Goal: Task Accomplishment & Management: Complete application form

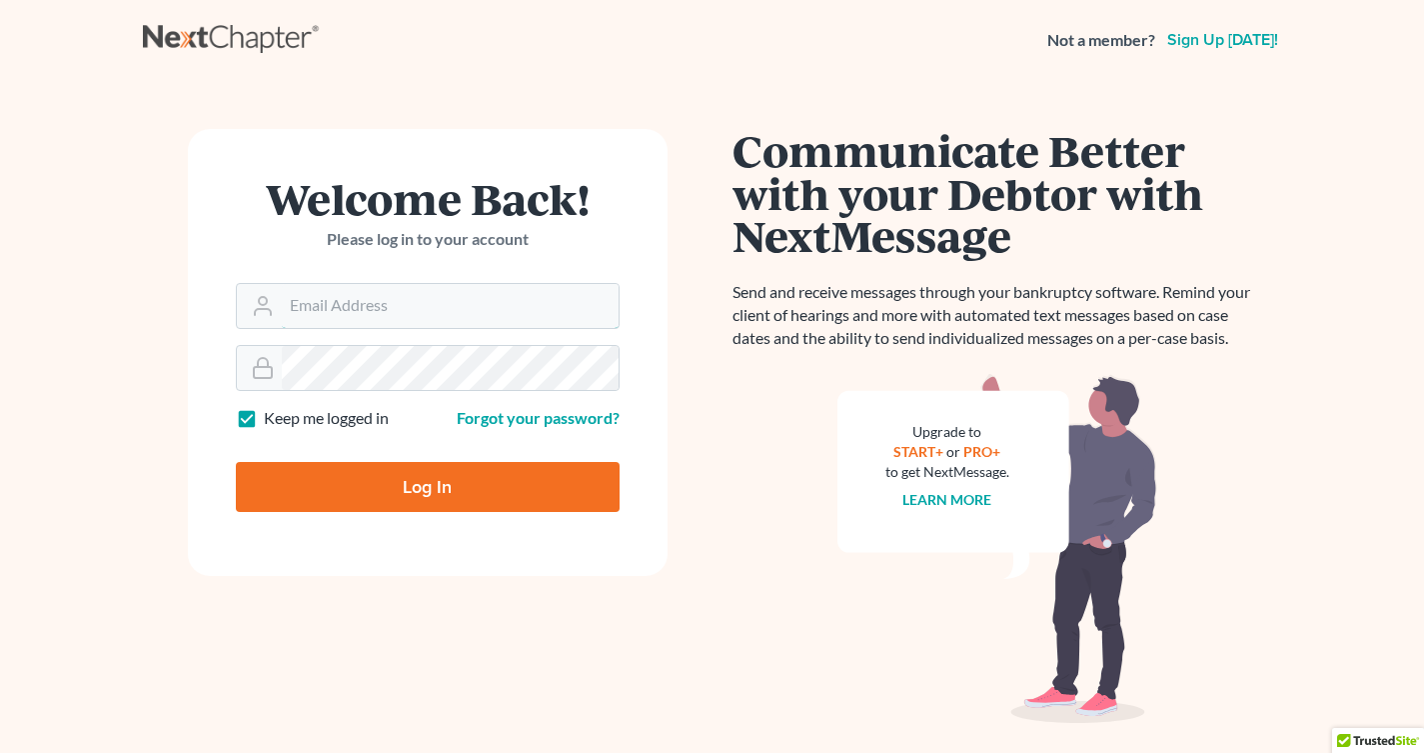
type input "GulleyLaw@gmail.com"
click at [340, 493] on input "Log In" at bounding box center [428, 487] width 384 height 50
type input "Thinking..."
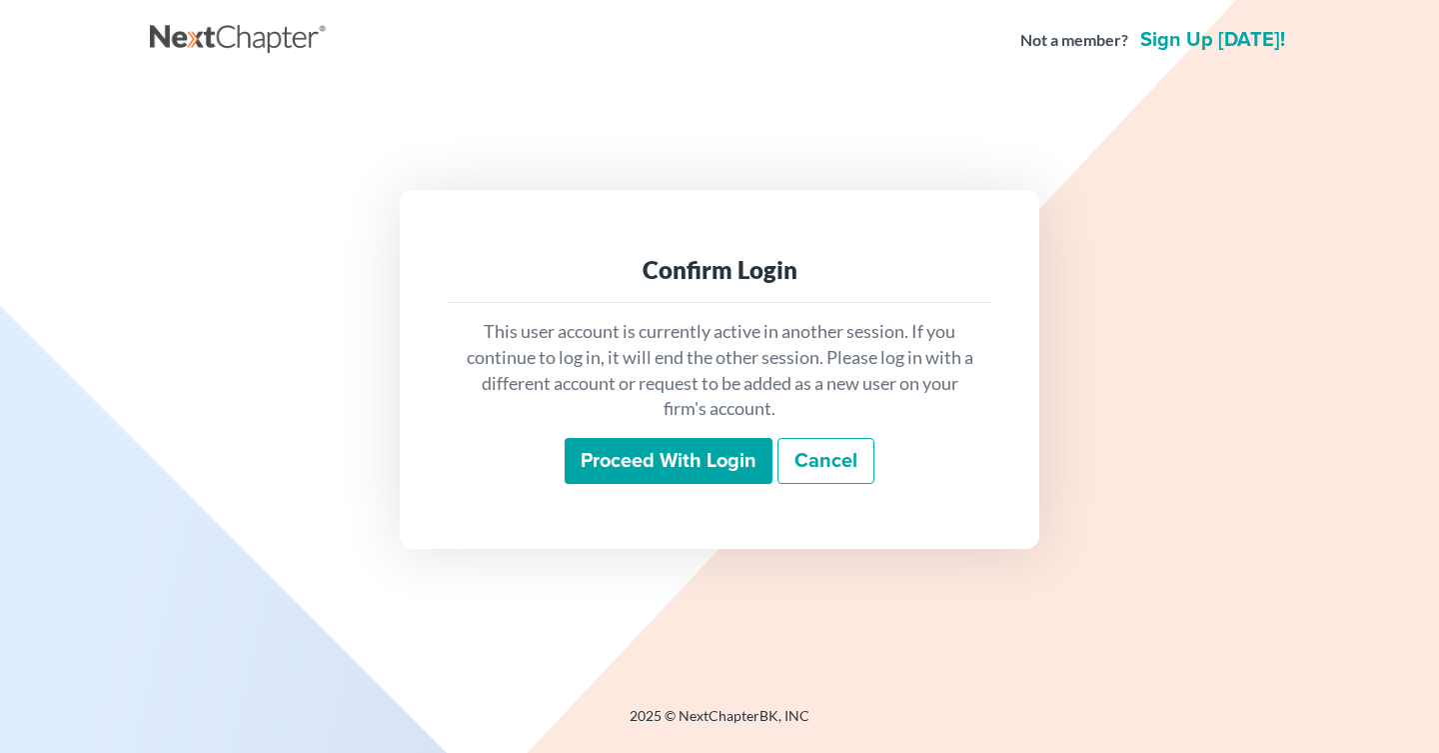
click at [711, 468] on input "Proceed with login" at bounding box center [669, 461] width 208 height 46
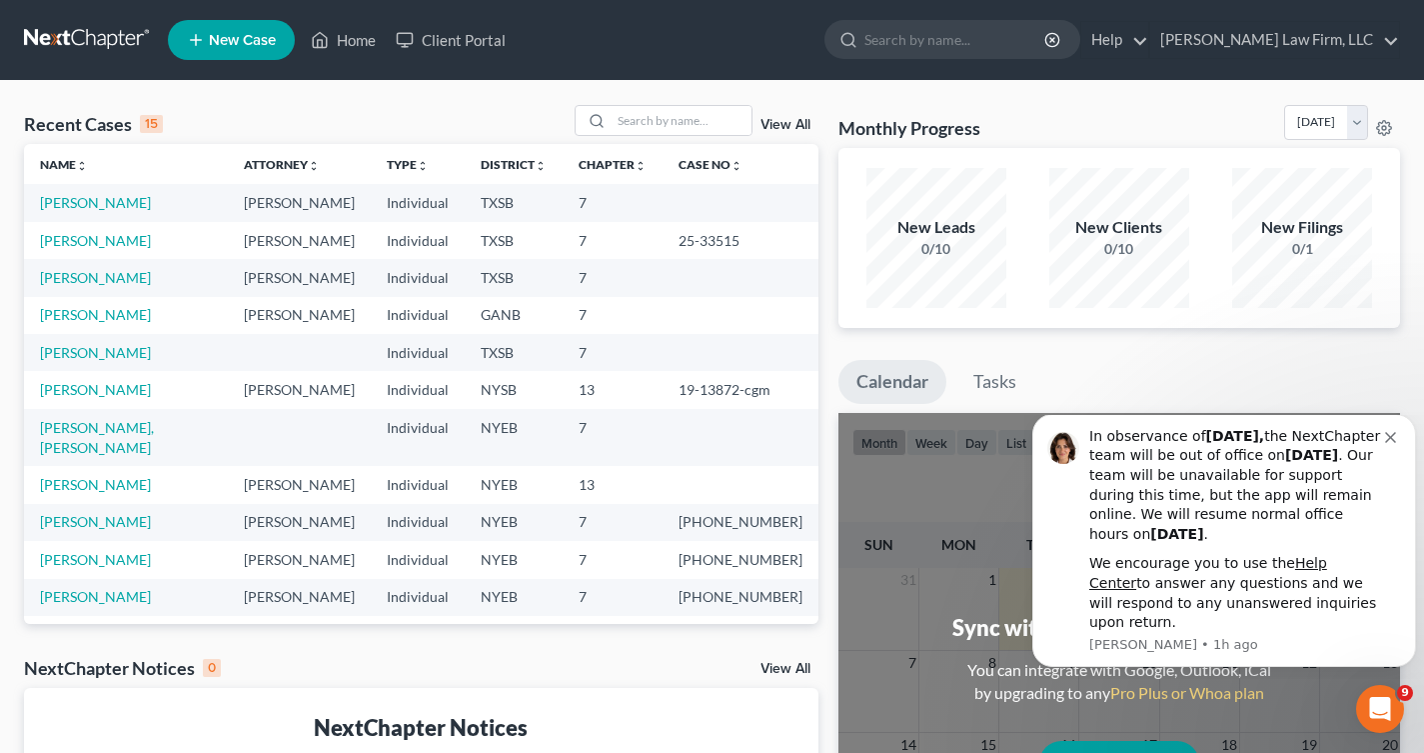
click at [228, 37] on span "New Case" at bounding box center [242, 40] width 67 height 15
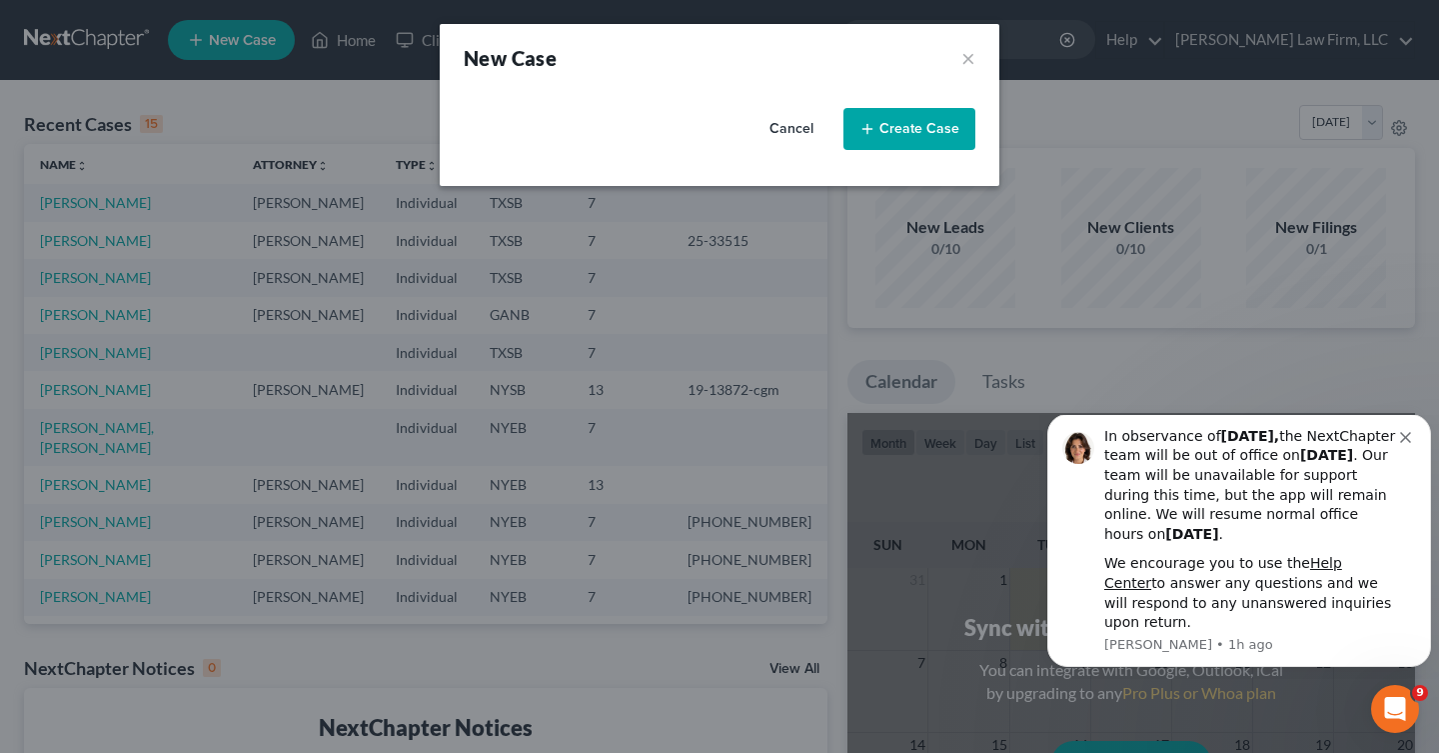
select select "53"
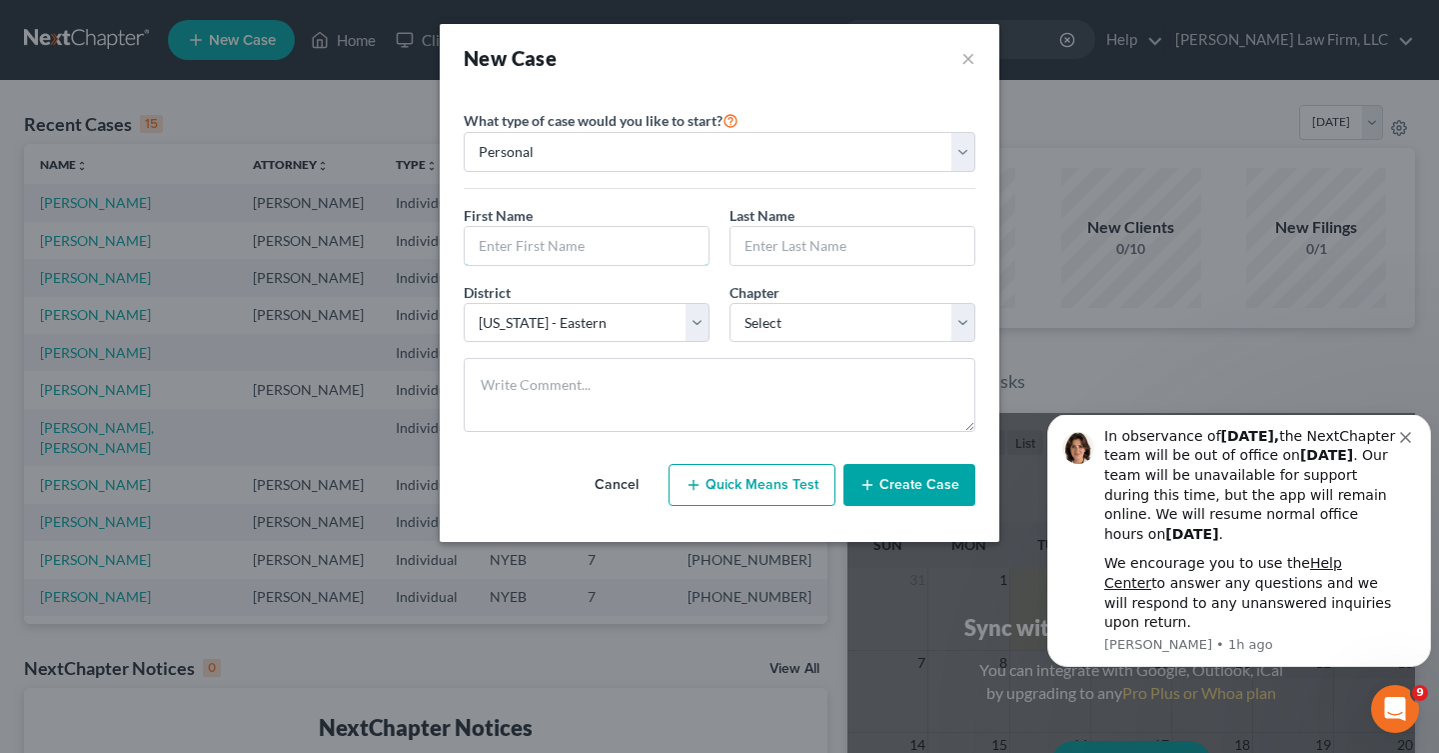
click at [535, 241] on input "text" at bounding box center [587, 246] width 244 height 38
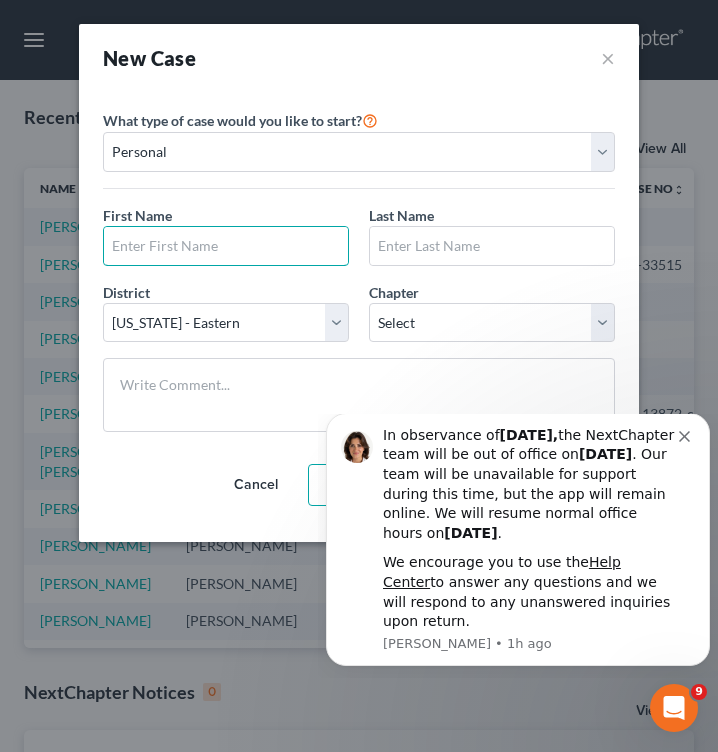
click at [176, 248] on input "text" at bounding box center [226, 246] width 244 height 38
type input "[PERSON_NAME]"
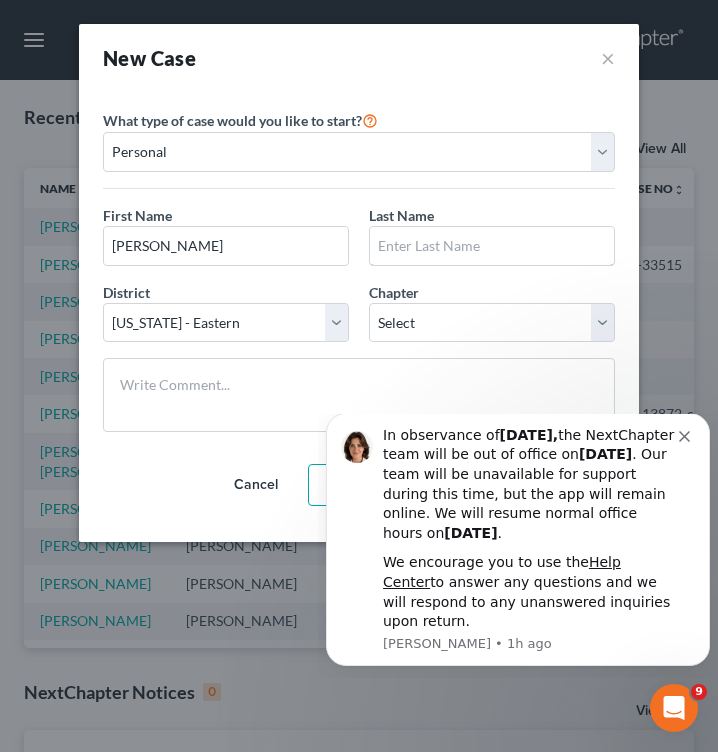
click at [398, 241] on input "text" at bounding box center [492, 246] width 244 height 38
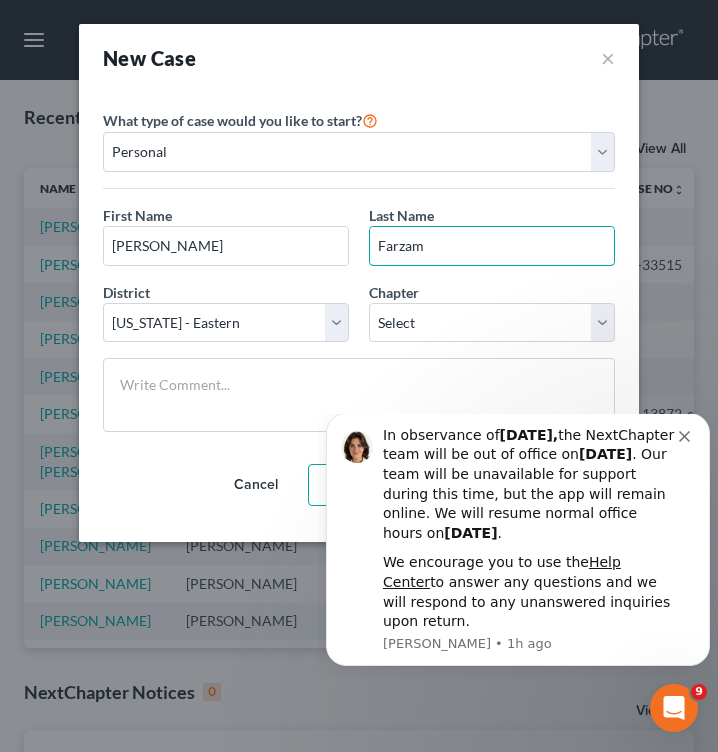
type input "Farzam"
click at [341, 301] on div "District * Select [US_STATE] - [GEOGRAPHIC_DATA] [US_STATE] - [GEOGRAPHIC_DATA]…" at bounding box center [226, 312] width 266 height 61
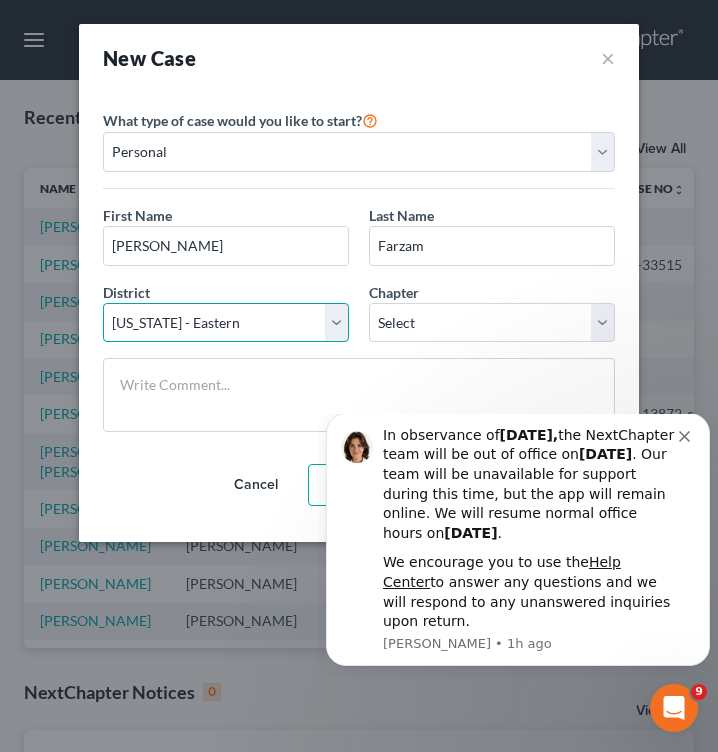
click at [341, 311] on select "Select [US_STATE] - [GEOGRAPHIC_DATA] [US_STATE] - [GEOGRAPHIC_DATA][US_STATE] …" at bounding box center [226, 323] width 246 height 40
select select "79"
click at [103, 303] on select "Select [US_STATE] - [GEOGRAPHIC_DATA] [US_STATE] - [GEOGRAPHIC_DATA][US_STATE] …" at bounding box center [226, 323] width 246 height 40
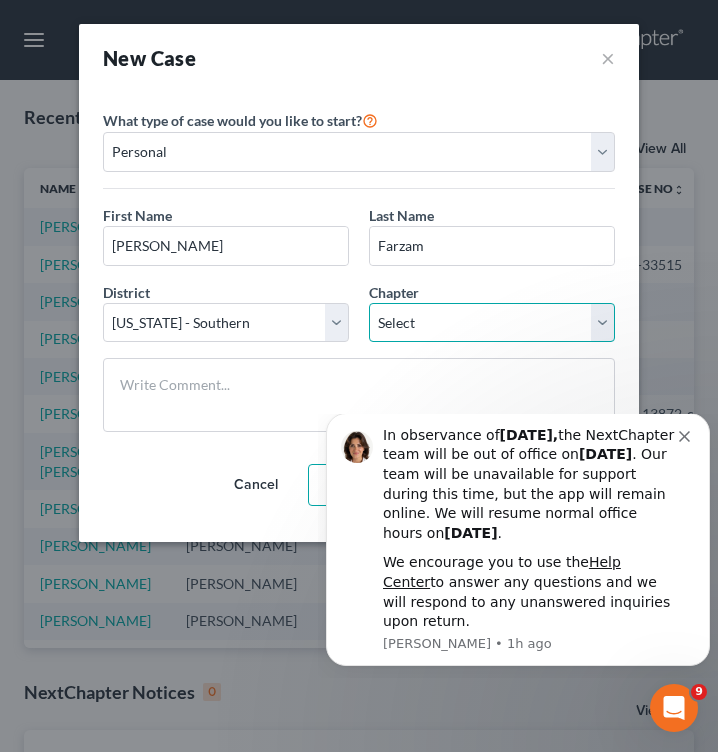
click at [436, 337] on select "Select 7 11 12 13" at bounding box center [492, 323] width 246 height 40
select select "0"
click at [369, 303] on select "Select 7 11 12 13" at bounding box center [492, 323] width 246 height 40
click at [679, 442] on icon "Dismiss notification" at bounding box center [684, 436] width 11 height 11
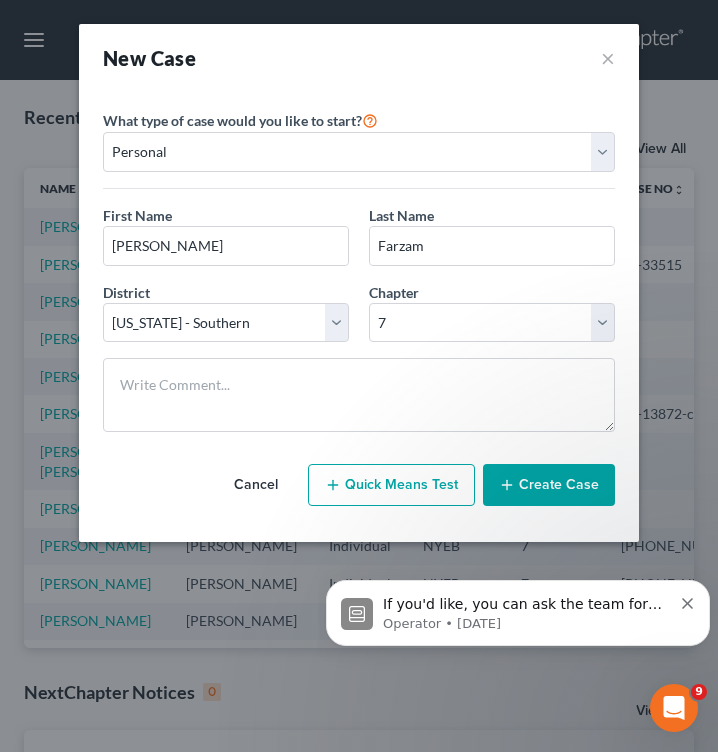
click at [527, 482] on button "Create Case" at bounding box center [549, 485] width 132 height 42
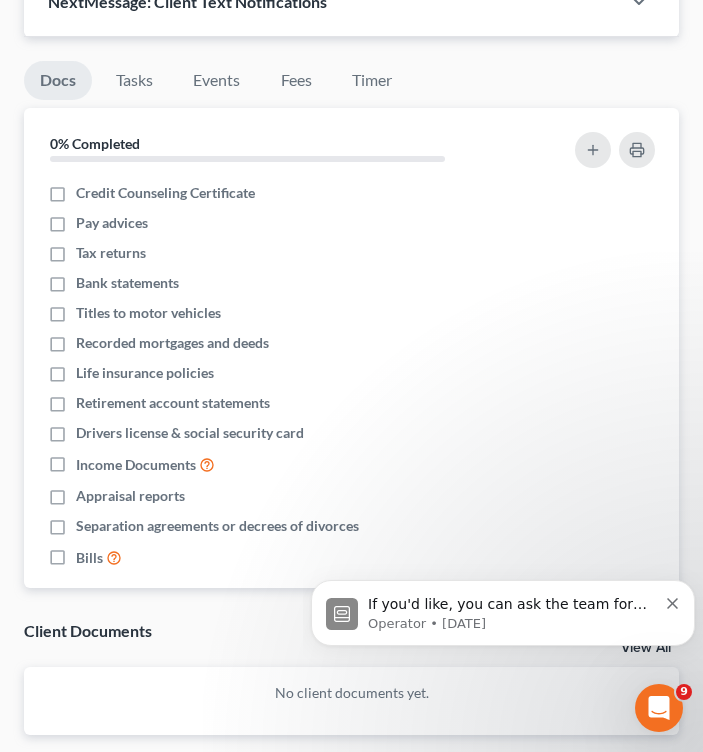
scroll to position [847, 0]
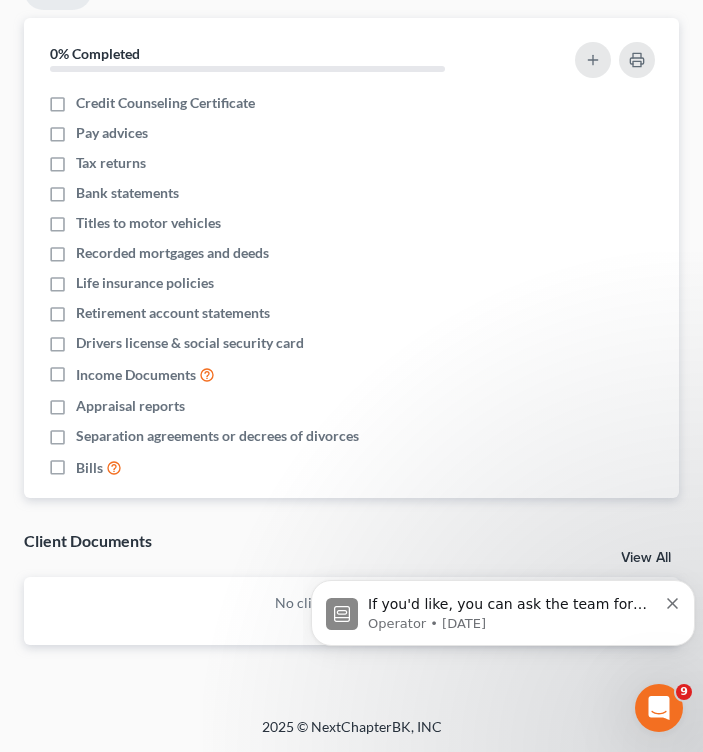
click at [667, 600] on icon "Dismiss notification" at bounding box center [672, 603] width 11 height 11
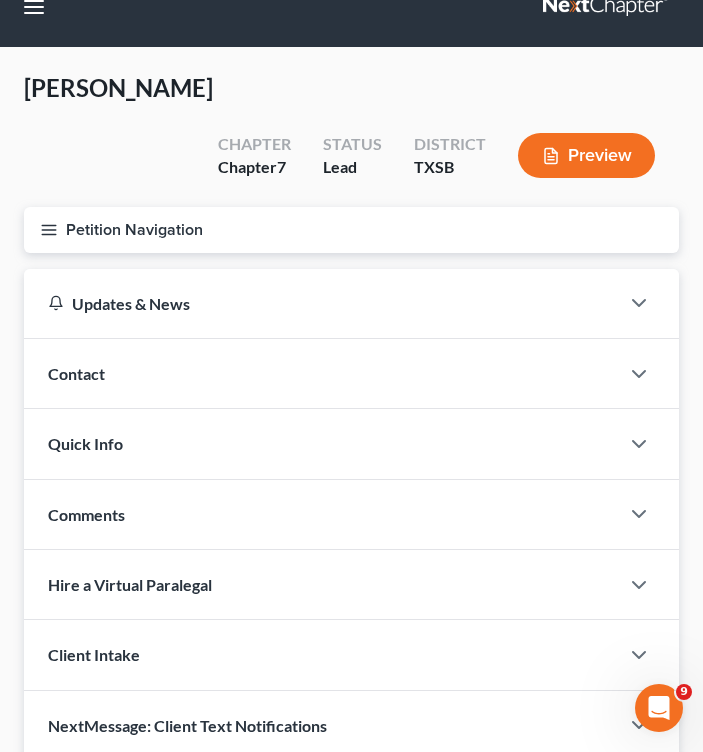
scroll to position [0, 0]
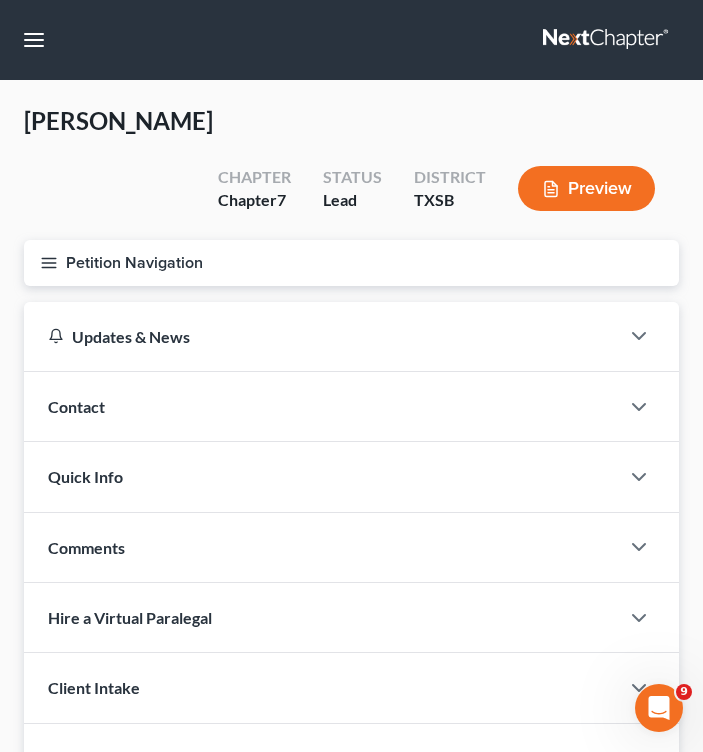
click at [62, 256] on button "Petition Navigation" at bounding box center [351, 263] width 655 height 46
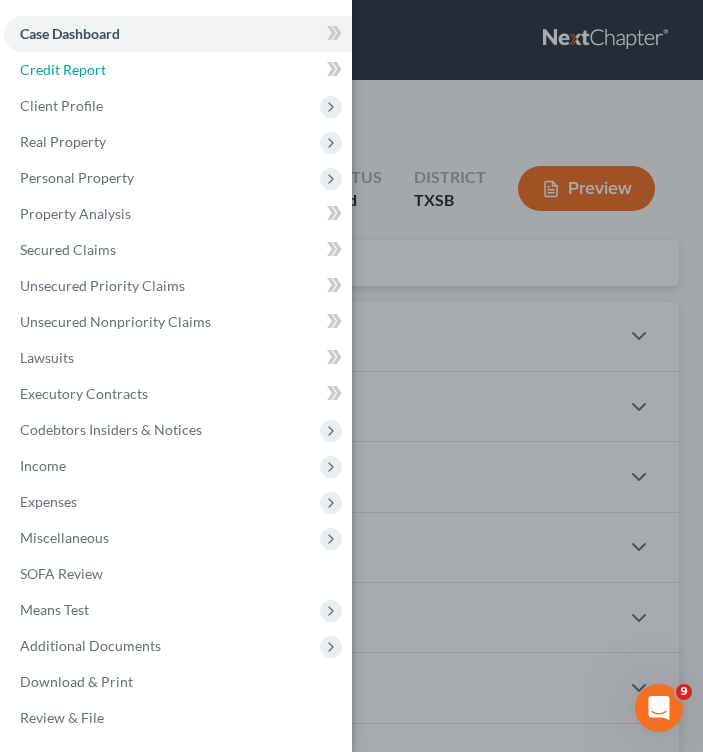
click at [105, 67] on link "Credit Report" at bounding box center [178, 70] width 348 height 36
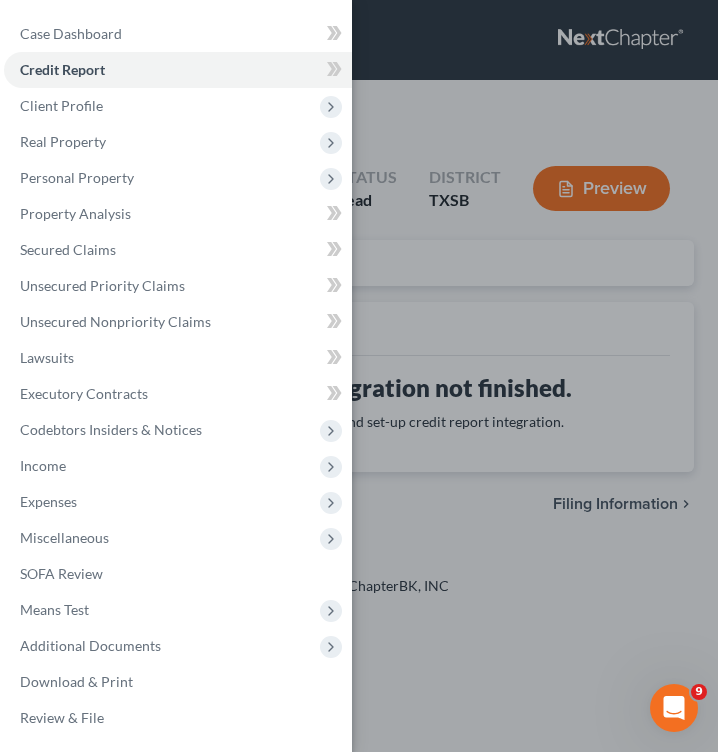
click at [441, 218] on div "Case Dashboard Payments Invoices Payments Payments Credit Report Client Profile" at bounding box center [359, 376] width 718 height 752
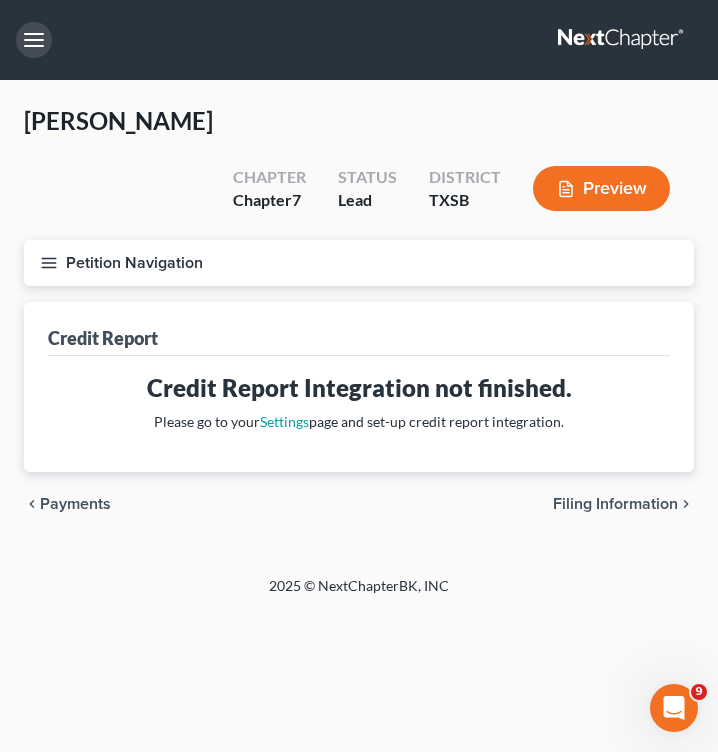
click at [48, 35] on button "button" at bounding box center [34, 40] width 36 height 36
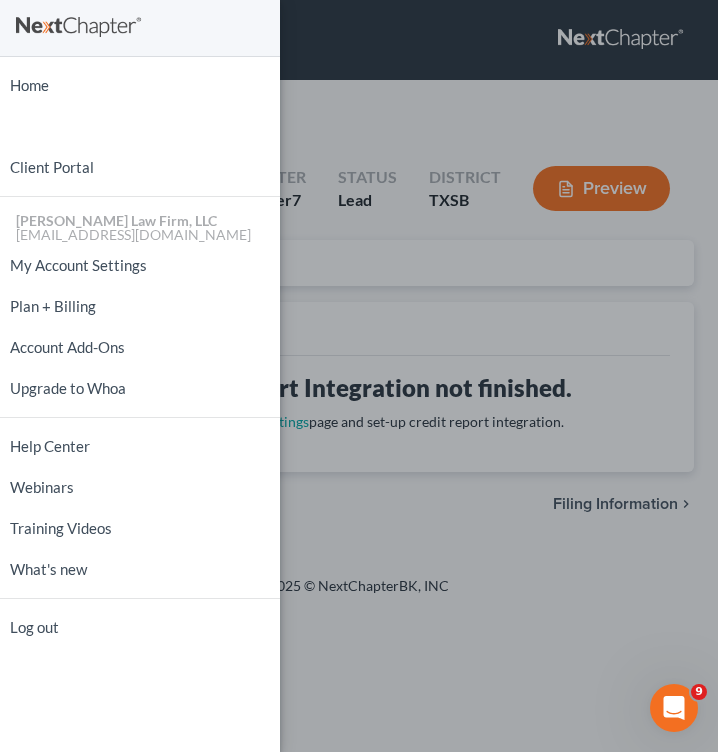
click at [575, 528] on div "Home New Case Client Portal [PERSON_NAME] Law Firm, LLC [EMAIL_ADDRESS][DOMAIN_…" at bounding box center [359, 376] width 718 height 752
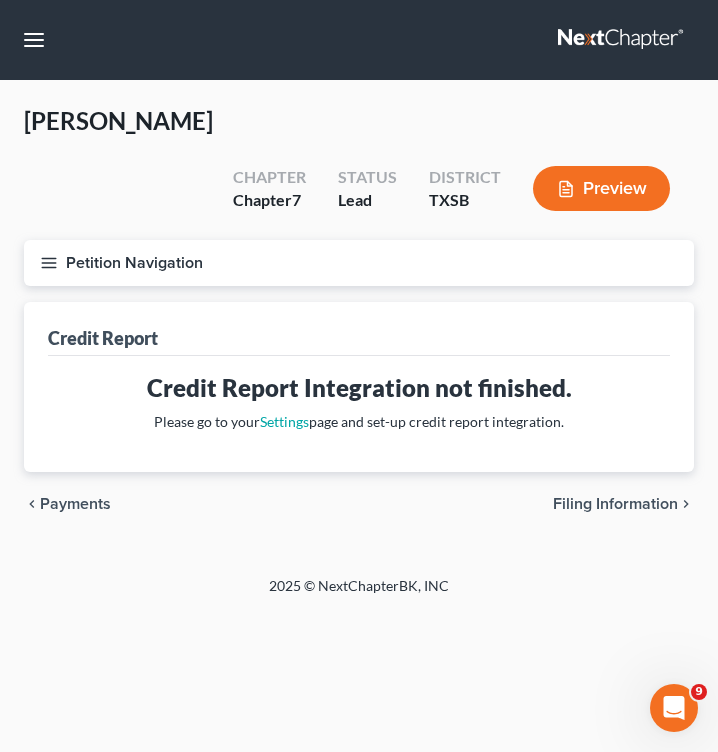
click at [43, 258] on line "button" at bounding box center [49, 258] width 14 height 0
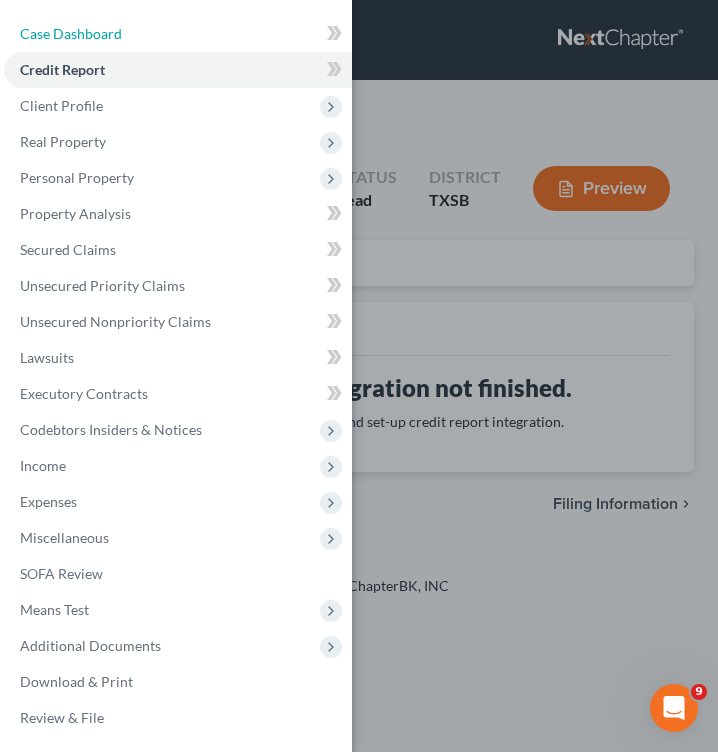
click at [96, 25] on link "Case Dashboard" at bounding box center [178, 34] width 348 height 36
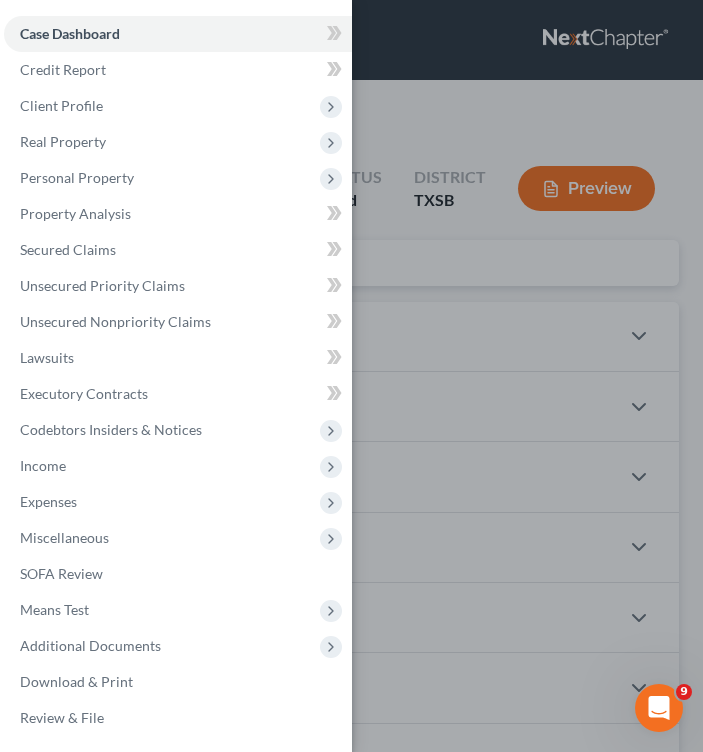
click at [566, 254] on div "Case Dashboard Payments Invoices Payments Payments Credit Report Client Profile" at bounding box center [351, 376] width 703 height 752
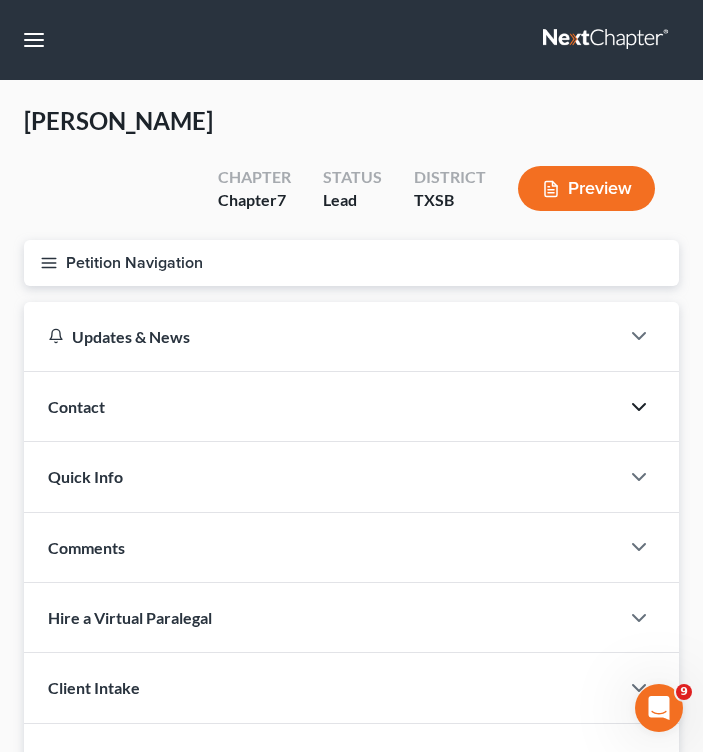
click at [645, 400] on icon "button" at bounding box center [639, 407] width 24 height 24
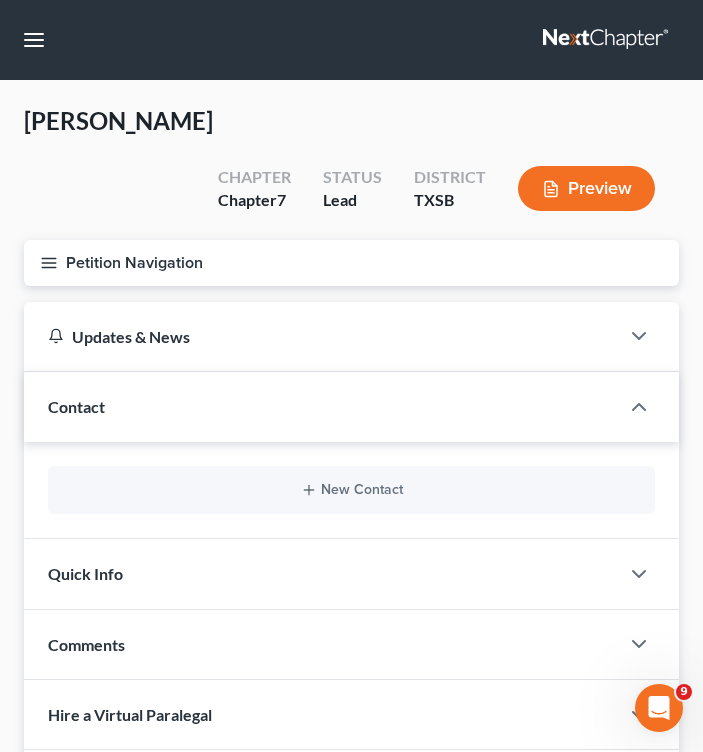
click at [242, 572] on div "Quick Info" at bounding box center [321, 573] width 595 height 69
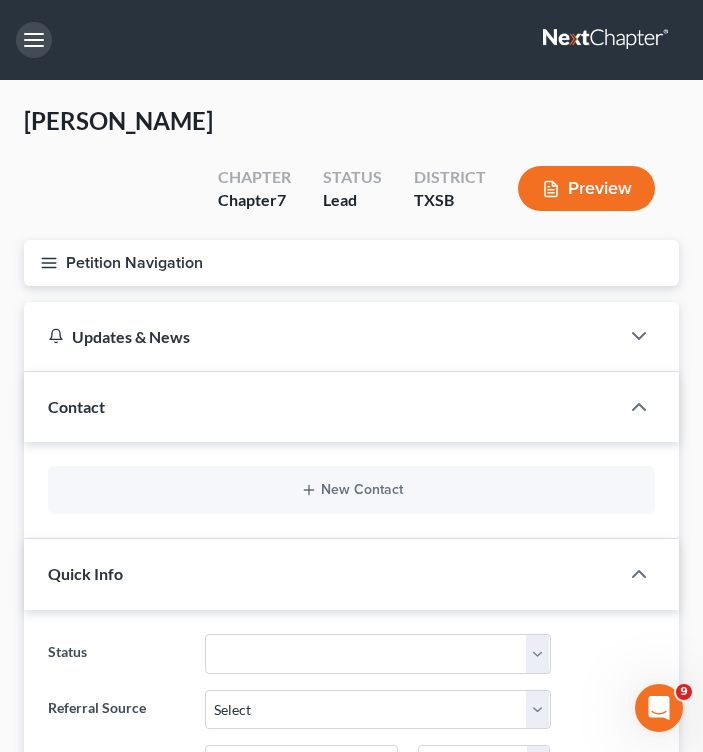
click at [40, 44] on button "button" at bounding box center [34, 40] width 36 height 36
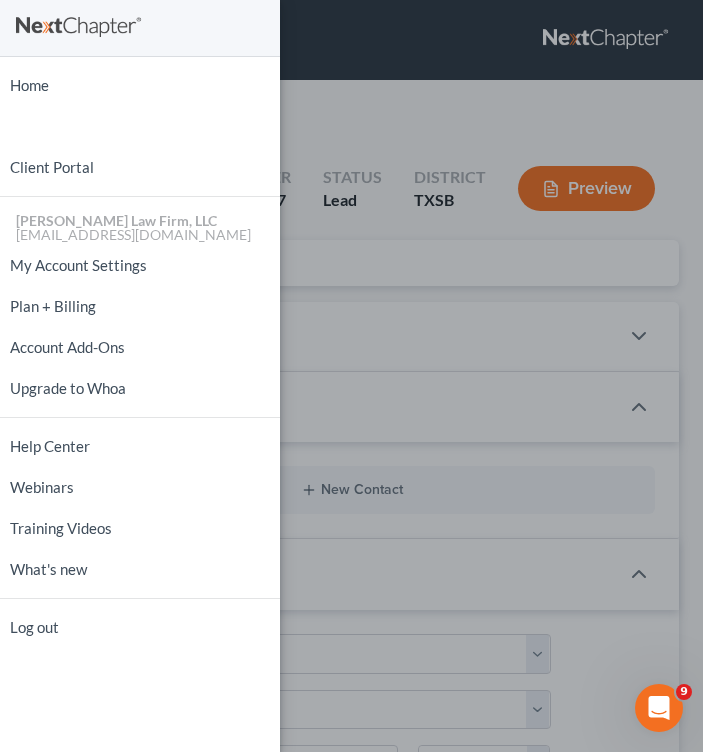
click at [473, 356] on div "Home New Case Client Portal [PERSON_NAME] Law Firm, LLC [EMAIL_ADDRESS][DOMAIN_…" at bounding box center [351, 376] width 703 height 752
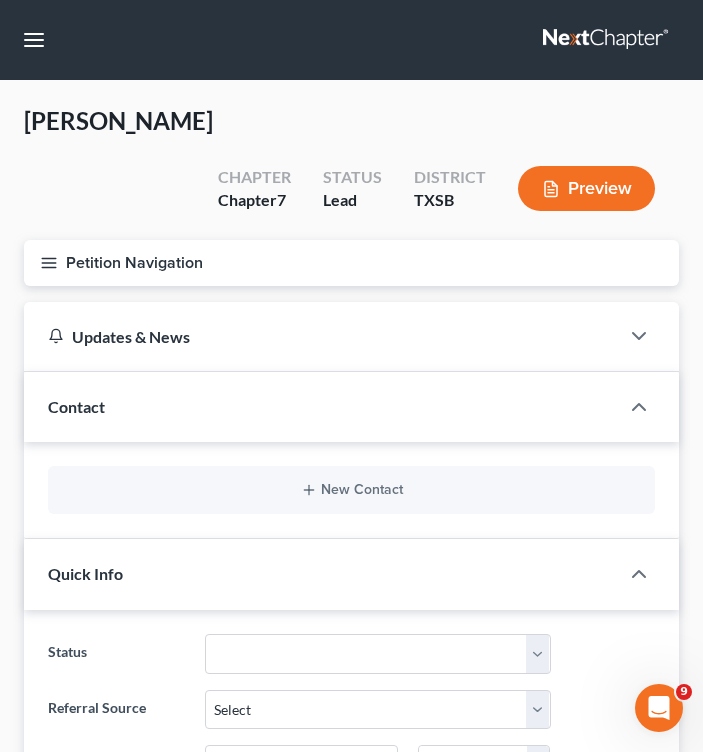
click at [105, 183] on div "[PERSON_NAME] Upgraded Chapter Chapter 7 Status [GEOGRAPHIC_DATA] [GEOGRAPHIC_D…" at bounding box center [351, 172] width 655 height 135
click at [63, 260] on button "Petition Navigation" at bounding box center [351, 263] width 655 height 46
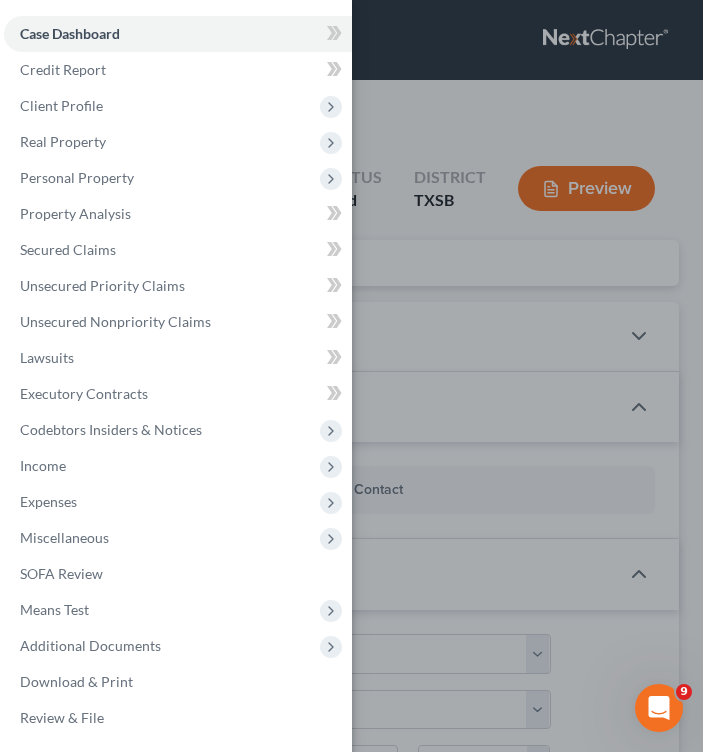
click at [307, 98] on span "Client Profile" at bounding box center [178, 106] width 348 height 36
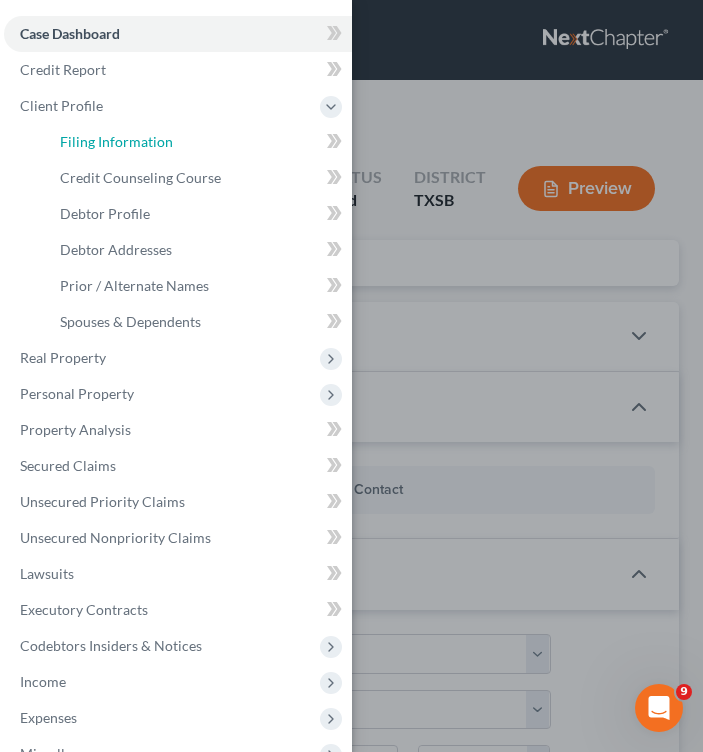
click at [142, 136] on span "Filing Information" at bounding box center [116, 141] width 113 height 17
select select "1"
select select "0"
select select "79"
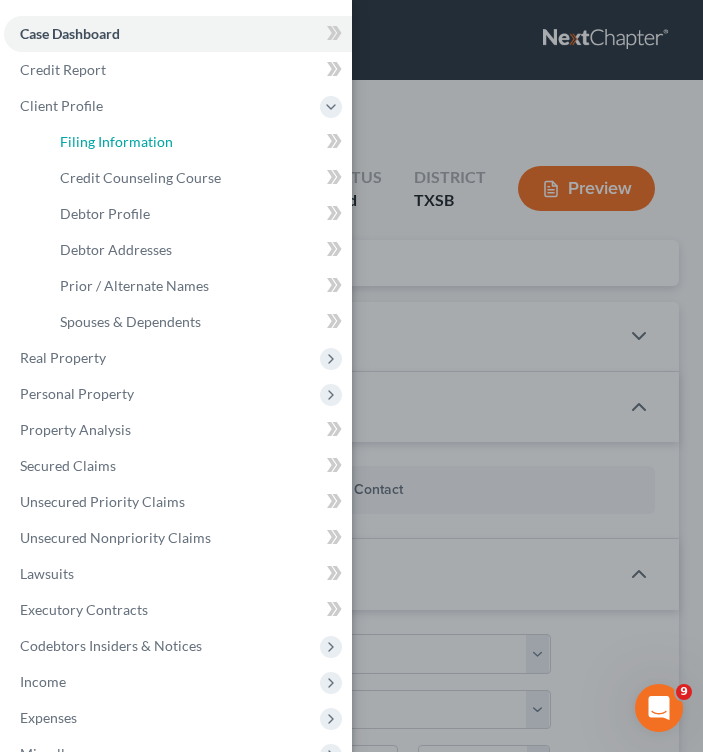
select select "45"
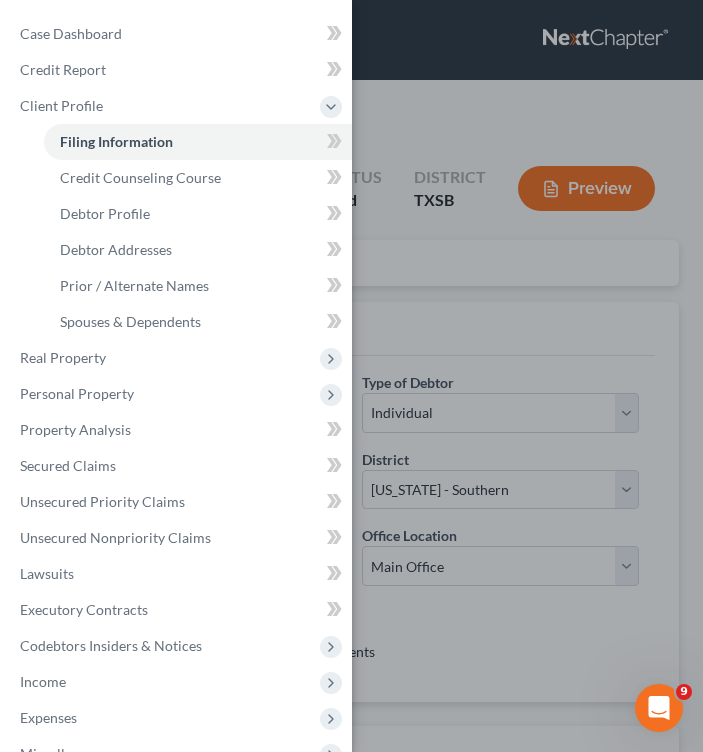
click at [535, 310] on div "Case Dashboard Payments Invoices Payments Payments Credit Report Client Profile" at bounding box center [351, 376] width 703 height 752
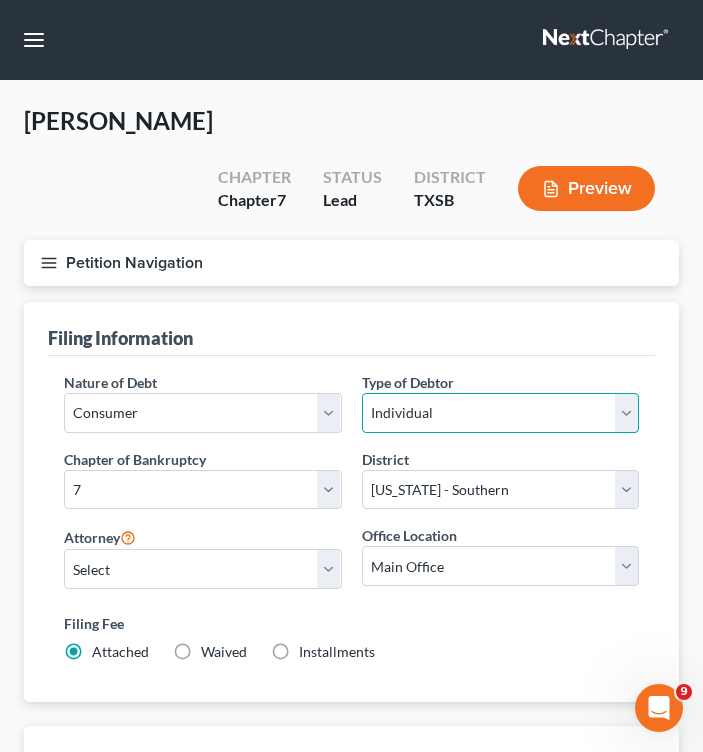
click at [458, 415] on select "Select Individual Joint" at bounding box center [501, 413] width 278 height 40
select select "1"
click at [362, 393] on select "Select Individual Joint" at bounding box center [501, 413] width 278 height 40
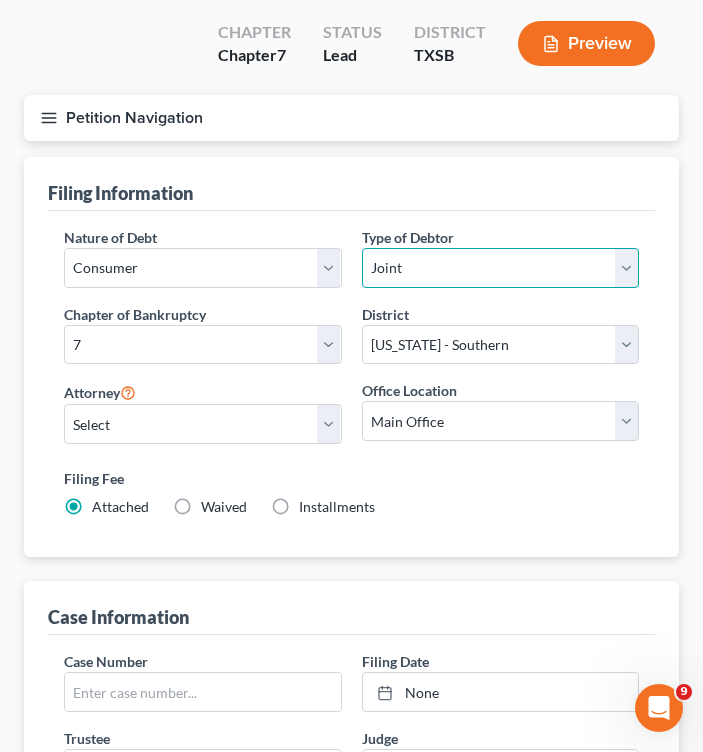
scroll to position [200, 0]
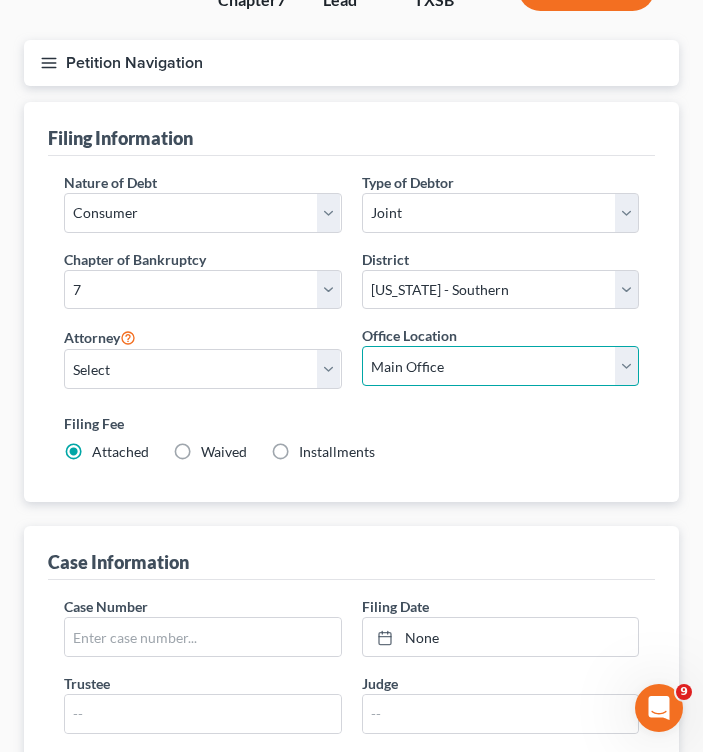
click at [474, 357] on select "Main Office GA BK [GEOGRAPHIC_DATA] BK The [PERSON_NAME] Law Firm, LLC" at bounding box center [501, 366] width 278 height 40
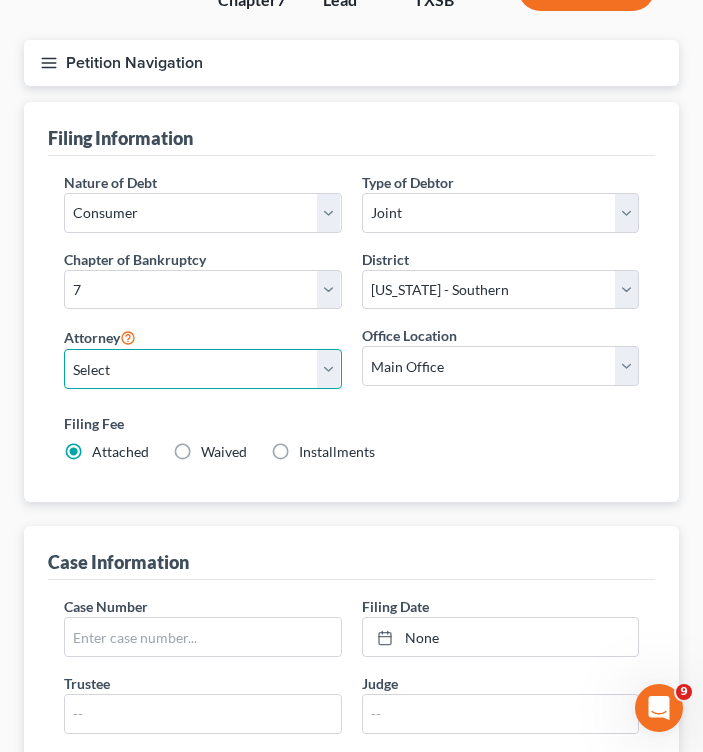
click at [229, 377] on select "Select [PERSON_NAME] - NYEB [PERSON_NAME] - GANB [PERSON_NAME] - NYSB [PERSON_N…" at bounding box center [203, 369] width 278 height 40
select select "3"
click at [64, 349] on select "Select [PERSON_NAME] - NYEB [PERSON_NAME] - GANB [PERSON_NAME] - NYSB [PERSON_N…" at bounding box center [203, 369] width 278 height 40
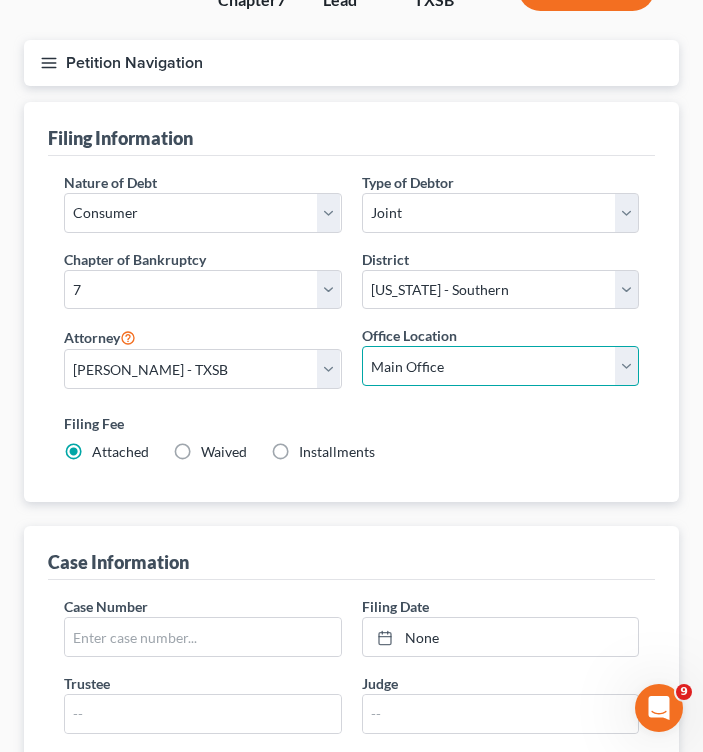
click at [603, 376] on select "Main Office GA BK [GEOGRAPHIC_DATA] BK The [PERSON_NAME] Law Firm, LLC" at bounding box center [501, 366] width 278 height 40
select select "2"
click at [362, 346] on select "Main Office GA BK [GEOGRAPHIC_DATA] BK The [PERSON_NAME] Law Firm, LLC" at bounding box center [501, 366] width 278 height 40
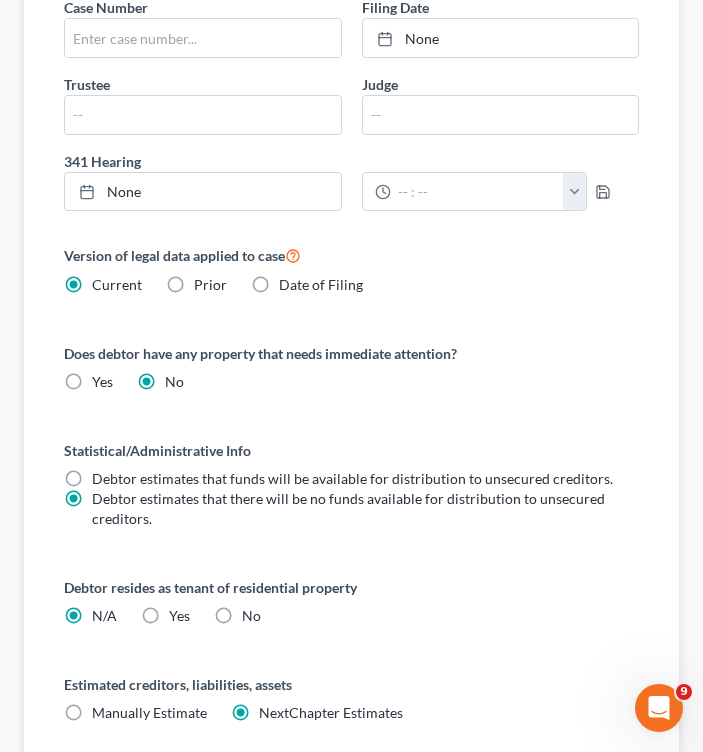
scroll to position [800, 0]
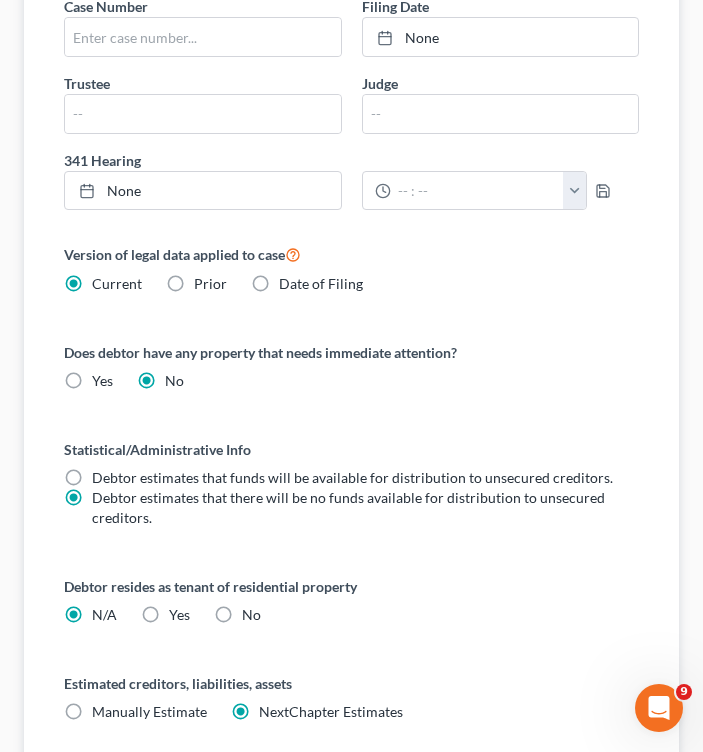
click at [169, 610] on label "Yes Yes" at bounding box center [179, 615] width 21 height 20
click at [177, 610] on input "Yes Yes" at bounding box center [183, 611] width 13 height 13
radio input "true"
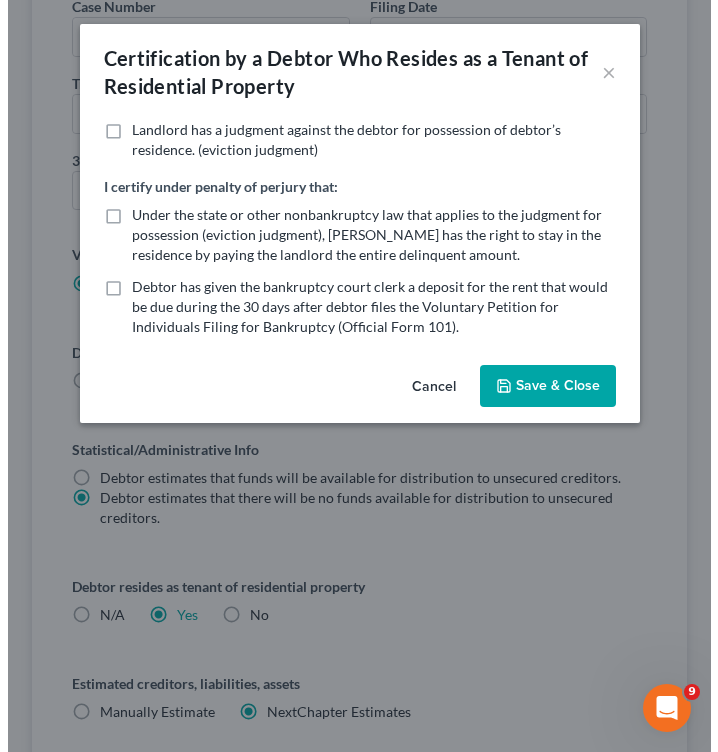
scroll to position [752, 0]
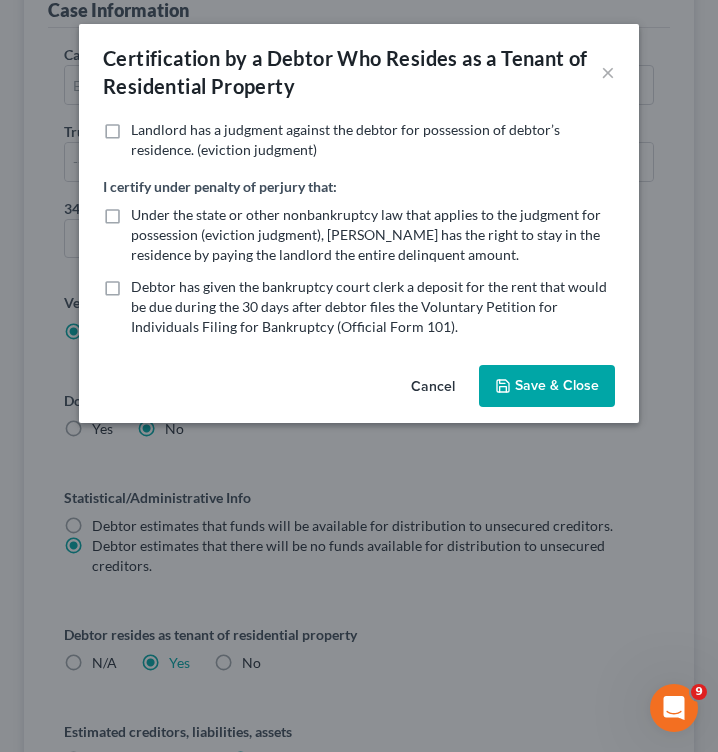
click at [428, 398] on button "Cancel" at bounding box center [433, 387] width 76 height 40
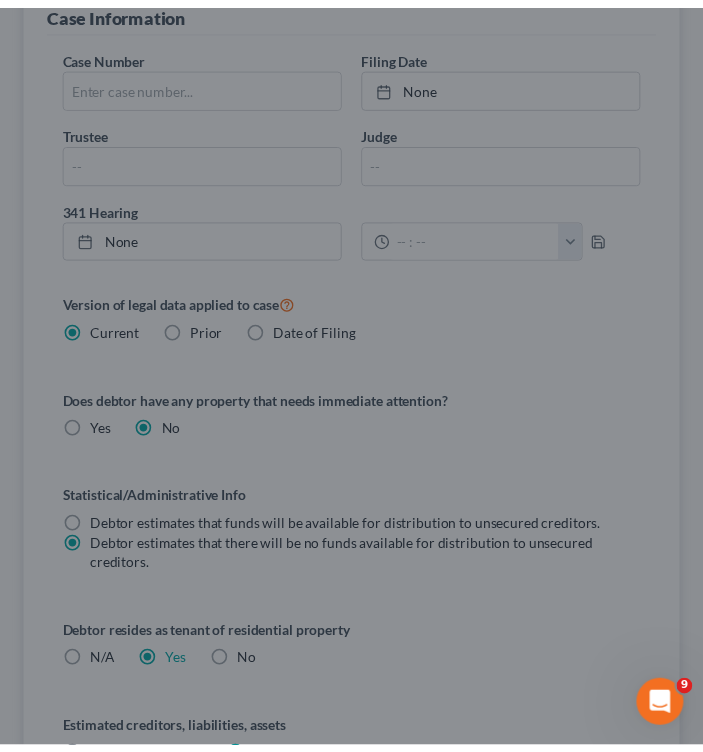
scroll to position [800, 0]
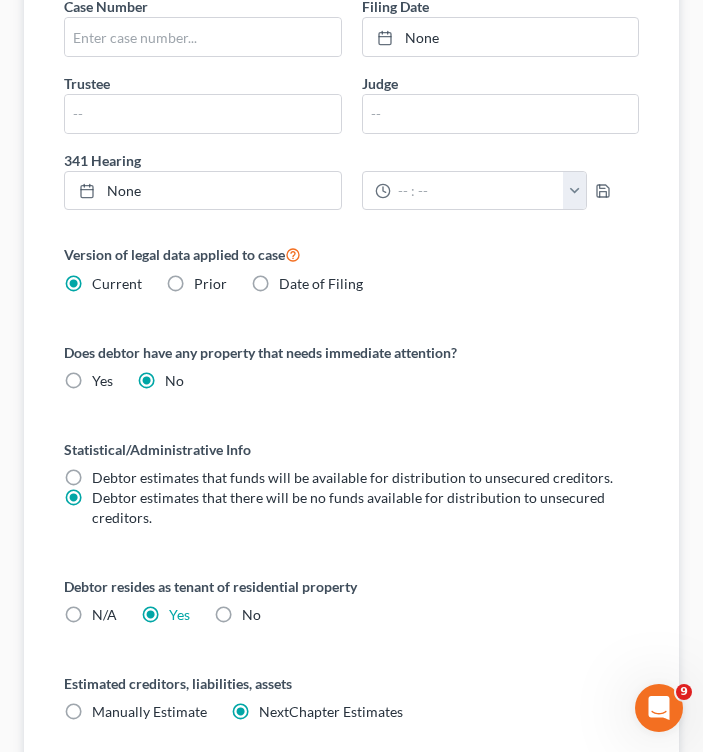
click at [92, 612] on label "N/A" at bounding box center [104, 615] width 25 height 20
click at [100, 612] on input "N/A" at bounding box center [106, 611] width 13 height 13
radio input "true"
radio input "false"
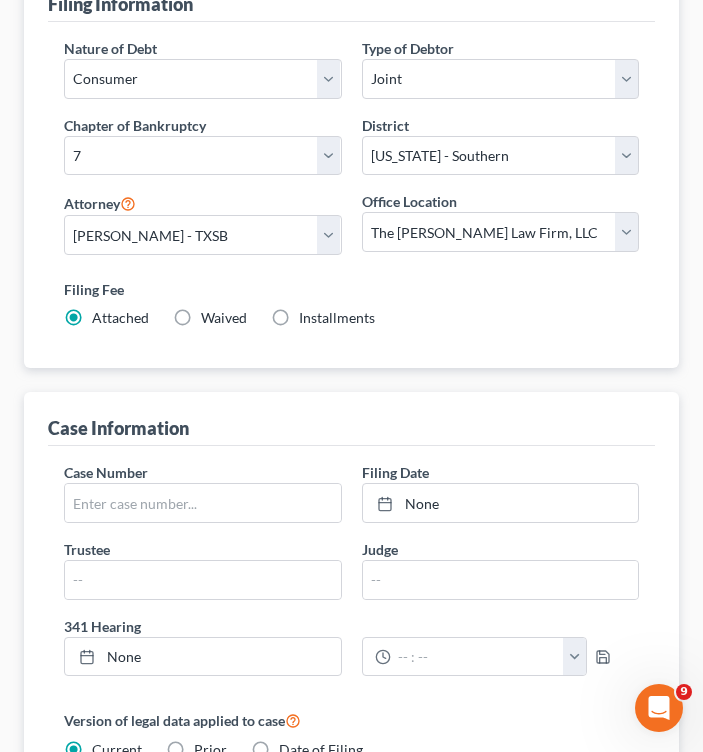
scroll to position [0, 0]
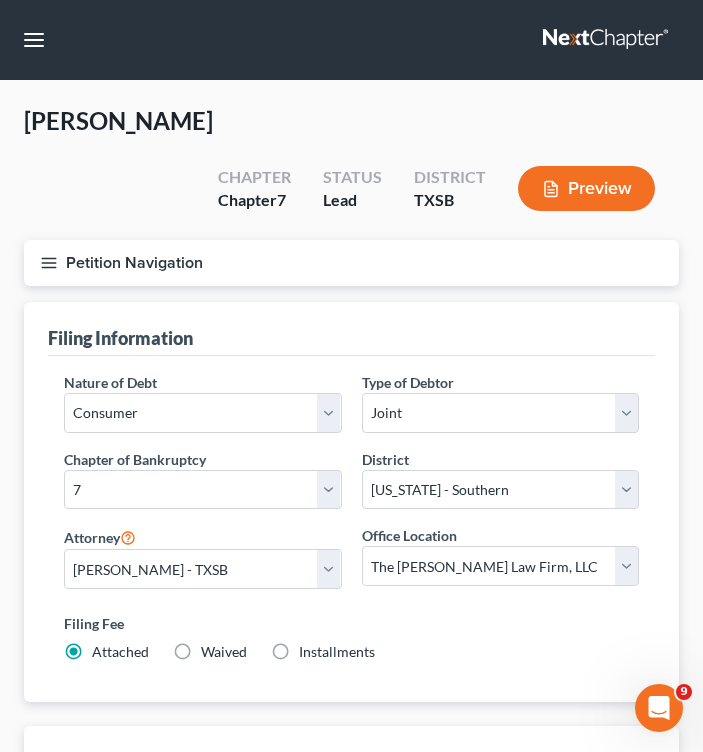
click at [51, 254] on icon "button" at bounding box center [49, 263] width 18 height 18
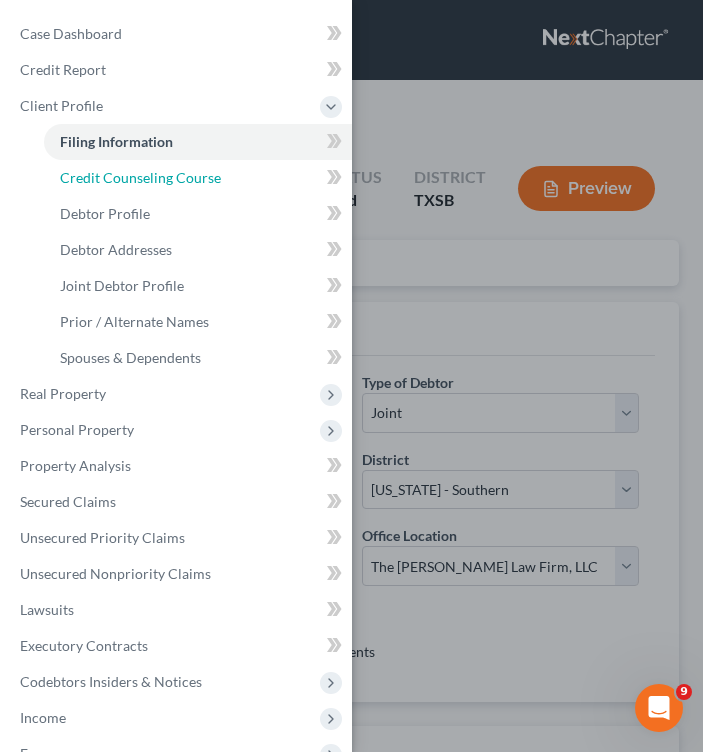
click at [97, 174] on span "Credit Counseling Course" at bounding box center [140, 177] width 161 height 17
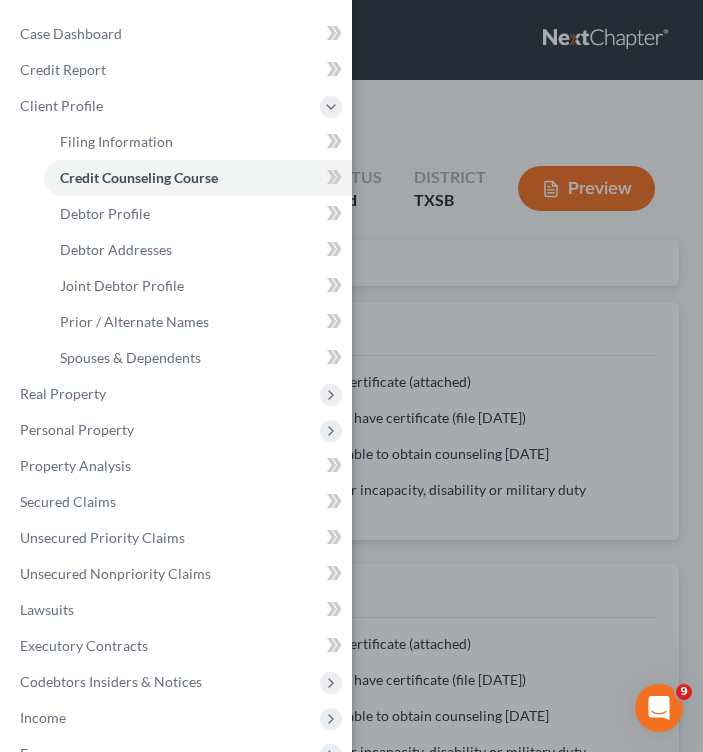
click at [487, 295] on div "Case Dashboard Payments Invoices Payments Payments Credit Report Client Profile" at bounding box center [351, 376] width 703 height 752
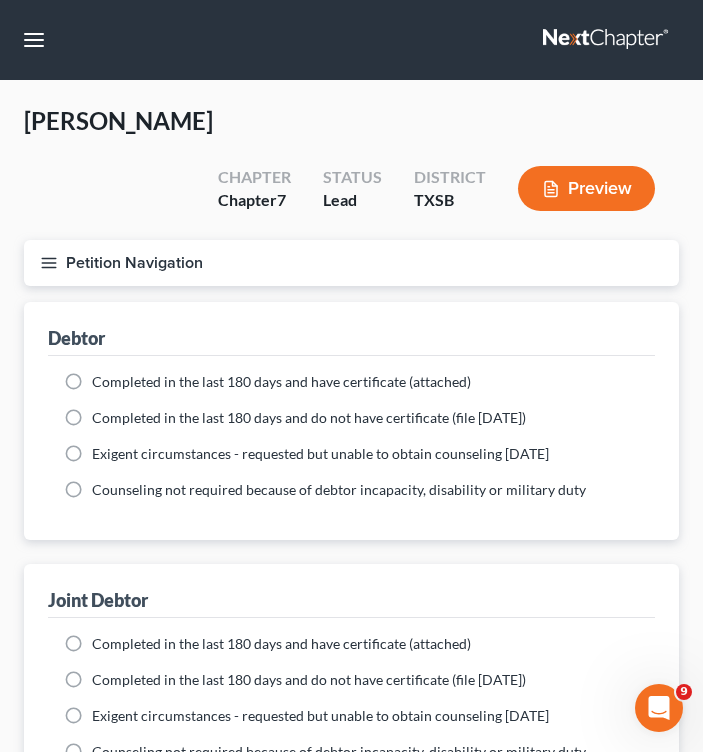
click at [92, 379] on label "Completed in the last 180 days and have certificate (attached)" at bounding box center [281, 382] width 379 height 20
click at [100, 379] on input "Completed in the last 180 days and have certificate (attached)" at bounding box center [106, 378] width 13 height 13
radio input "true"
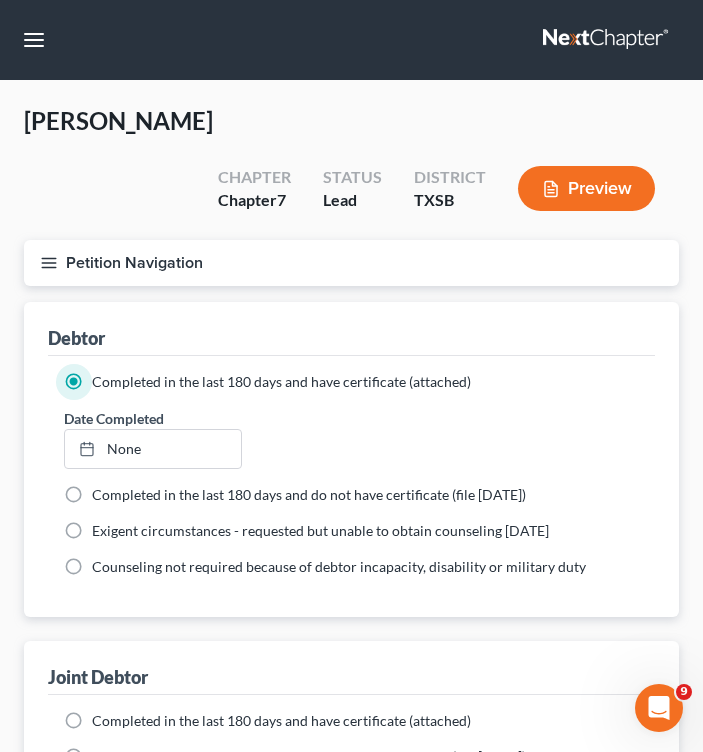
click at [133, 445] on link "None" at bounding box center [153, 449] width 176 height 38
type input "[DATE]"
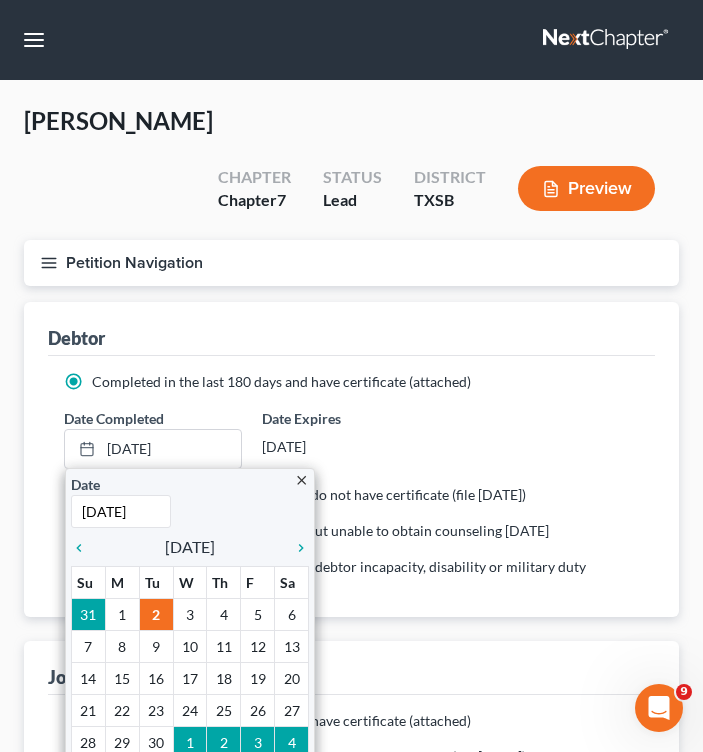
click at [81, 540] on icon "chevron_left" at bounding box center [84, 548] width 26 height 16
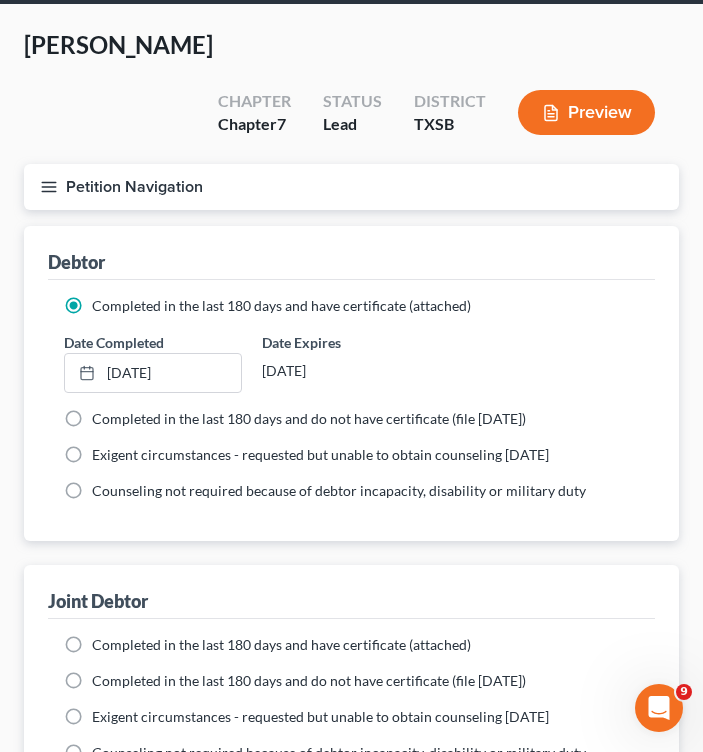
scroll to position [100, 0]
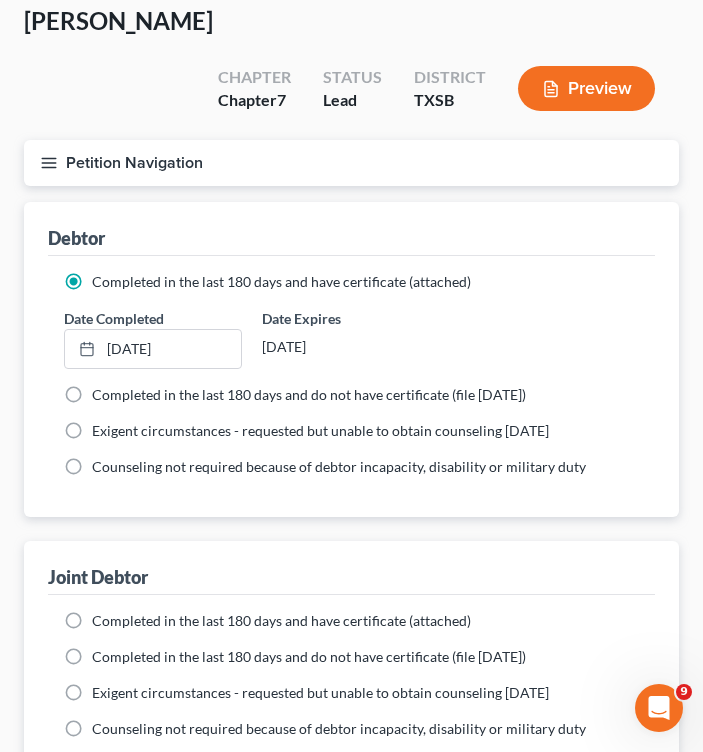
click at [92, 619] on label "Completed in the last 180 days and have certificate (attached)" at bounding box center [281, 621] width 379 height 20
click at [100, 619] on input "Completed in the last 180 days and have certificate (attached)" at bounding box center [106, 617] width 13 height 13
radio input "true"
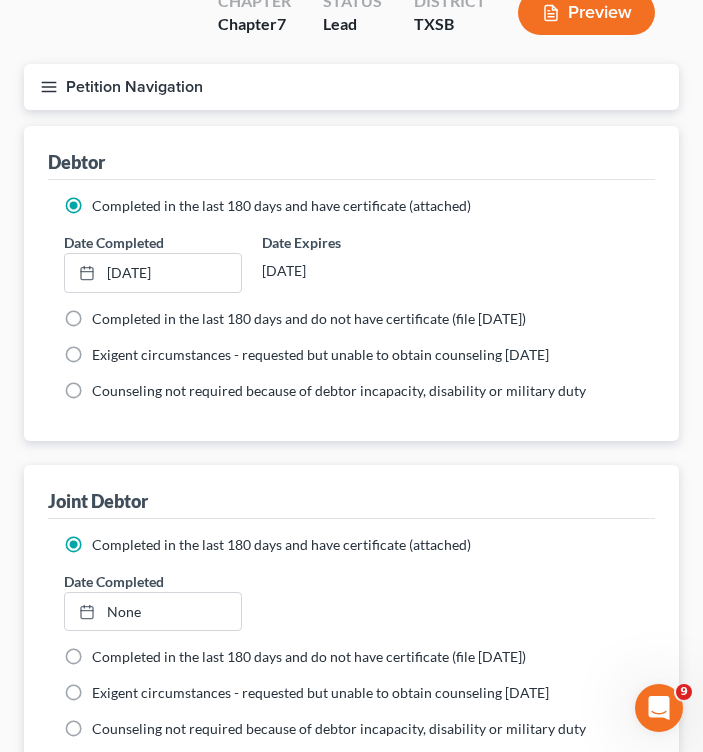
scroll to position [200, 0]
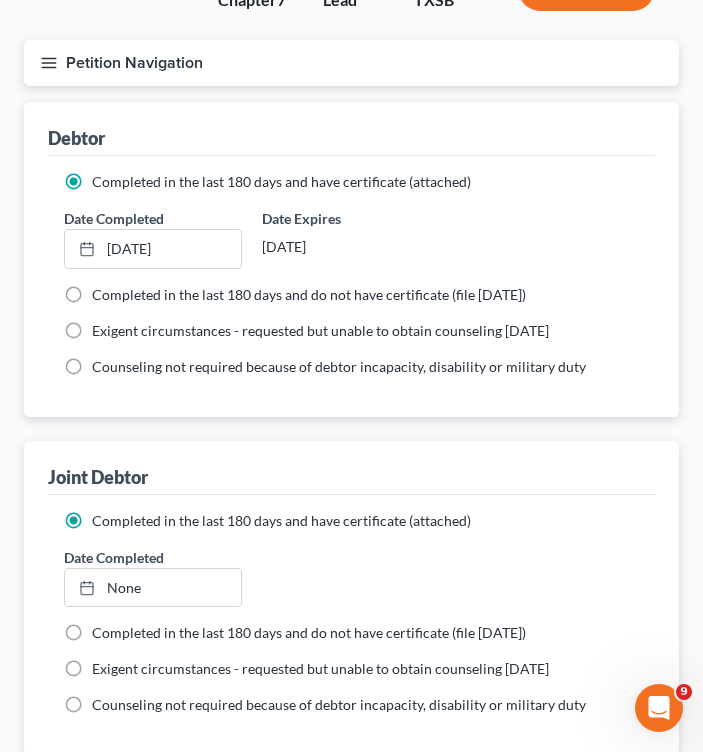
click at [133, 588] on link "None" at bounding box center [153, 588] width 176 height 38
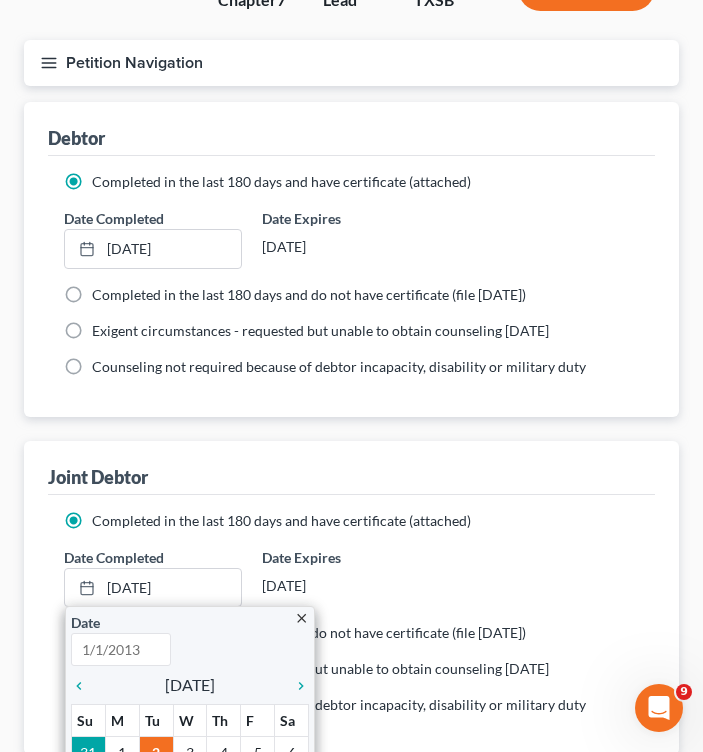
type input "[DATE]"
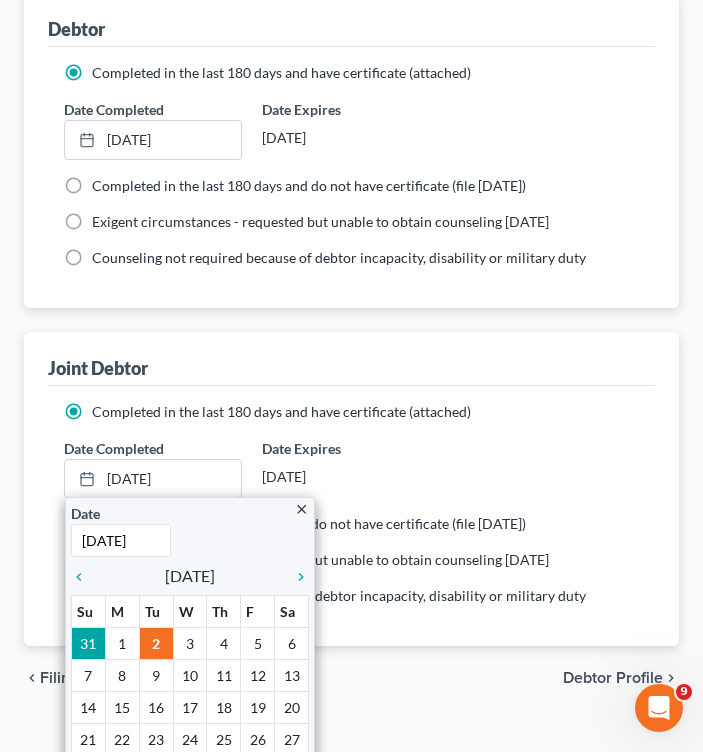
scroll to position [380, 0]
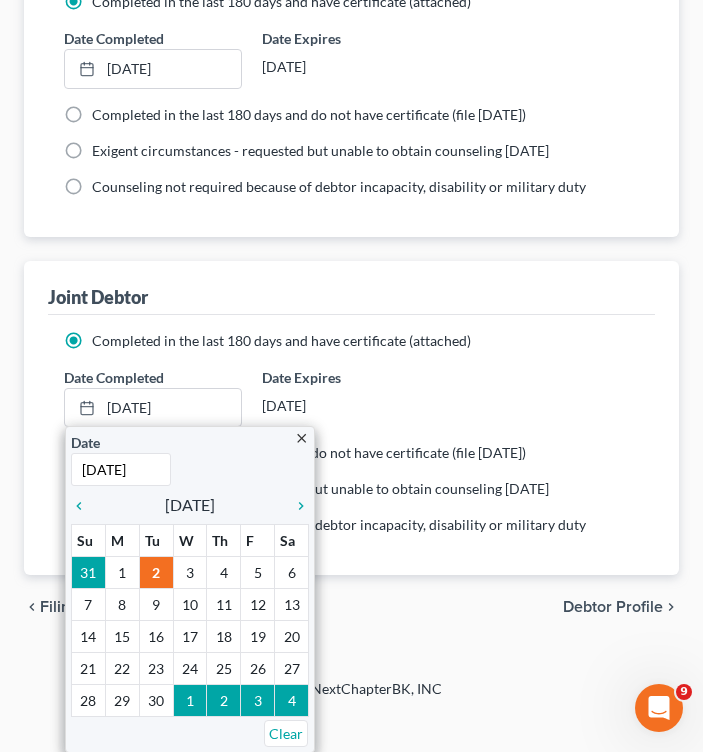
click at [75, 499] on icon "chevron_left" at bounding box center [84, 506] width 26 height 16
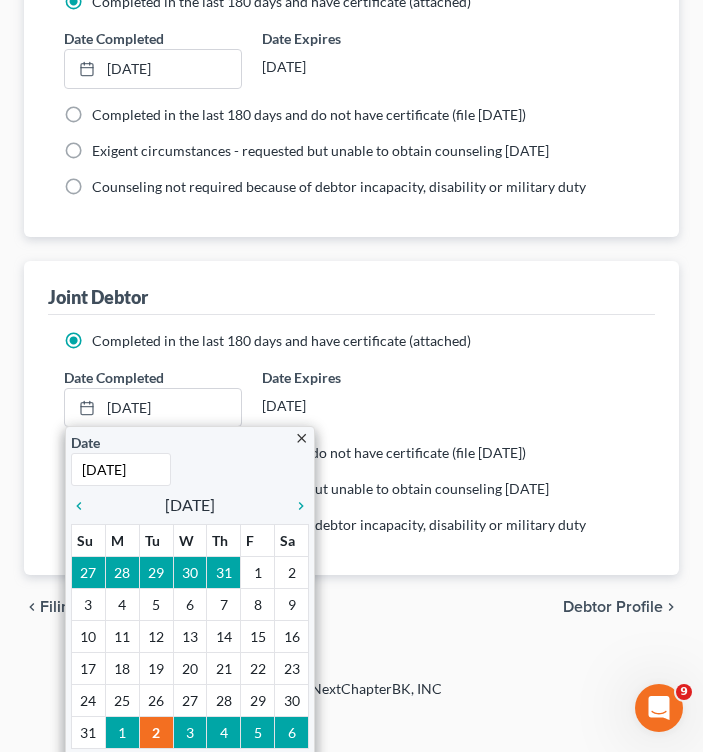
scroll to position [342, 0]
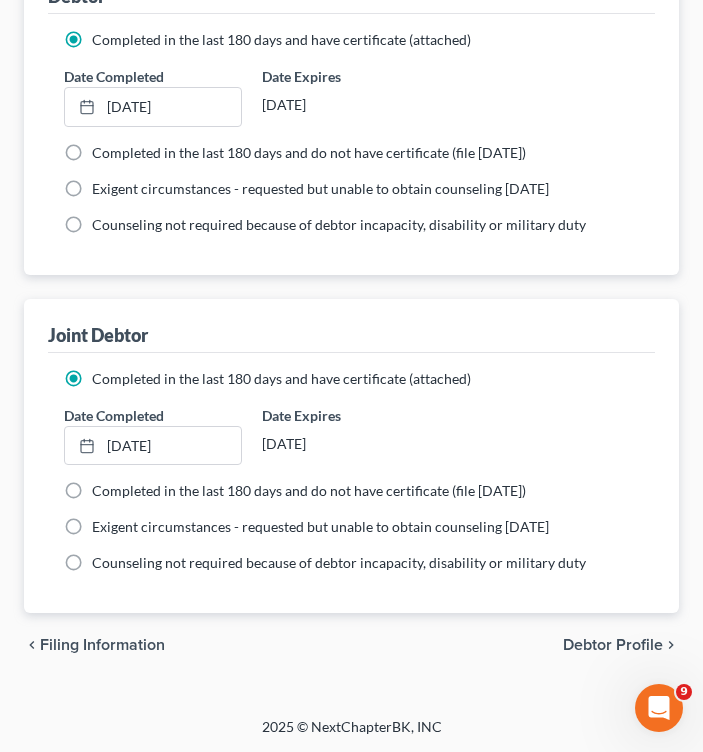
click at [325, 669] on div "chevron_left Filing Information Debtor Profile chevron_right" at bounding box center [351, 645] width 655 height 64
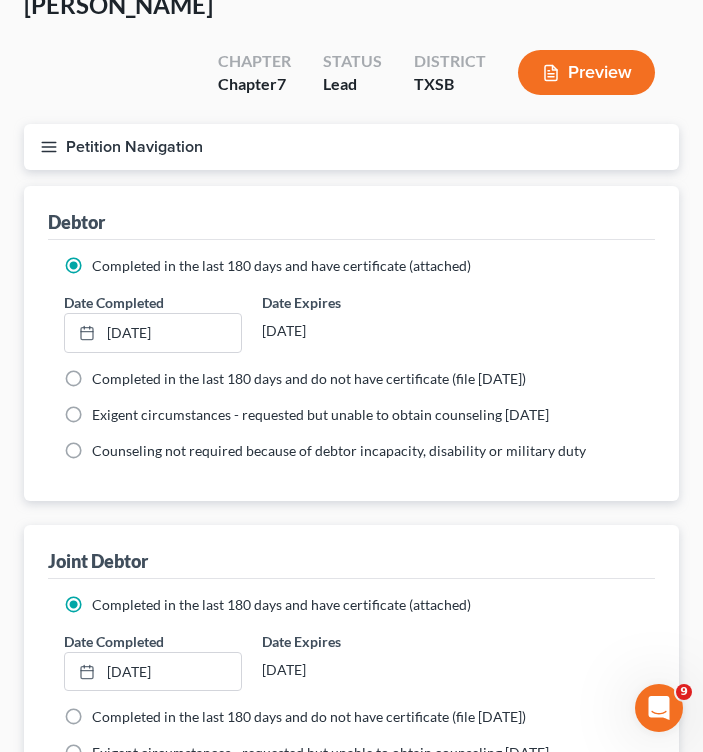
scroll to position [42, 0]
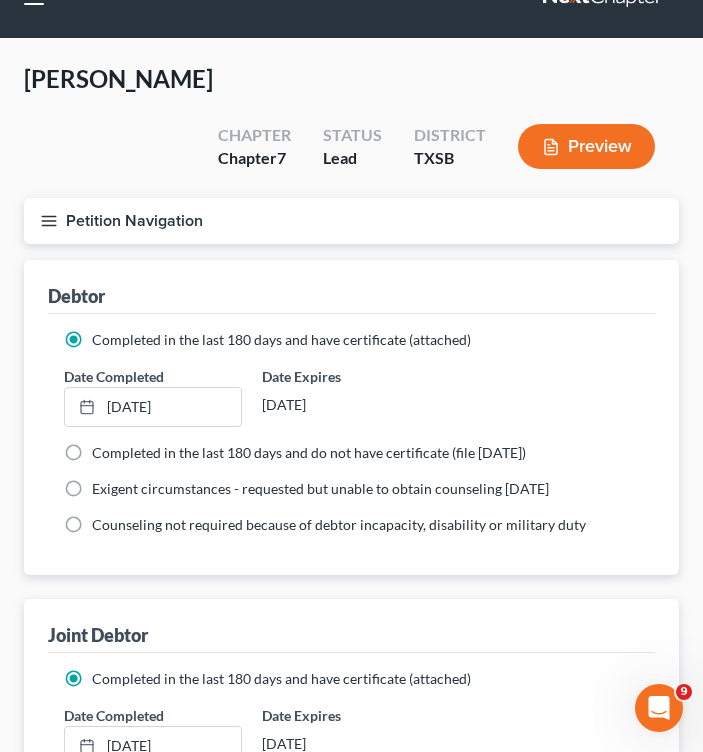
click at [49, 216] on icon "button" at bounding box center [49, 221] width 18 height 18
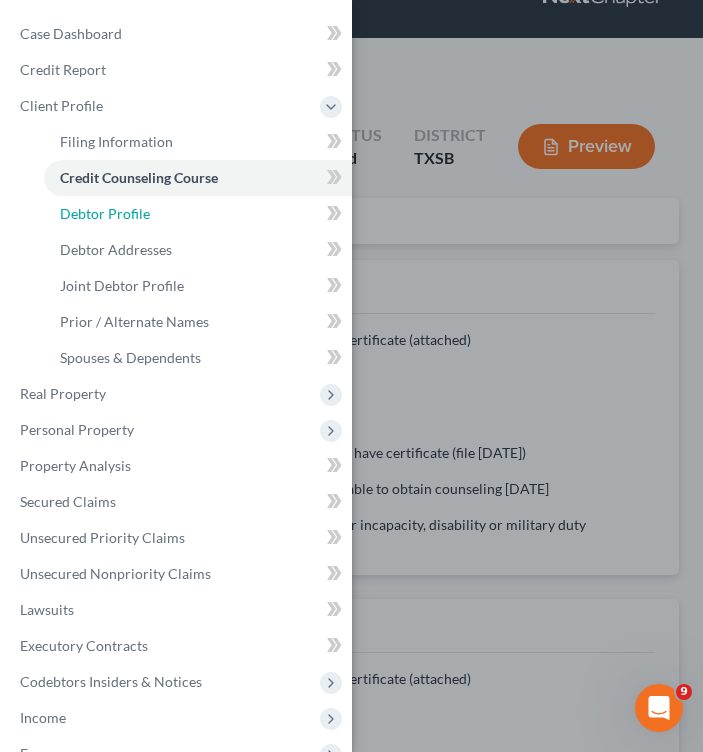
click at [129, 213] on span "Debtor Profile" at bounding box center [105, 213] width 90 height 17
select select "1"
select select "0"
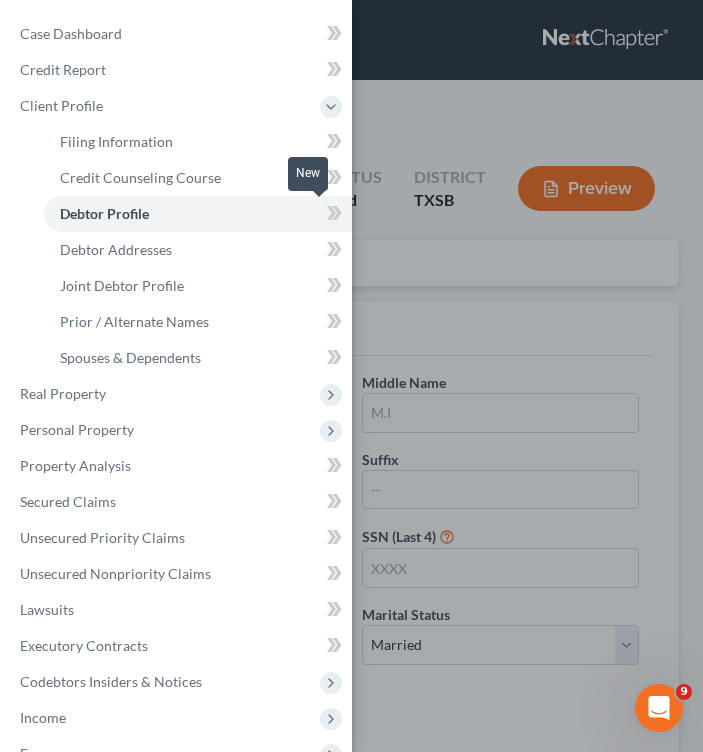
click at [333, 212] on icon at bounding box center [337, 213] width 9 height 14
click at [416, 267] on div "Case Dashboard Payments Invoices Payments Payments Credit Report Client Profile" at bounding box center [351, 376] width 703 height 752
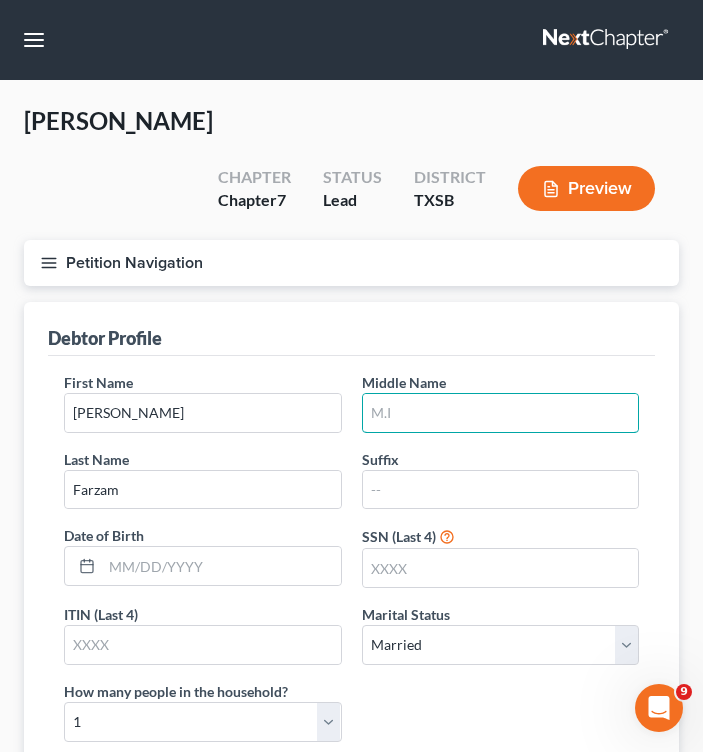
click at [409, 417] on input "text" at bounding box center [501, 413] width 276 height 38
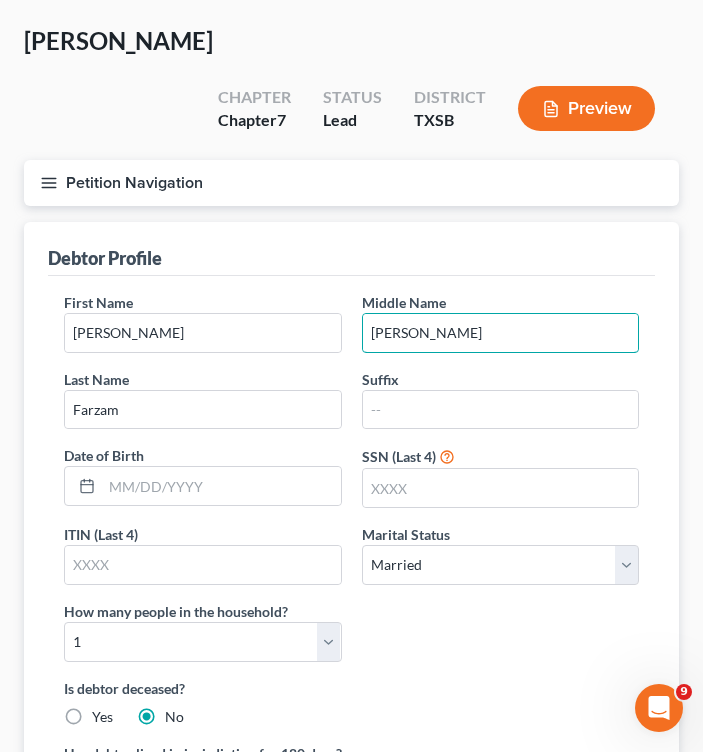
scroll to position [100, 0]
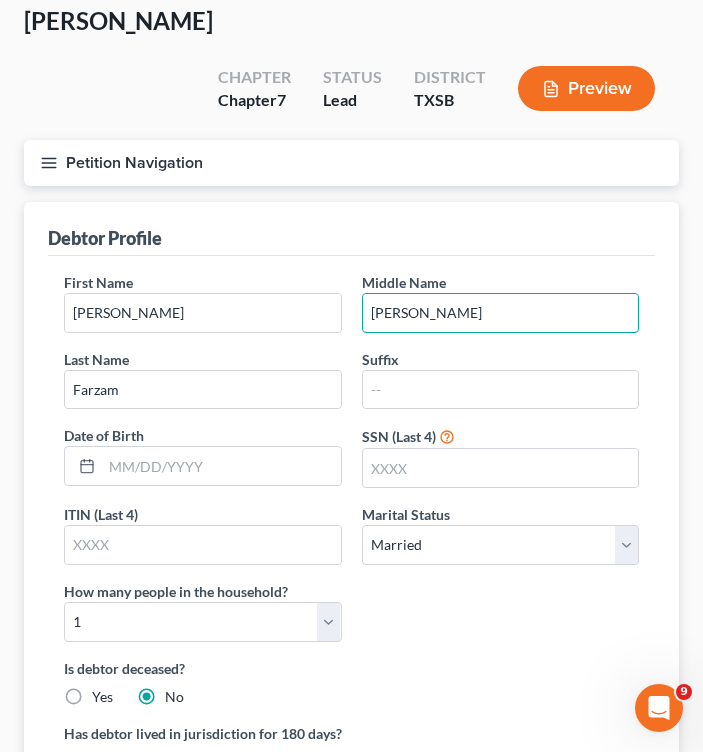
type input "[PERSON_NAME]"
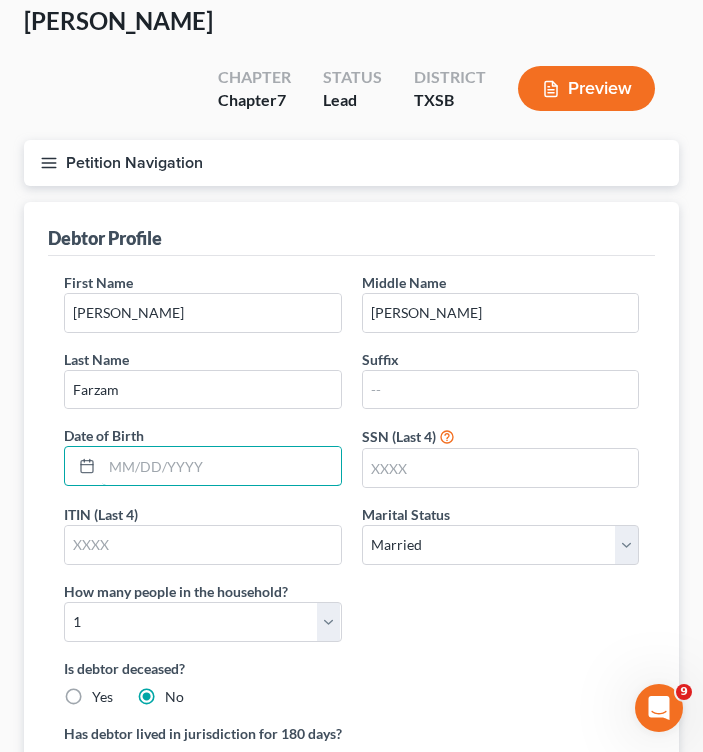
click at [181, 467] on input "text" at bounding box center [221, 466] width 239 height 38
click at [283, 468] on input "12/////////////////////////////////////////////////////////////////////////////…" at bounding box center [221, 466] width 239 height 38
click at [137, 464] on input "12/////////////////////////////////////////////////////////////////////////////…" at bounding box center [221, 466] width 239 height 38
click at [139, 465] on input "12/////////////////////////////////////////////////////////////////////////////…" at bounding box center [221, 466] width 239 height 38
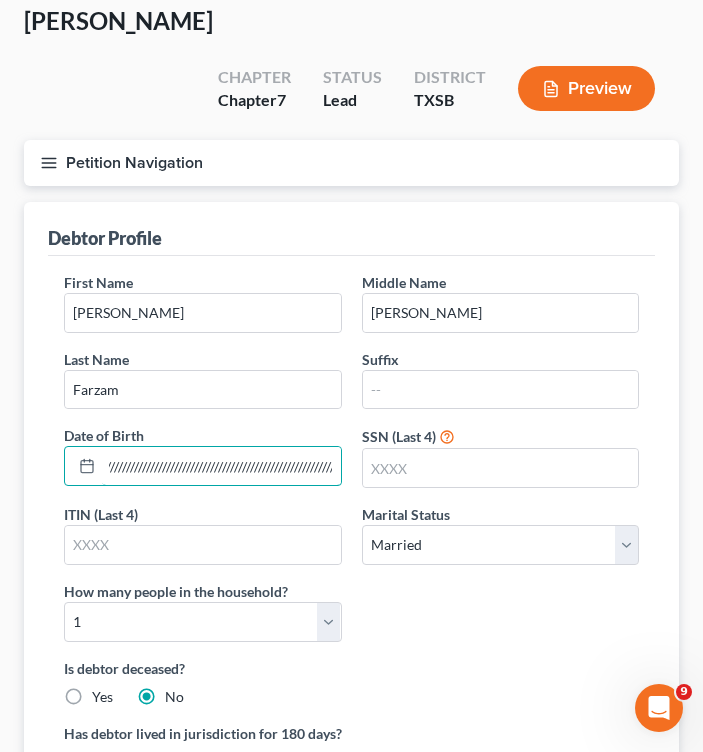
click at [139, 465] on input "12/////////////////////////////////////////////////////////////////////////////…" at bounding box center [221, 466] width 239 height 38
drag, startPoint x: 166, startPoint y: 470, endPoint x: 459, endPoint y: 462, distance: 293.0
click at [459, 462] on div "First Name [PERSON_NAME] Middle Name [PERSON_NAME] Last Name [PERSON_NAME] Date…" at bounding box center [351, 465] width 595 height 386
type input "12/////////////////////////////////////////////////////////////////////////////…"
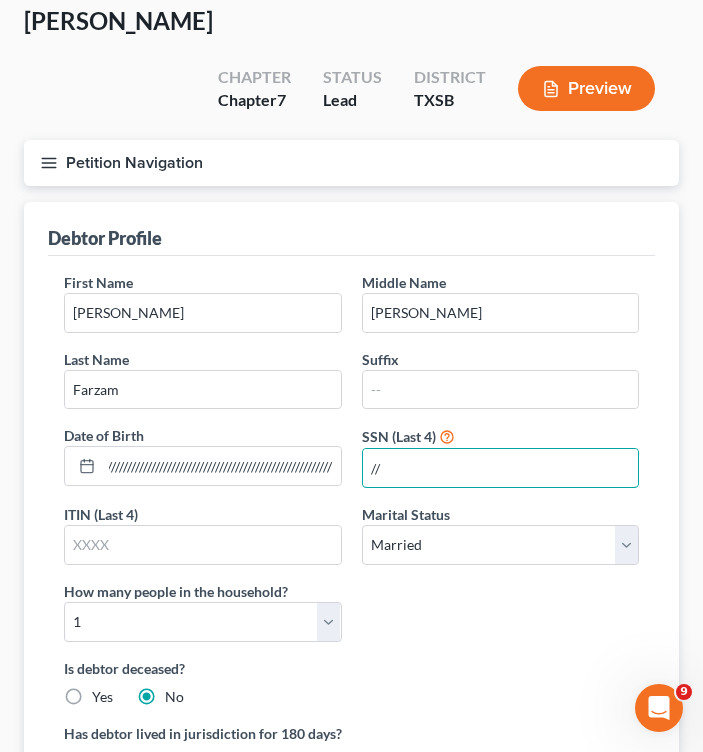
scroll to position [0, 0]
click at [428, 467] on input "////" at bounding box center [501, 468] width 276 height 38
drag, startPoint x: 428, startPoint y: 467, endPoint x: 360, endPoint y: 465, distance: 68.0
click at [360, 465] on div "SSN (Last 4) ////" at bounding box center [501, 456] width 298 height 63
drag, startPoint x: 398, startPoint y: 466, endPoint x: 377, endPoint y: 466, distance: 21.0
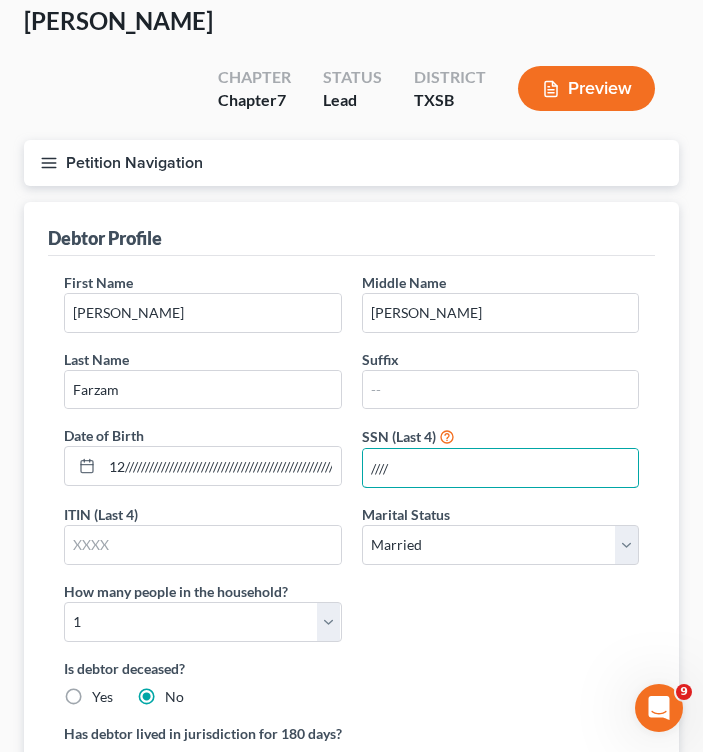
click at [377, 466] on input "////" at bounding box center [501, 468] width 276 height 38
type input "////"
click at [577, 329] on div "[PERSON_NAME]" at bounding box center [501, 313] width 278 height 40
drag, startPoint x: 408, startPoint y: 470, endPoint x: 283, endPoint y: 459, distance: 125.4
click at [283, 459] on div "First Name [PERSON_NAME] Middle Name [PERSON_NAME] Last Name [PERSON_NAME] Date…" at bounding box center [351, 465] width 595 height 386
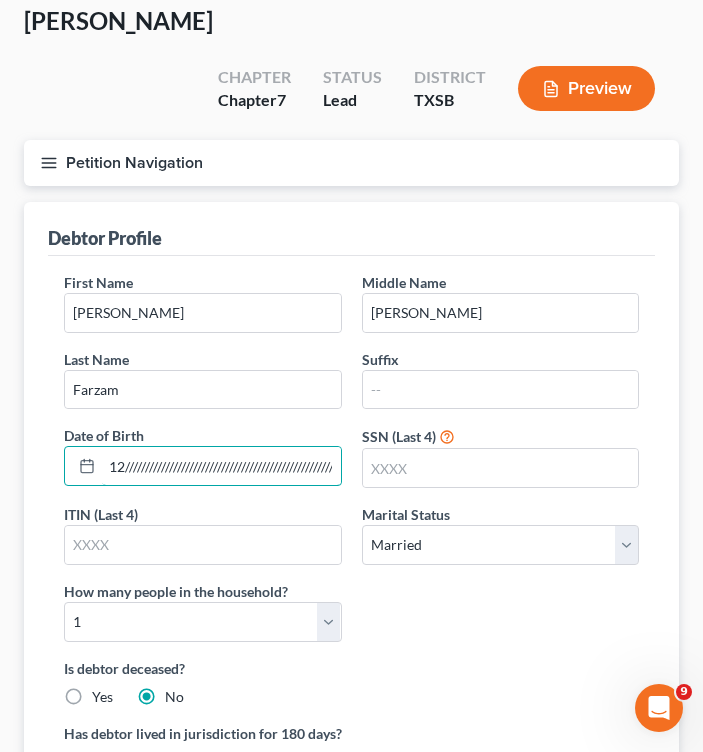
drag, startPoint x: 324, startPoint y: 466, endPoint x: -459, endPoint y: 442, distance: 783.0
click at [0, 442] on html "Home New Case Client Portal [PERSON_NAME] Law Firm, LLC [EMAIL_ADDRESS][DOMAIN_…" at bounding box center [351, 584] width 703 height 1369
type input "///////////////////////////////////////////////////////////////////////////////…"
drag, startPoint x: 107, startPoint y: 462, endPoint x: 668, endPoint y: 490, distance: 561.5
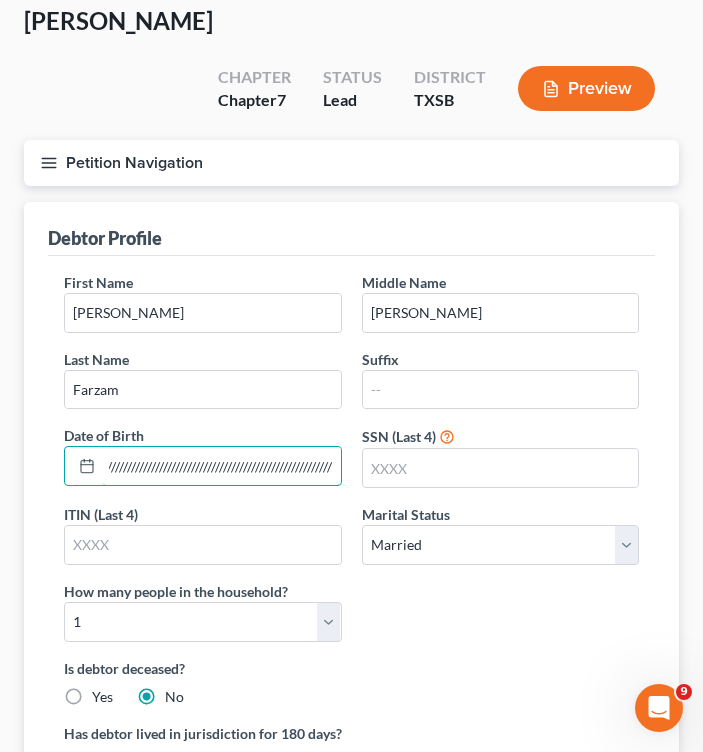
click at [668, 490] on div "Debtor Profile First Name [PERSON_NAME] Middle Name [PERSON_NAME] Last Name [PE…" at bounding box center [351, 582] width 655 height 761
type input "[DATE]"
click at [222, 545] on input "text" at bounding box center [203, 545] width 276 height 38
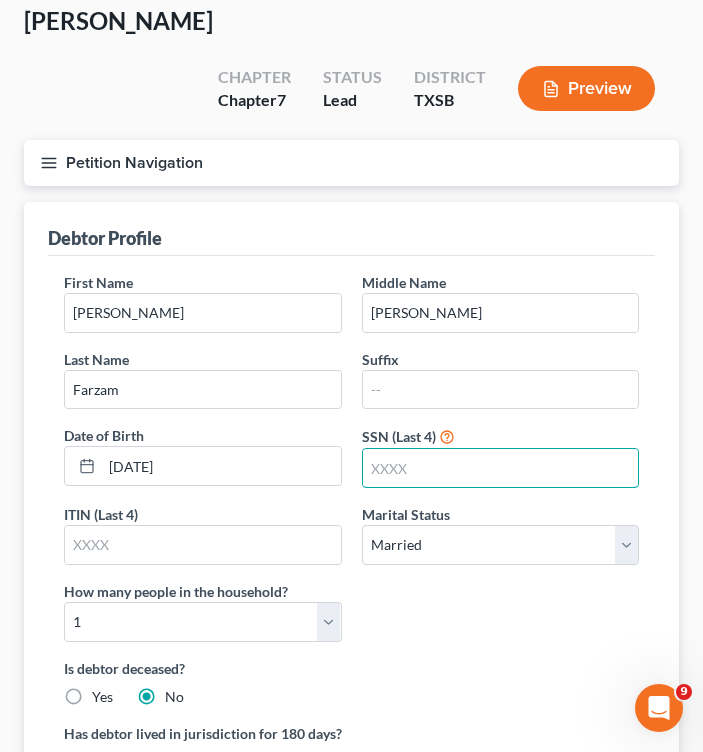
click at [412, 468] on input "text" at bounding box center [501, 468] width 276 height 38
type input "2"
type input "4207"
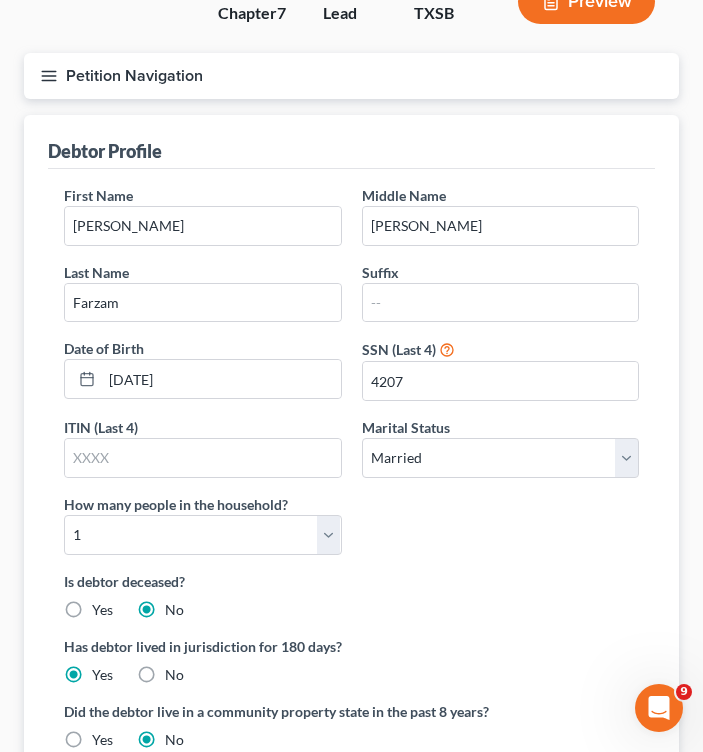
scroll to position [200, 0]
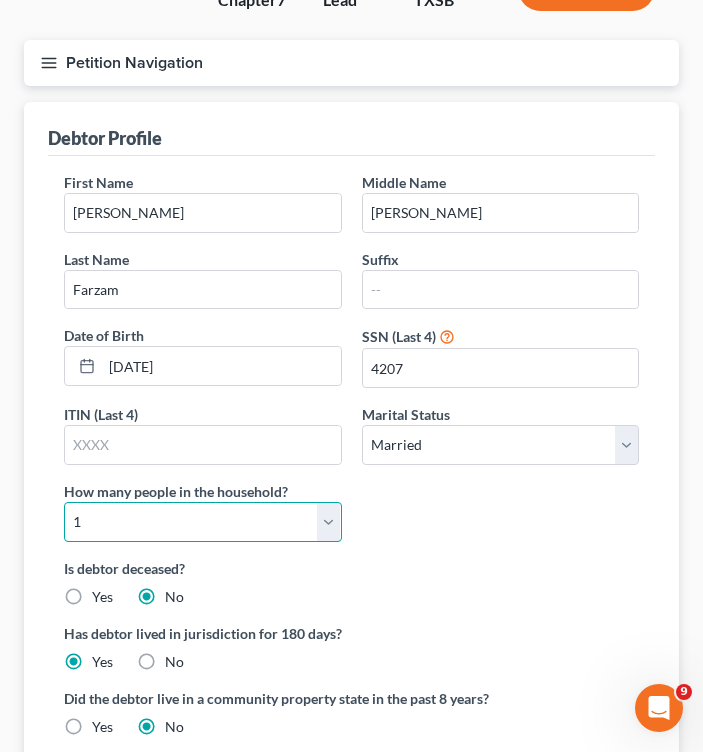
click at [320, 517] on select "Select 1 2 3 4 5 6 7 8 9 10 11 12 13 14 15 16 17 18 19 20" at bounding box center [203, 522] width 278 height 40
drag, startPoint x: 330, startPoint y: 517, endPoint x: 211, endPoint y: 502, distance: 119.9
click at [330, 517] on select "Select 1 2 3 4 5 6 7 8 9 10 11 12 13 14 15 16 17 18 19 20" at bounding box center [203, 522] width 278 height 40
select select "1"
click at [64, 502] on select "Select 1 2 3 4 5 6 7 8 9 10 11 12 13 14 15 16 17 18 19 20" at bounding box center [203, 522] width 278 height 40
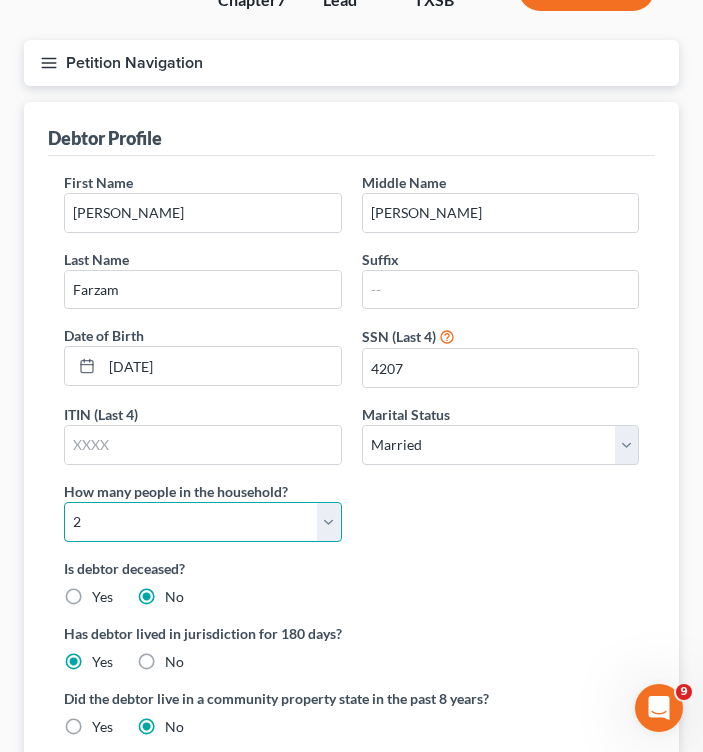
scroll to position [300, 0]
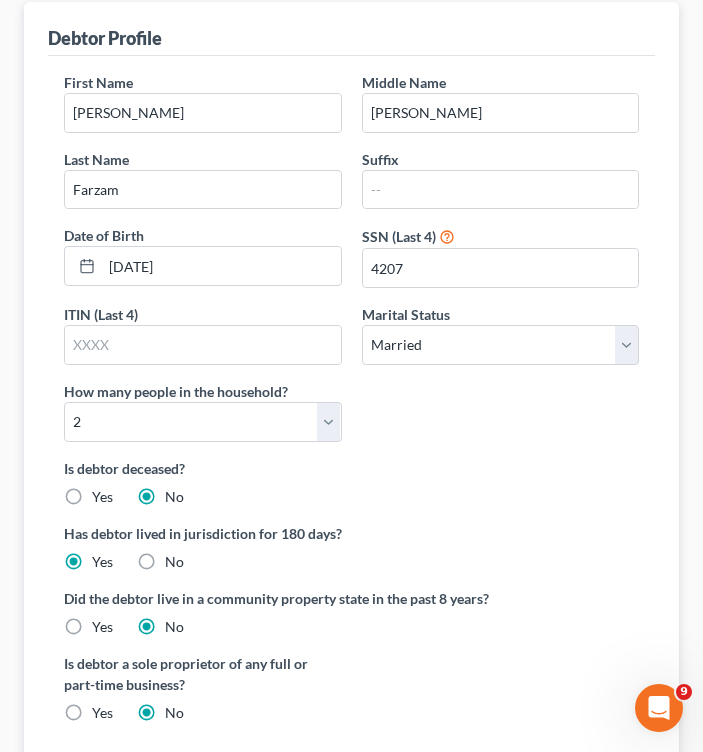
click at [92, 619] on label "Yes" at bounding box center [102, 627] width 21 height 20
click at [100, 619] on input "Yes" at bounding box center [106, 623] width 13 height 13
radio input "true"
radio input "false"
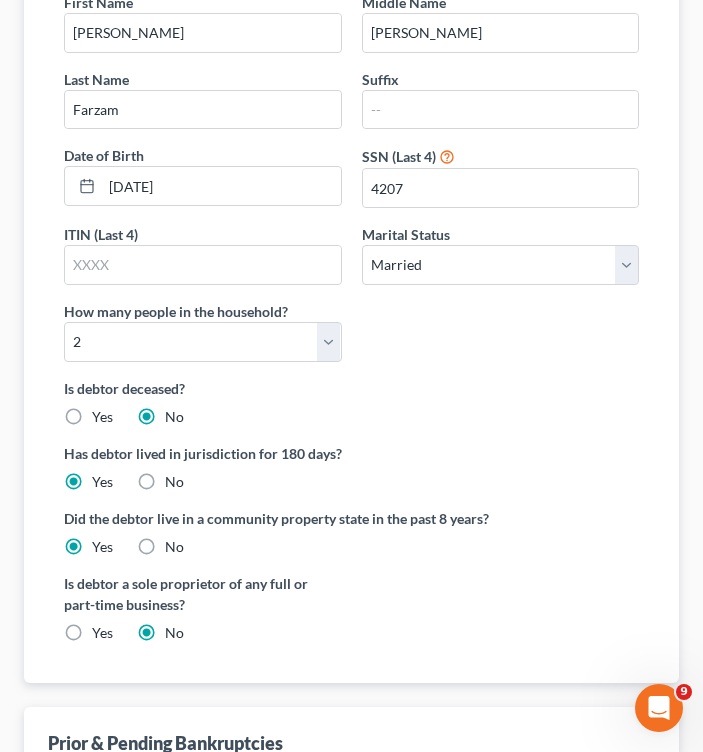
scroll to position [400, 0]
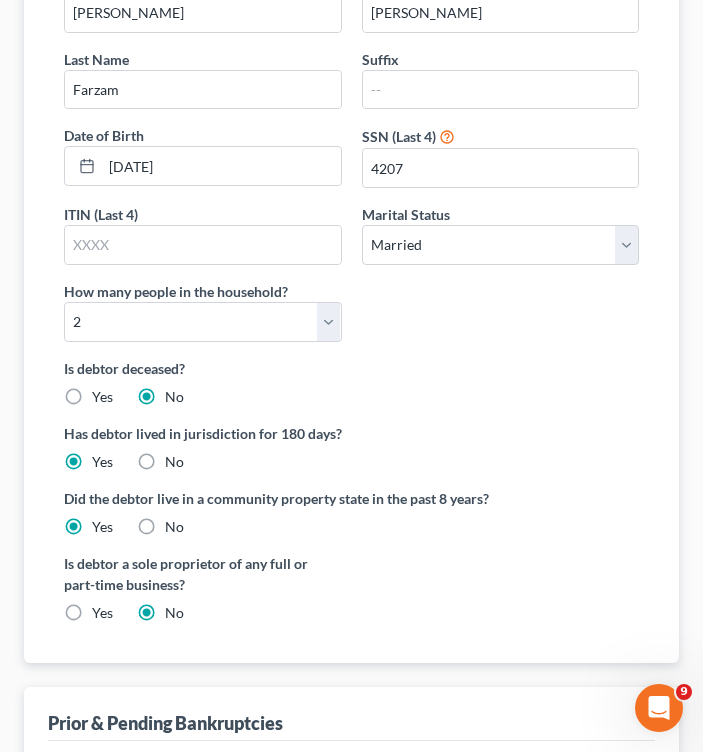
click at [92, 608] on label "Yes" at bounding box center [102, 613] width 21 height 20
click at [100, 608] on input "Yes" at bounding box center [106, 609] width 13 height 13
radio input "true"
radio input "false"
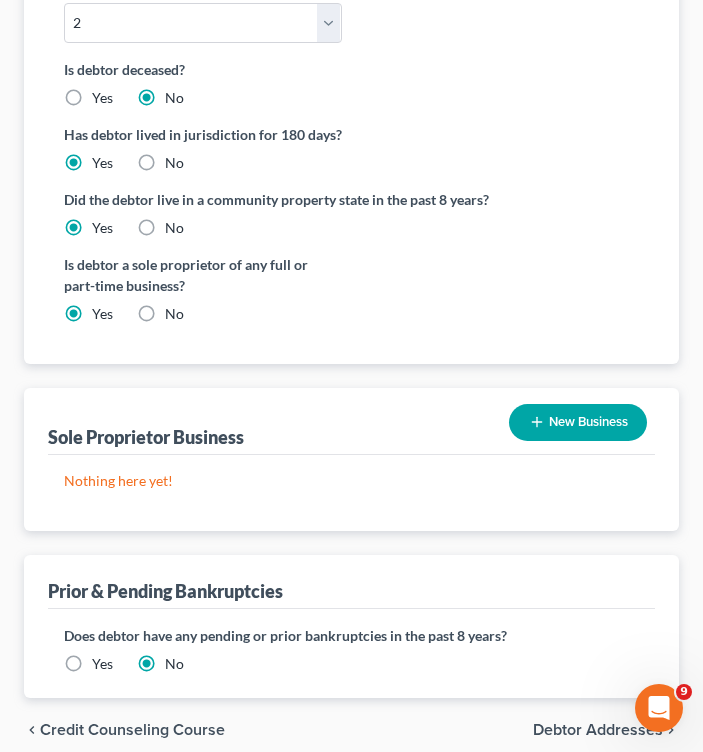
scroll to position [700, 0]
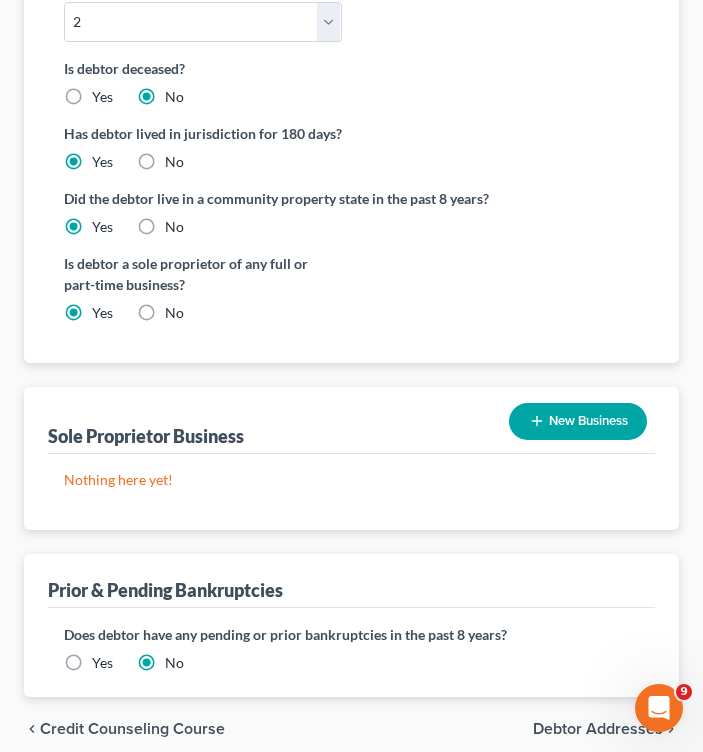
click at [550, 432] on button "New Business" at bounding box center [578, 421] width 138 height 37
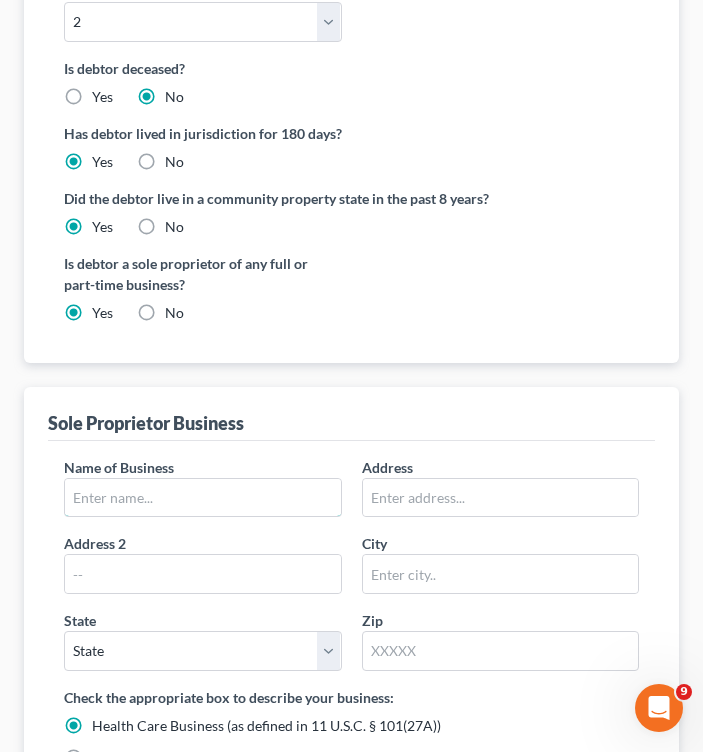
click at [97, 483] on input "text" at bounding box center [203, 498] width 276 height 38
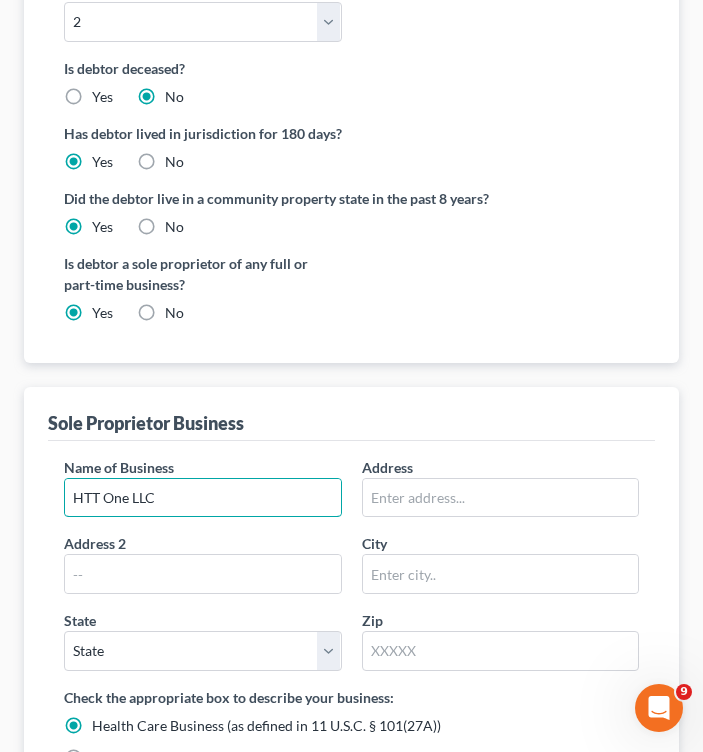
type input "HTT One LLC"
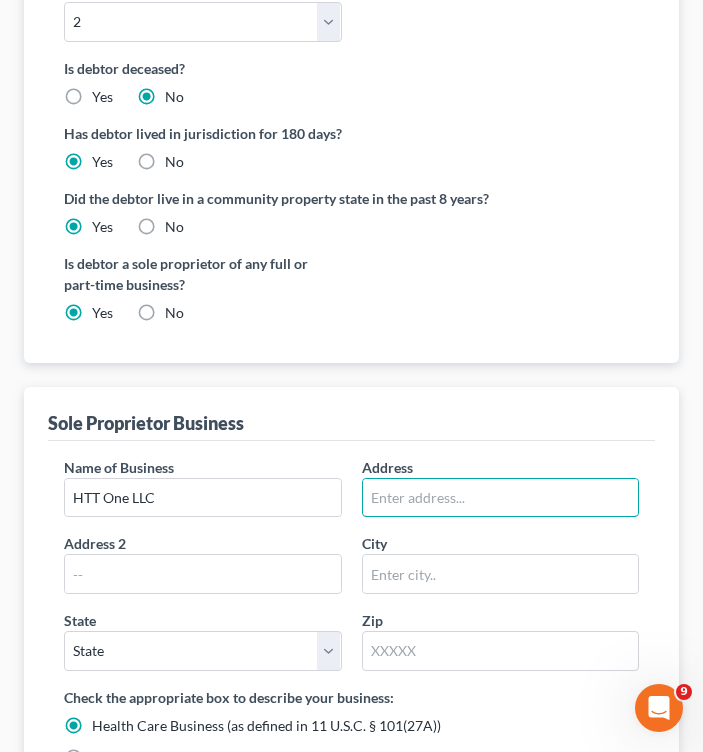
click at [441, 489] on input "text" at bounding box center [501, 498] width 276 height 38
type input "[STREET_ADDRESS][PERSON_NAME]"
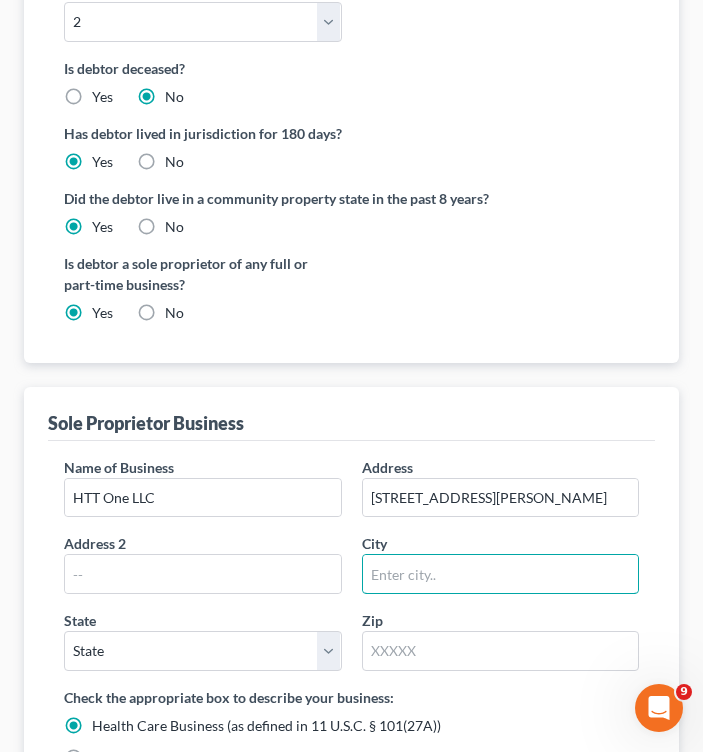
click at [417, 564] on input "text" at bounding box center [501, 574] width 276 height 38
type input "L"
type input "Katy"
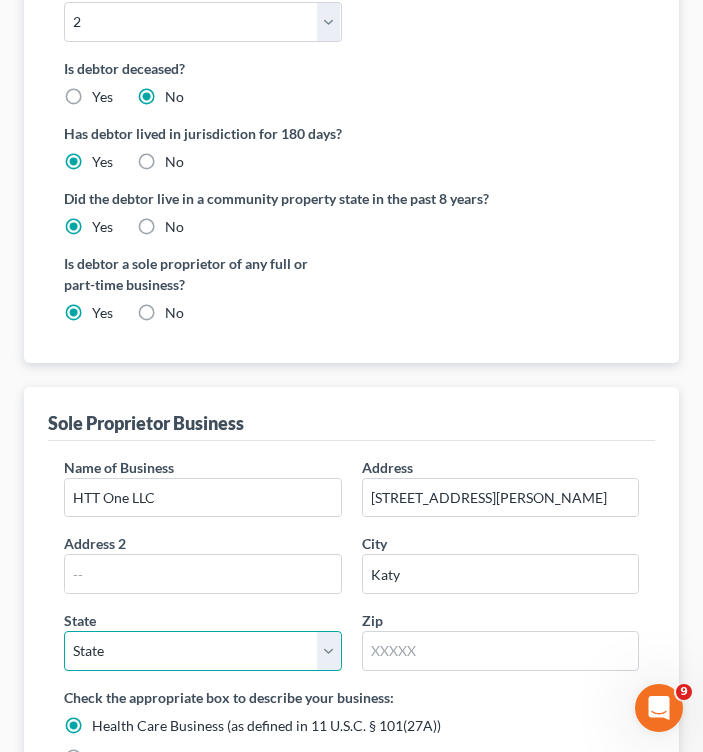
click at [212, 667] on select "State [US_STATE] AK AR AZ CA CO CT DE DC [GEOGRAPHIC_DATA] [GEOGRAPHIC_DATA] GU…" at bounding box center [203, 651] width 278 height 40
select select "45"
click at [64, 631] on select "State [US_STATE] AK AR AZ CA CO CT DE DC [GEOGRAPHIC_DATA] [GEOGRAPHIC_DATA] GU…" at bounding box center [203, 651] width 278 height 40
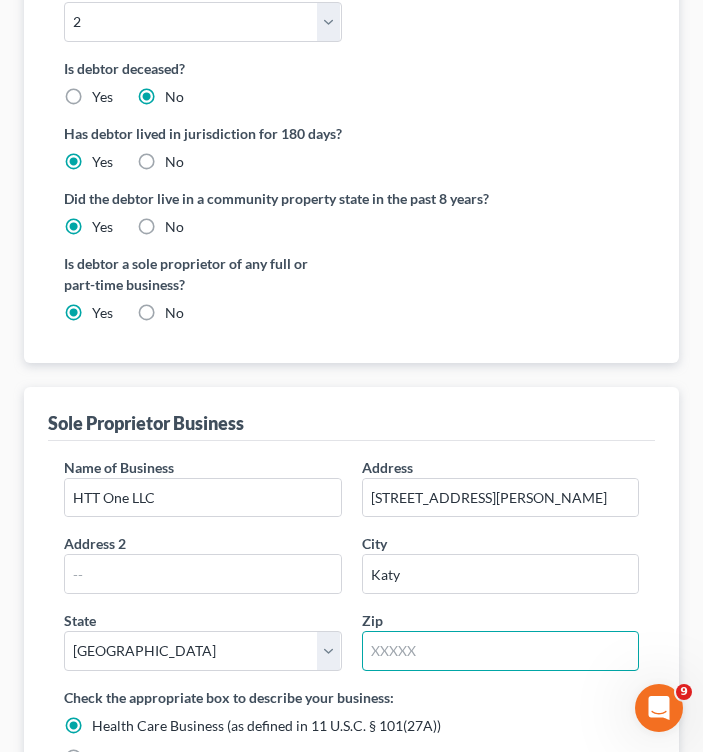
click at [460, 646] on input "text" at bounding box center [501, 651] width 278 height 40
type input "77494"
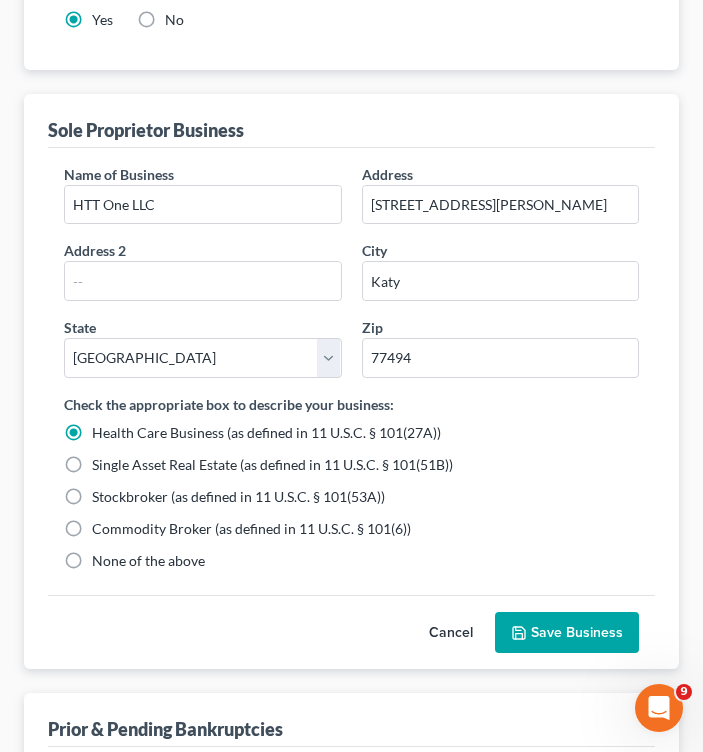
scroll to position [1100, 0]
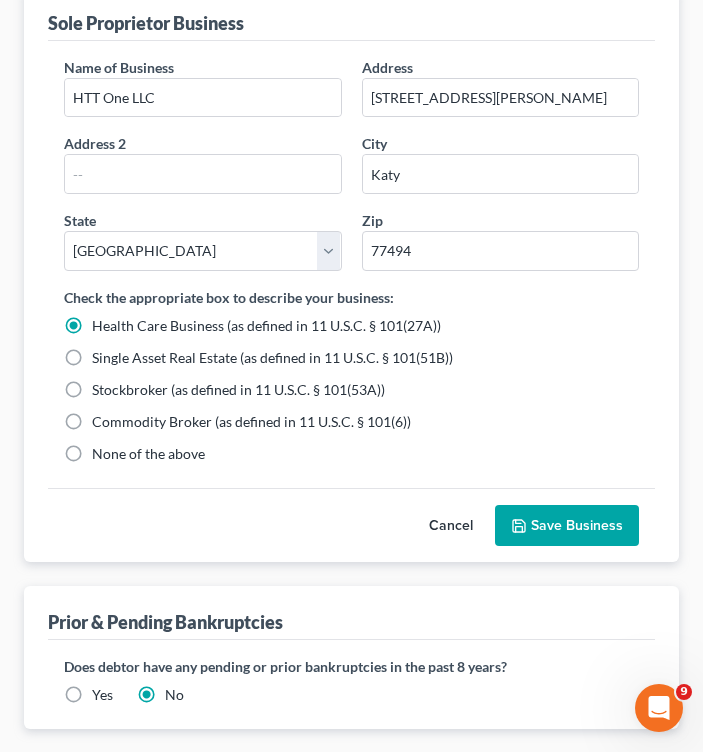
click at [92, 455] on label "None of the above" at bounding box center [148, 454] width 113 height 20
click at [100, 455] on input "None of the above" at bounding box center [106, 450] width 13 height 13
radio input "true"
radio input "false"
click at [550, 519] on button "Save Business" at bounding box center [567, 526] width 144 height 42
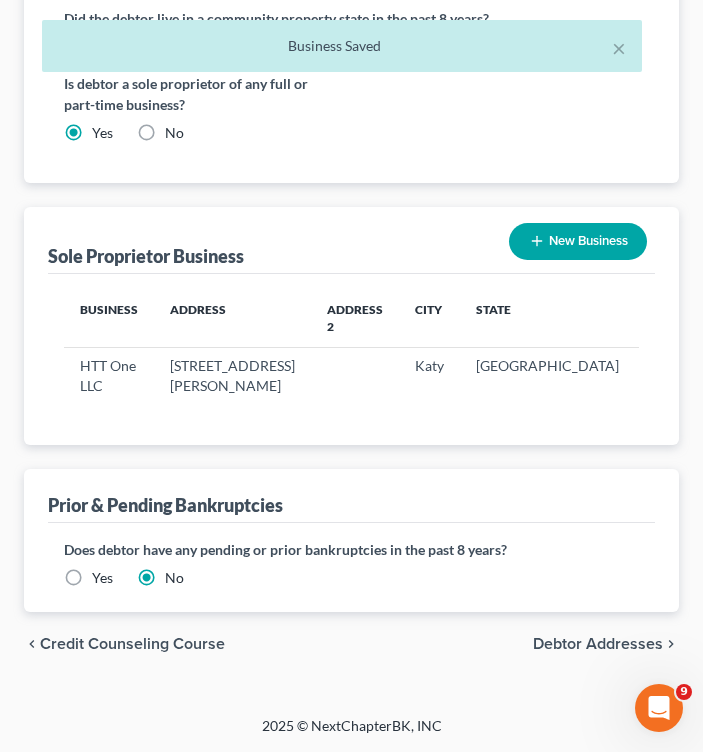
scroll to position [914, 0]
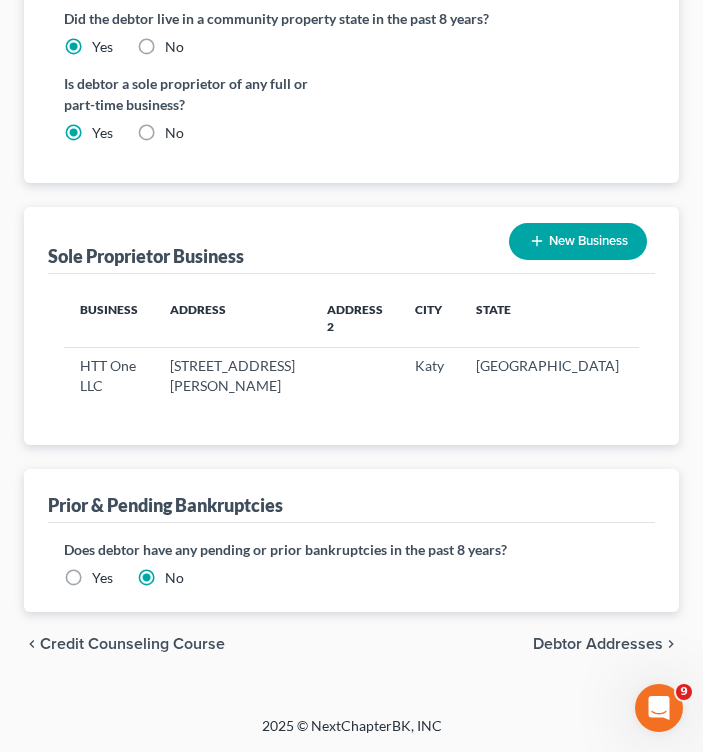
click at [580, 647] on span "Debtor Addresses" at bounding box center [598, 644] width 130 height 16
select select "0"
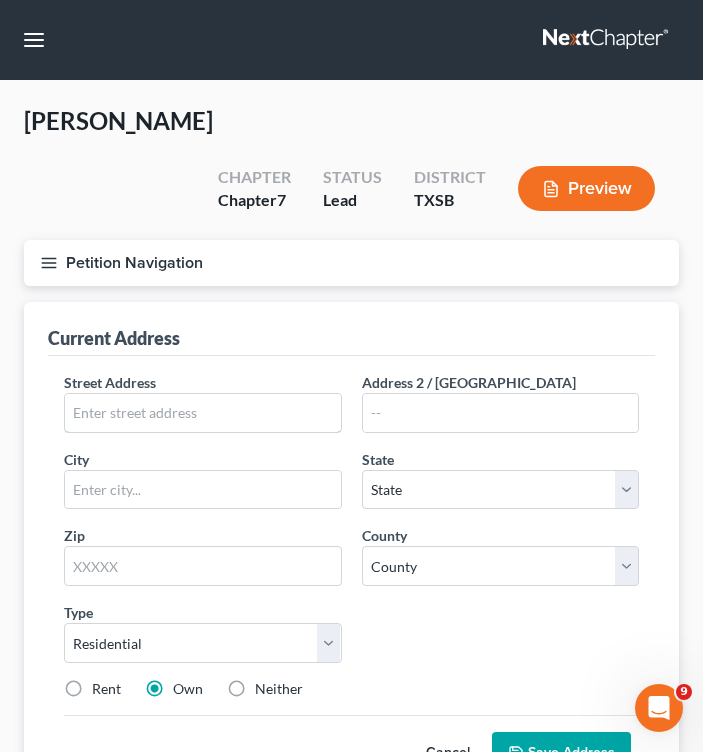
click at [204, 415] on input "text" at bounding box center [203, 413] width 276 height 38
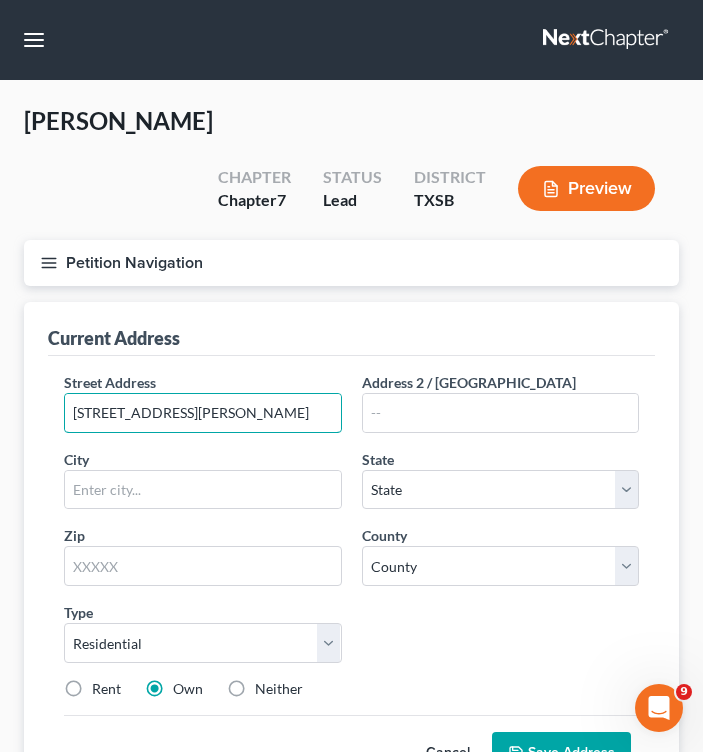
type input "[STREET_ADDRESS][PERSON_NAME]"
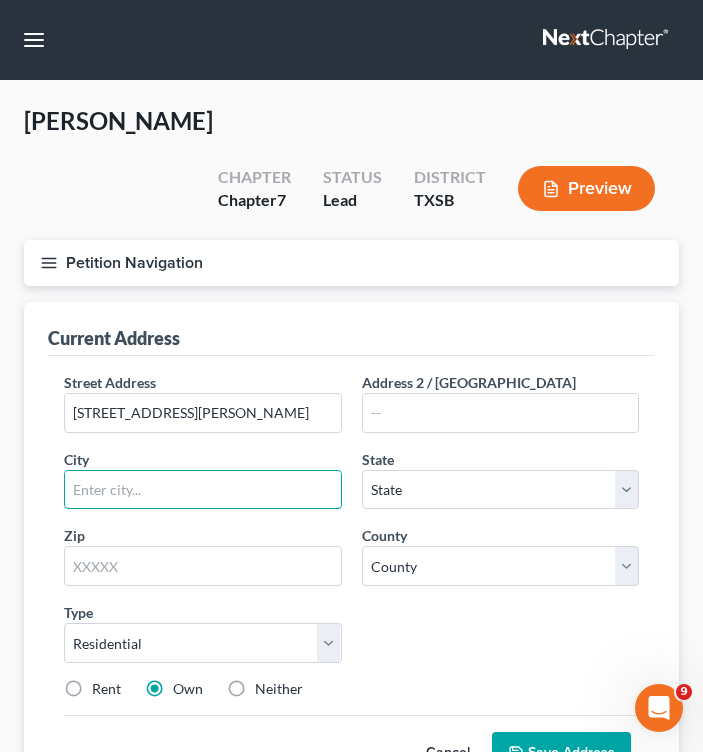
click at [238, 502] on input "text" at bounding box center [203, 490] width 276 height 38
type input "Katy"
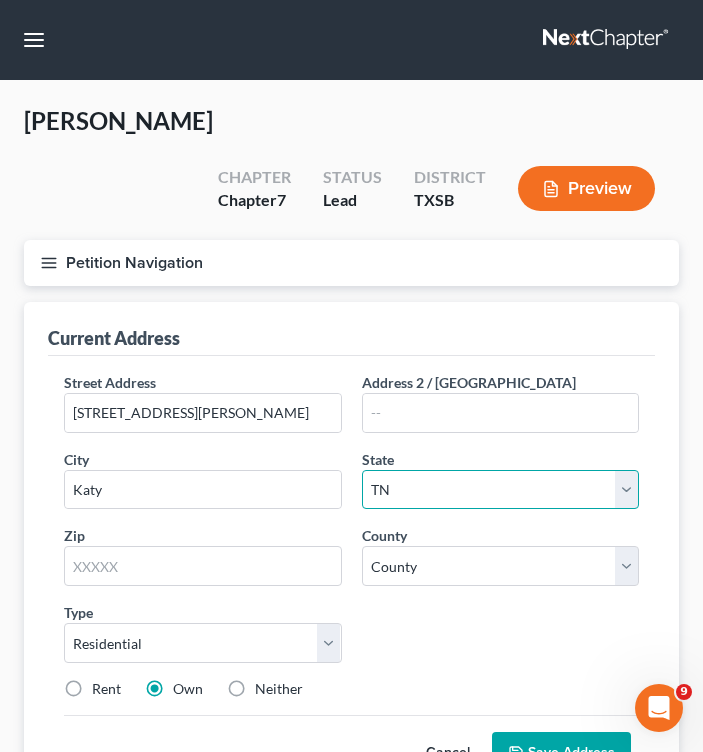
select select "45"
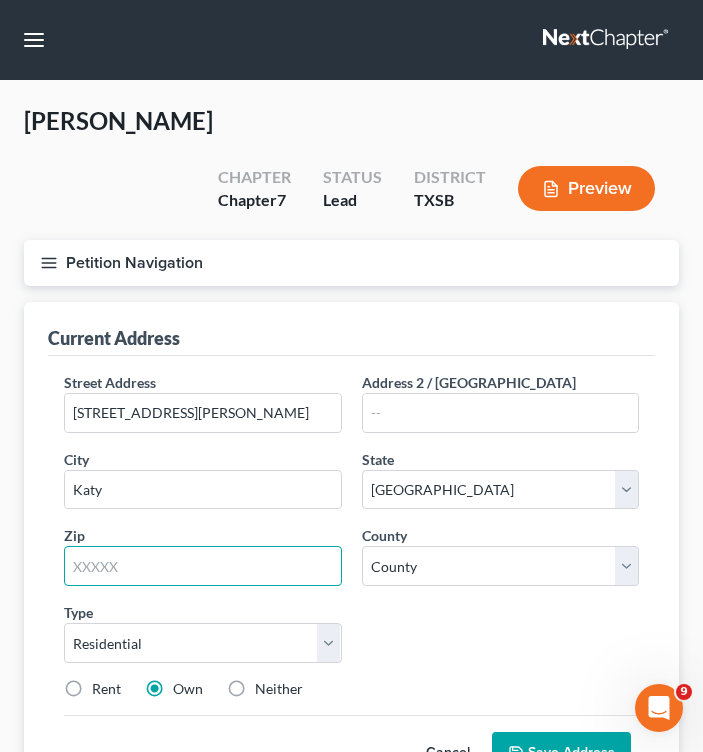
click at [216, 570] on input "text" at bounding box center [203, 566] width 278 height 40
type input "77494"
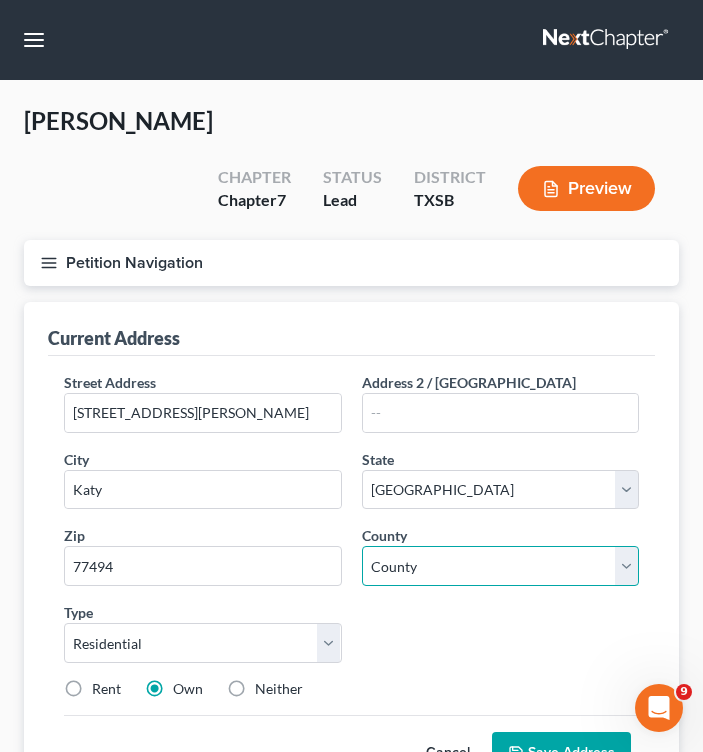
click at [439, 576] on select "County [GEOGRAPHIC_DATA] [GEOGRAPHIC_DATA] [GEOGRAPHIC_DATA] [GEOGRAPHIC_DATA] …" at bounding box center [501, 566] width 278 height 40
click at [564, 568] on select "County [GEOGRAPHIC_DATA] [GEOGRAPHIC_DATA] [GEOGRAPHIC_DATA] [GEOGRAPHIC_DATA] …" at bounding box center [501, 566] width 278 height 40
select select "78"
click at [362, 546] on select "County [GEOGRAPHIC_DATA] [GEOGRAPHIC_DATA] [GEOGRAPHIC_DATA] [GEOGRAPHIC_DATA] …" at bounding box center [501, 566] width 278 height 40
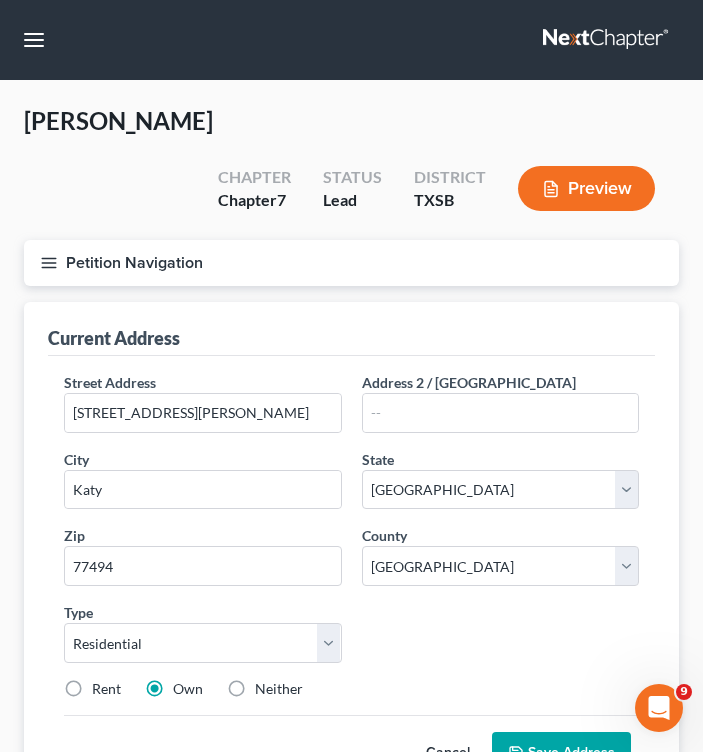
click at [413, 636] on div "Street Address * [GEOGRAPHIC_DATA][PERSON_NAME] Address 2 / [GEOGRAPHIC_DATA] *…" at bounding box center [351, 543] width 595 height 343
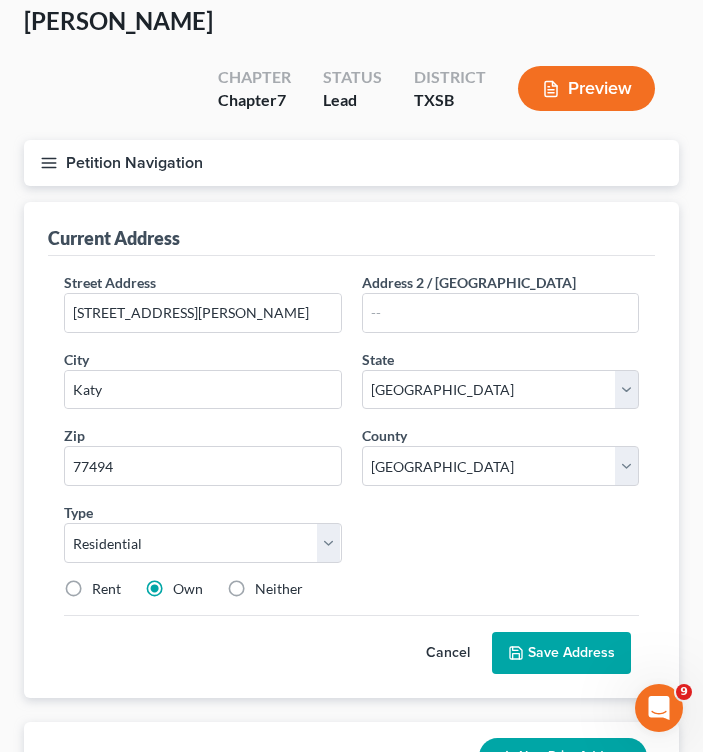
click at [533, 643] on button "Save Address" at bounding box center [561, 653] width 139 height 42
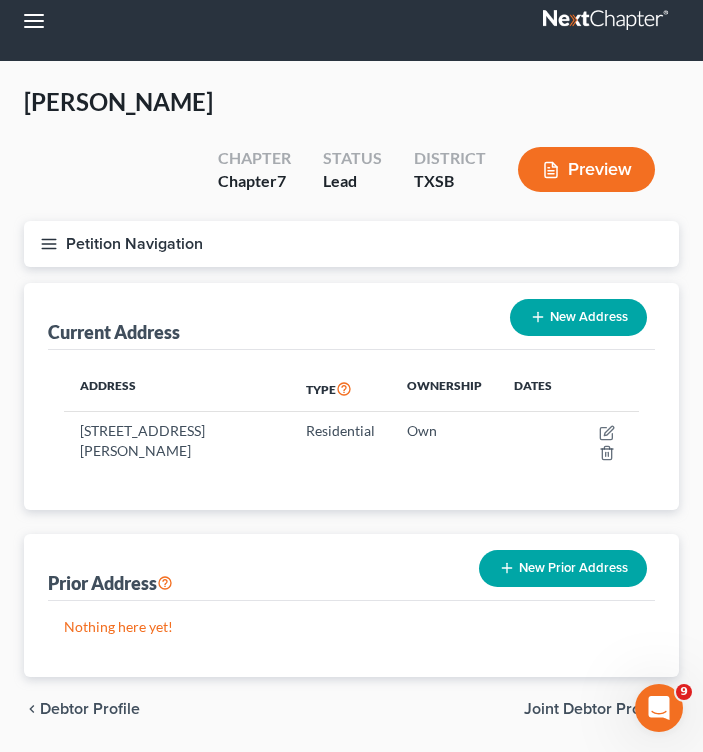
scroll to position [0, 0]
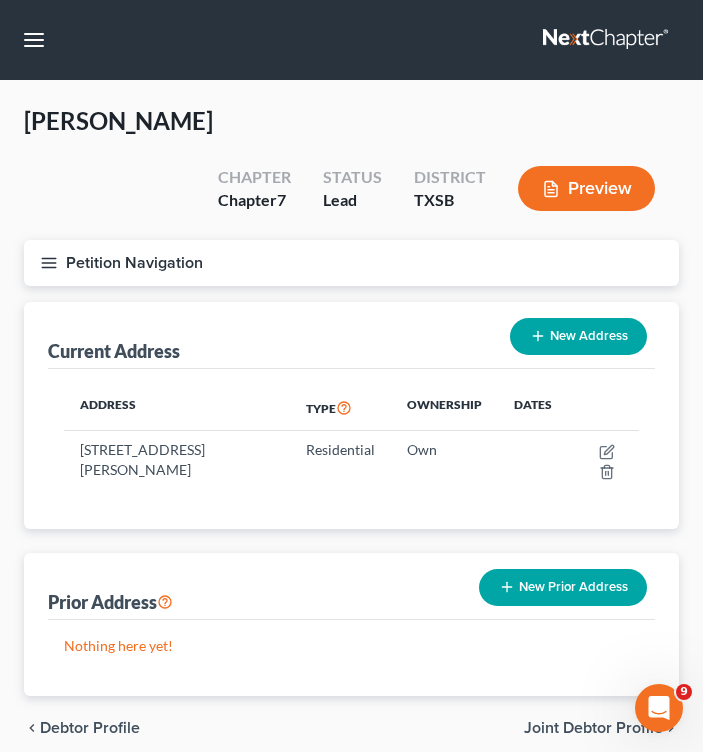
click at [44, 263] on icon "button" at bounding box center [49, 263] width 18 height 18
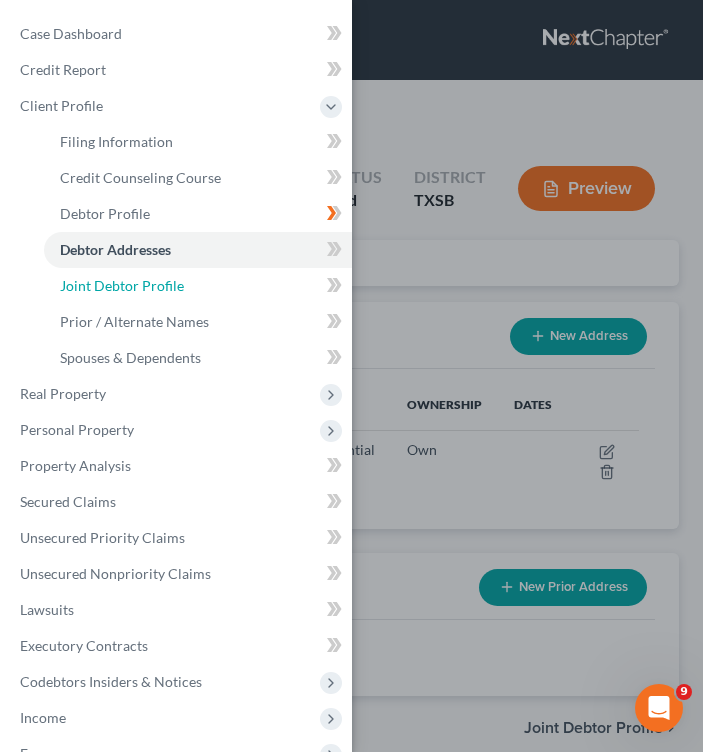
click at [130, 284] on span "Joint Debtor Profile" at bounding box center [122, 285] width 124 height 17
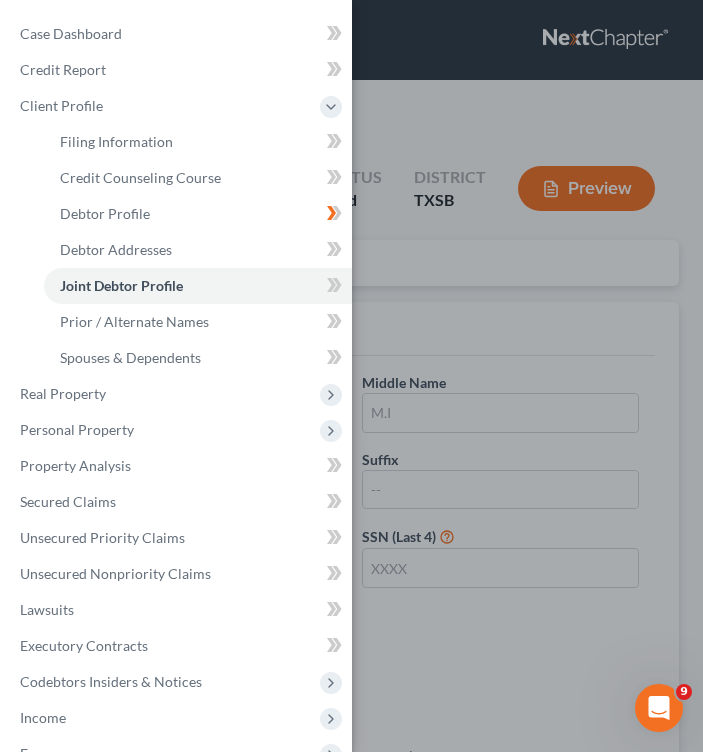
click at [527, 324] on div "Case Dashboard Payments Invoices Payments Payments Credit Report Client Profile" at bounding box center [351, 376] width 703 height 752
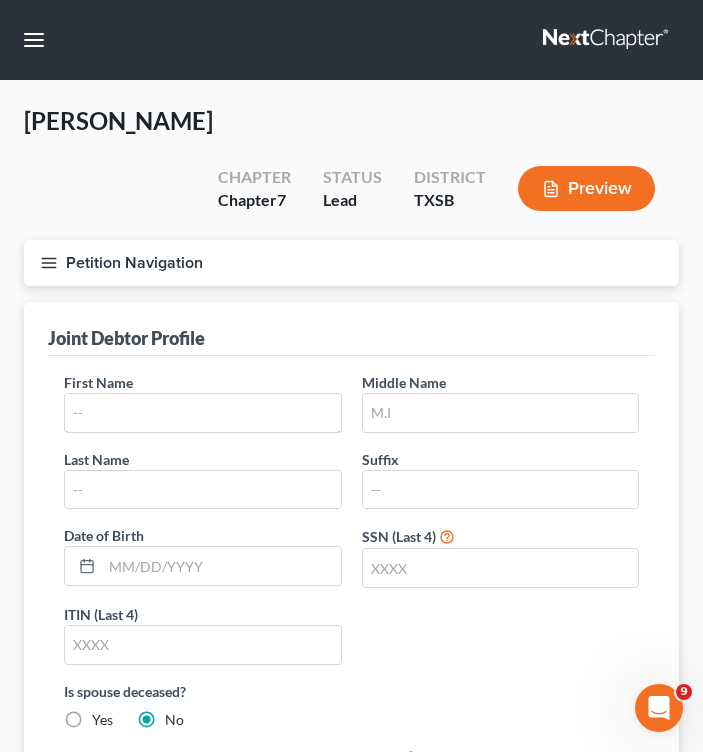
click at [177, 410] on input "text" at bounding box center [203, 413] width 276 height 38
drag, startPoint x: 196, startPoint y: 419, endPoint x: 171, endPoint y: 421, distance: 25.1
click at [196, 419] on input "text" at bounding box center [203, 413] width 276 height 38
type input "Hafiza"
type input "T"
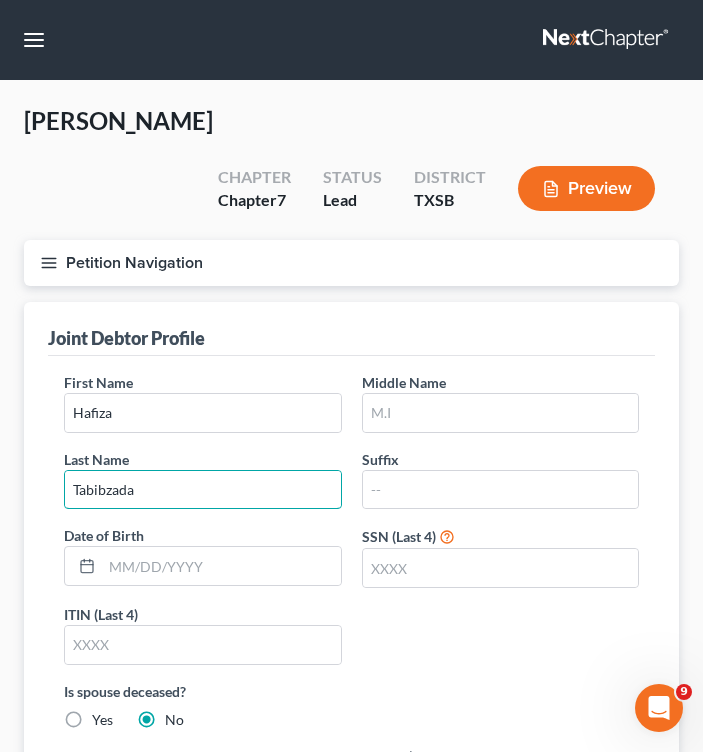
type input "Tabibzada"
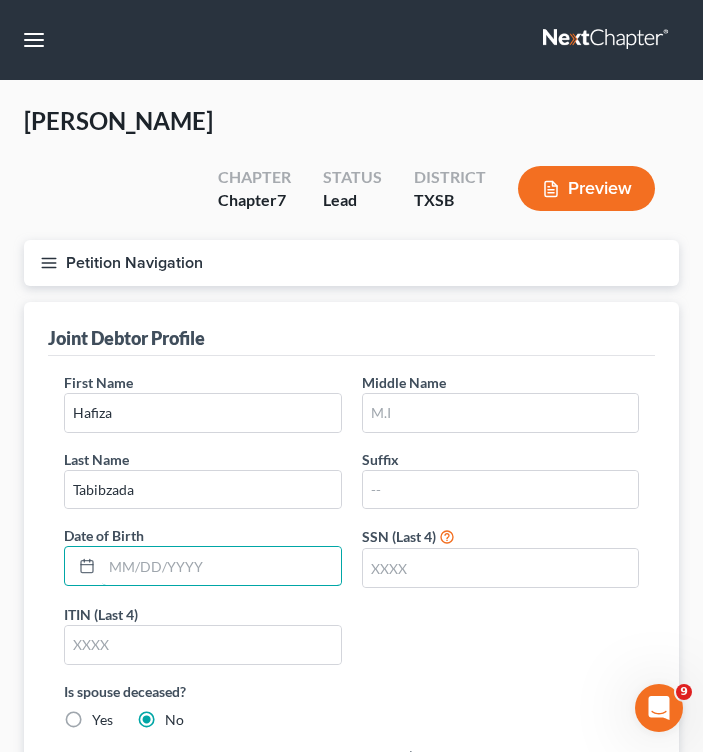
click at [169, 556] on input "text" at bounding box center [221, 566] width 239 height 38
type input "[DATE]"
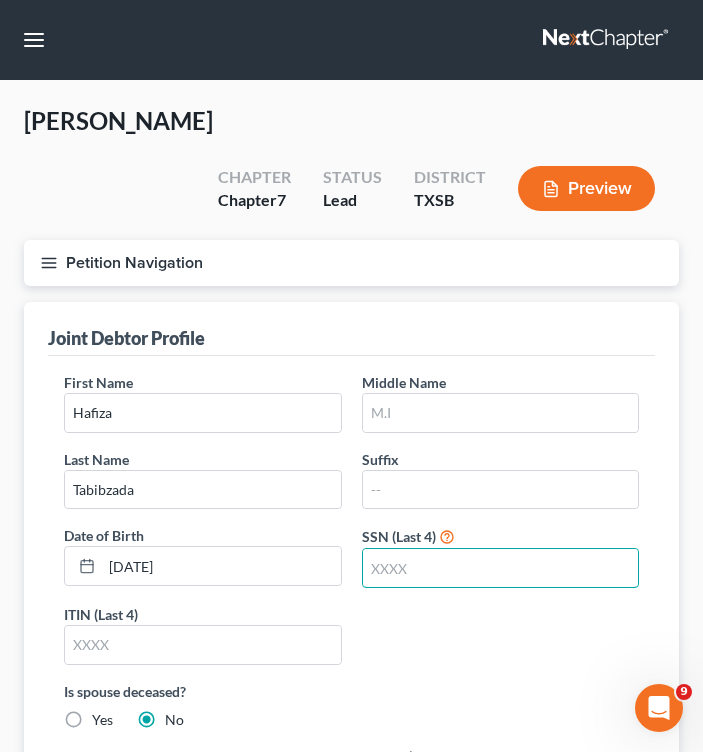
click at [383, 560] on input "text" at bounding box center [501, 568] width 276 height 38
type input "4544"
click at [401, 617] on div "First Name [PERSON_NAME] Middle Name Last Name [PERSON_NAME] Date of Birth [DEM…" at bounding box center [351, 526] width 595 height 309
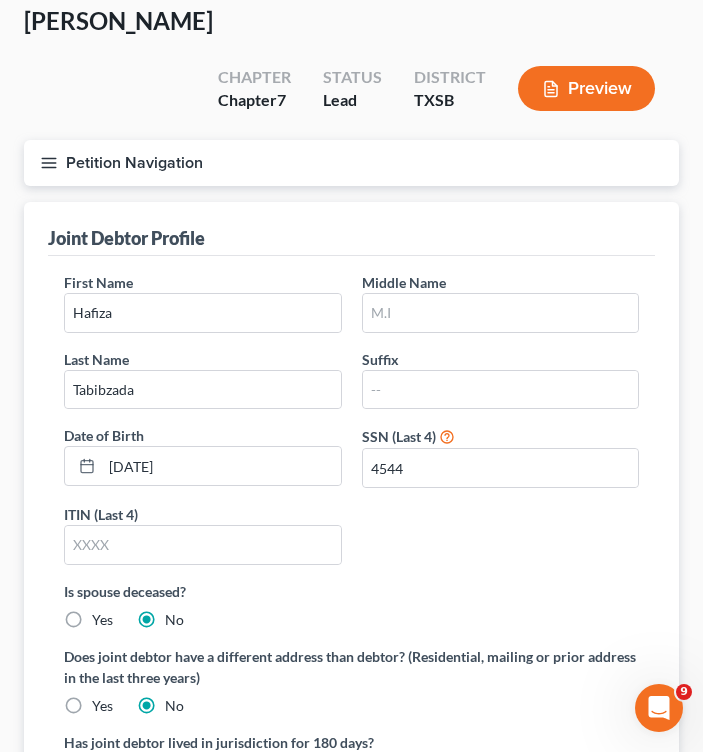
scroll to position [300, 0]
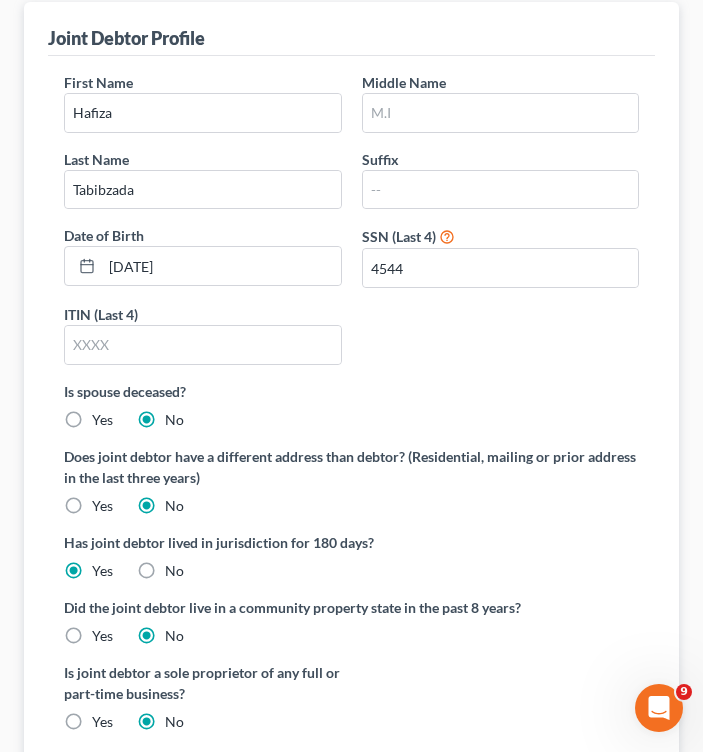
click at [92, 634] on label "Yes" at bounding box center [102, 636] width 21 height 20
click at [100, 634] on input "Yes" at bounding box center [106, 632] width 13 height 13
radio input "true"
radio input "false"
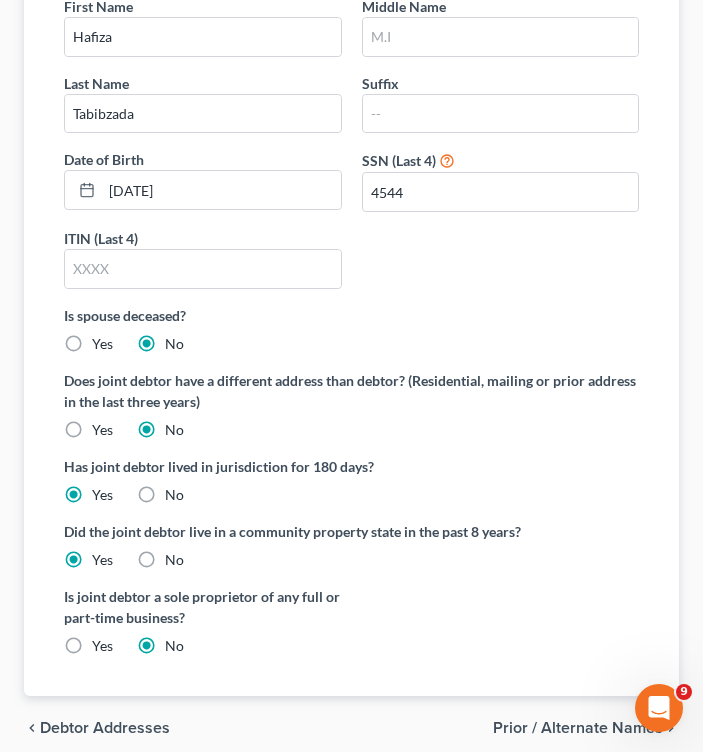
scroll to position [400, 0]
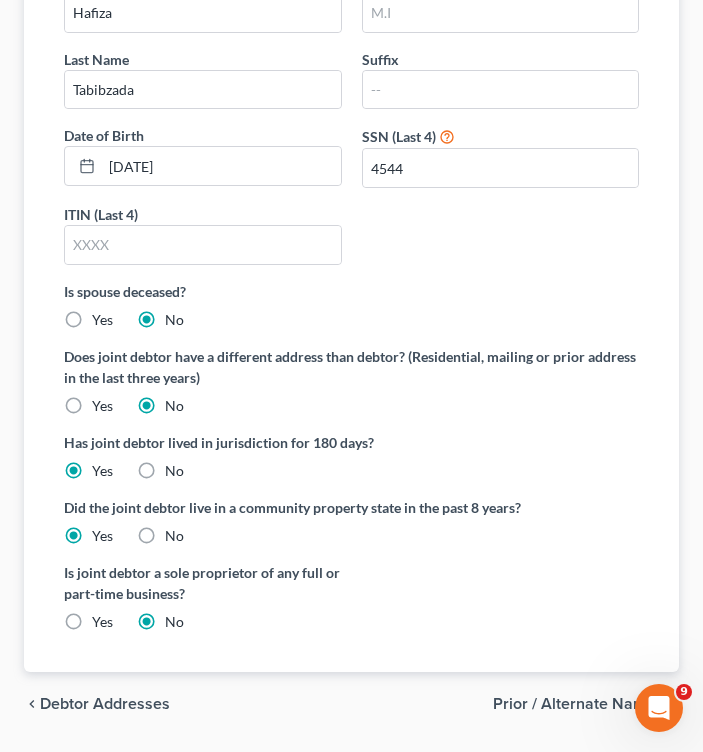
drag, startPoint x: 67, startPoint y: 616, endPoint x: 93, endPoint y: 616, distance: 26.0
click at [92, 616] on label "Yes" at bounding box center [102, 622] width 21 height 20
click at [100, 616] on input "Yes" at bounding box center [106, 618] width 13 height 13
radio input "true"
radio input "false"
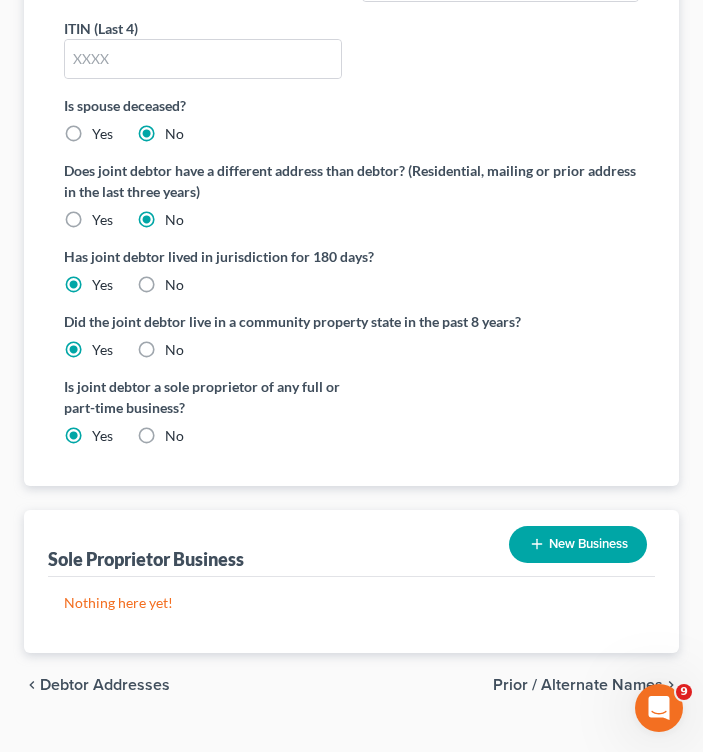
scroll to position [600, 0]
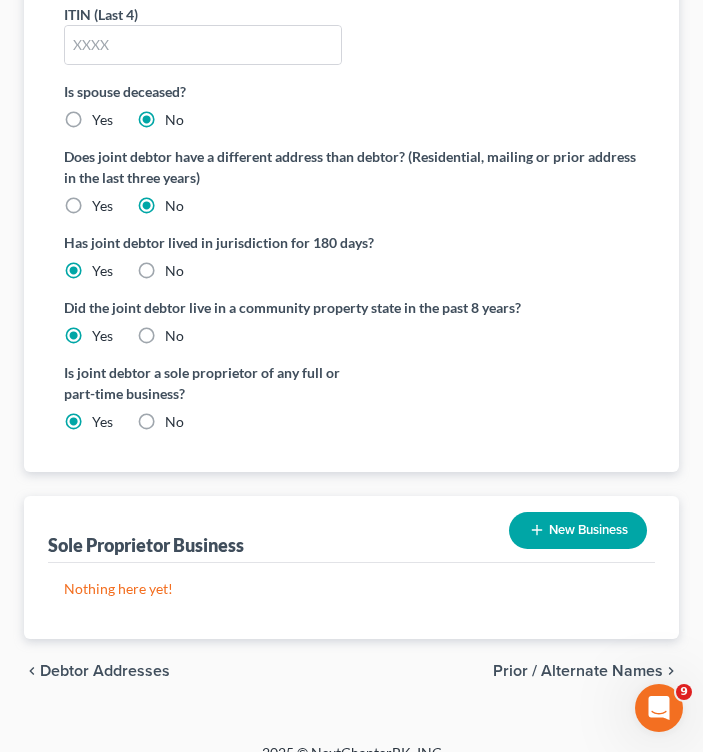
click at [559, 532] on button "New Business" at bounding box center [578, 530] width 138 height 37
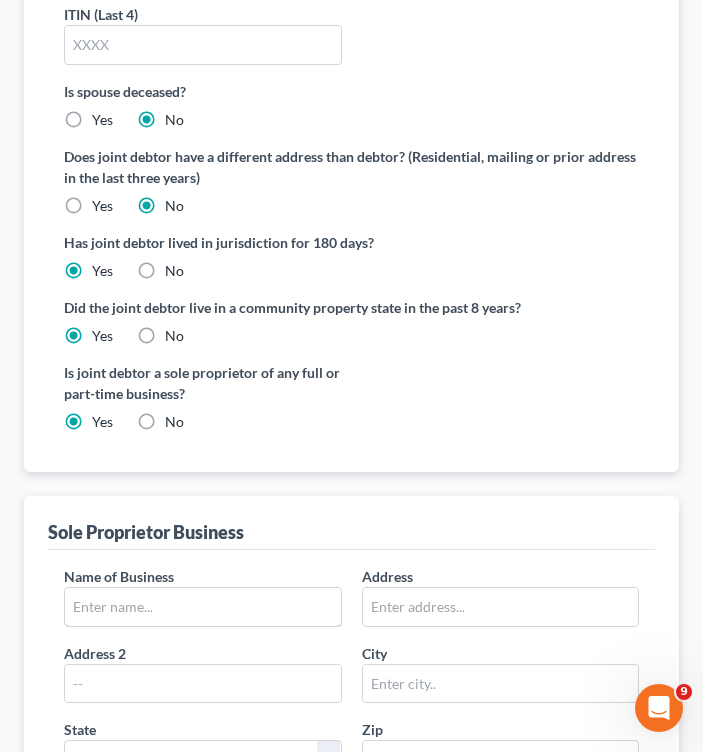
click at [150, 605] on input "text" at bounding box center [203, 607] width 276 height 38
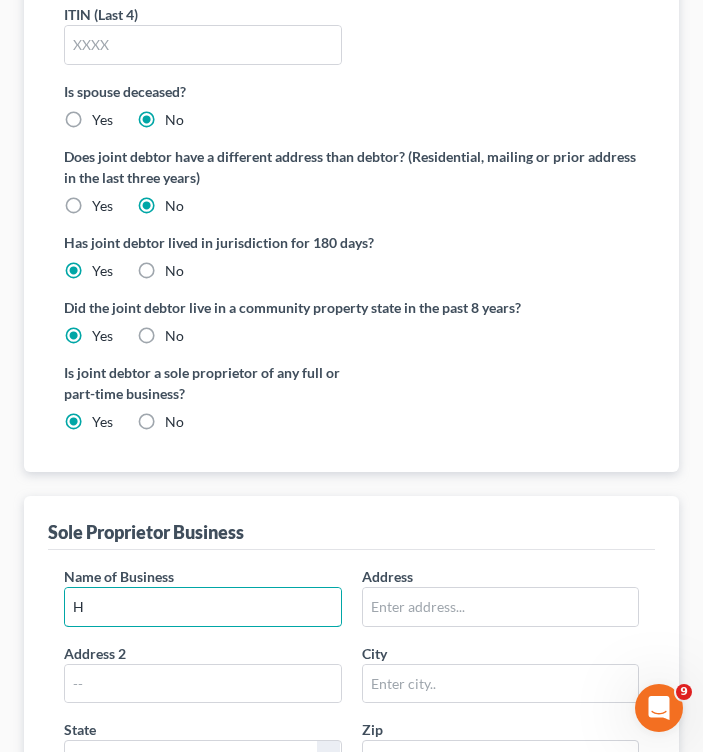
type input "HTT One LLC"
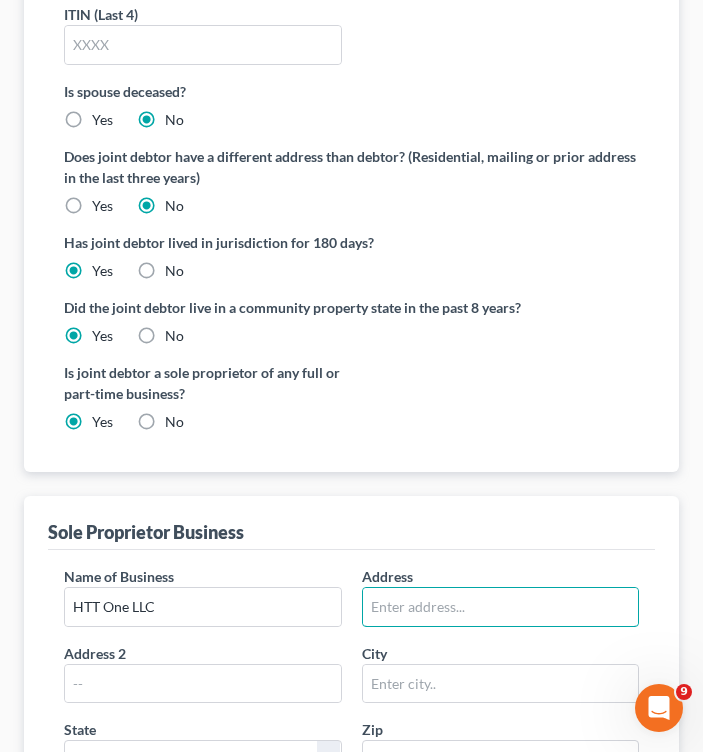
click at [394, 623] on input "text" at bounding box center [501, 607] width 276 height 38
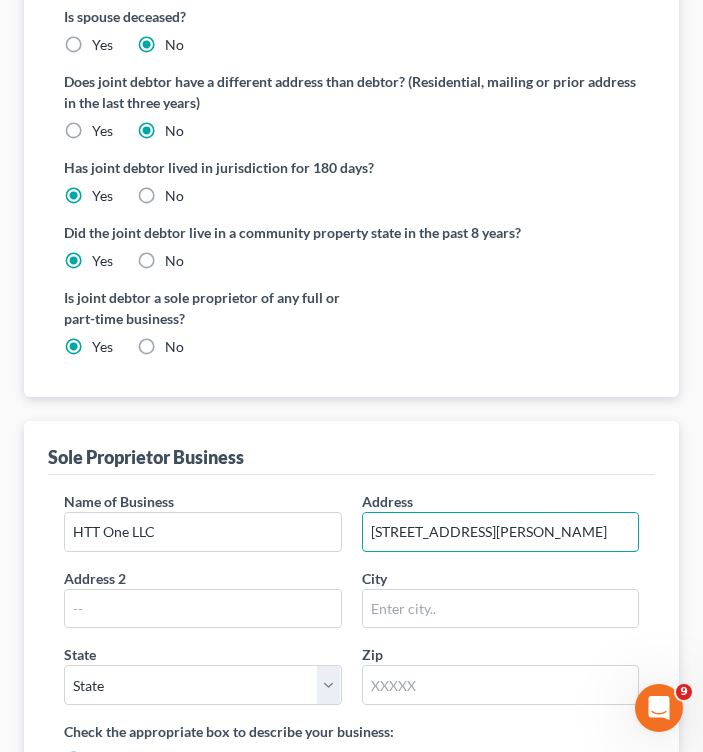
scroll to position [700, 0]
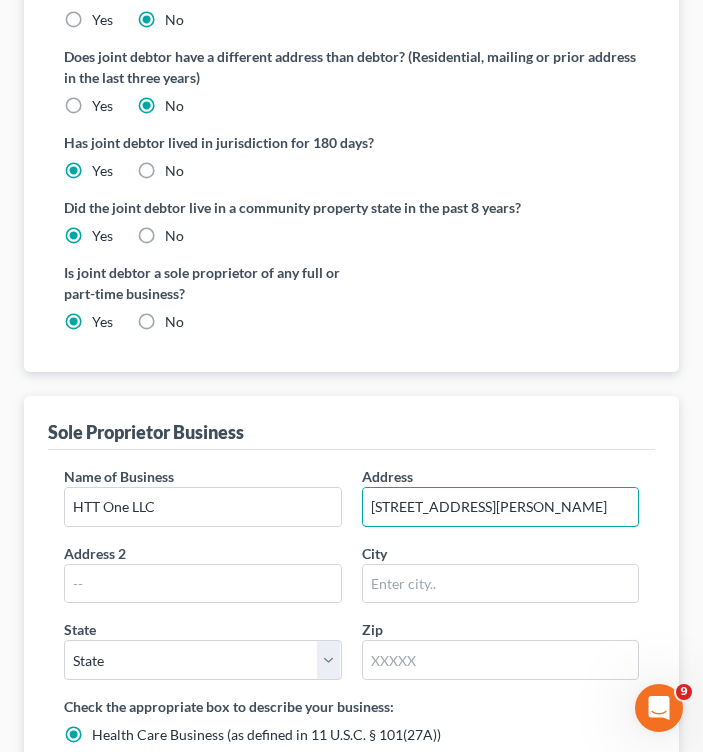
type input "[STREET_ADDRESS][PERSON_NAME]"
click at [156, 589] on input "text" at bounding box center [203, 584] width 276 height 38
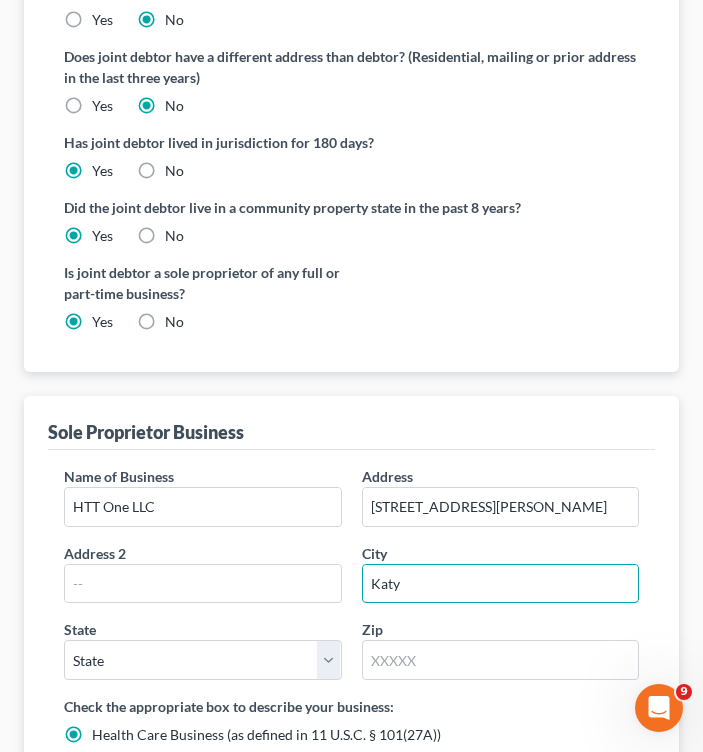
type input "Katy"
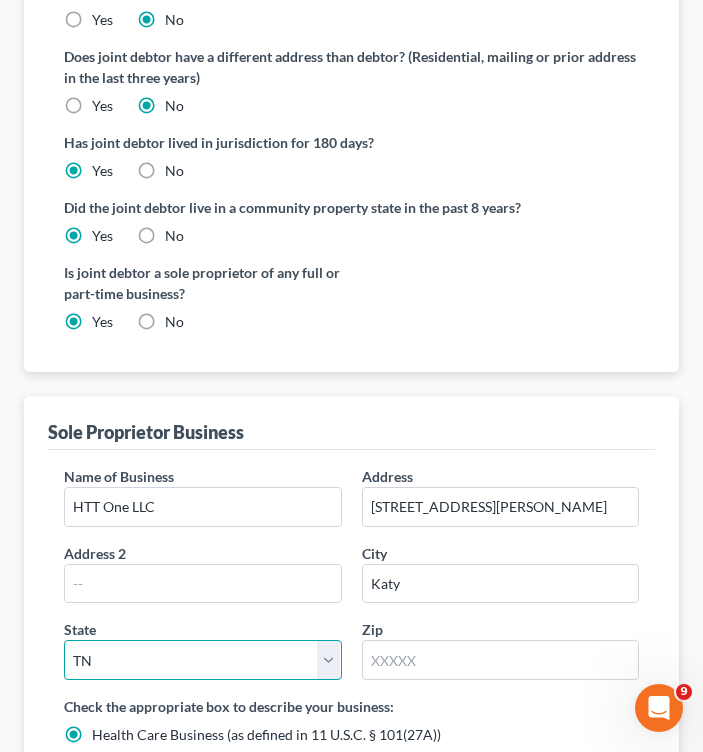
select select "45"
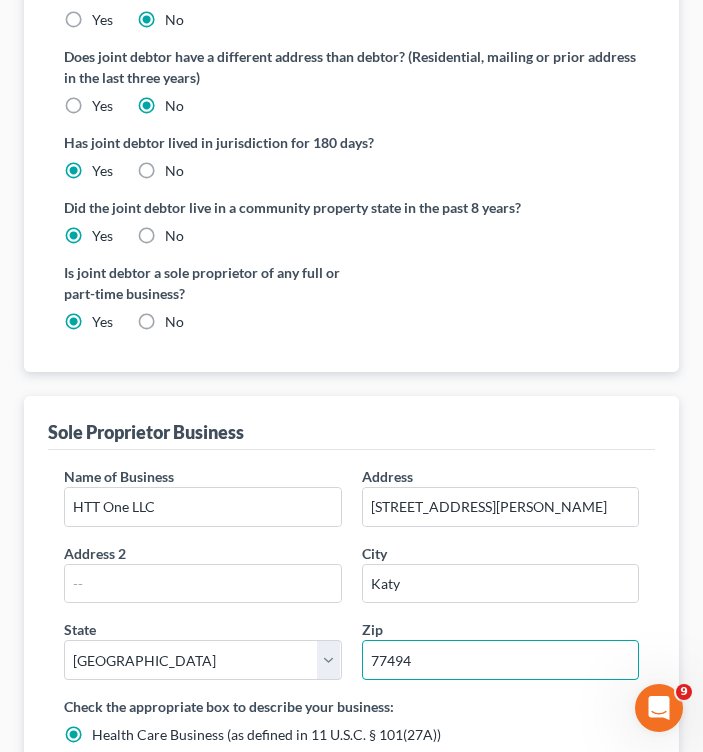
type input "77494"
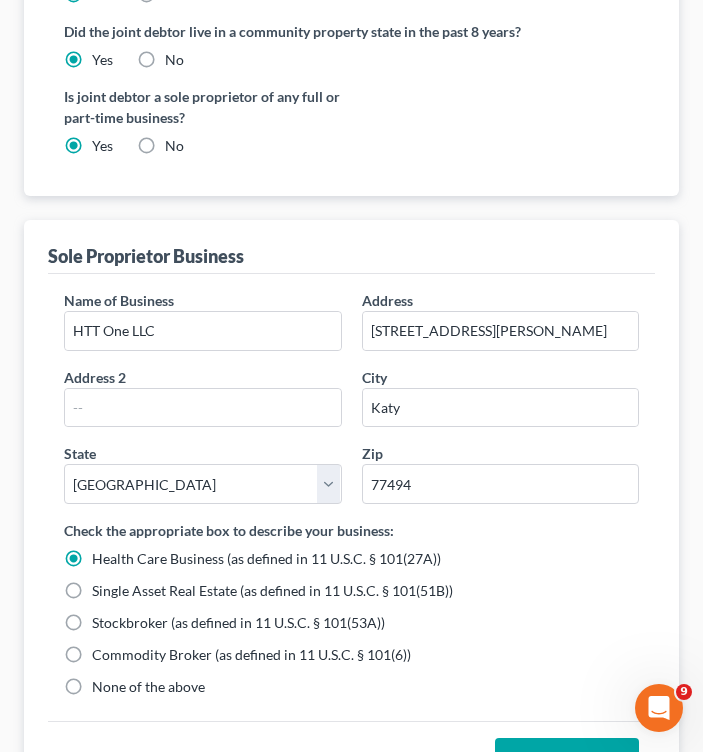
scroll to position [900, 0]
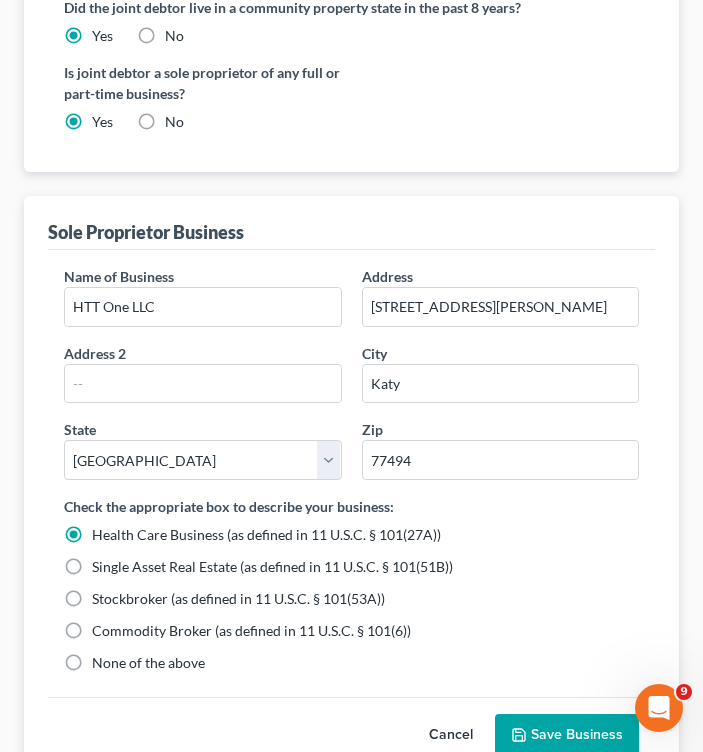
click at [92, 660] on label "None of the above" at bounding box center [148, 663] width 113 height 20
click at [100, 660] on input "None of the above" at bounding box center [106, 659] width 13 height 13
radio input "true"
radio input "false"
click at [529, 727] on button "Save Business" at bounding box center [567, 735] width 144 height 42
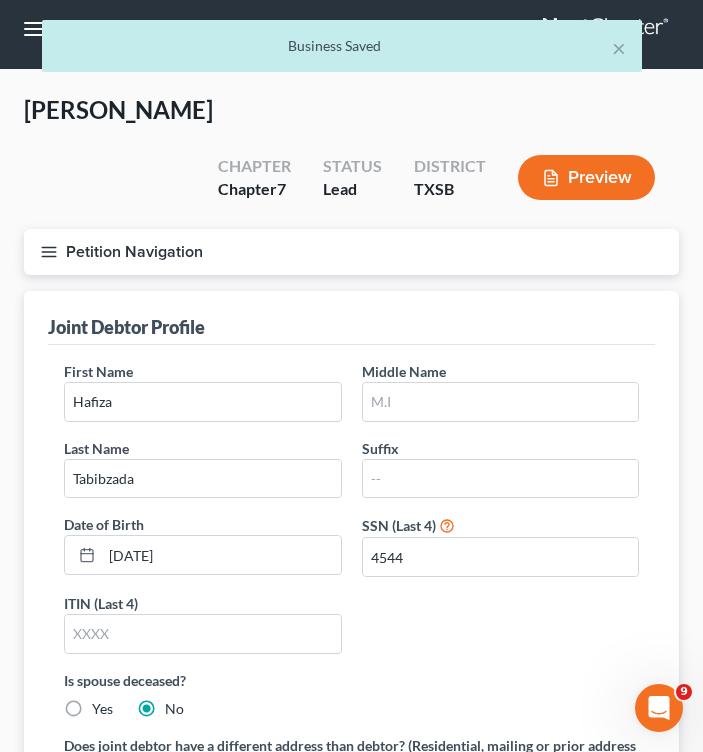
scroll to position [0, 0]
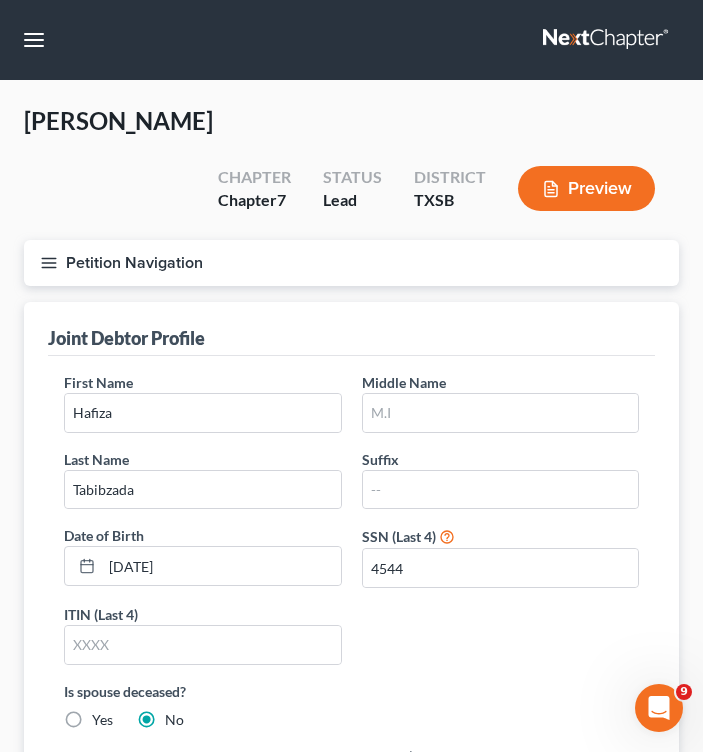
click at [48, 258] on line "button" at bounding box center [49, 258] width 14 height 0
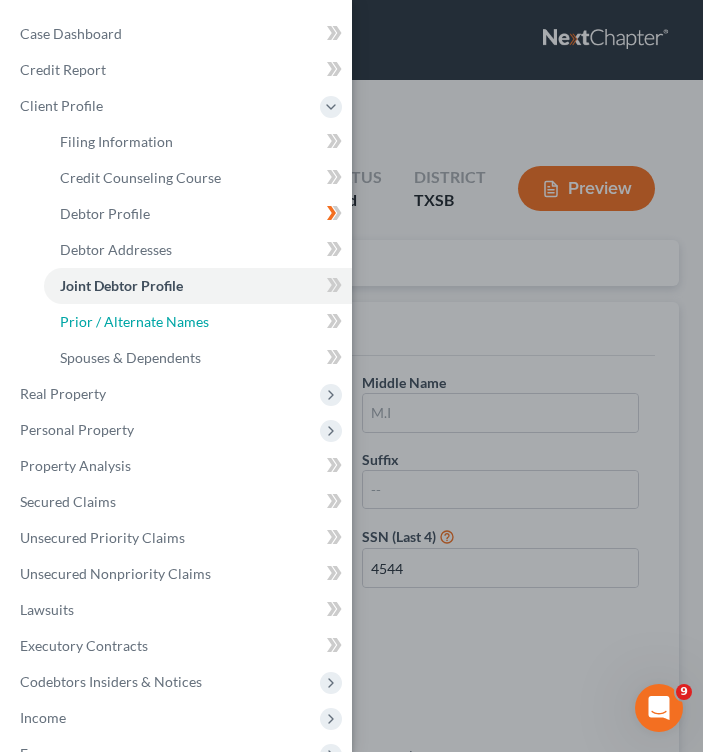
click at [149, 320] on span "Prior / Alternate Names" at bounding box center [134, 321] width 149 height 17
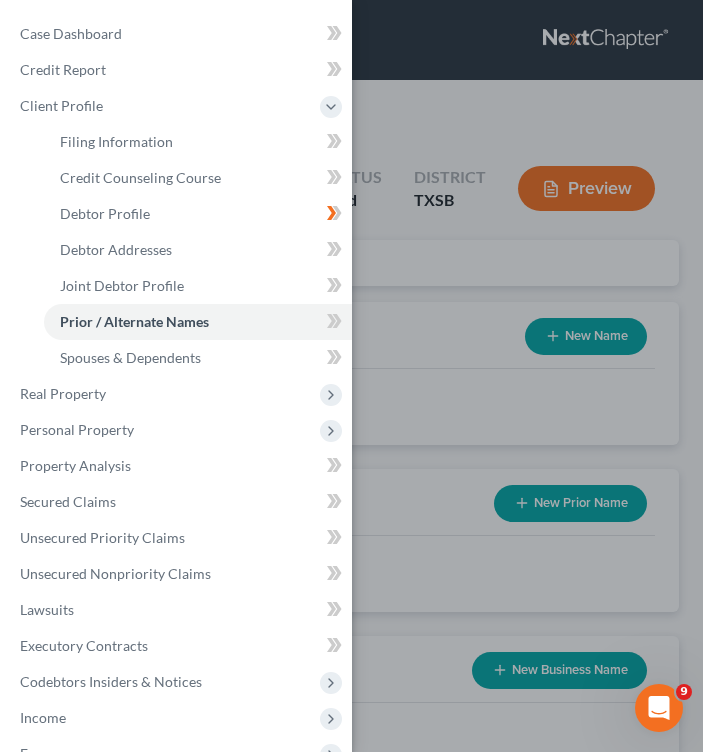
click at [459, 313] on div "Case Dashboard Payments Invoices Payments Payments Credit Report Client Profile" at bounding box center [351, 376] width 703 height 752
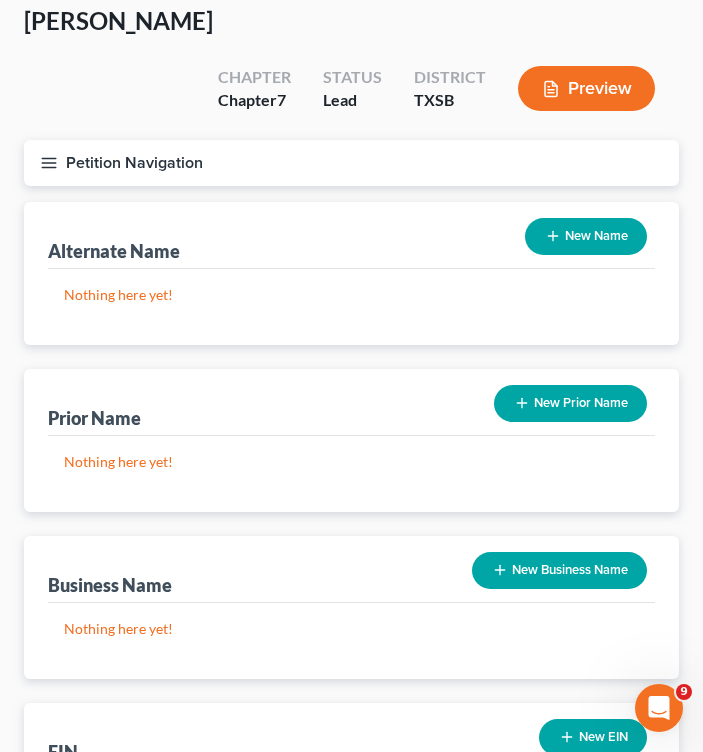
scroll to position [200, 0]
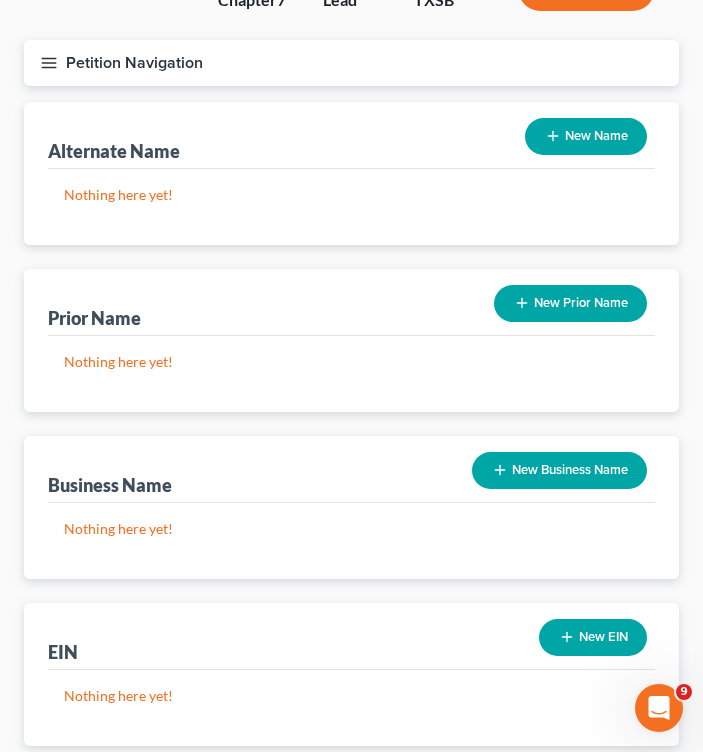
click at [533, 456] on button "New Business Name" at bounding box center [559, 470] width 175 height 37
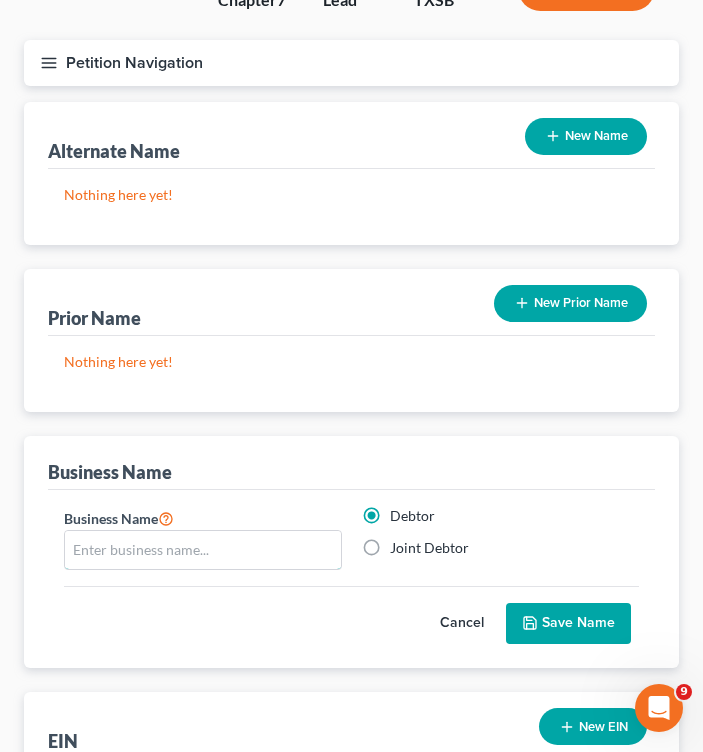
click at [179, 538] on input "text" at bounding box center [203, 550] width 276 height 38
type input "HTT One, LLC"
click at [564, 619] on button "Save Name" at bounding box center [568, 624] width 125 height 42
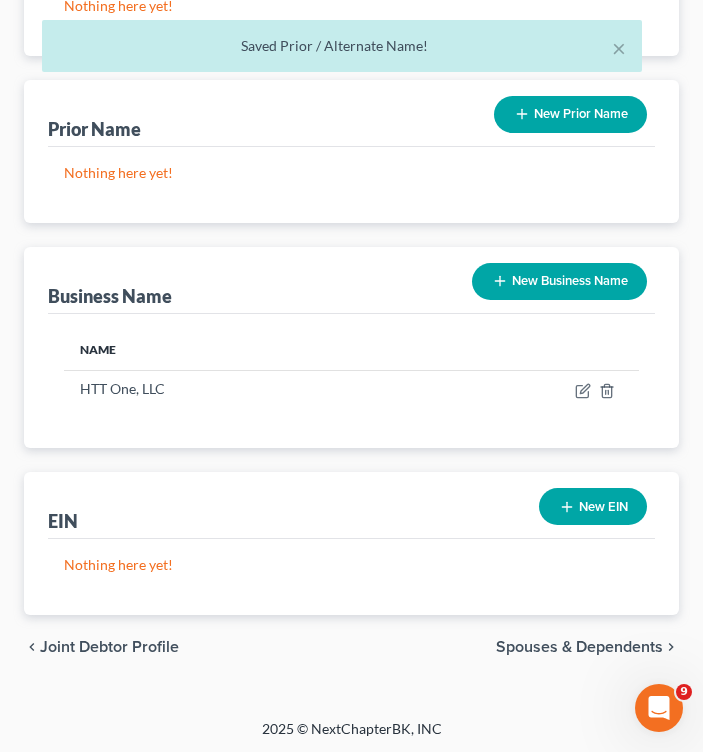
scroll to position [391, 0]
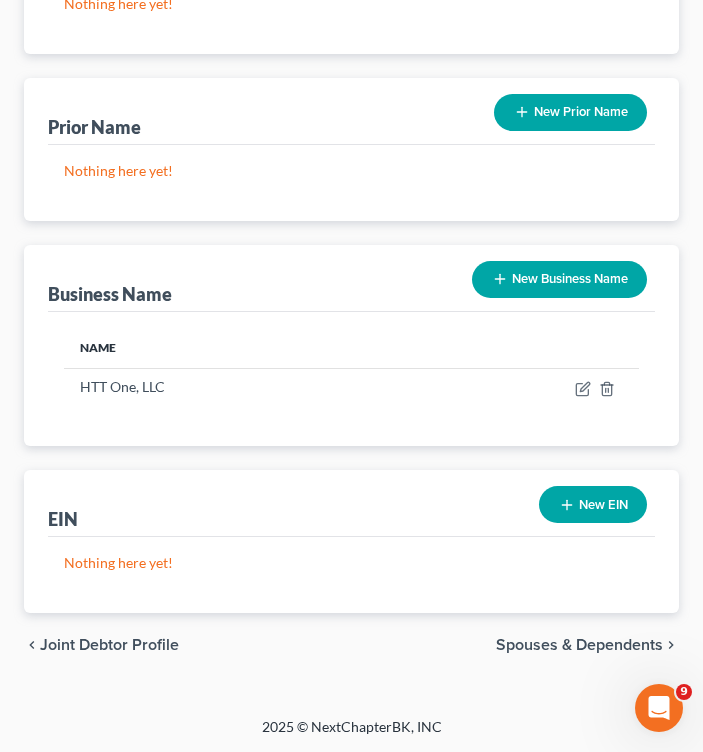
click at [560, 501] on icon "button" at bounding box center [567, 505] width 16 height 16
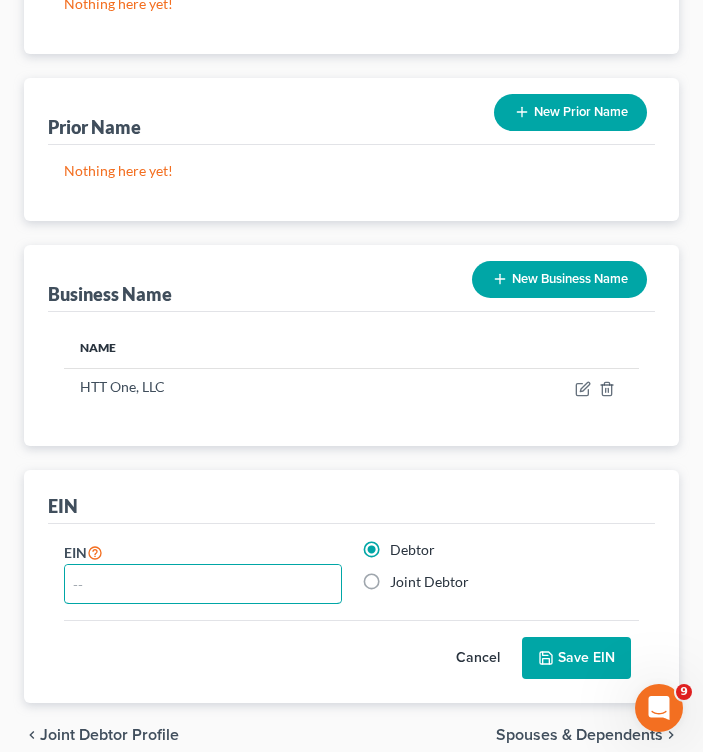
click at [136, 578] on input "text" at bounding box center [203, 584] width 276 height 38
type input "[US_EMPLOYER_IDENTIFICATION_NUMBER]"
click at [562, 657] on button "Save EIN" at bounding box center [576, 658] width 109 height 42
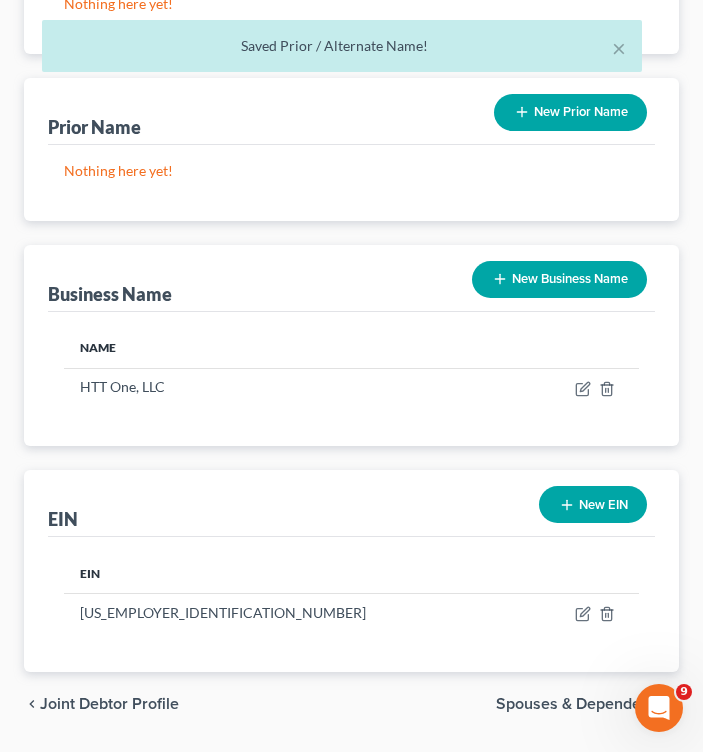
click at [543, 273] on button "New Business Name" at bounding box center [559, 279] width 175 height 37
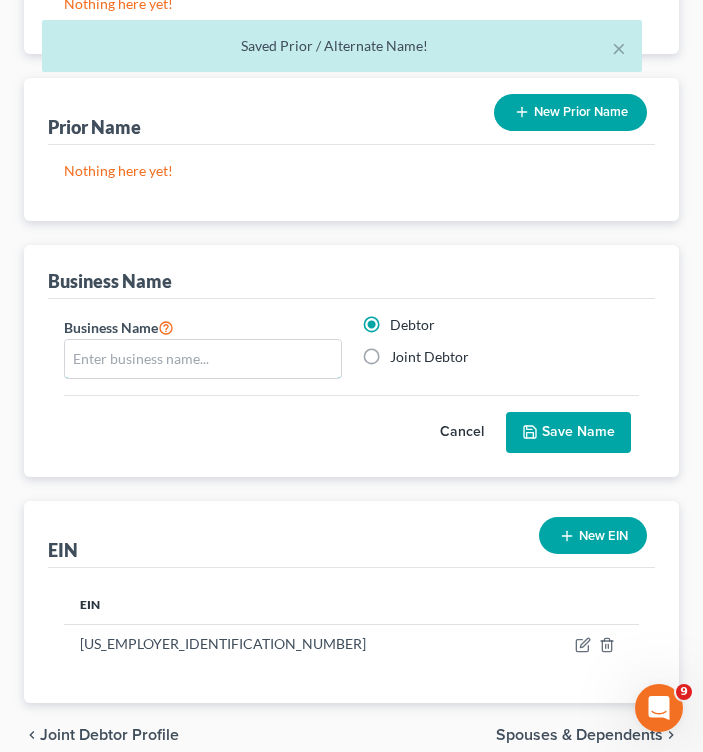
click at [202, 360] on input "text" at bounding box center [203, 359] width 276 height 38
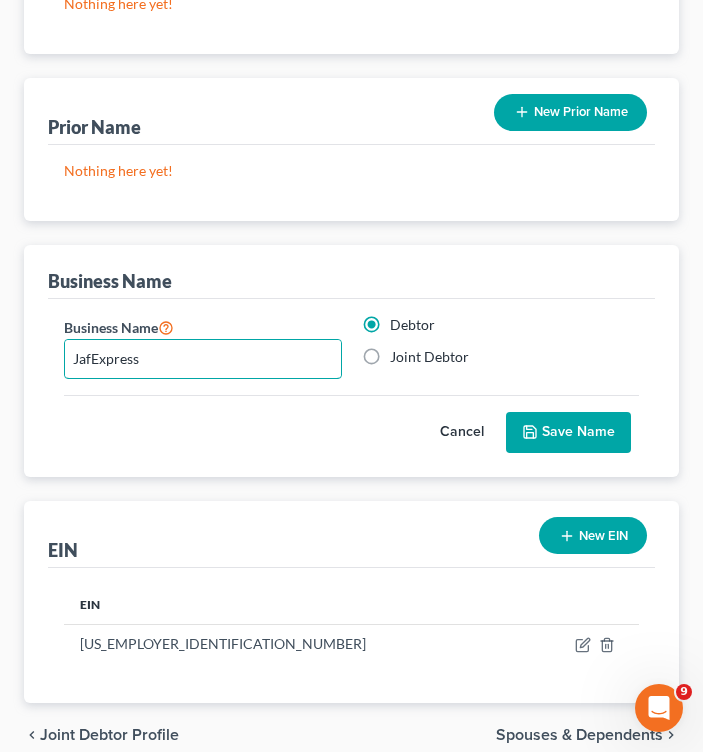
type input "JafExpress"
click at [390, 351] on label "Joint Debtor" at bounding box center [429, 357] width 79 height 20
click at [398, 351] on input "Joint Debtor" at bounding box center [404, 353] width 13 height 13
radio input "true"
radio input "false"
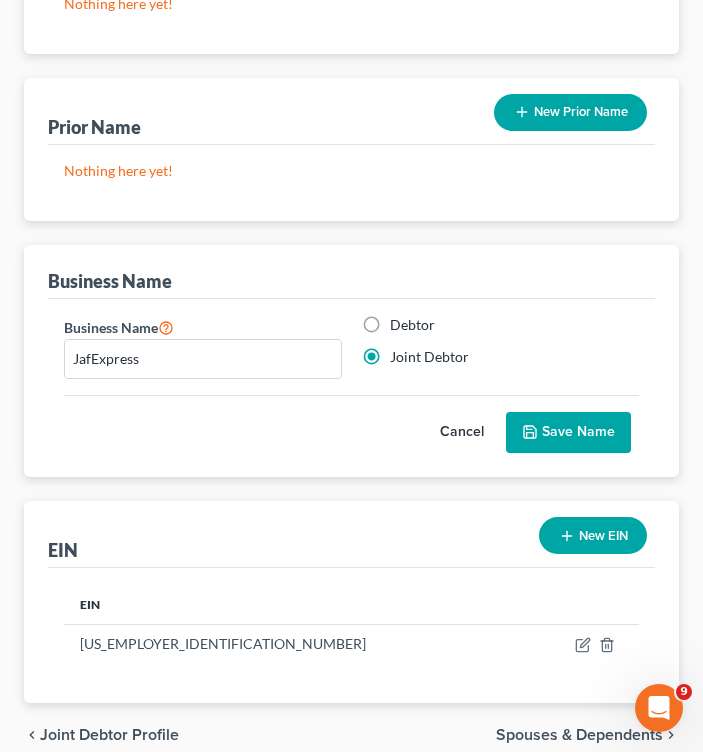
click at [542, 431] on button "Save Name" at bounding box center [568, 433] width 125 height 42
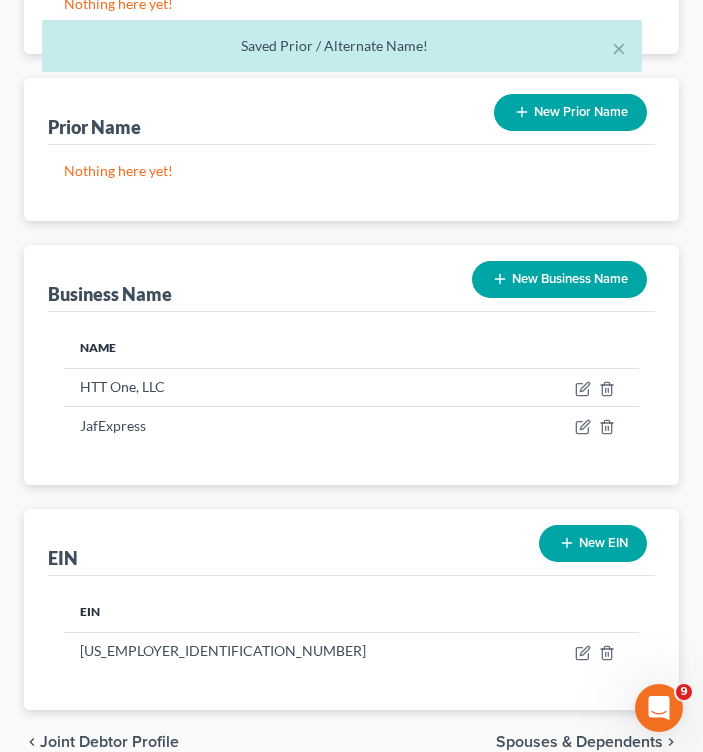
click at [591, 545] on button "New EIN" at bounding box center [593, 543] width 108 height 37
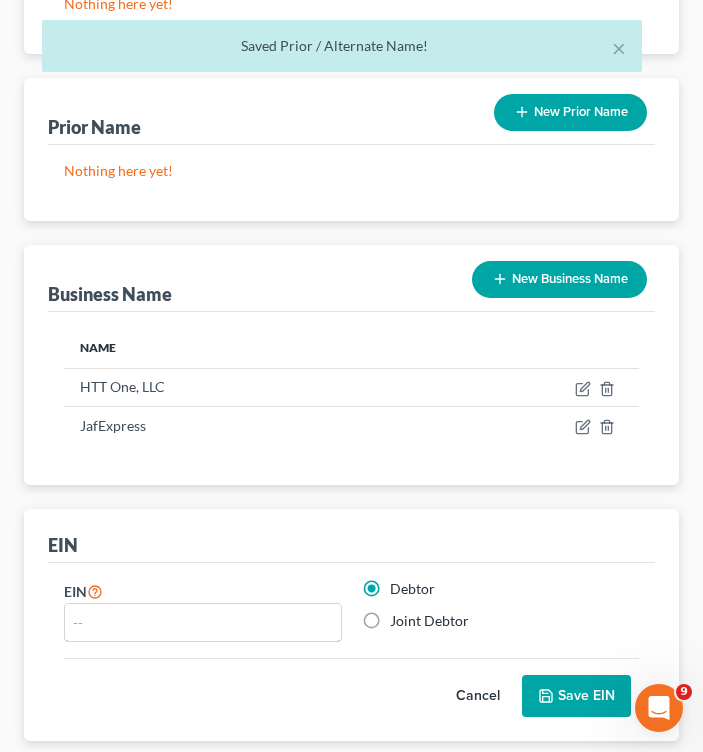
click at [142, 616] on input "text" at bounding box center [203, 623] width 276 height 38
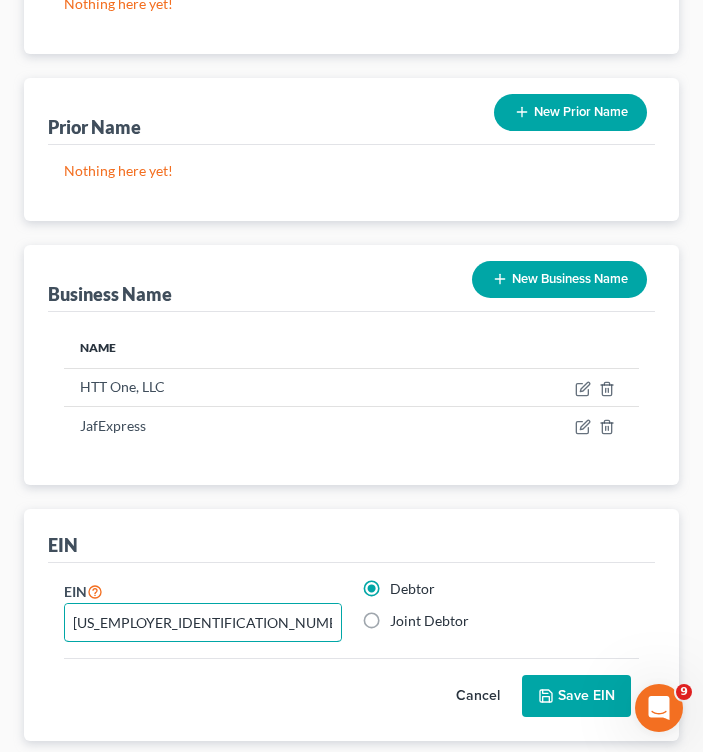
type input "[US_EMPLOYER_IDENTIFICATION_NUMBER]"
click at [564, 671] on div "Cancel Save EIN" at bounding box center [351, 687] width 575 height 59
click at [567, 696] on button "Save EIN" at bounding box center [576, 696] width 109 height 42
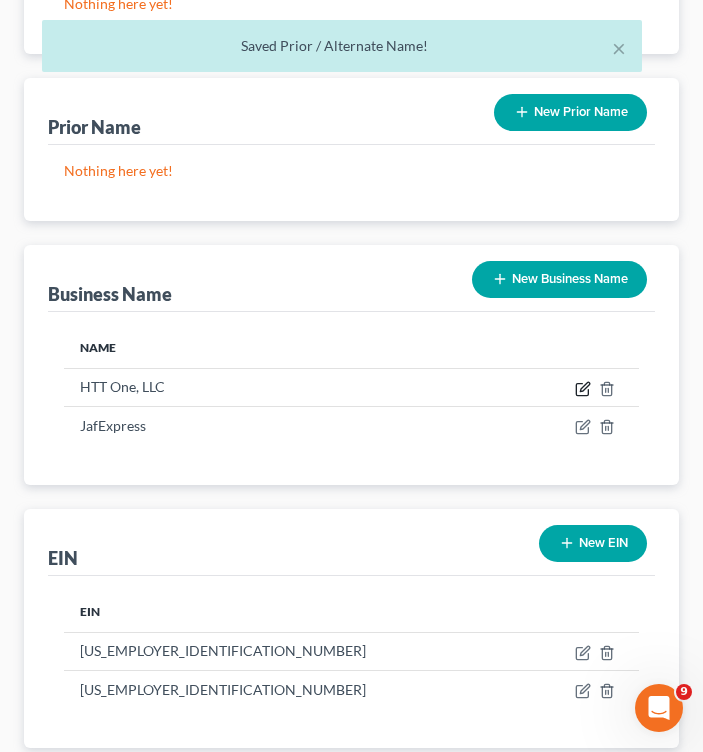
click at [579, 385] on icon "button" at bounding box center [583, 389] width 16 height 16
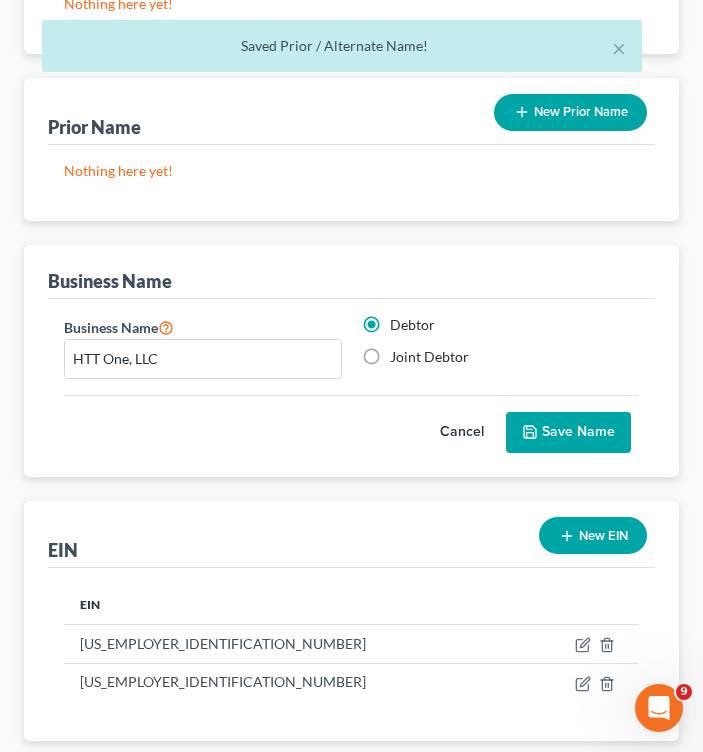
click at [390, 355] on label "Joint Debtor" at bounding box center [429, 357] width 79 height 20
click at [398, 355] on input "Joint Debtor" at bounding box center [404, 353] width 13 height 13
radio input "true"
radio input "false"
click at [390, 356] on label "Joint Debtor" at bounding box center [429, 357] width 79 height 20
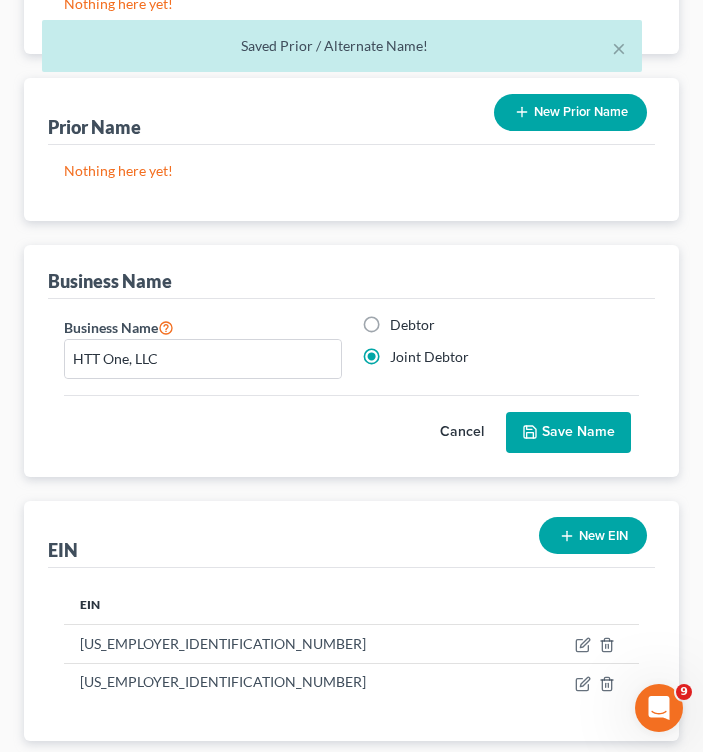
click at [398, 356] on input "Joint Debtor" at bounding box center [404, 353] width 13 height 13
click at [563, 442] on button "Save Name" at bounding box center [568, 433] width 125 height 42
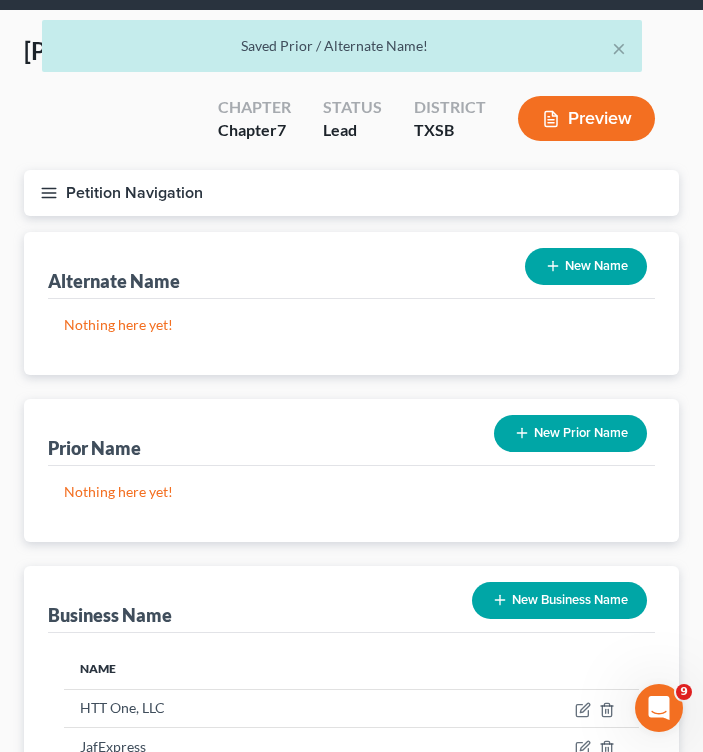
scroll to position [0, 0]
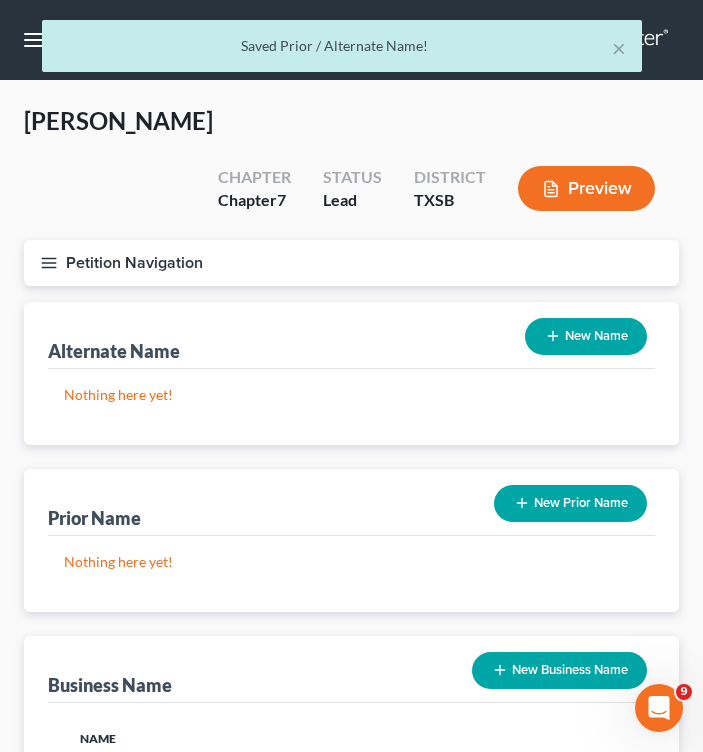
click at [29, 43] on div "× Saved Prior / Alternate Name!" at bounding box center [341, 51] width 703 height 62
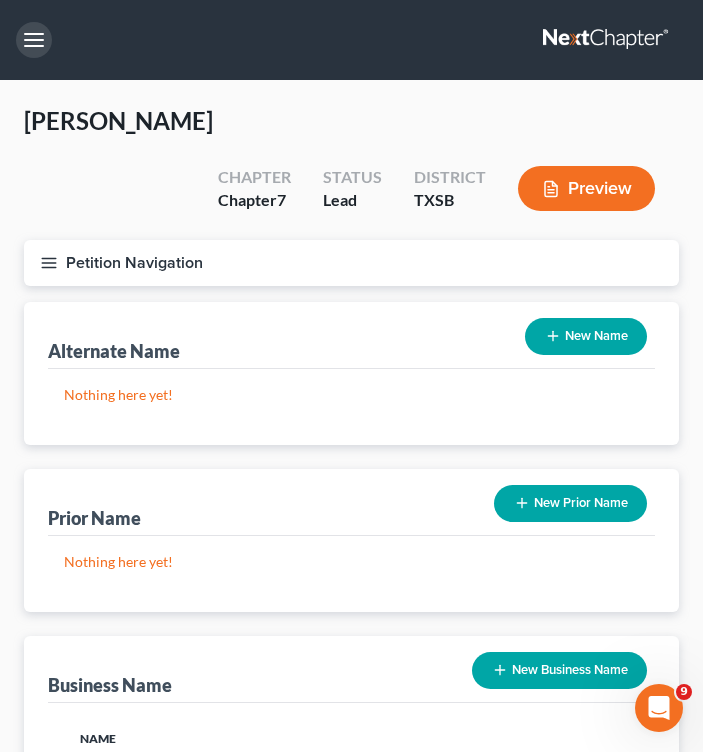
click at [45, 41] on button "button" at bounding box center [34, 40] width 36 height 36
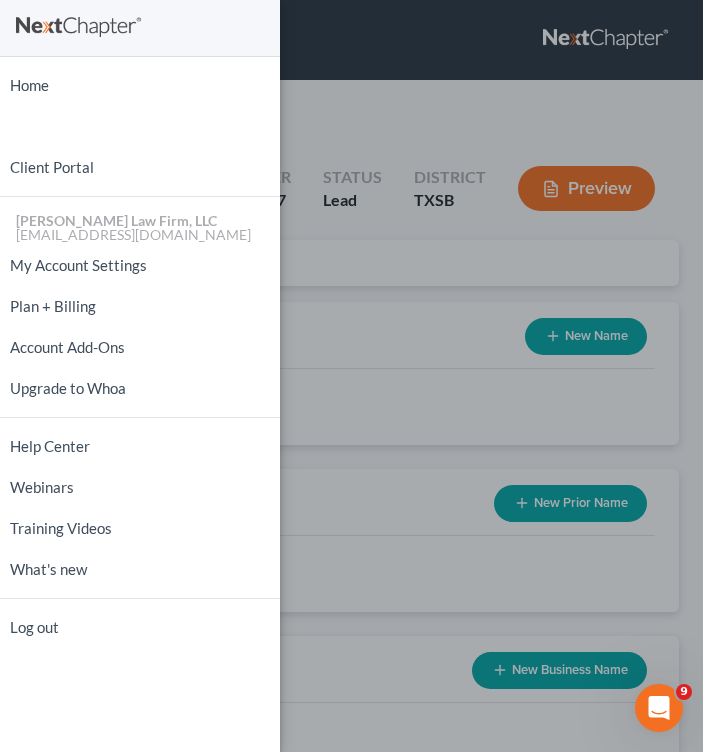
click at [351, 270] on div "Home New Case Client Portal [PERSON_NAME] Law Firm, LLC [EMAIL_ADDRESS][DOMAIN_…" at bounding box center [351, 376] width 703 height 752
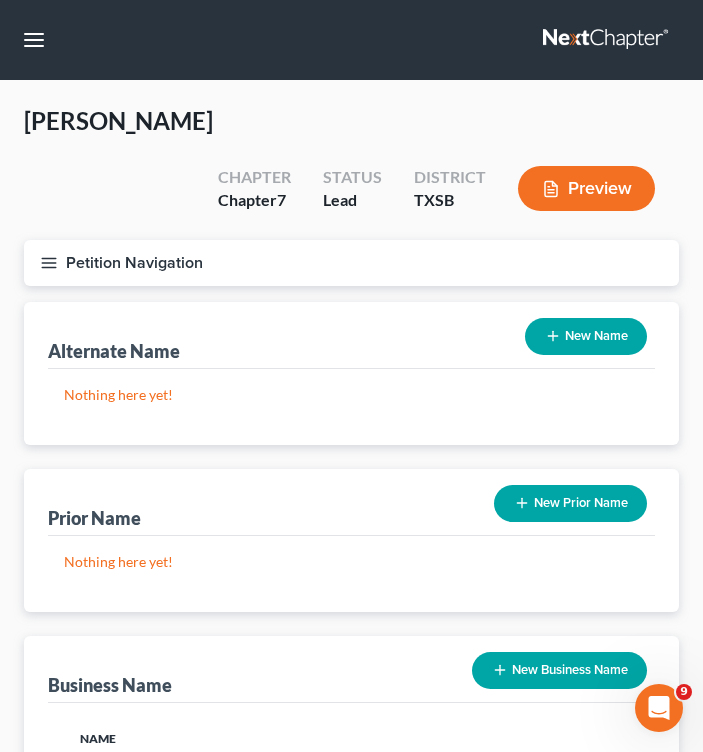
click at [42, 268] on icon "button" at bounding box center [49, 263] width 18 height 18
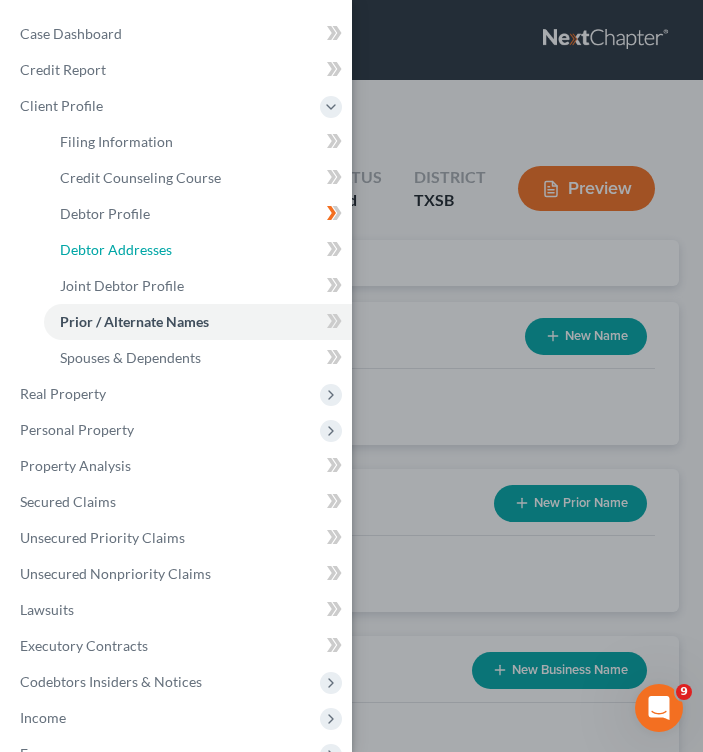
click at [160, 242] on span "Debtor Addresses" at bounding box center [116, 249] width 112 height 17
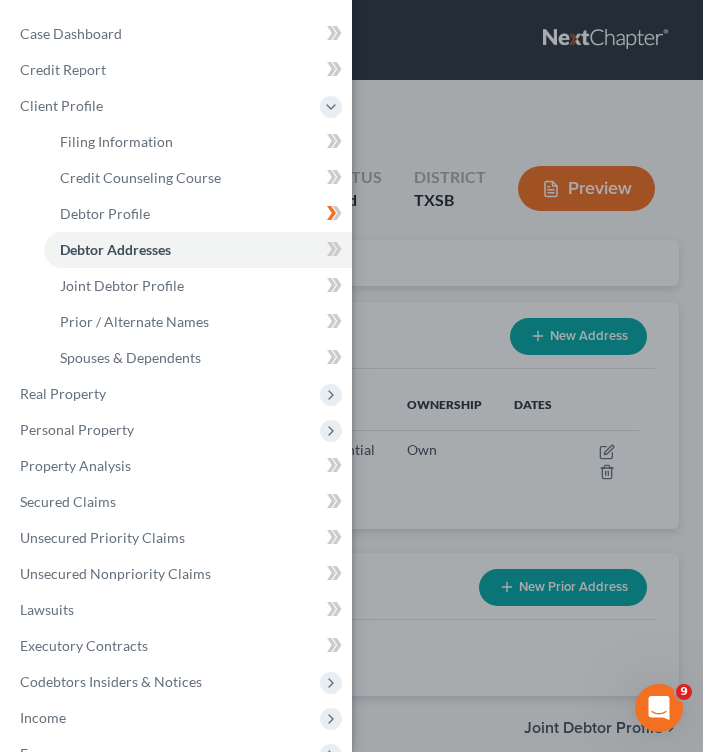
click at [400, 316] on div "Case Dashboard Payments Invoices Payments Payments Credit Report Client Profile" at bounding box center [351, 376] width 703 height 752
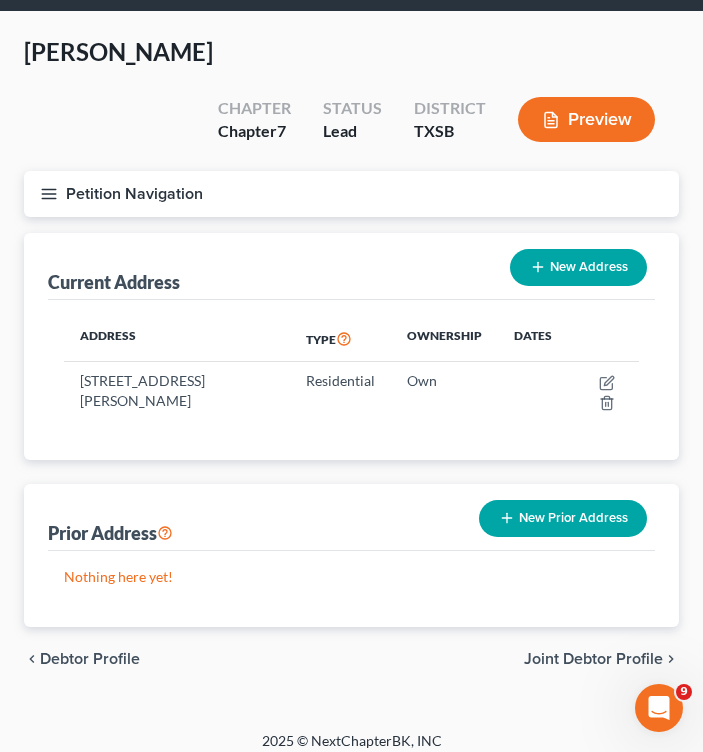
scroll to position [83, 0]
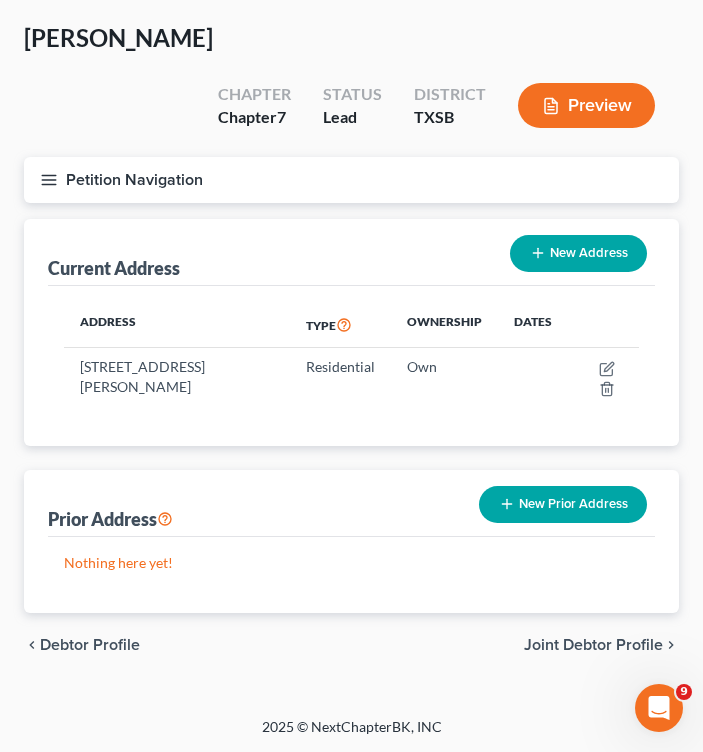
click at [605, 637] on span "Joint Debtor Profile" at bounding box center [593, 645] width 139 height 16
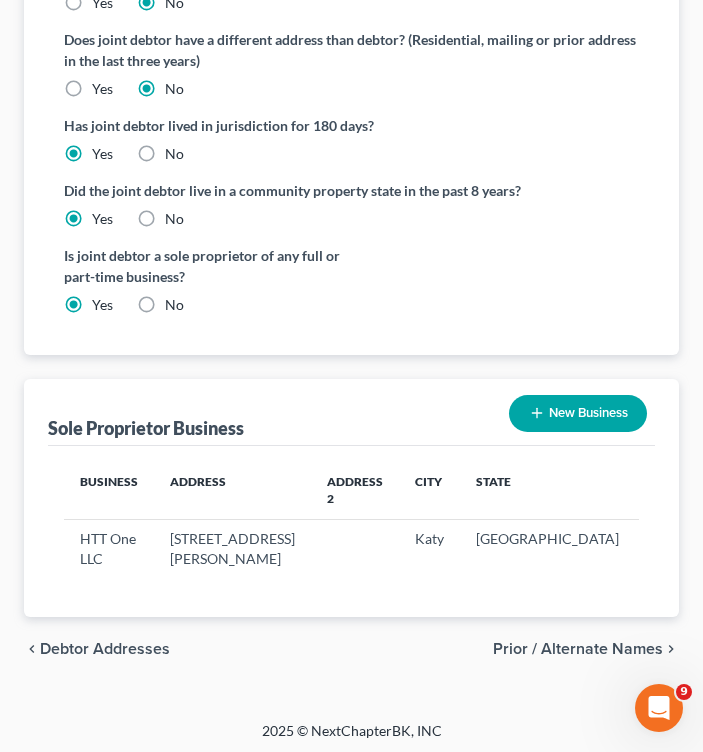
scroll to position [756, 0]
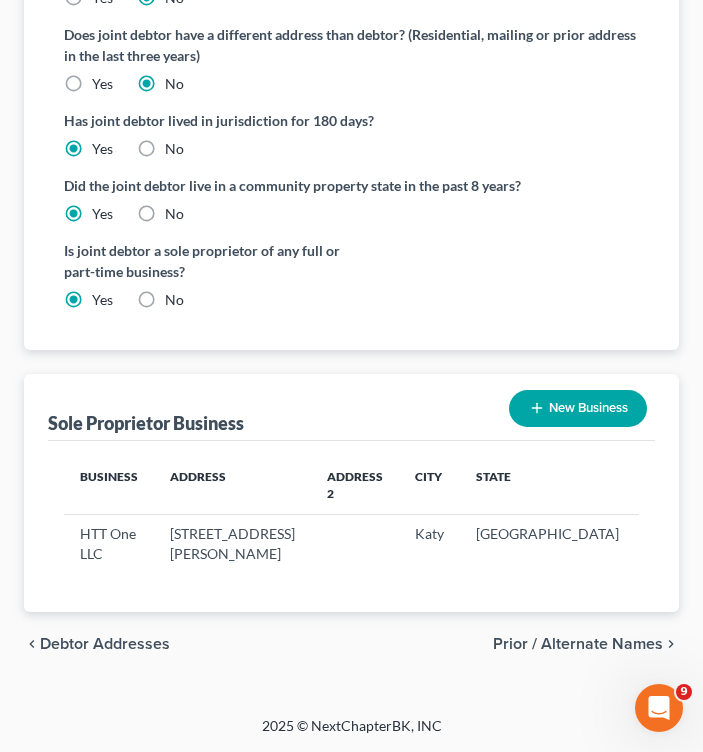
click at [121, 638] on span "Debtor Addresses" at bounding box center [105, 644] width 130 height 16
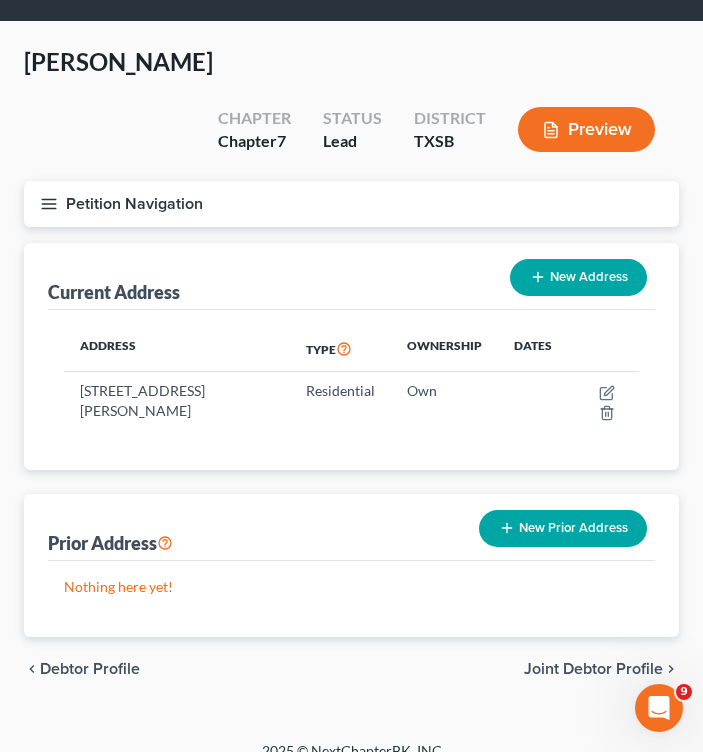
scroll to position [83, 0]
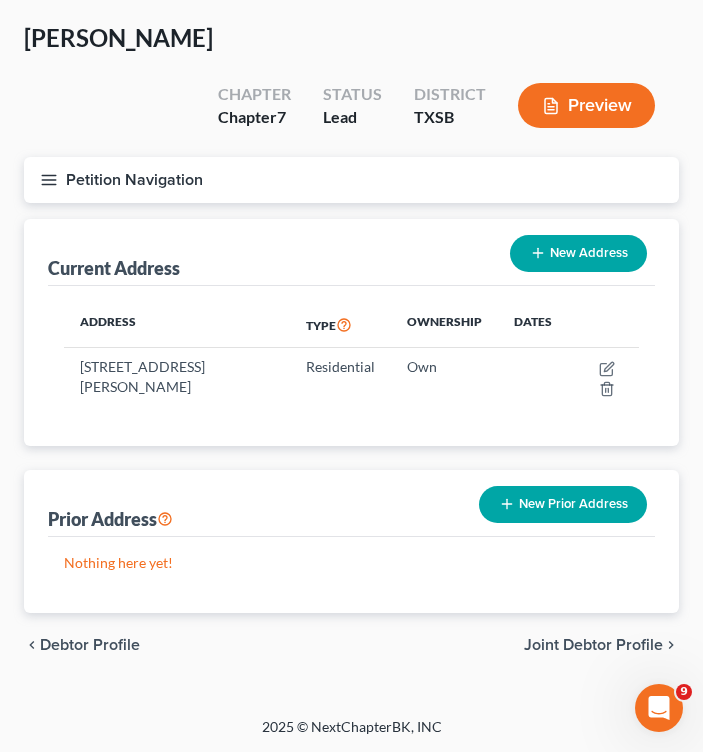
click at [571, 641] on span "Joint Debtor Profile" at bounding box center [593, 645] width 139 height 16
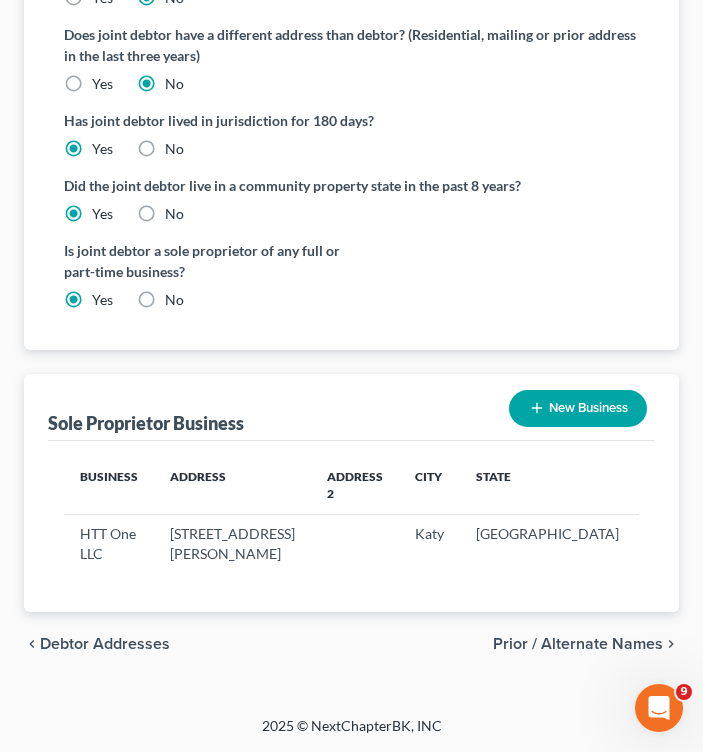
scroll to position [756, 0]
click at [597, 390] on button "New Business" at bounding box center [578, 408] width 138 height 37
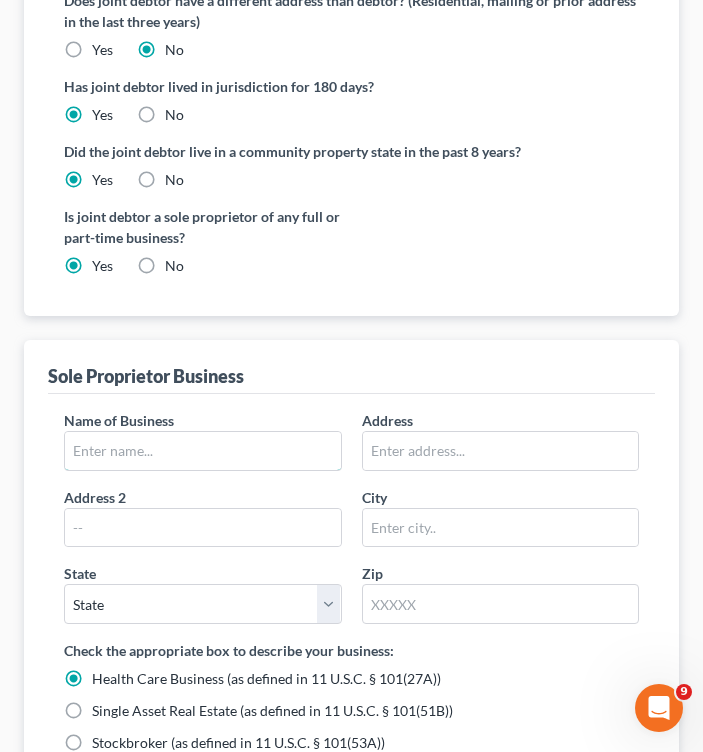
click at [231, 448] on input "text" at bounding box center [203, 451] width 276 height 38
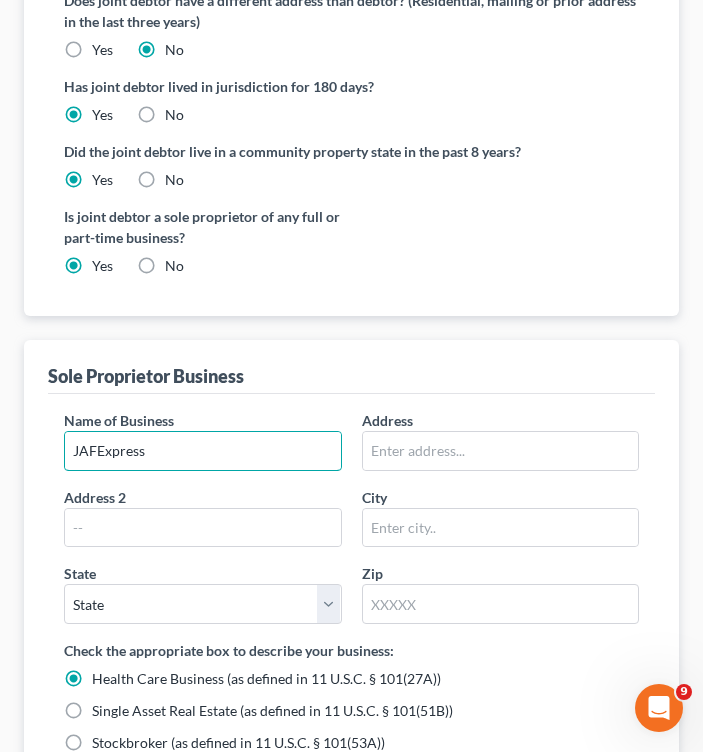
type input "JAFExpress"
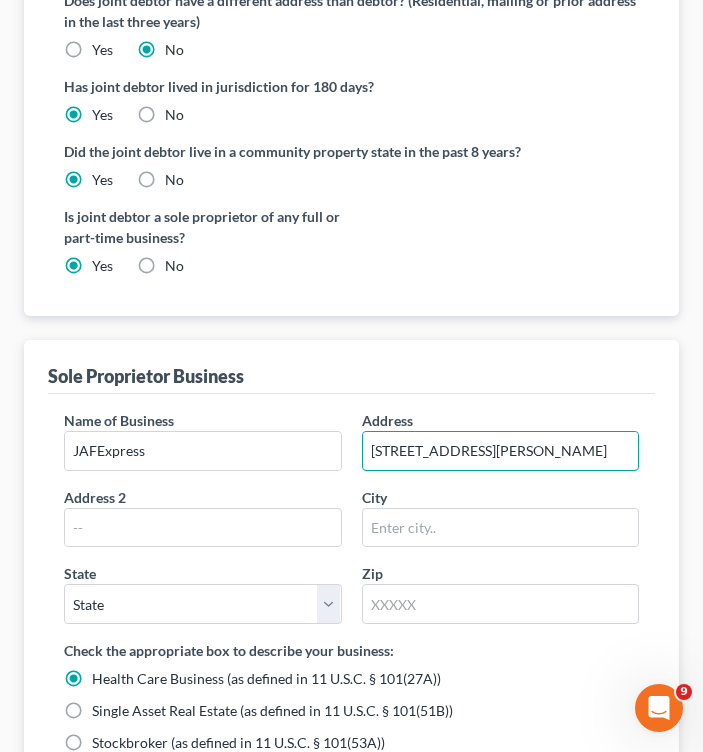
type input "[STREET_ADDRESS][PERSON_NAME]"
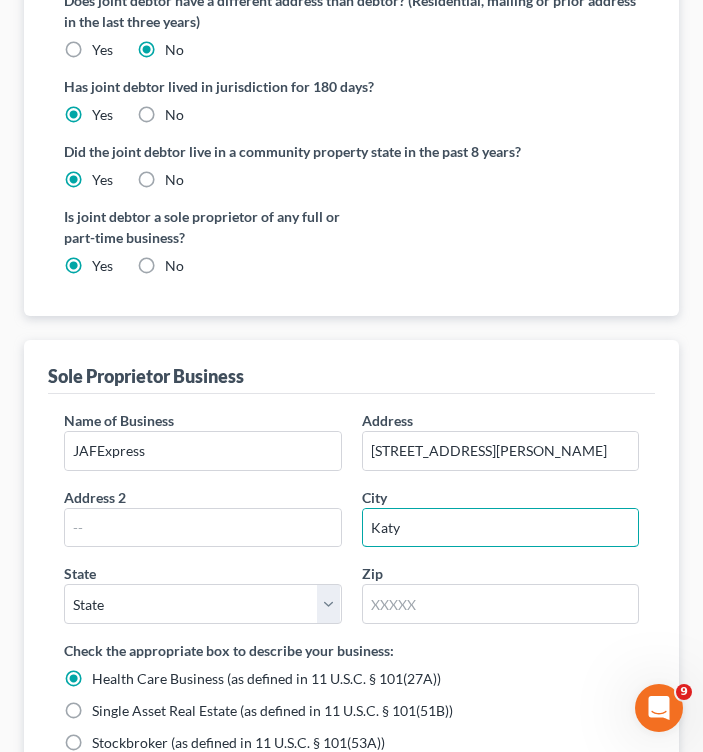
type input "Katy"
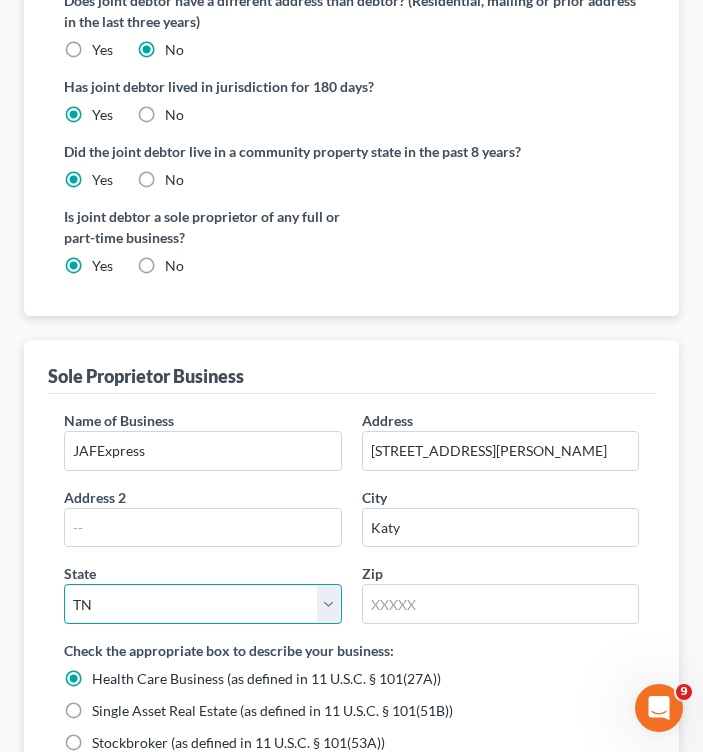
select select "45"
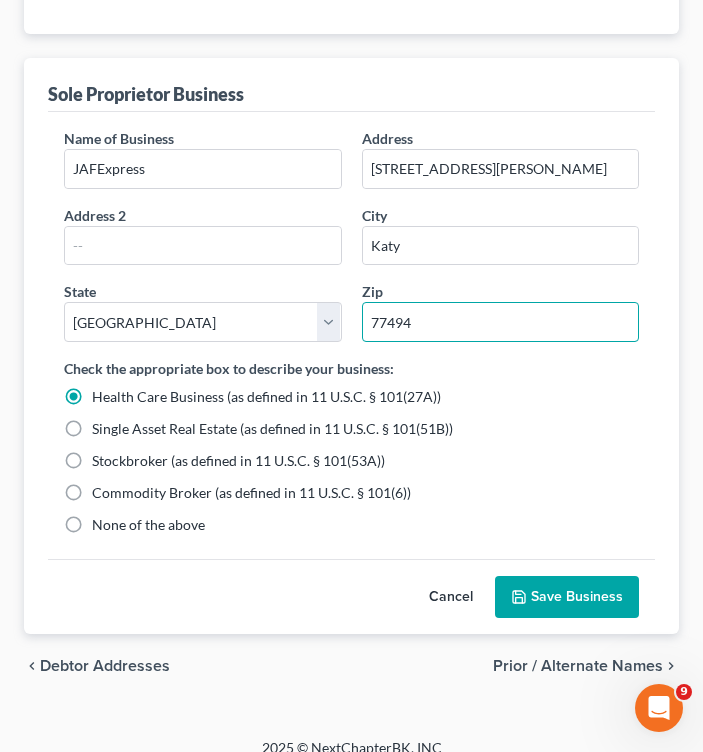
scroll to position [1056, 0]
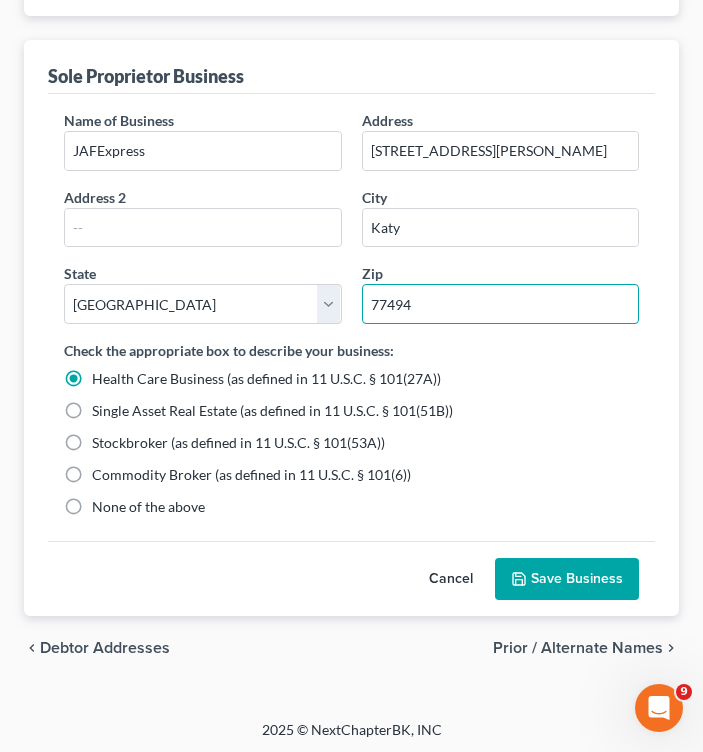
type input "77494"
click at [92, 503] on label "None of the above" at bounding box center [148, 507] width 113 height 20
click at [100, 503] on input "None of the above" at bounding box center [106, 503] width 13 height 13
radio input "true"
radio input "false"
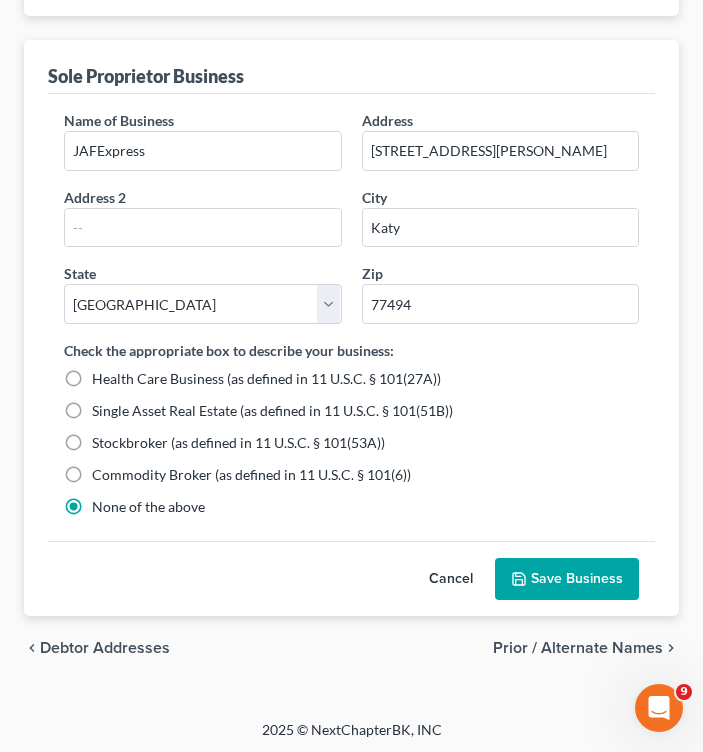
click at [582, 573] on button "Save Business" at bounding box center [567, 579] width 144 height 42
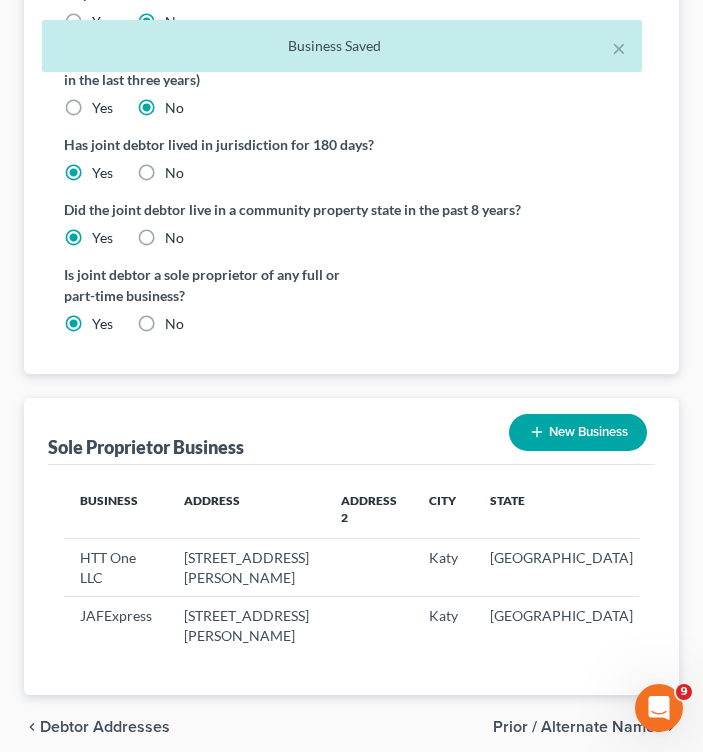
scroll to position [635, 0]
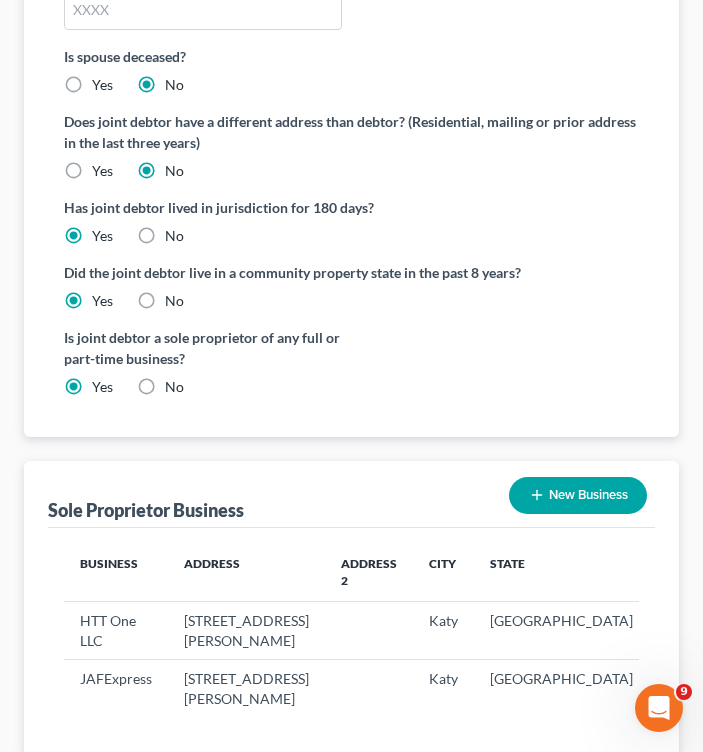
click at [101, 621] on td "HTT One LLC" at bounding box center [116, 630] width 104 height 58
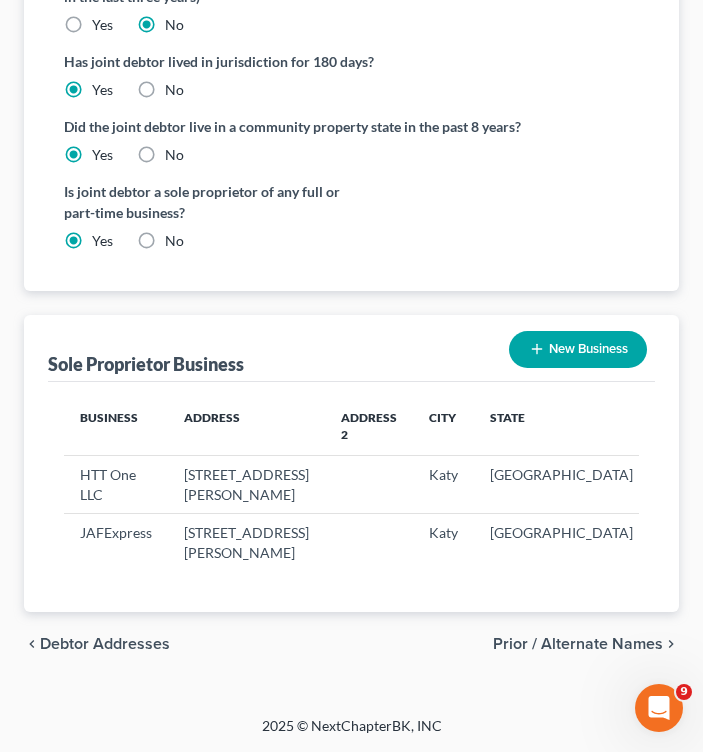
scroll to position [835, 0]
click at [474, 455] on td "[GEOGRAPHIC_DATA]" at bounding box center [561, 484] width 175 height 58
click at [201, 455] on td "[STREET_ADDRESS][PERSON_NAME]" at bounding box center [246, 484] width 157 height 58
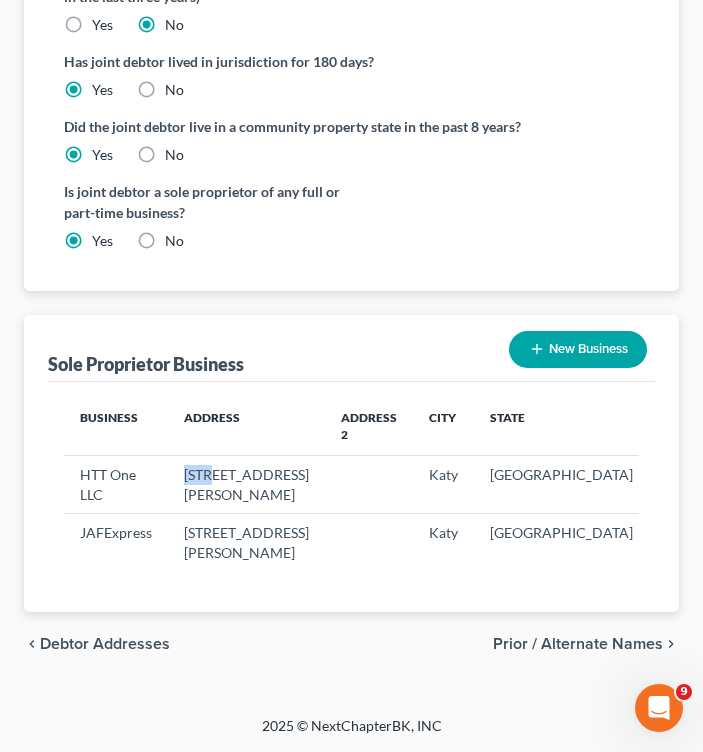
click at [201, 455] on td "[STREET_ADDRESS][PERSON_NAME]" at bounding box center [246, 484] width 157 height 58
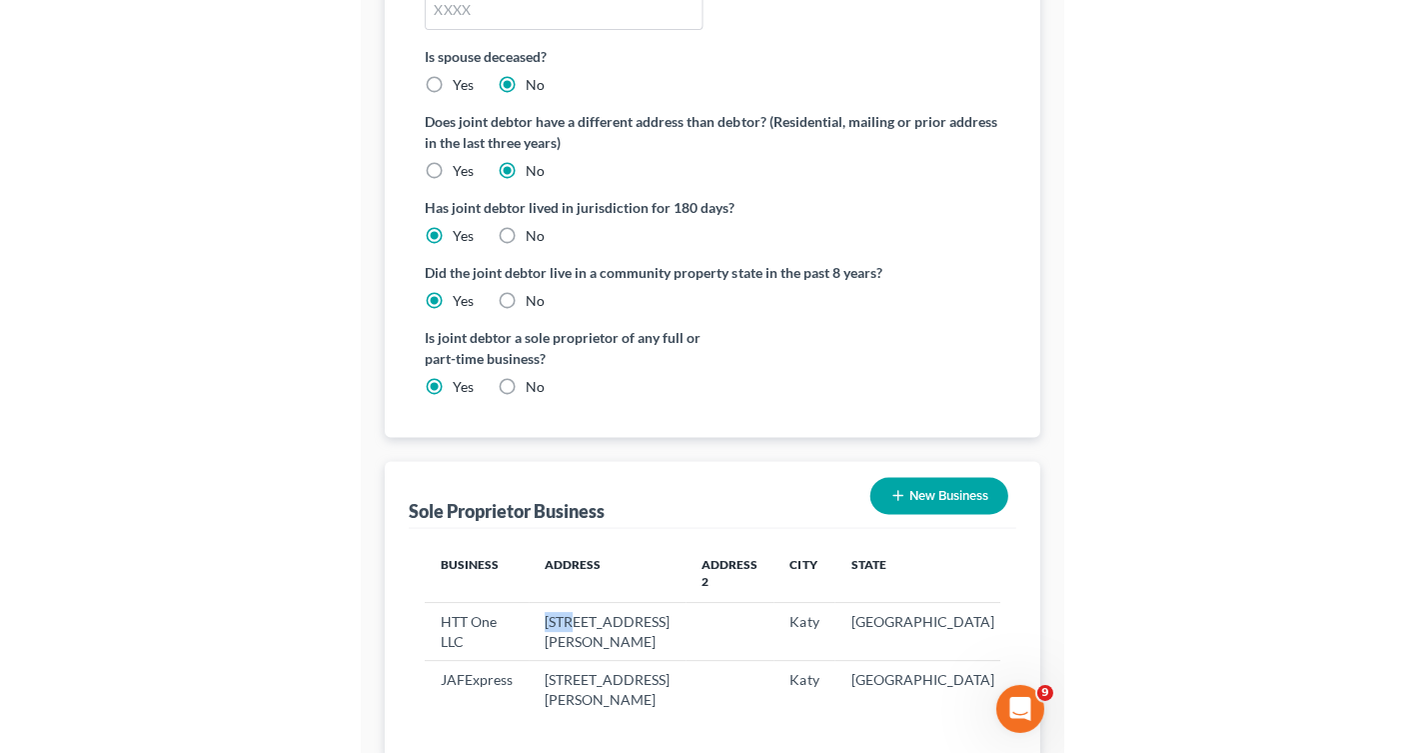
scroll to position [560, 0]
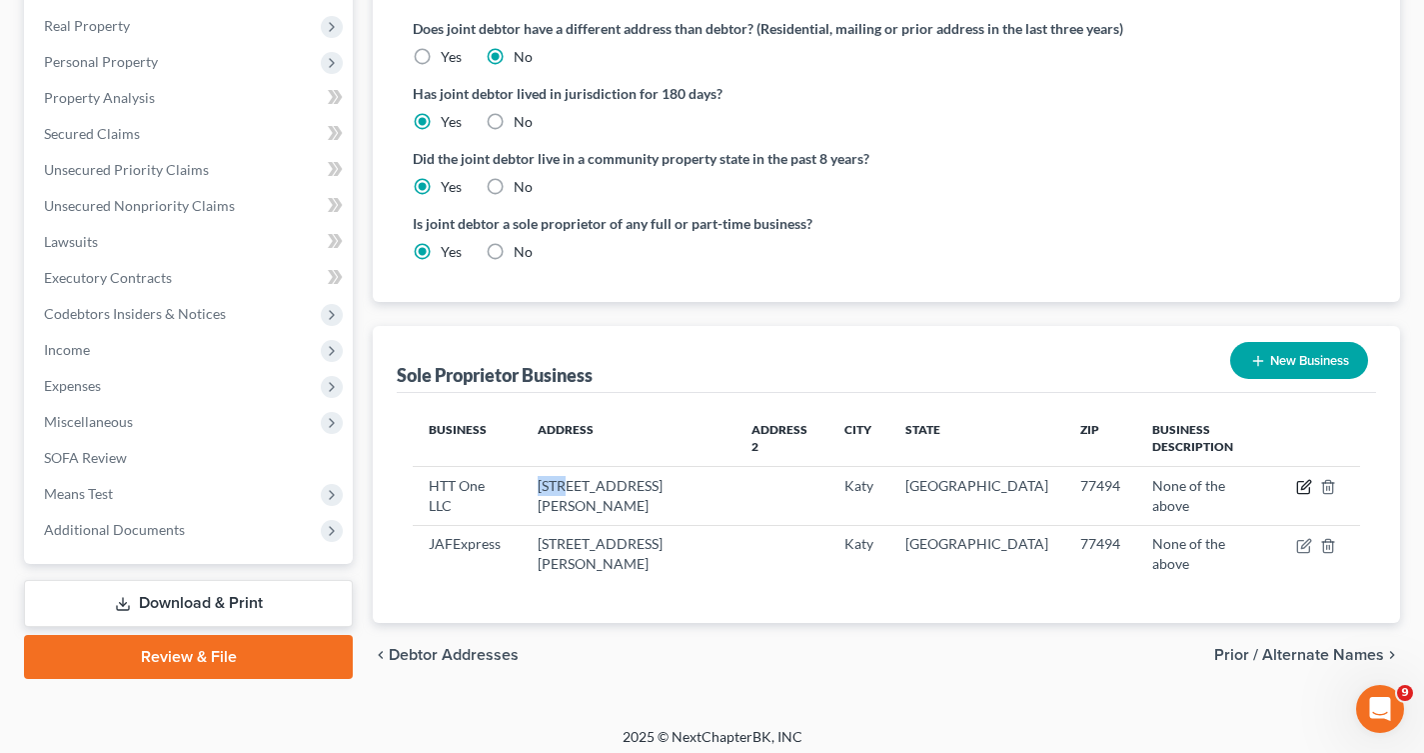
click at [1302, 479] on icon "button" at bounding box center [1304, 487] width 16 height 16
select select "45"
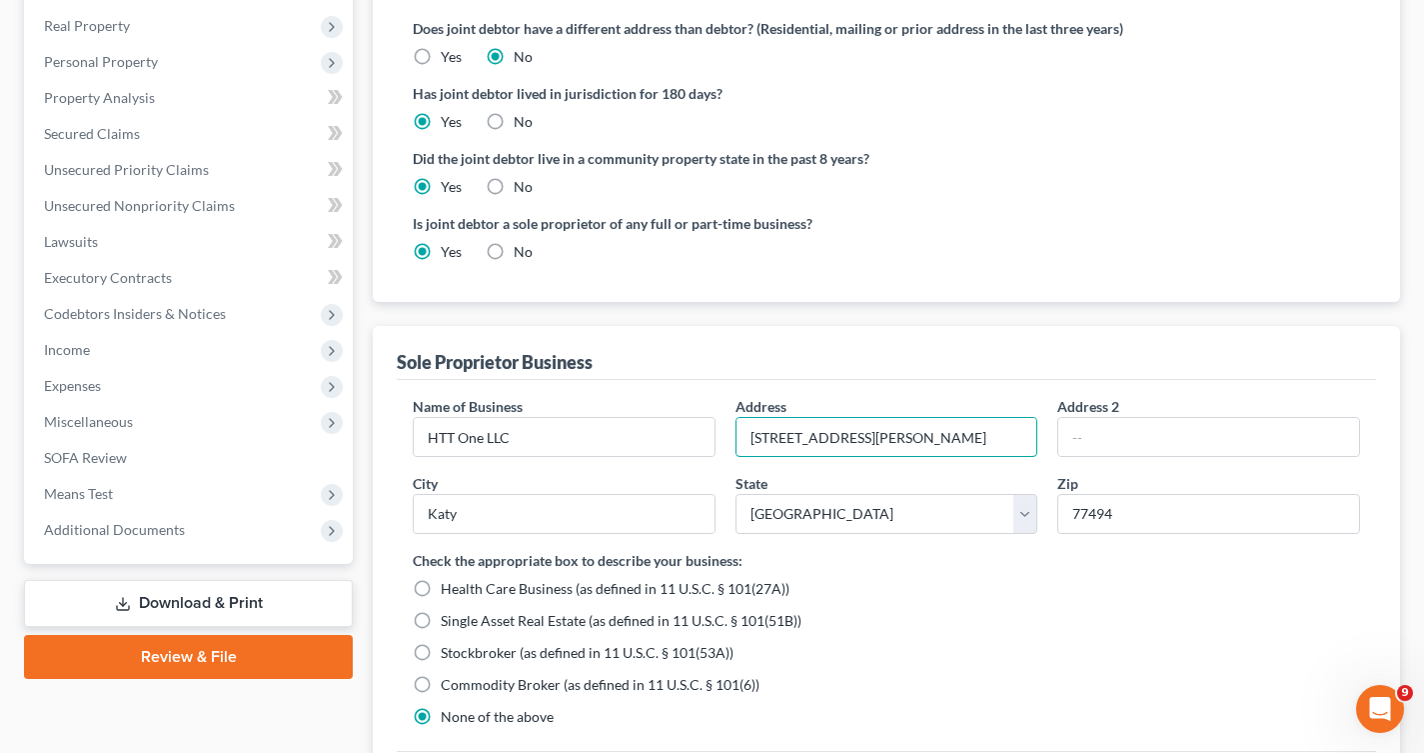
click at [760, 436] on input "[STREET_ADDRESS][PERSON_NAME]" at bounding box center [887, 437] width 301 height 38
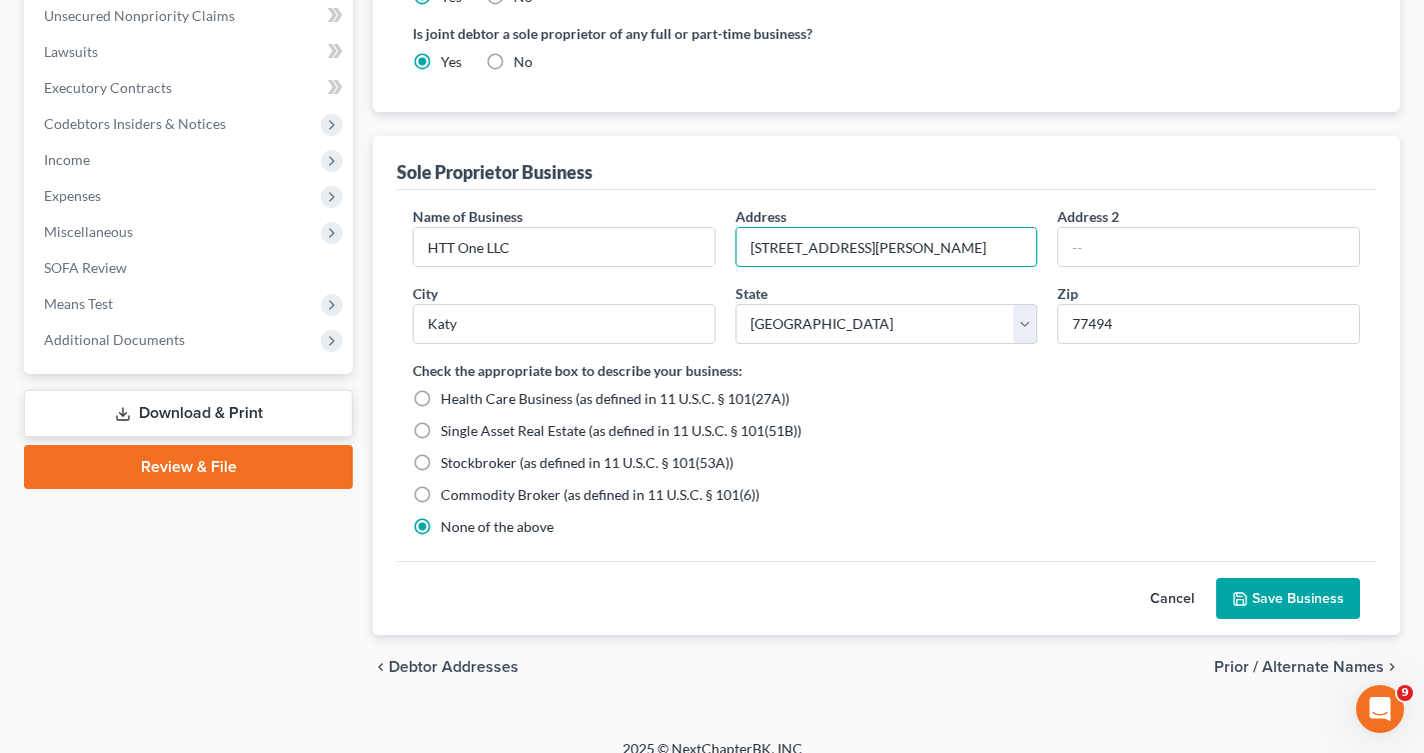
scroll to position [771, 0]
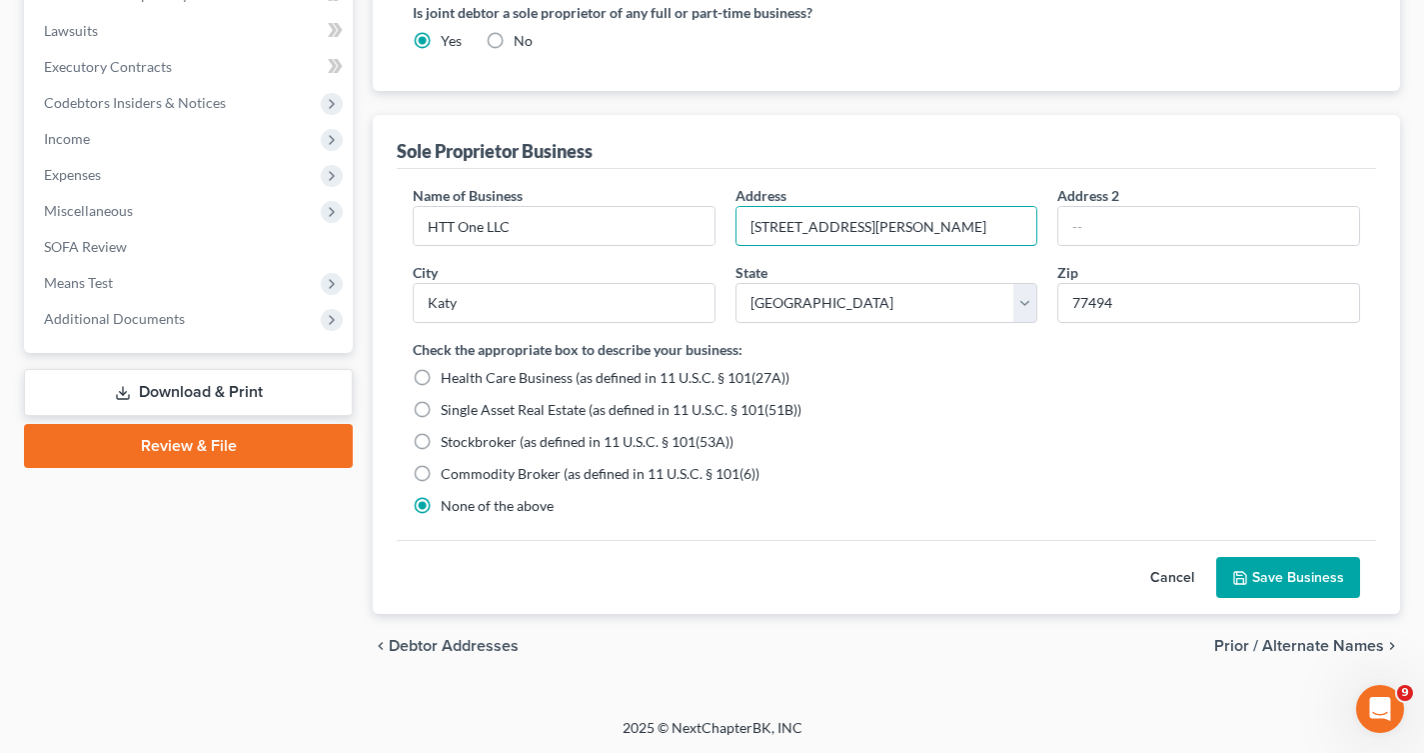
type input "[STREET_ADDRESS][PERSON_NAME]"
click at [1315, 575] on button "Save Business" at bounding box center [1288, 578] width 144 height 42
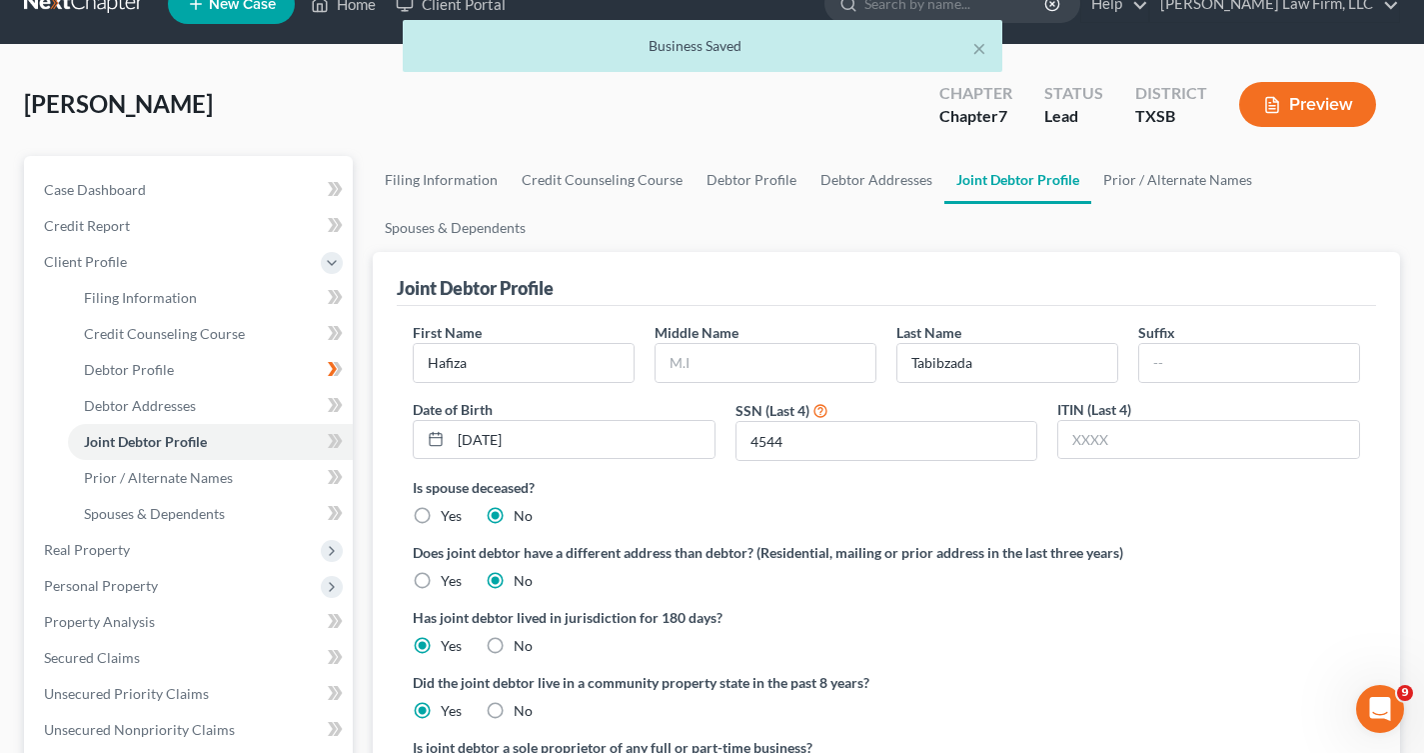
scroll to position [0, 0]
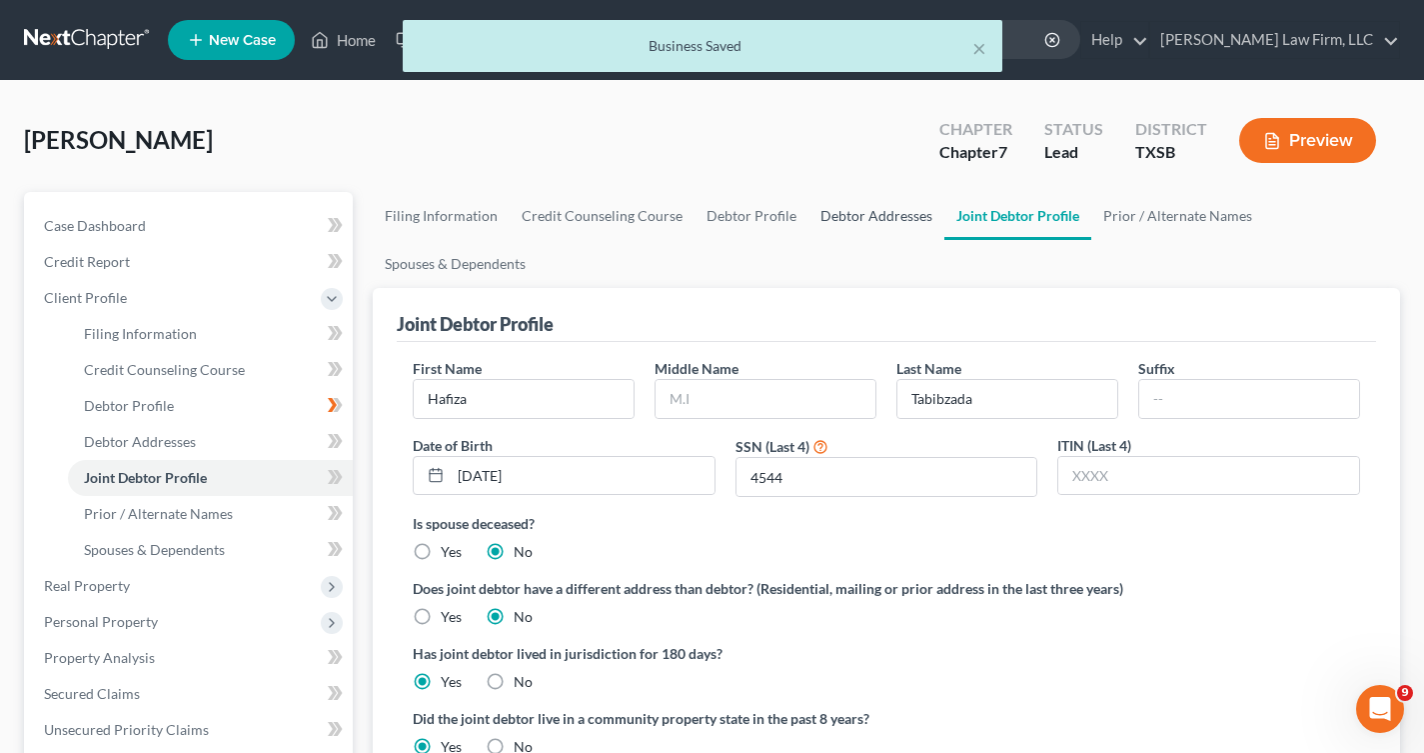
click at [883, 217] on link "Debtor Addresses" at bounding box center [877, 216] width 136 height 48
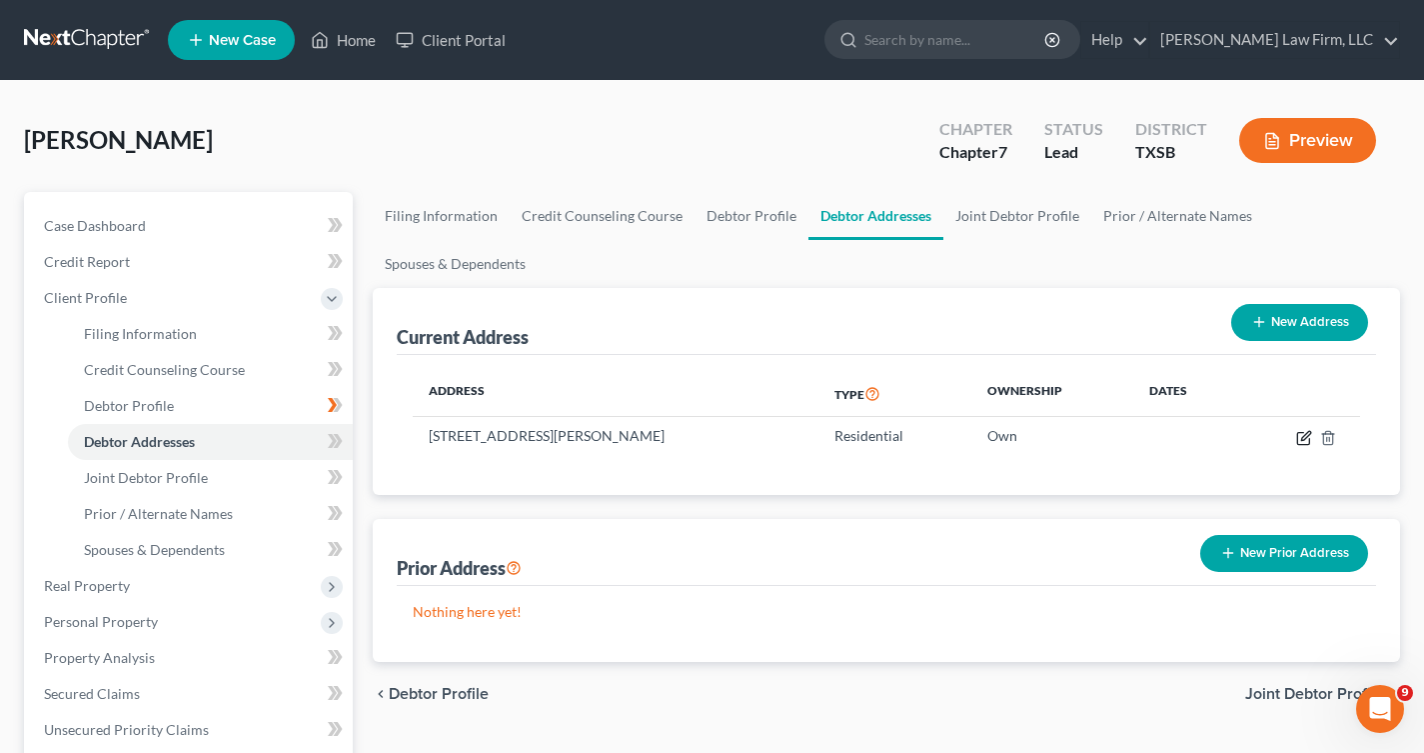
click at [1299, 436] on icon "button" at bounding box center [1304, 438] width 16 height 16
select select "45"
select select "78"
select select "0"
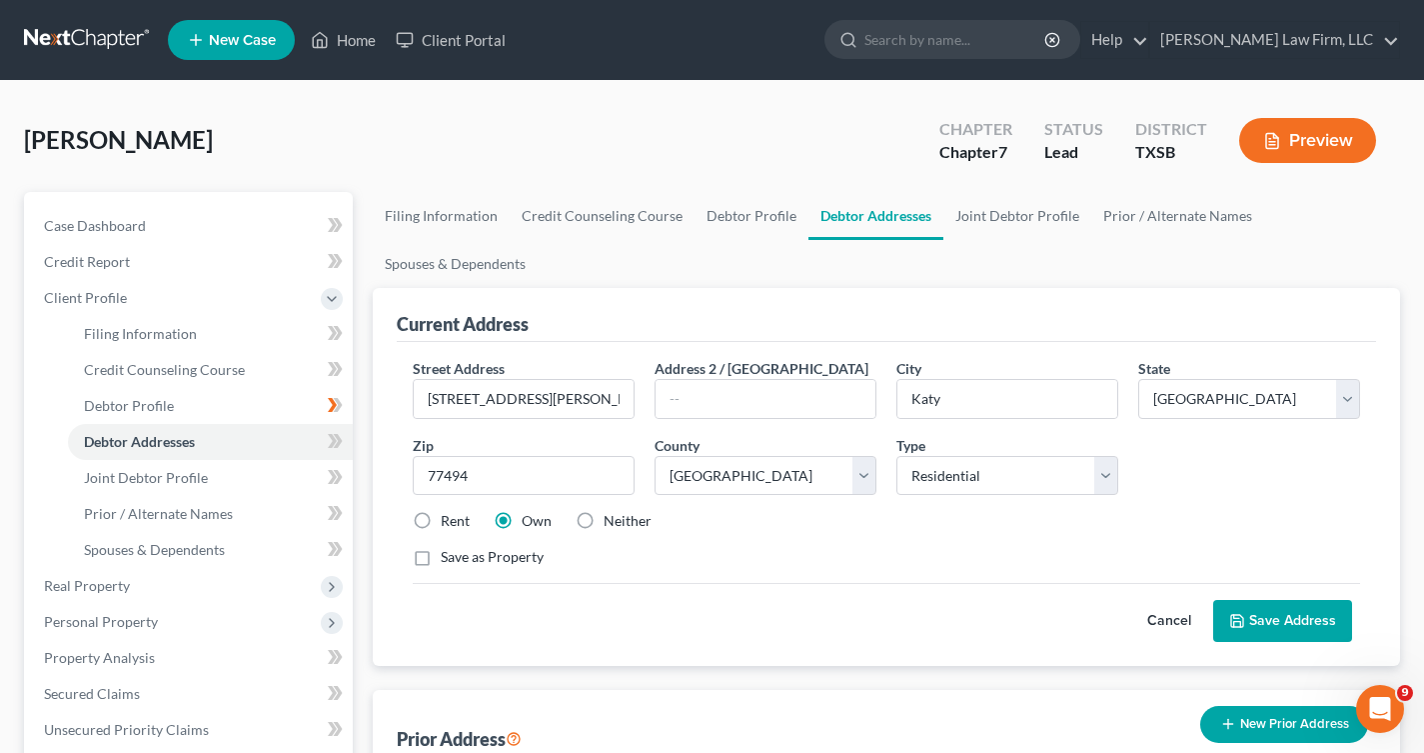
drag, startPoint x: 979, startPoint y: 621, endPoint x: 914, endPoint y: 499, distance: 138.2
click at [978, 617] on div "Cancel Save Address" at bounding box center [887, 612] width 948 height 59
click at [435, 395] on input "[STREET_ADDRESS][PERSON_NAME]" at bounding box center [524, 399] width 220 height 38
type input "[STREET_ADDRESS][PERSON_NAME]"
drag, startPoint x: 1291, startPoint y: 626, endPoint x: 859, endPoint y: 604, distance: 433.4
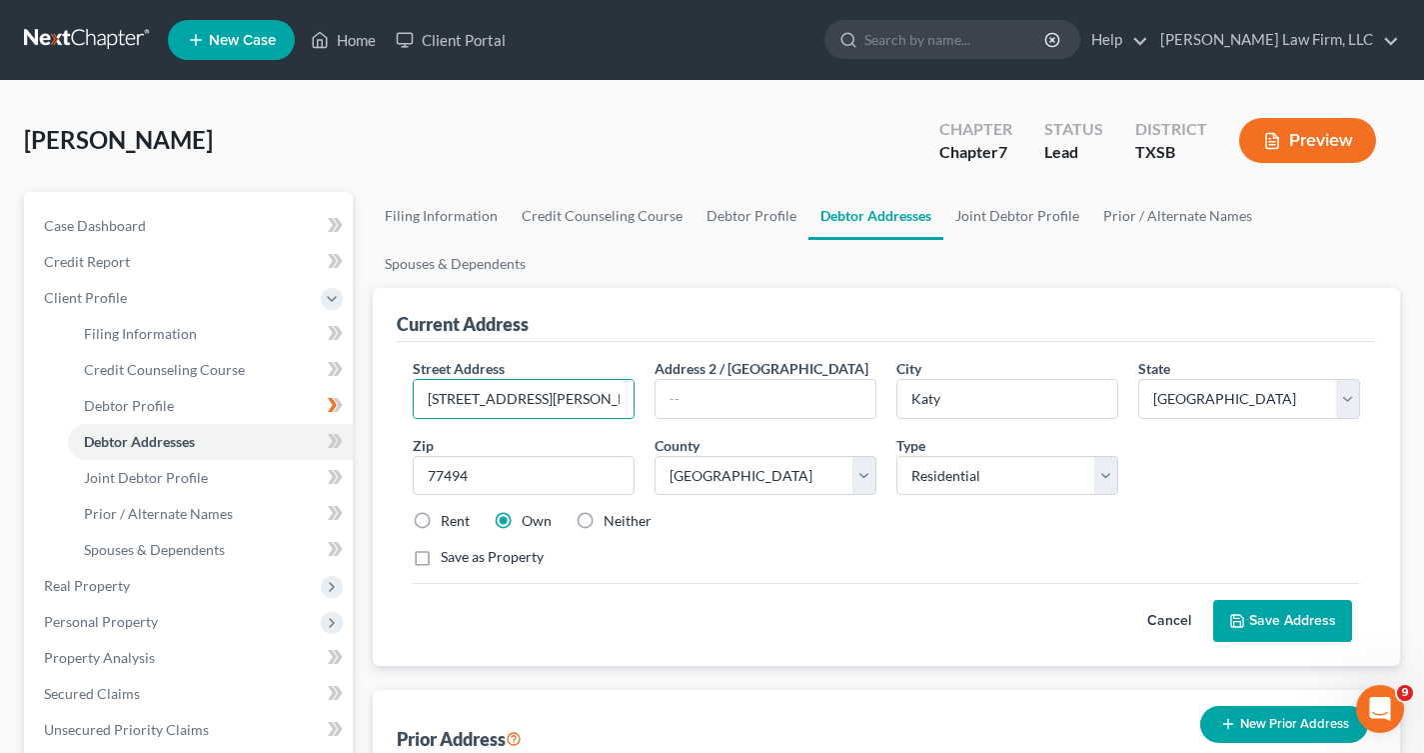
click at [1291, 626] on button "Save Address" at bounding box center [1282, 621] width 139 height 42
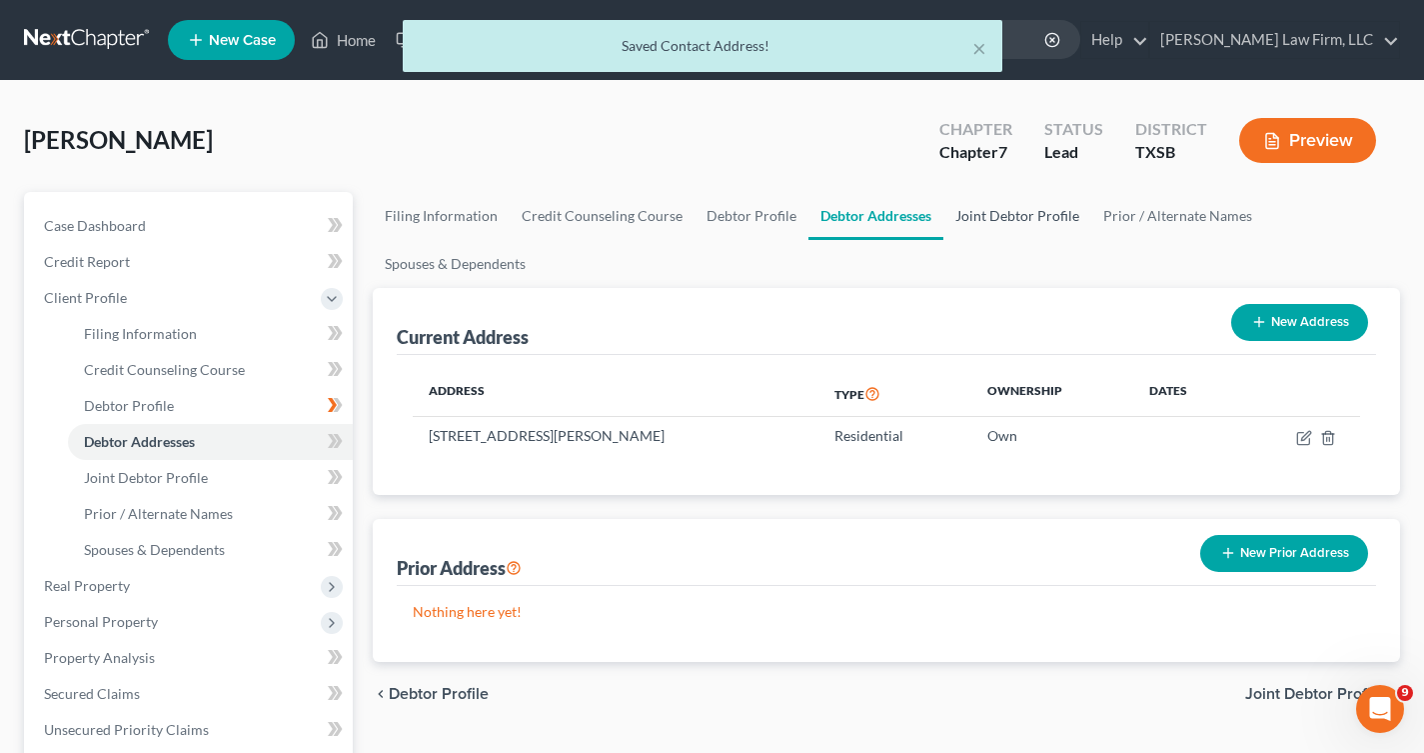
click at [1020, 216] on link "Joint Debtor Profile" at bounding box center [1018, 216] width 148 height 48
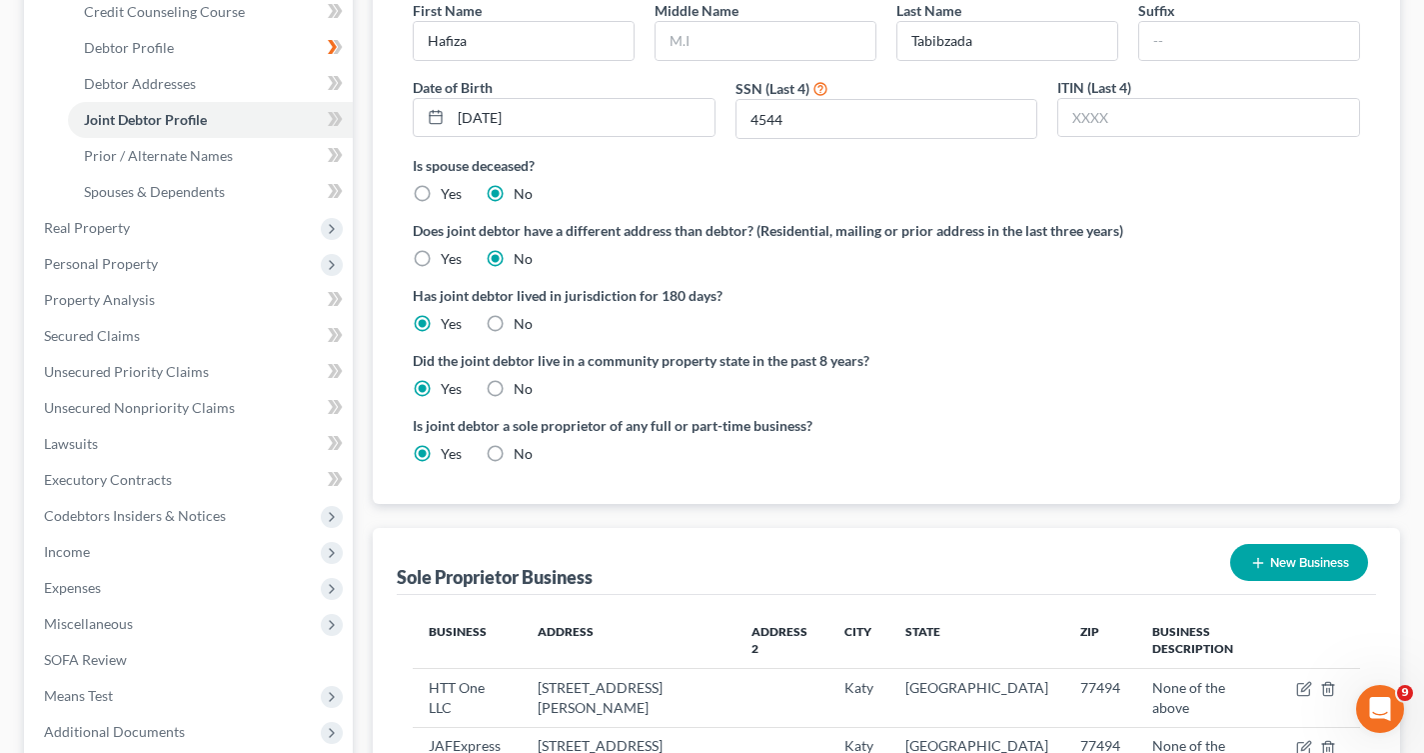
scroll to position [200, 0]
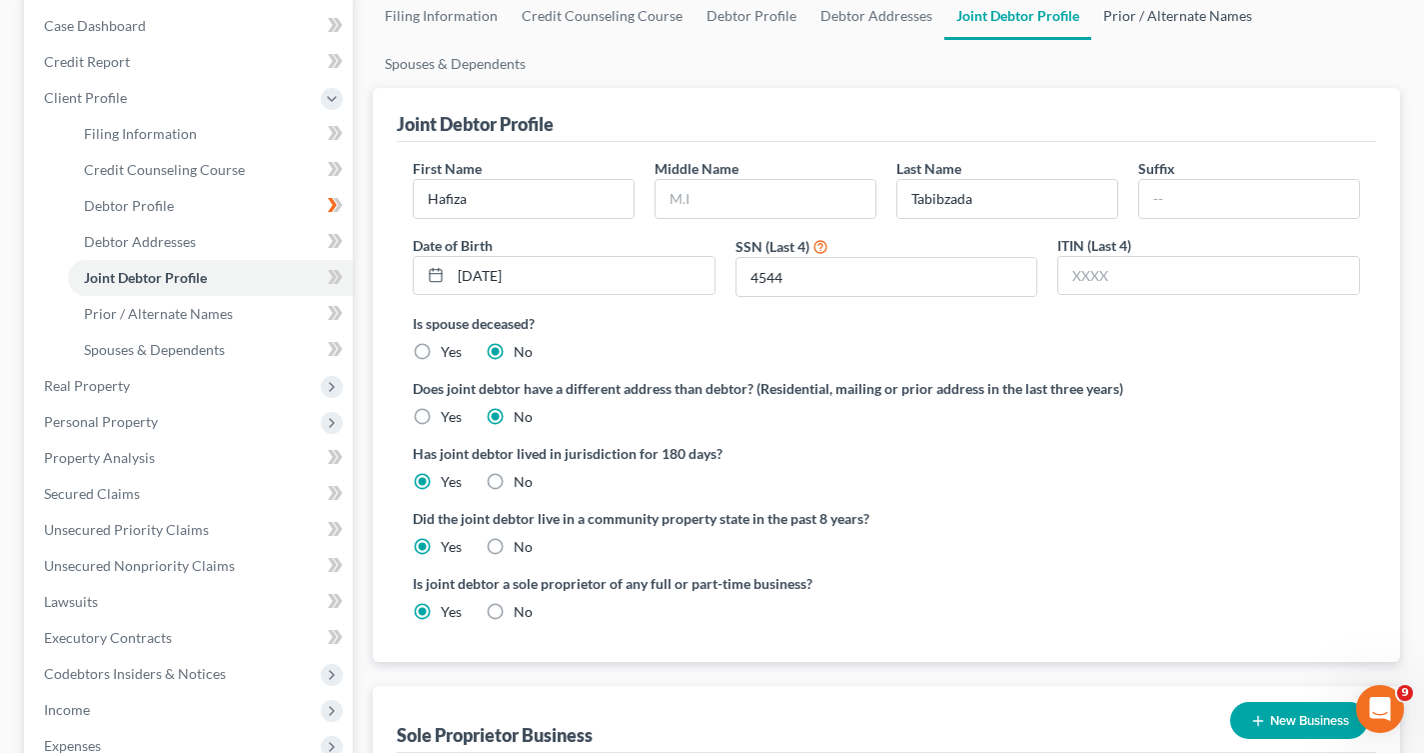
click at [1170, 13] on link "Prior / Alternate Names" at bounding box center [1178, 16] width 173 height 48
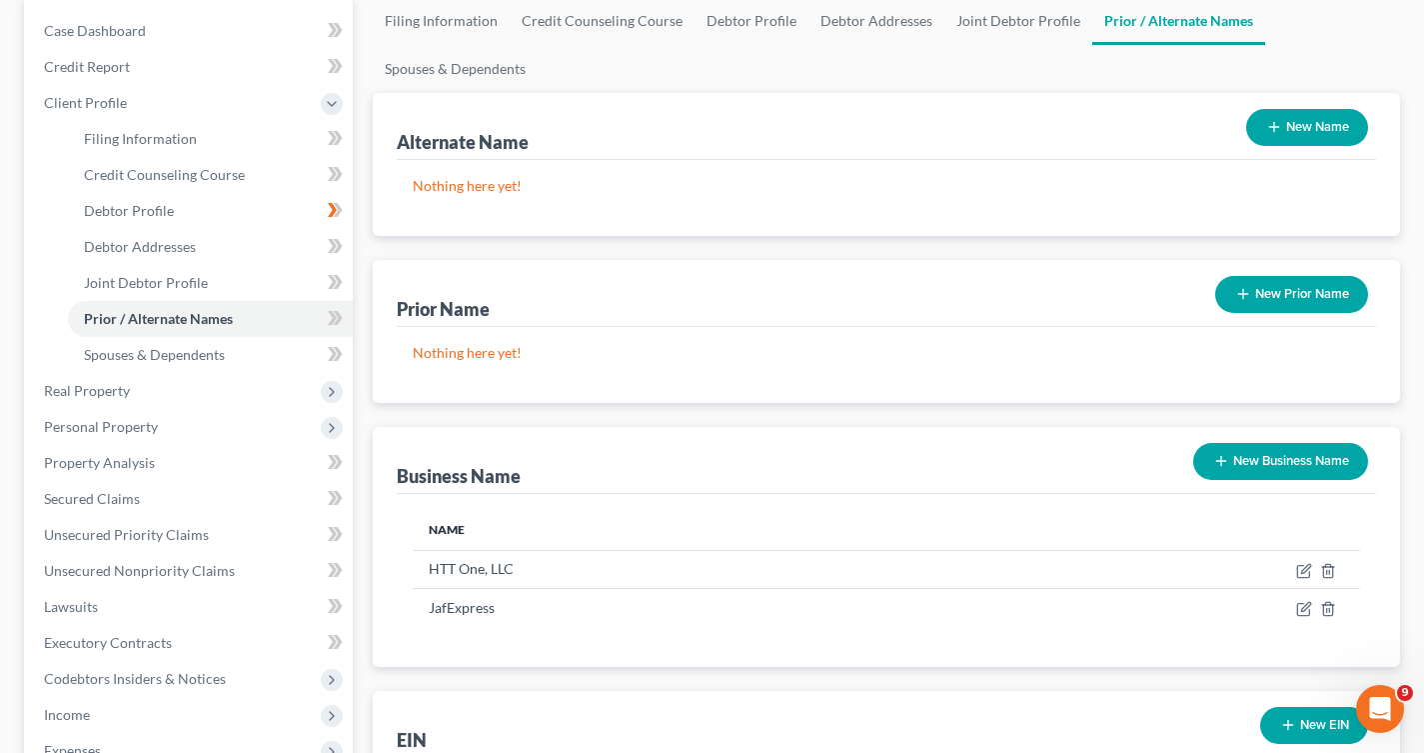
scroll to position [400, 0]
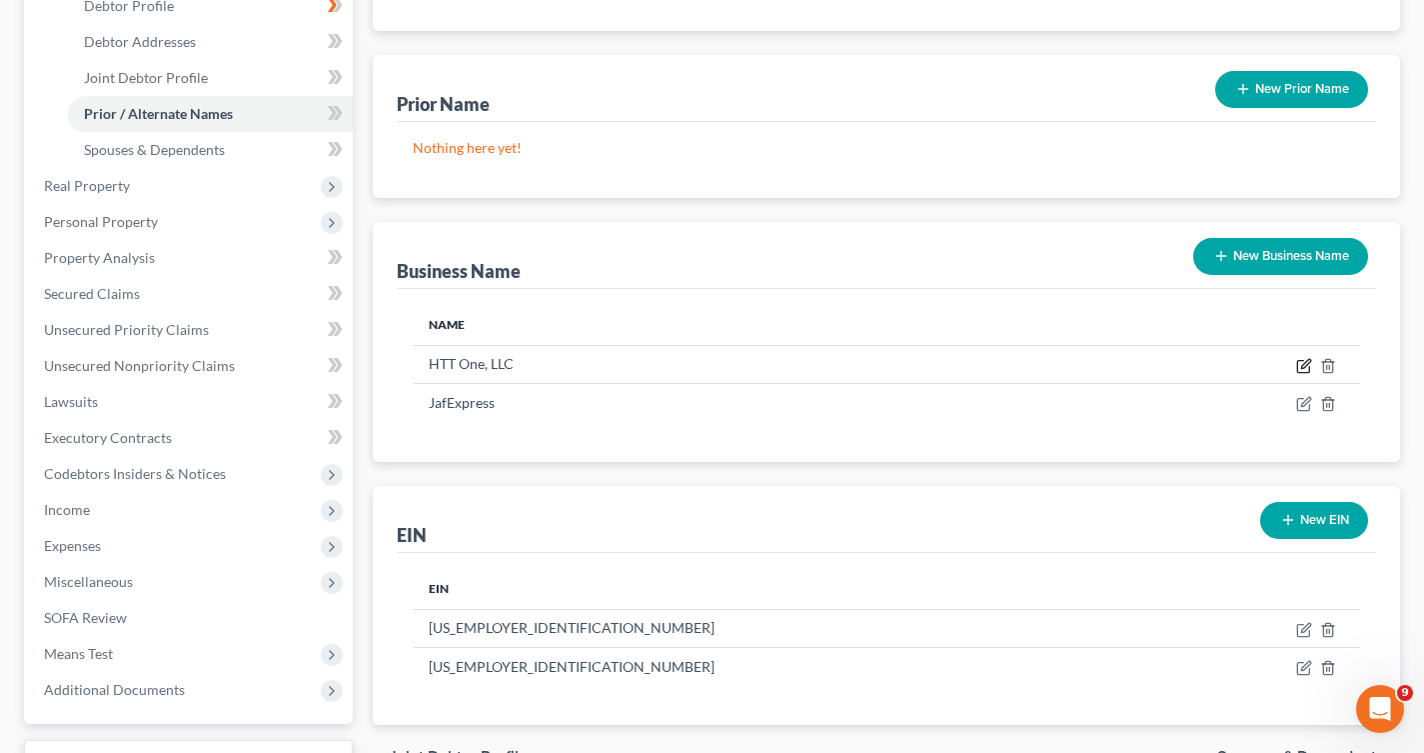
click at [1306, 369] on icon "button" at bounding box center [1304, 366] width 16 height 16
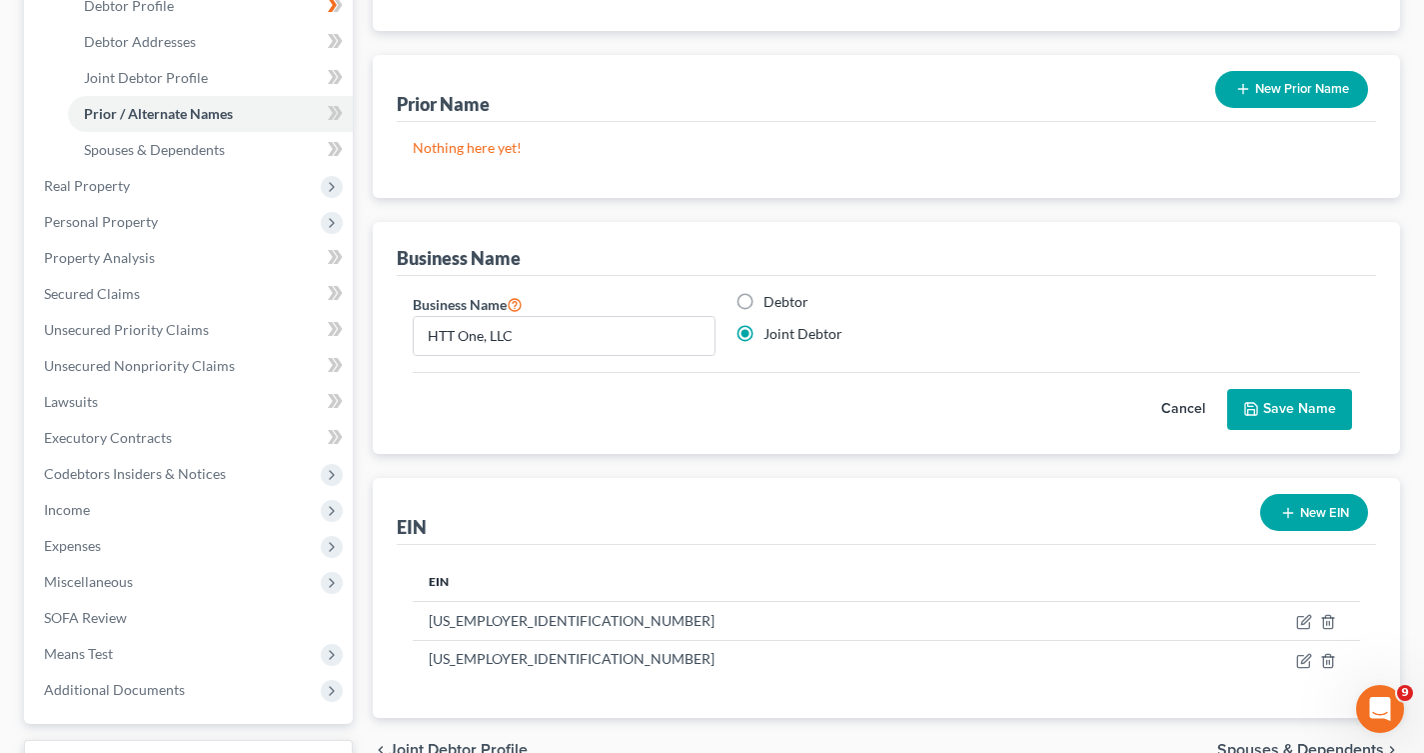
click at [1277, 412] on button "Save Name" at bounding box center [1289, 410] width 125 height 42
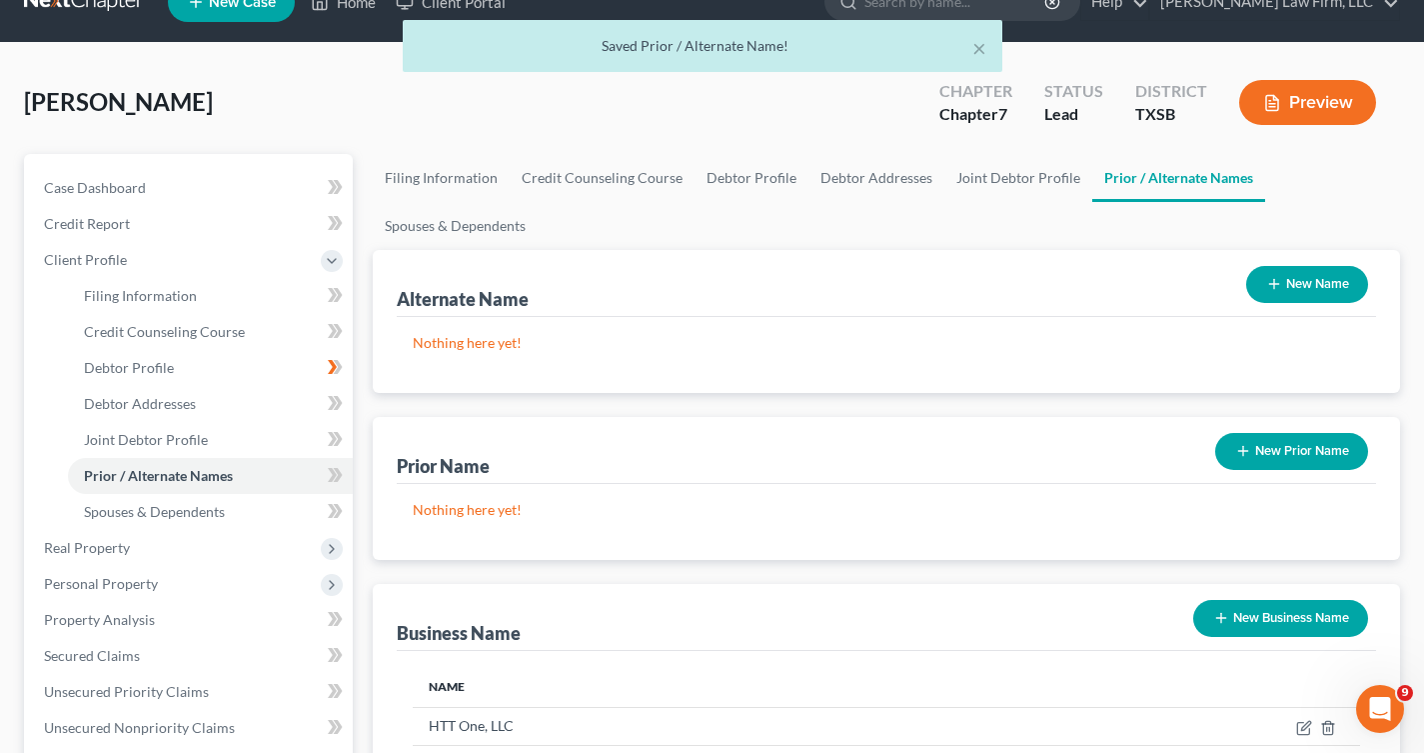
scroll to position [0, 0]
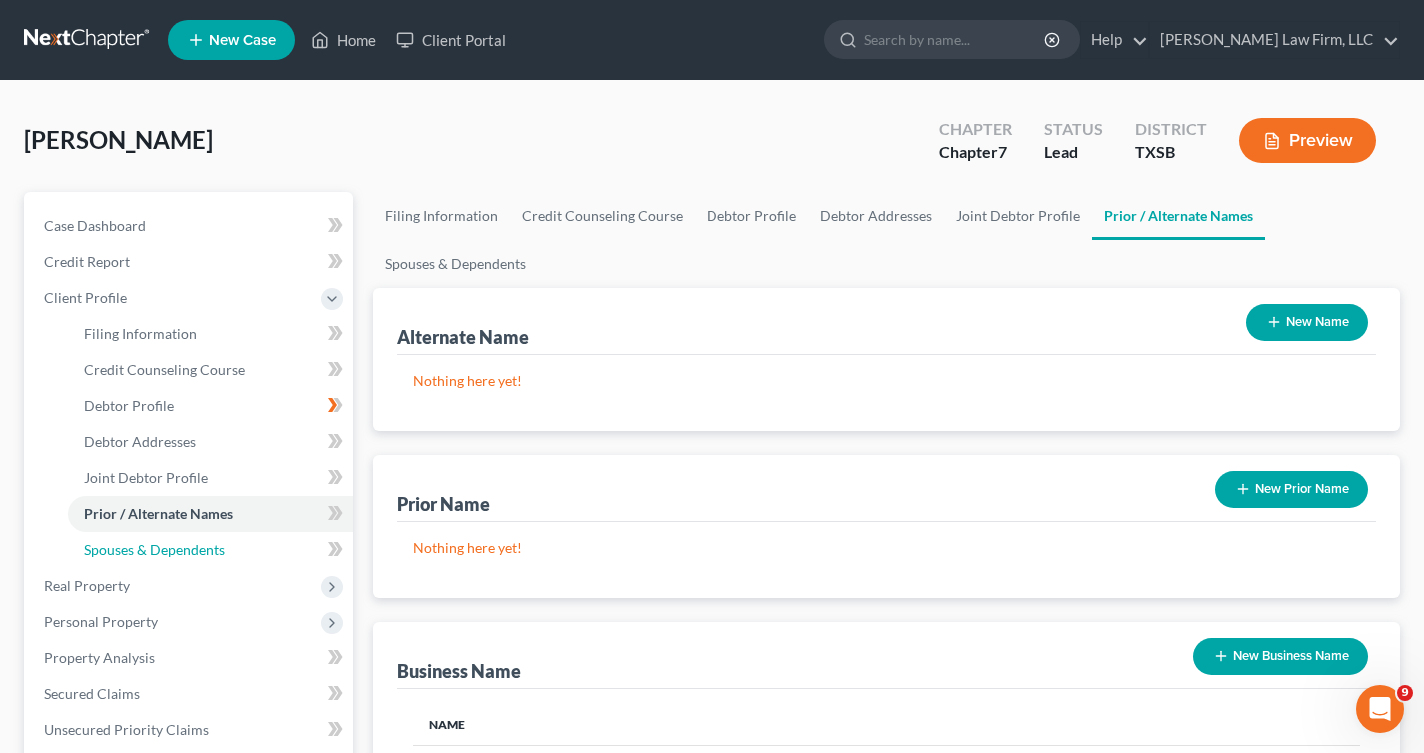
click at [210, 546] on span "Spouses & Dependents" at bounding box center [154, 549] width 141 height 17
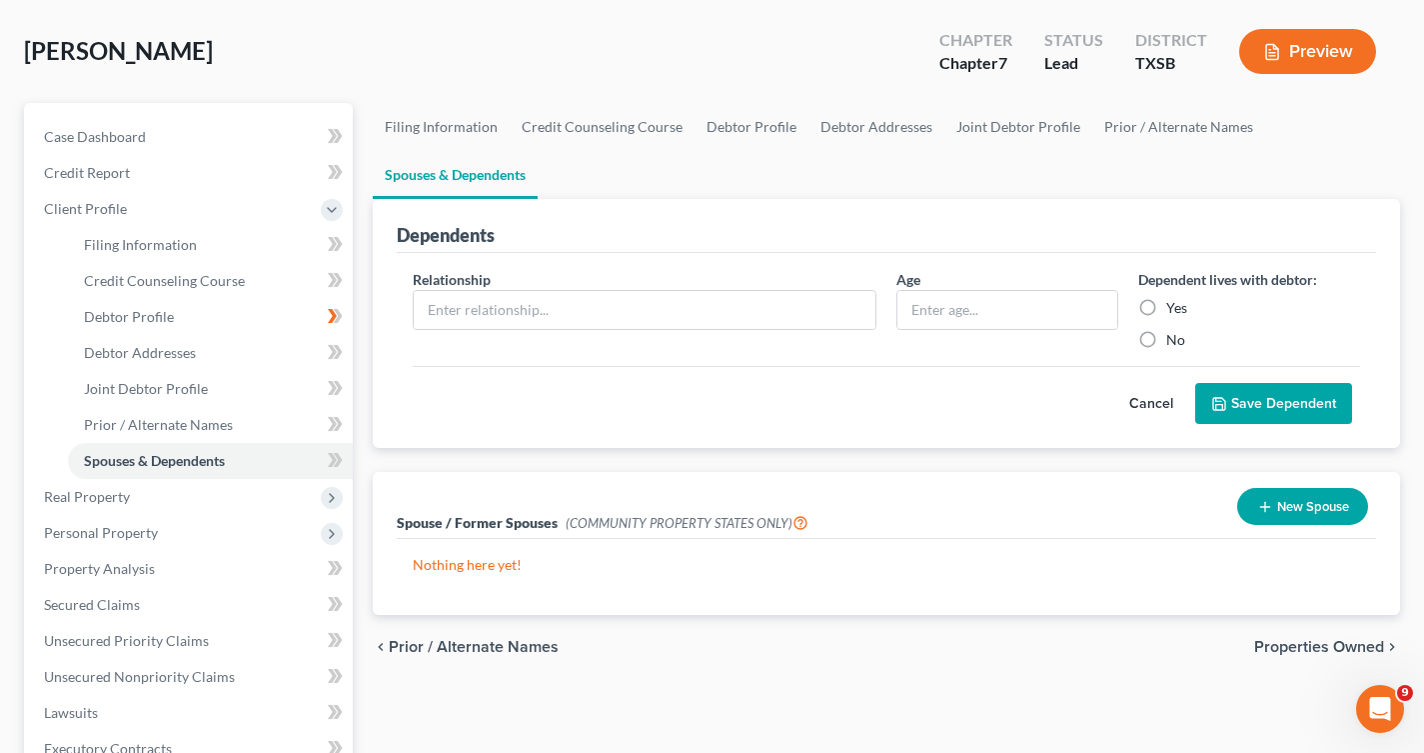
scroll to position [200, 0]
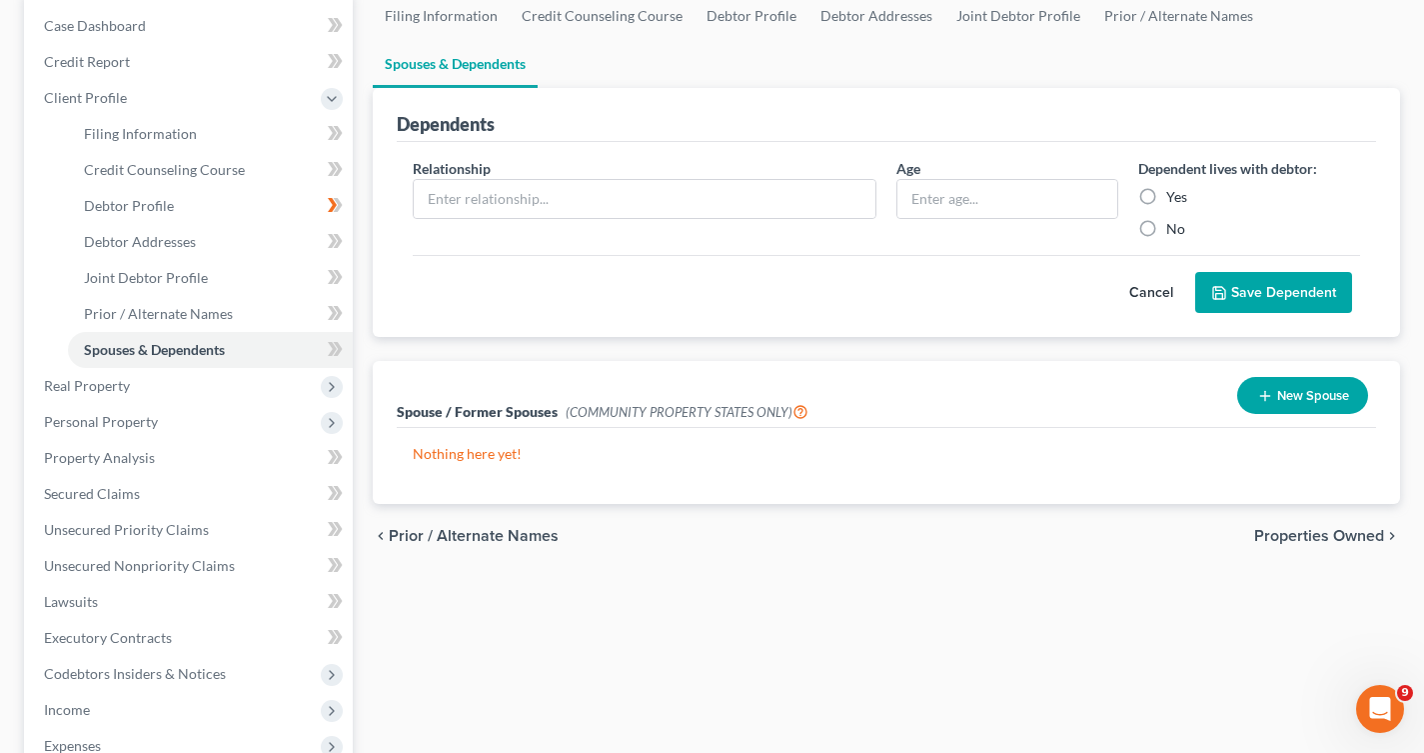
click at [1324, 384] on button "New Spouse" at bounding box center [1302, 395] width 131 height 37
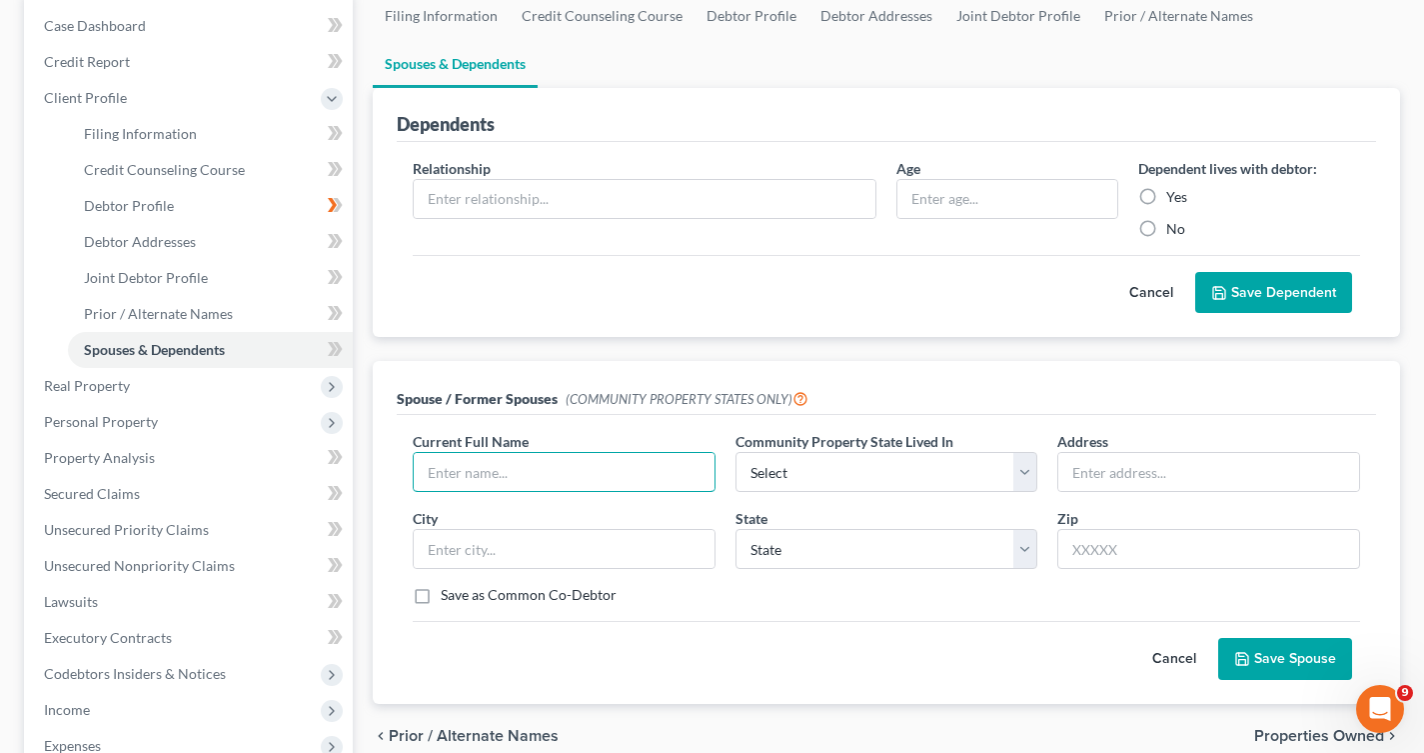
click at [531, 468] on input "text" at bounding box center [564, 472] width 301 height 38
click at [566, 476] on input "[PERSON_NAME]" at bounding box center [564, 472] width 301 height 38
type input "[PERSON_NAME]"
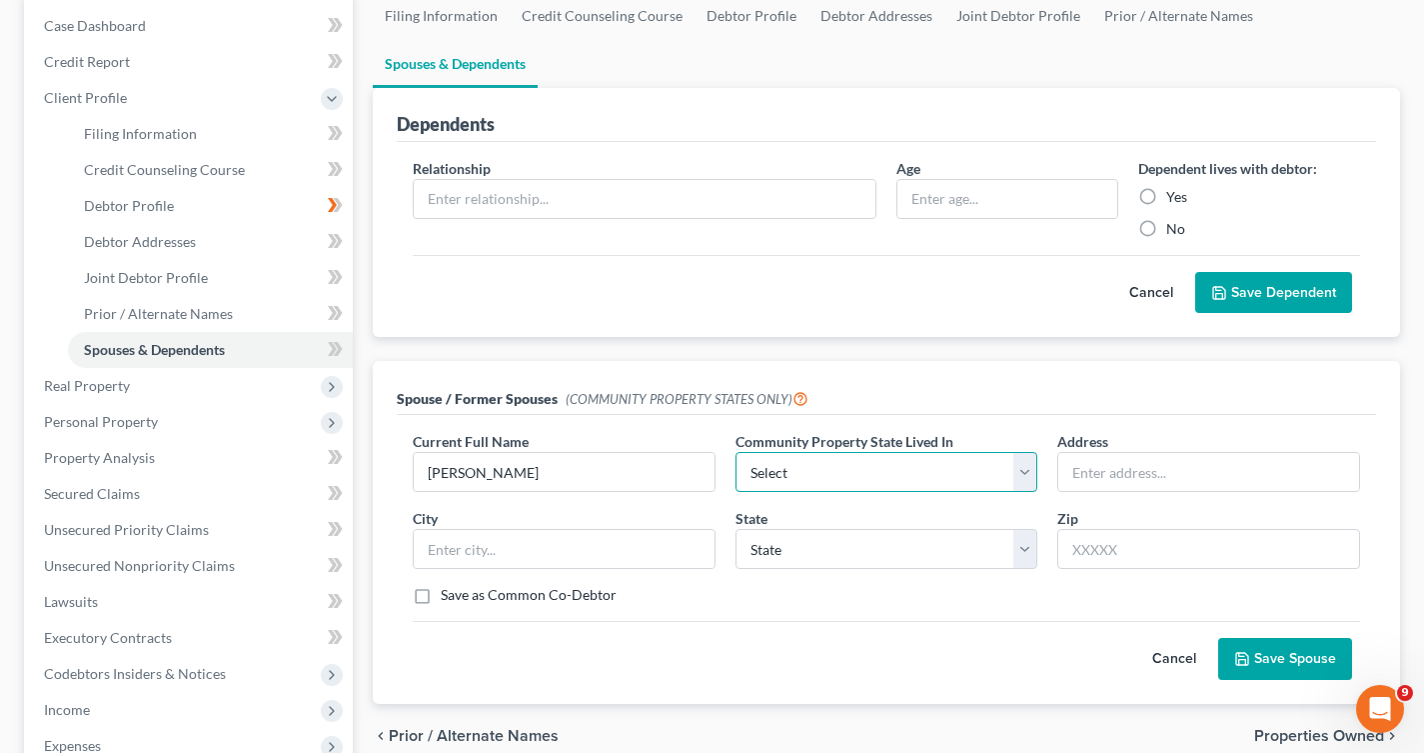
click at [871, 458] on select "Select AZ CA GU ID LA NV NM PR [GEOGRAPHIC_DATA] [GEOGRAPHIC_DATA] [GEOGRAPHIC_…" at bounding box center [887, 472] width 303 height 40
select select "8"
click at [736, 452] on select "Select AZ CA GU ID LA NV NM PR [GEOGRAPHIC_DATA] [GEOGRAPHIC_DATA] [GEOGRAPHIC_…" at bounding box center [887, 472] width 303 height 40
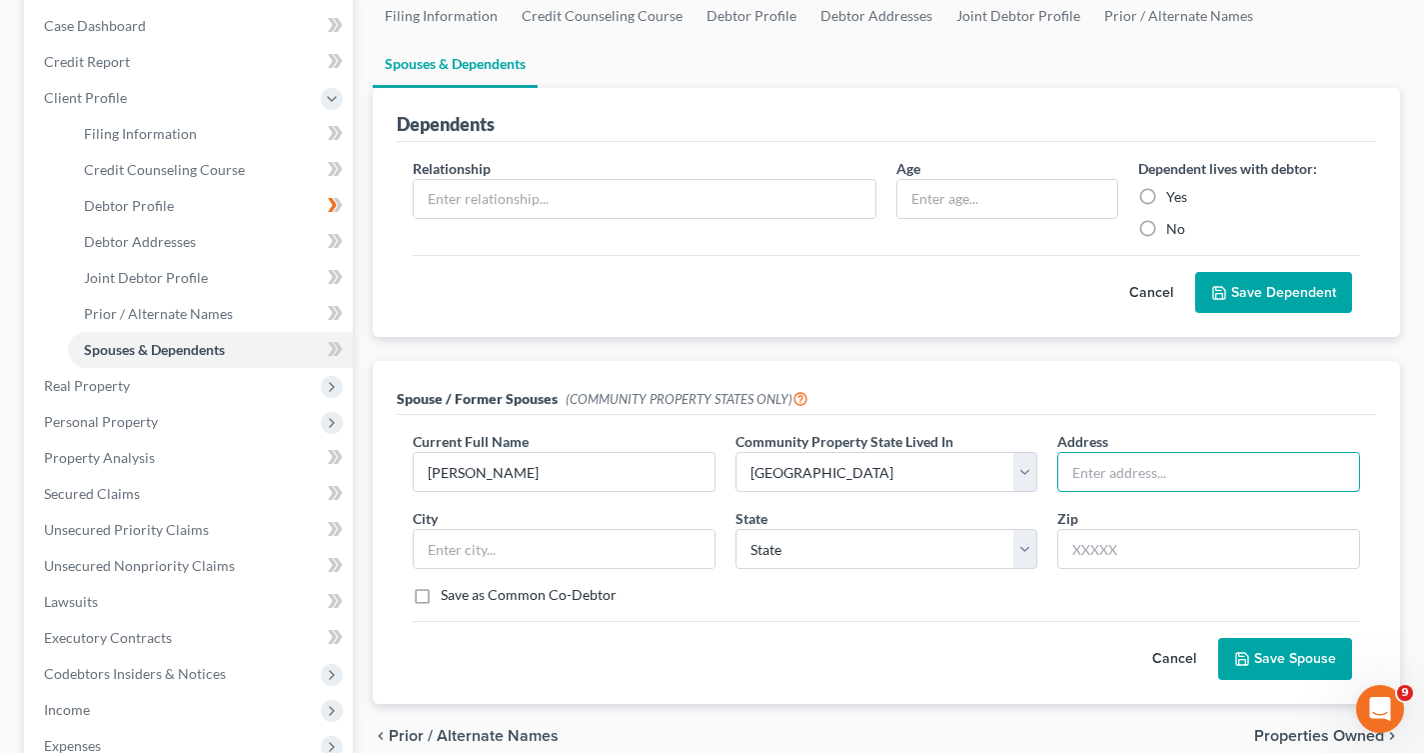
click at [1154, 474] on input "text" at bounding box center [1209, 472] width 301 height 38
type input "[STREET_ADDRESS][PERSON_NAME]"
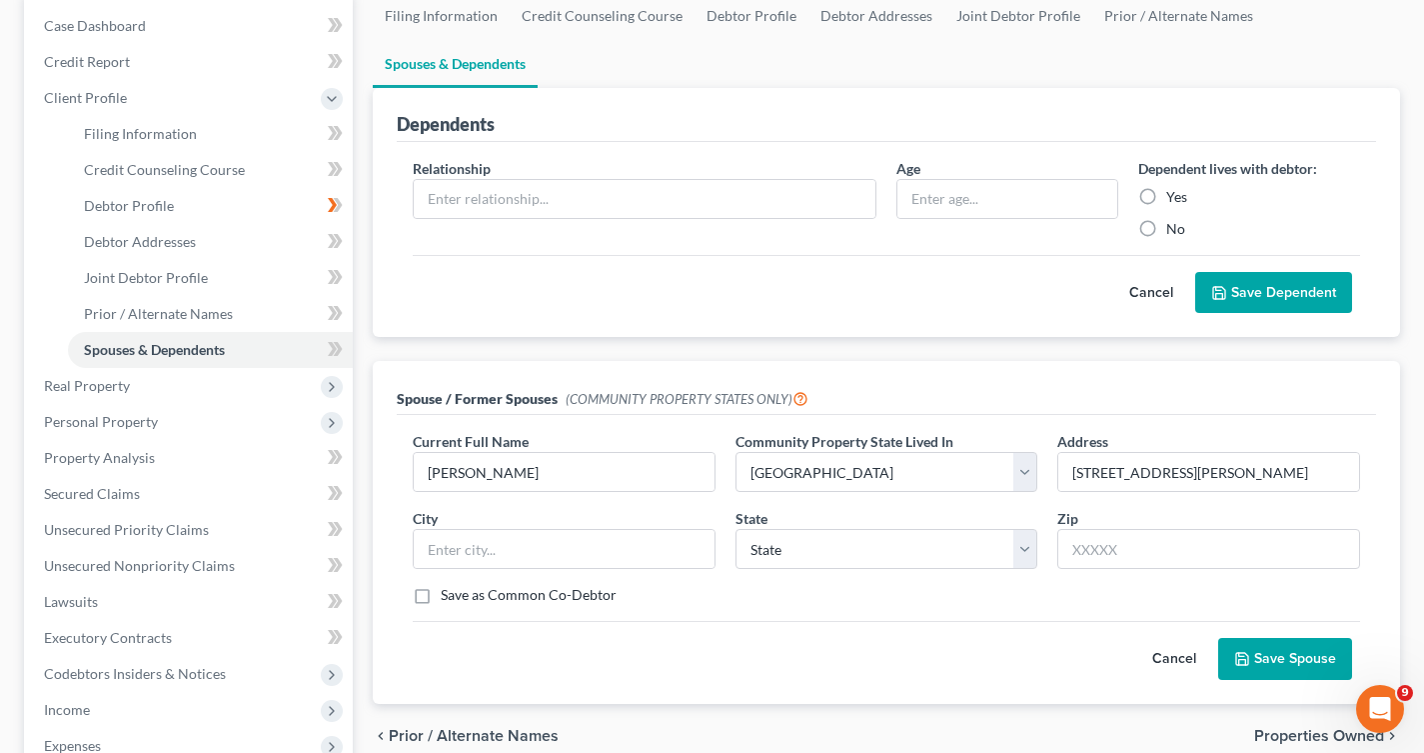
click at [588, 529] on div at bounding box center [564, 549] width 303 height 40
click at [581, 550] on input "text" at bounding box center [564, 549] width 301 height 38
type input "k"
type input "Katy"
select select "45"
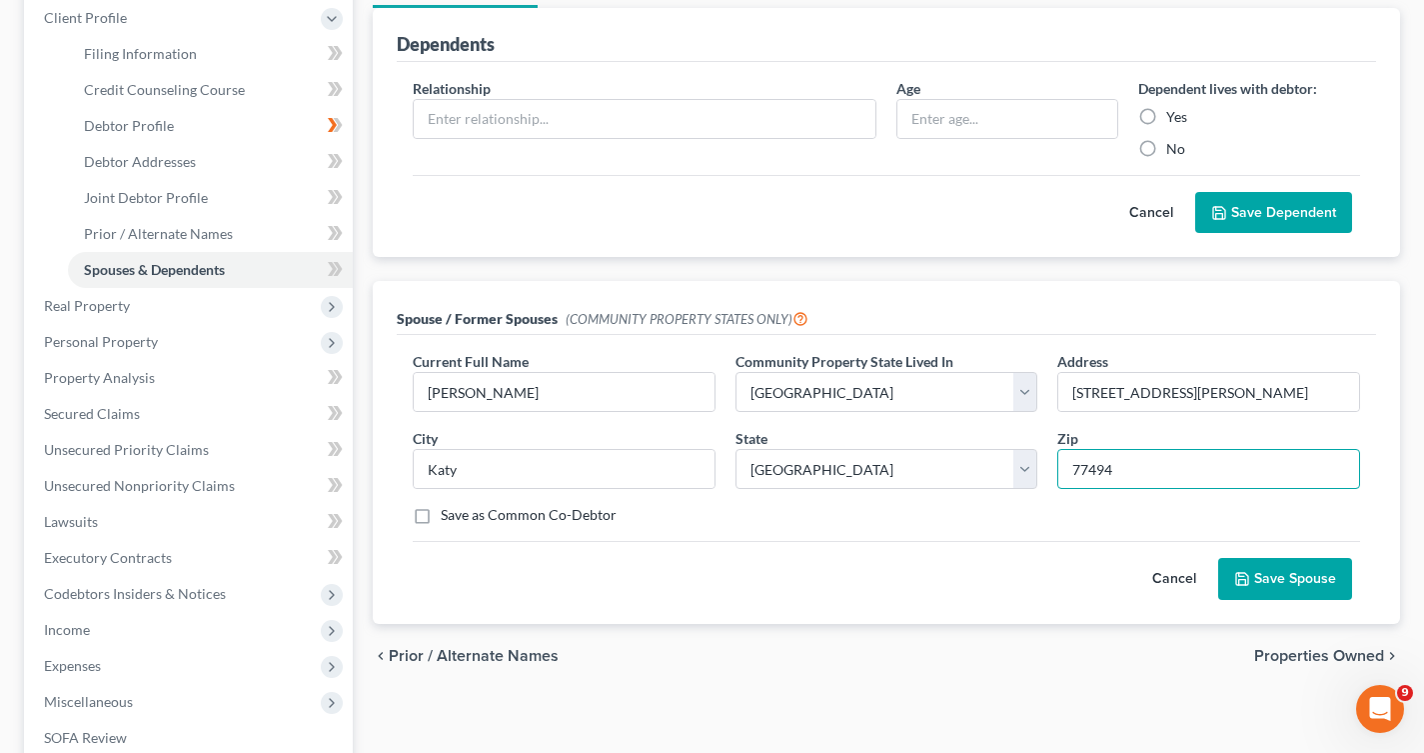
scroll to position [300, 0]
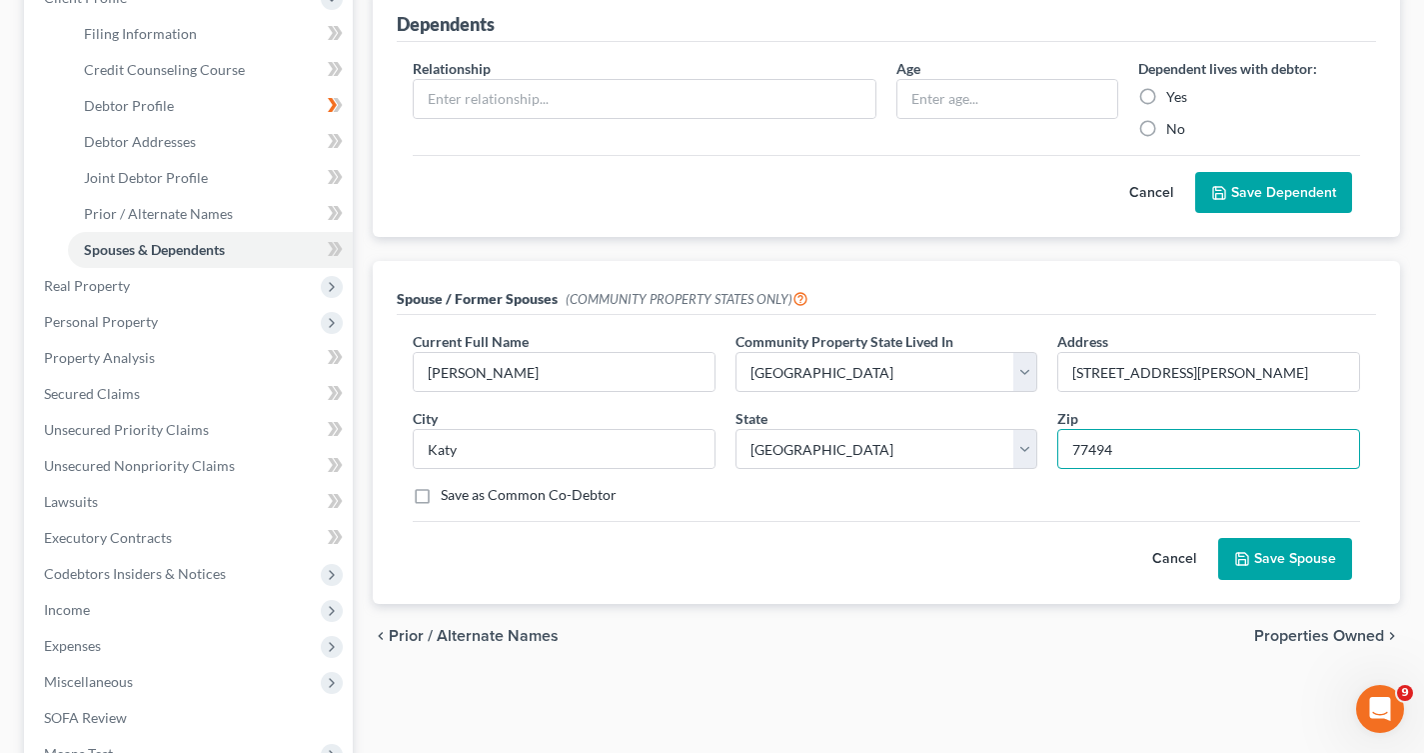
type input "77494"
click at [1286, 568] on button "Save Spouse" at bounding box center [1285, 559] width 134 height 42
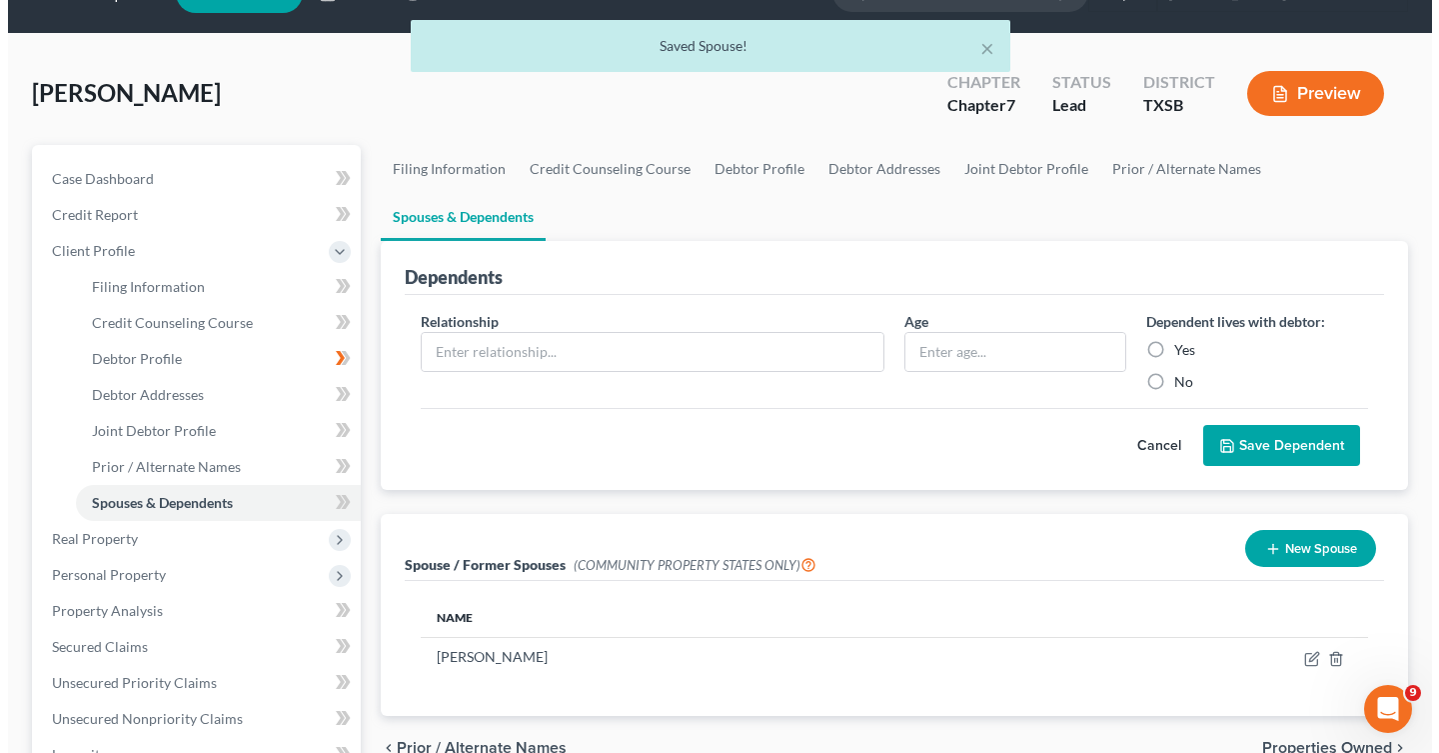
scroll to position [0, 0]
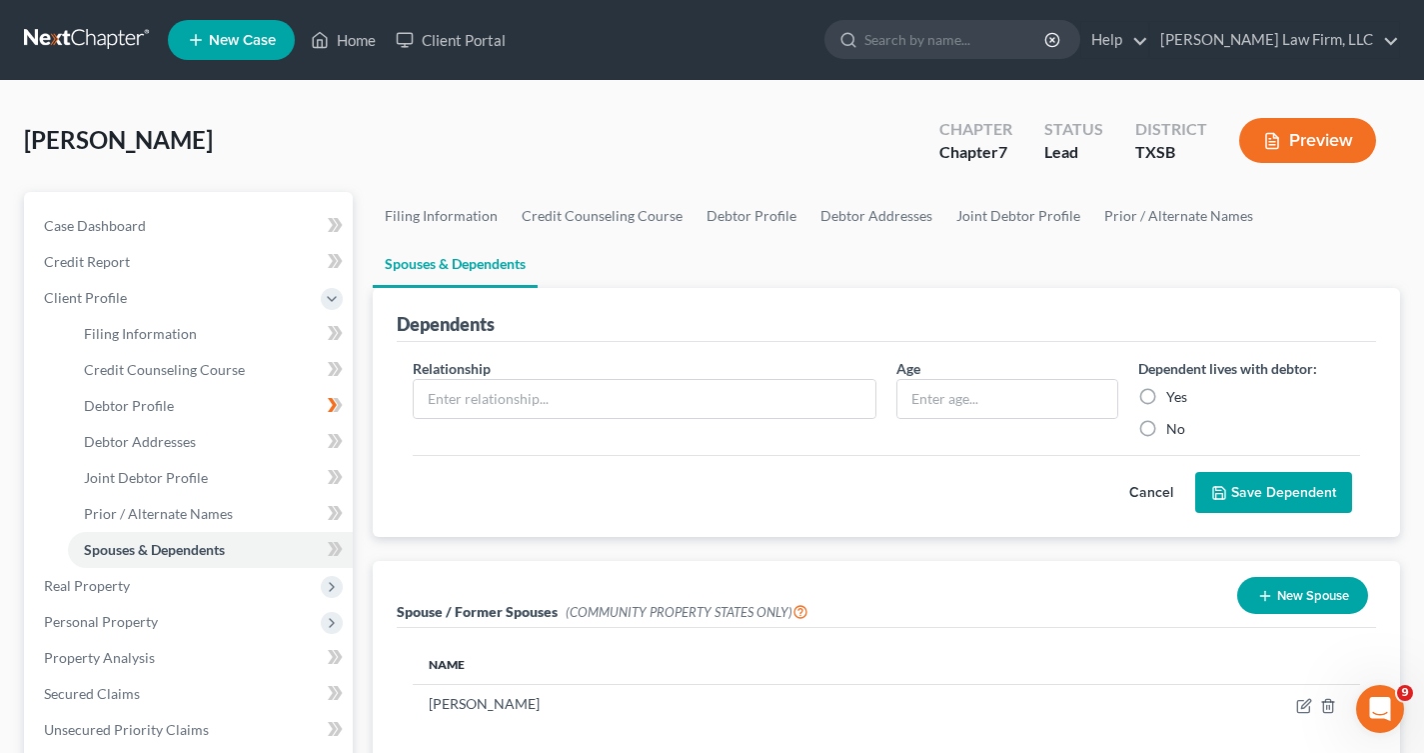
click at [117, 582] on span "Real Property" at bounding box center [87, 585] width 86 height 17
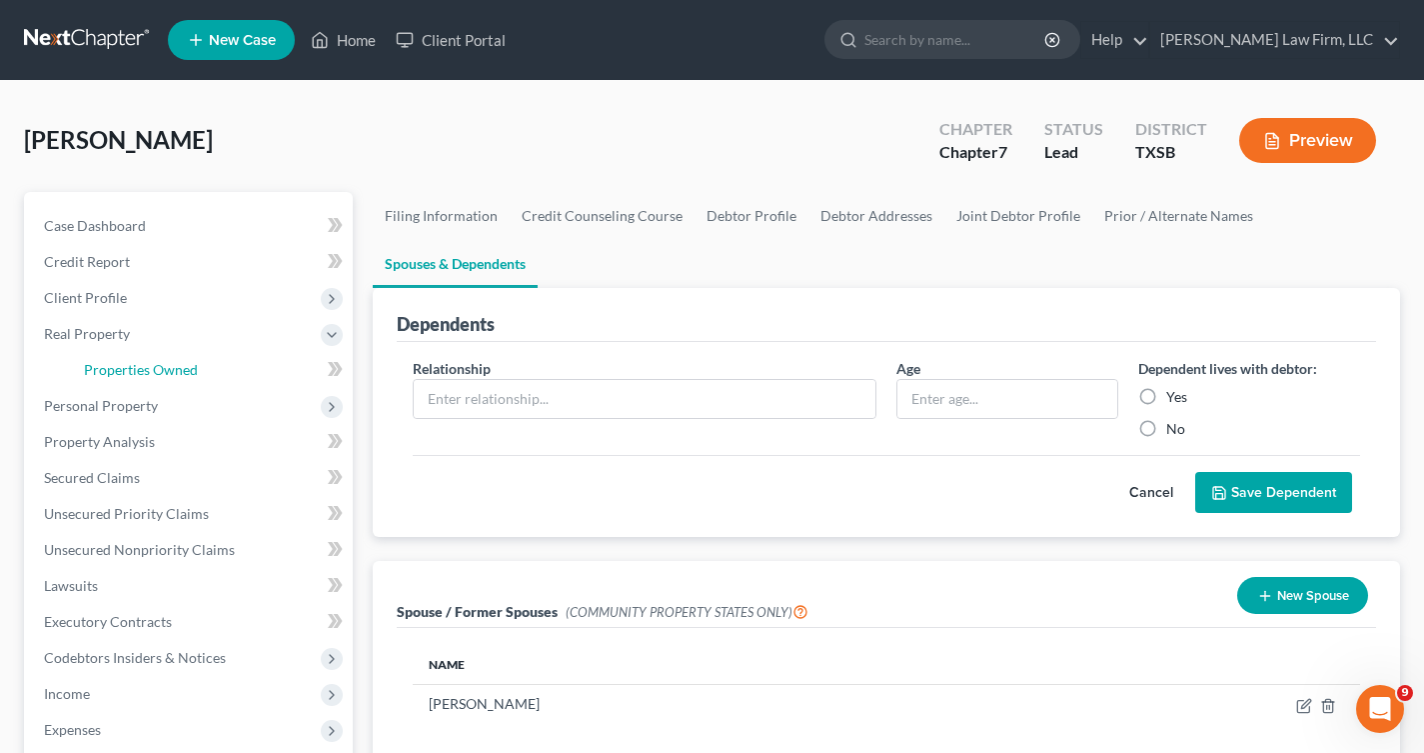
click at [156, 363] on span "Properties Owned" at bounding box center [141, 369] width 114 height 17
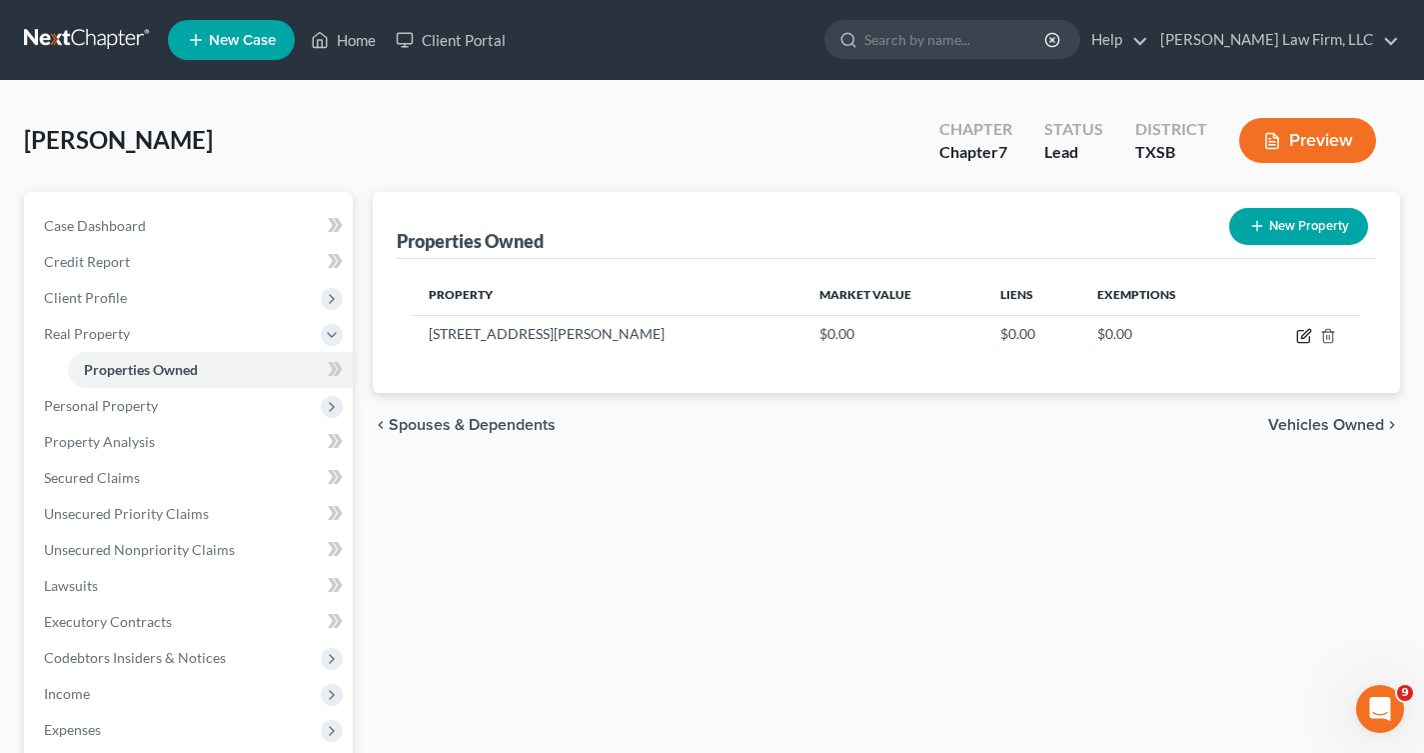
click at [1303, 336] on icon "button" at bounding box center [1304, 336] width 16 height 16
select select "45"
select select "78"
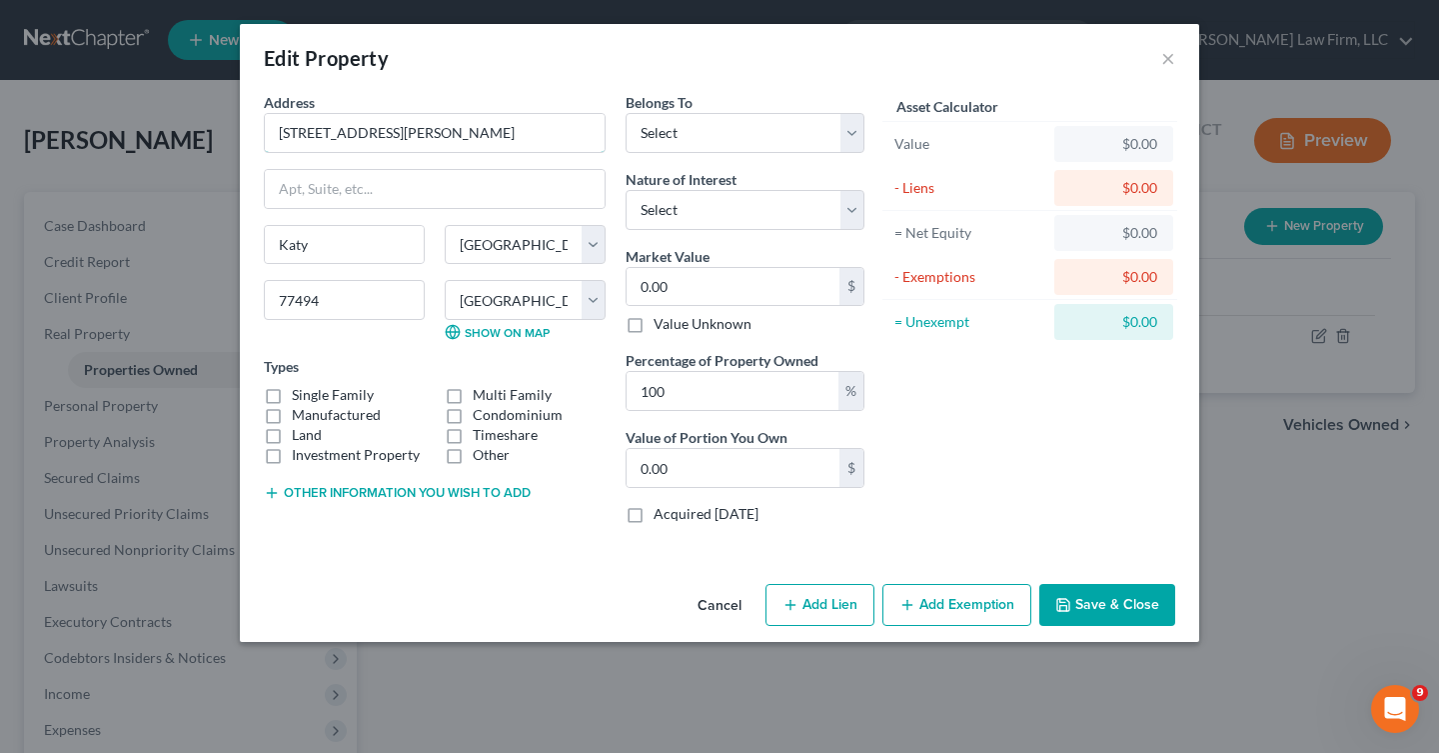
click at [293, 136] on input "[STREET_ADDRESS][PERSON_NAME]" at bounding box center [435, 133] width 340 height 38
type input "[STREET_ADDRESS][PERSON_NAME]"
click at [292, 392] on label "Single Family" at bounding box center [333, 395] width 82 height 20
click at [300, 392] on input "Single Family" at bounding box center [306, 391] width 13 height 13
checkbox input "true"
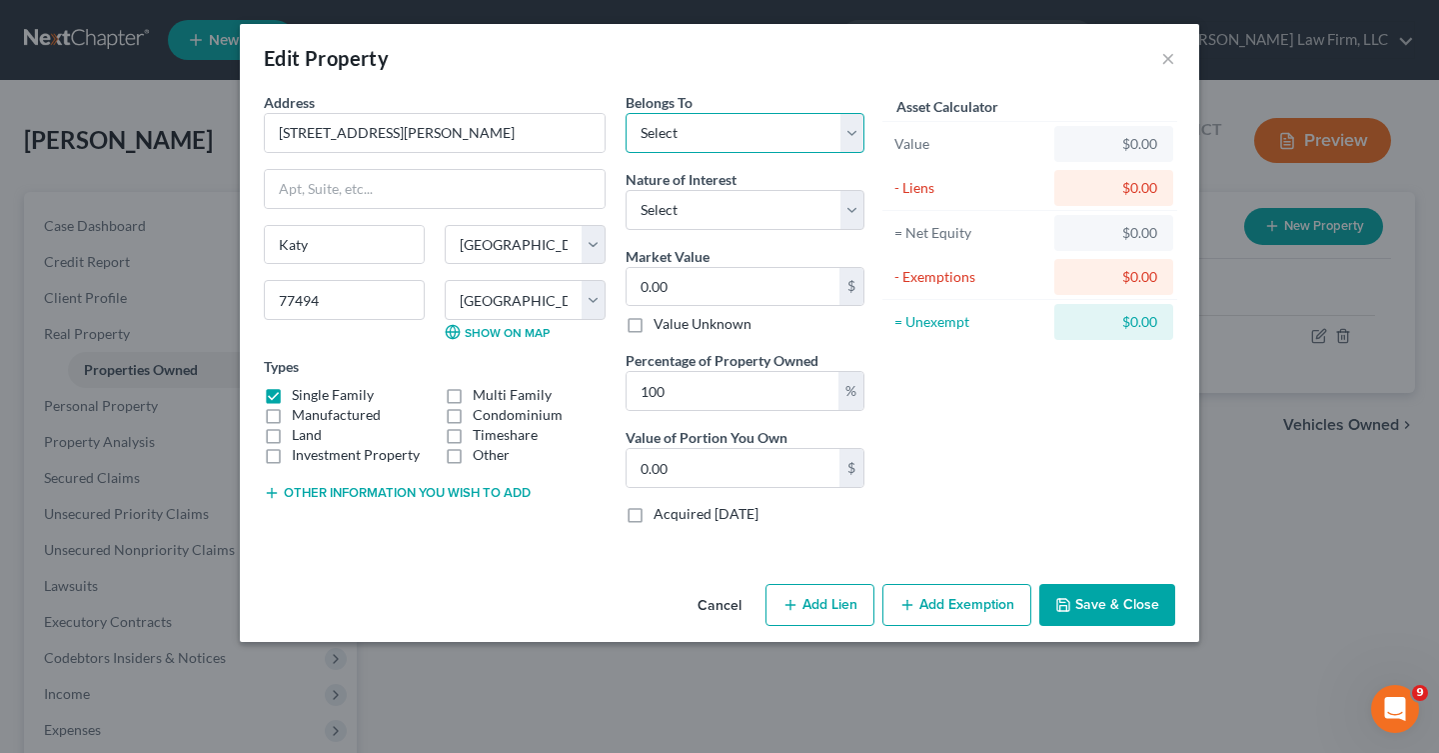
click at [821, 140] on select "Select Debtor 1 Only Debtor 2 Only Debtor 1 And Debtor 2 Only At Least One Of T…" at bounding box center [745, 133] width 239 height 40
select select "2"
click at [626, 113] on select "Select Debtor 1 Only Debtor 2 Only Debtor 1 And Debtor 2 Only At Least One Of T…" at bounding box center [745, 133] width 239 height 40
click at [744, 236] on div "Belongs To * Select Debtor 1 Only Debtor 2 Only Debtor 1 And Debtor 2 Only At L…" at bounding box center [745, 316] width 259 height 448
click at [724, 221] on select "Select Fee Simple Joint Tenant Life Estate Equitable Interest Future Interest T…" at bounding box center [745, 210] width 239 height 40
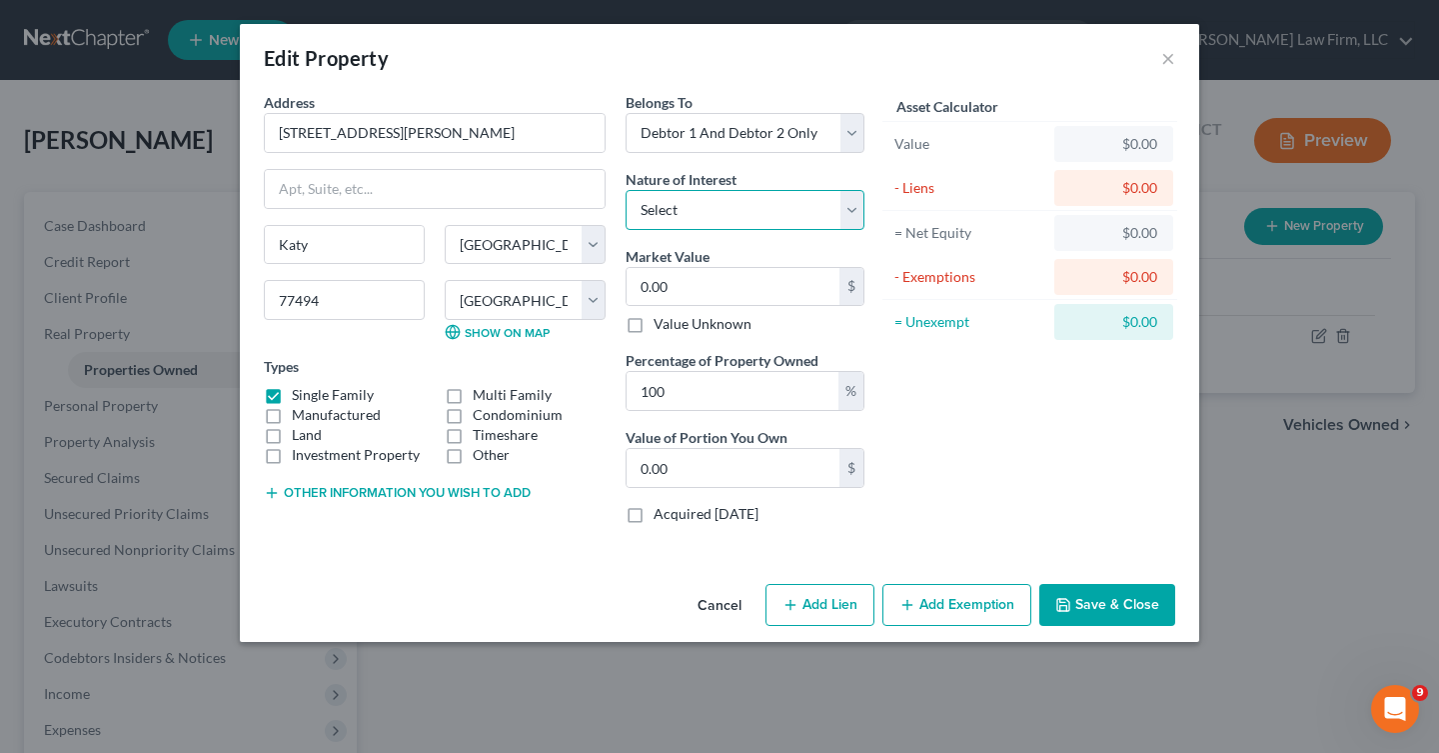
select select "1"
click at [626, 190] on select "Select Fee Simple Joint Tenant Life Estate Equitable Interest Future Interest T…" at bounding box center [745, 210] width 239 height 40
click at [773, 281] on input "0.00" at bounding box center [733, 287] width 213 height 38
type input "2"
type input "2.00"
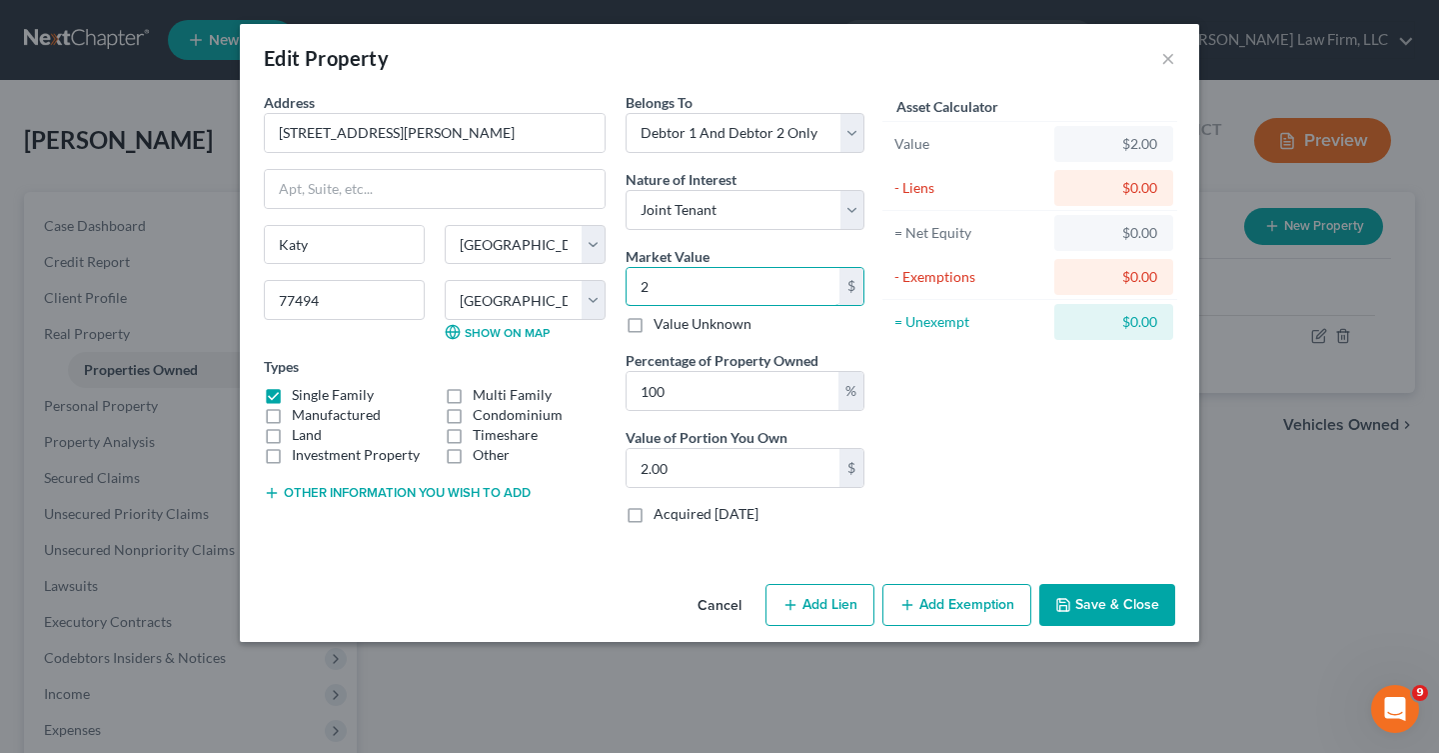
type input "20"
type input "20.00"
type input "2"
type input "2.00"
type input "27"
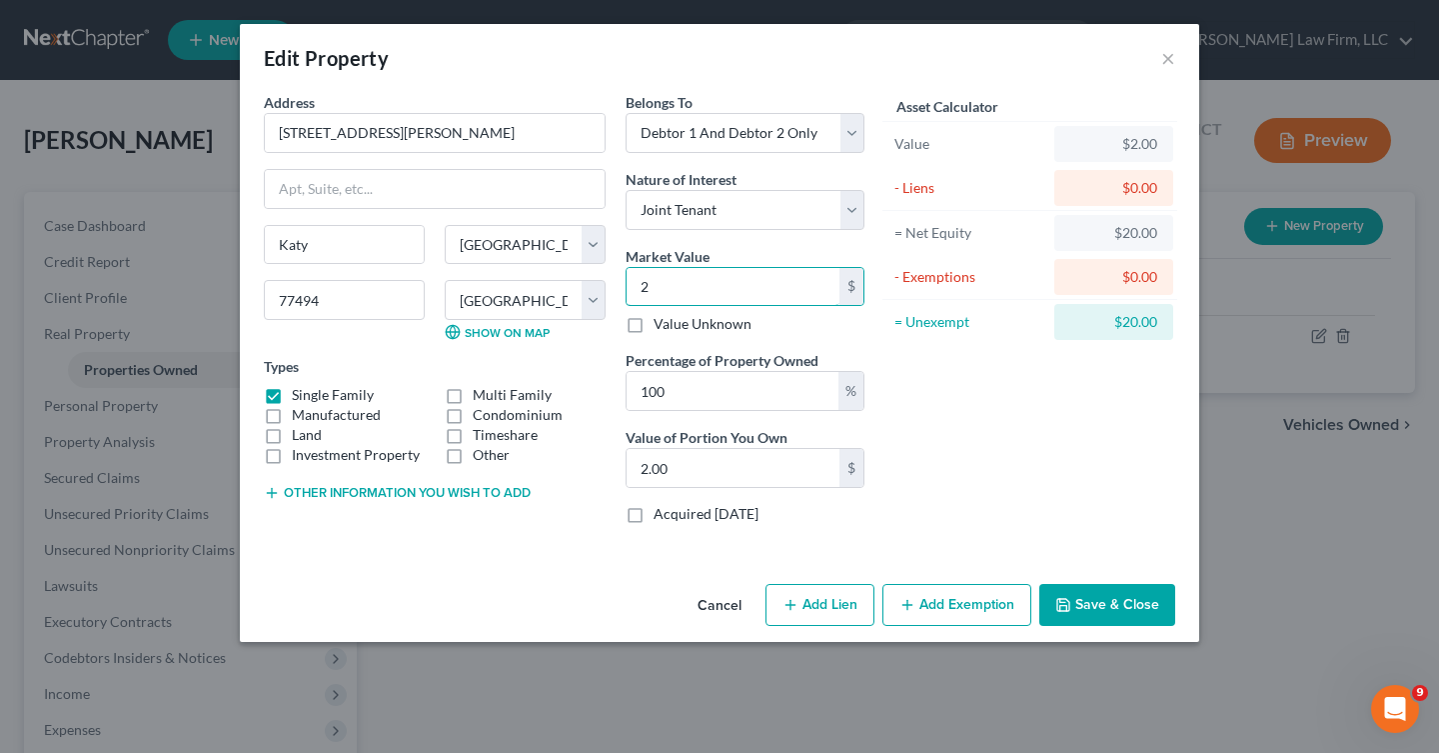
type input "27.00"
type input "270"
type input "270.00"
type input "2700"
type input "2,700.00"
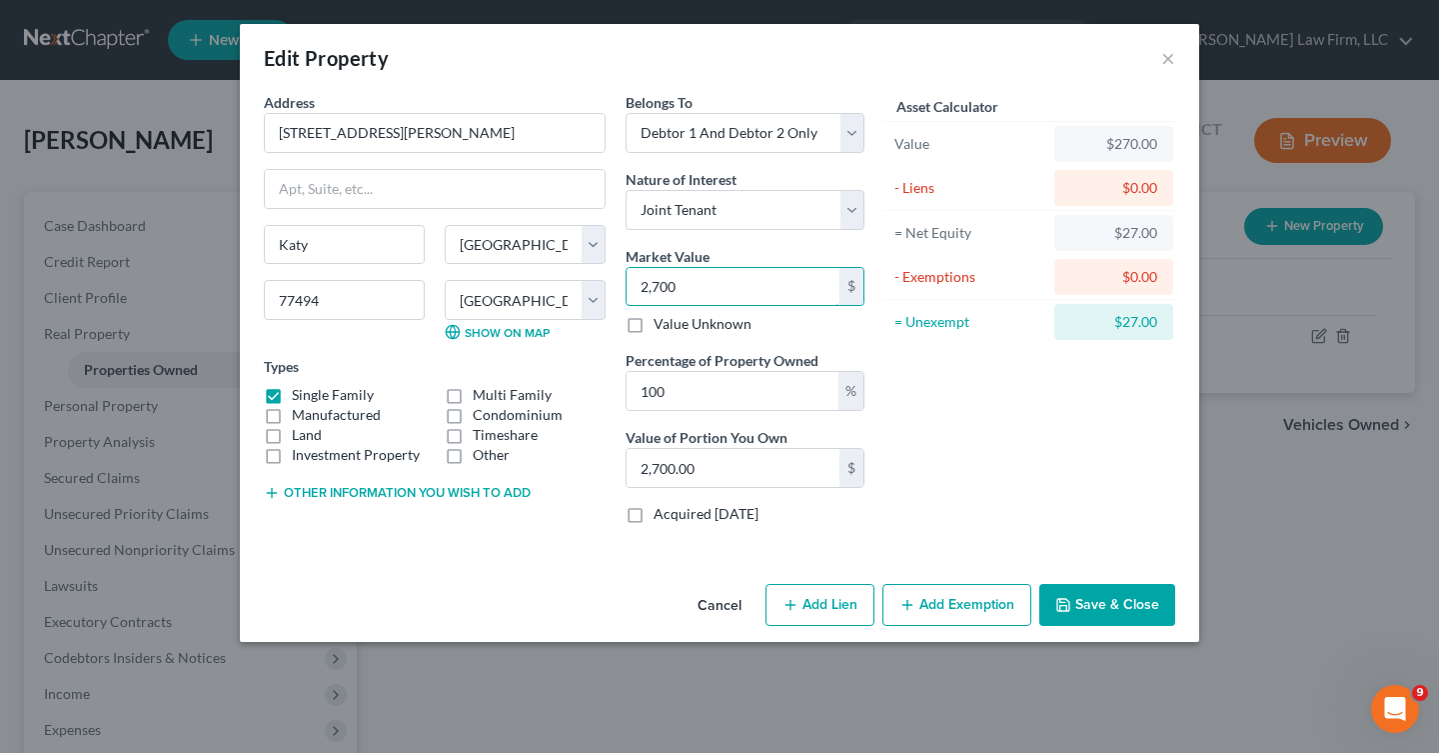
type input "2,7000"
type input "27,000.00"
type input "27,0000"
type input "270,000.00"
type input "270,000"
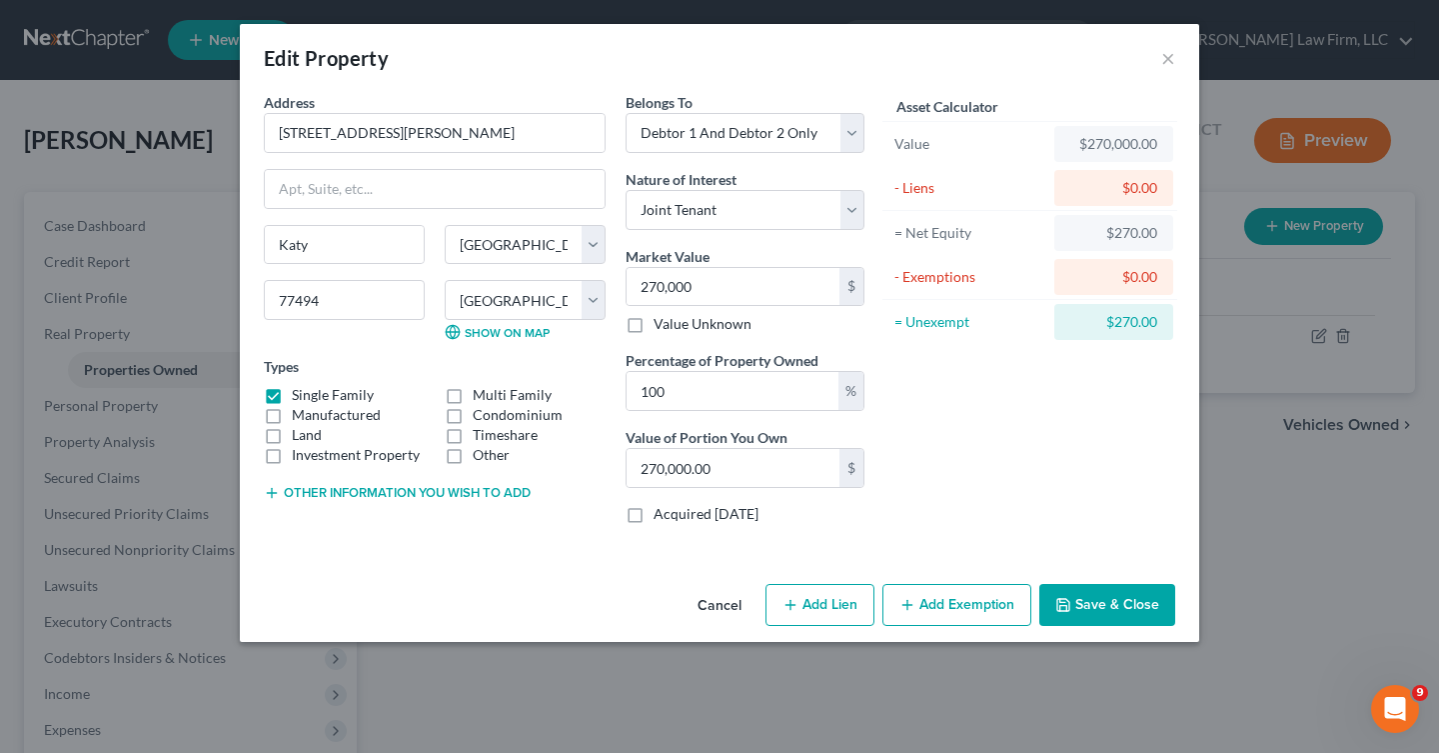
click at [929, 389] on div "Asset Calculator Value $270,000.00 - Liens $0.00 = Net Equity $270.00 - Exempti…" at bounding box center [1030, 316] width 311 height 448
click at [825, 605] on button "Add Lien" at bounding box center [820, 605] width 109 height 42
select select "2"
select select "0"
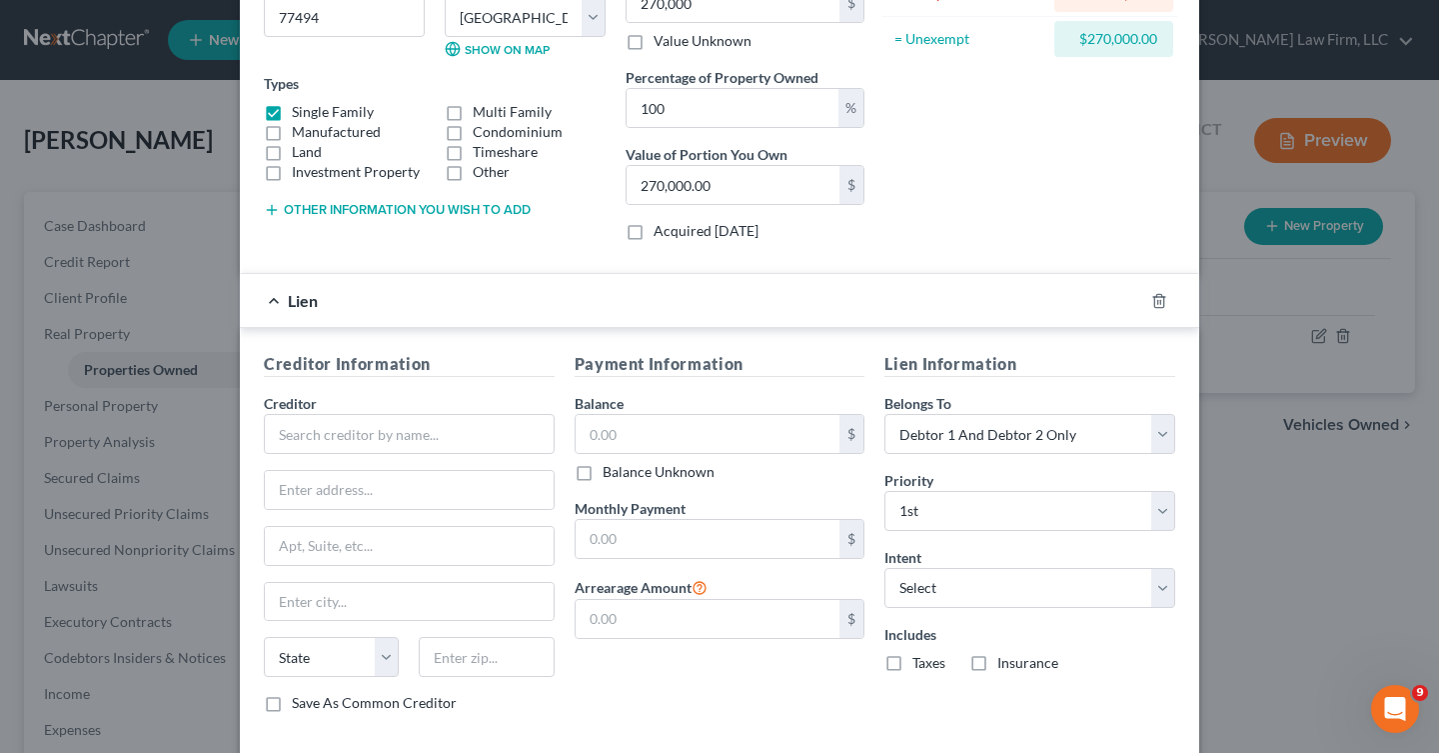
scroll to position [300, 0]
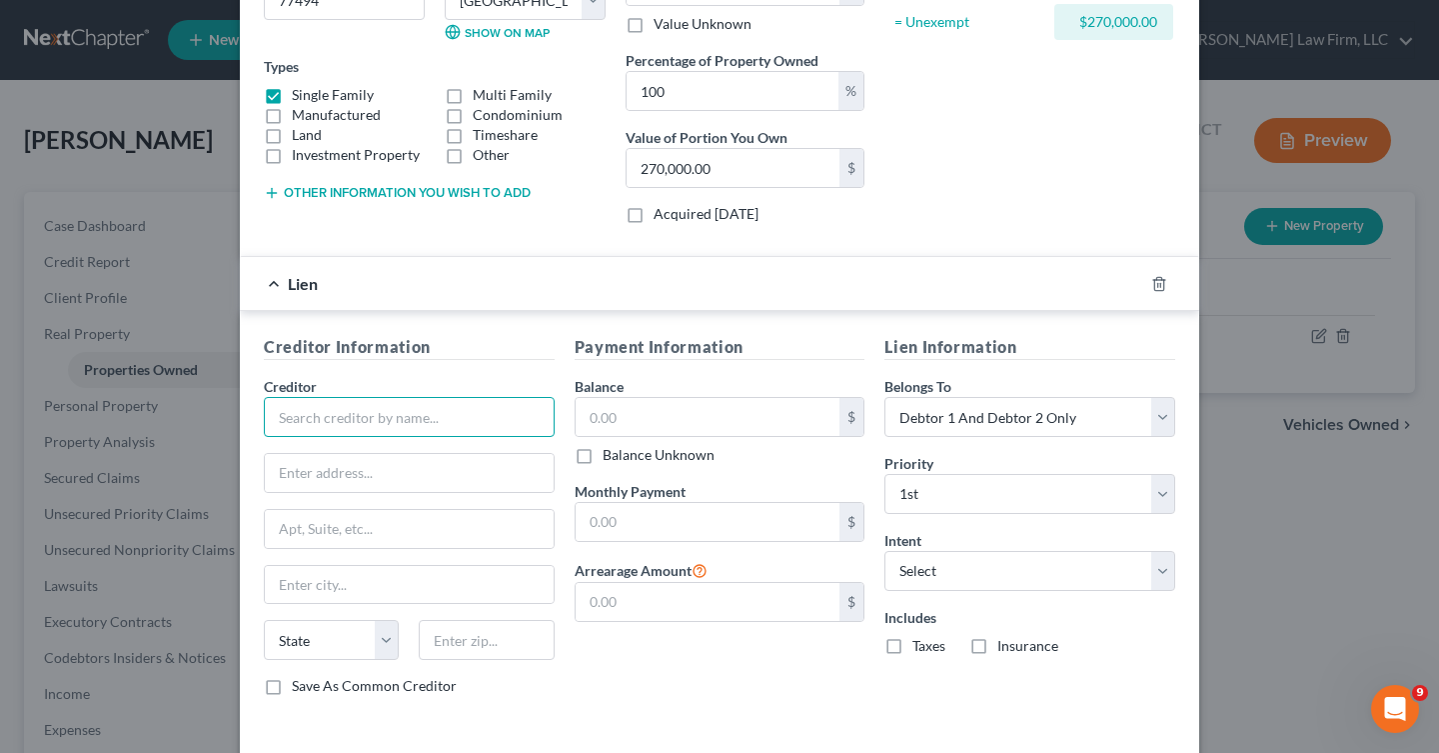
click at [396, 427] on input "text" at bounding box center [409, 417] width 291 height 40
type input "[PERSON_NAME] Fargo Bank"
click at [640, 422] on input "text" at bounding box center [708, 417] width 265 height 38
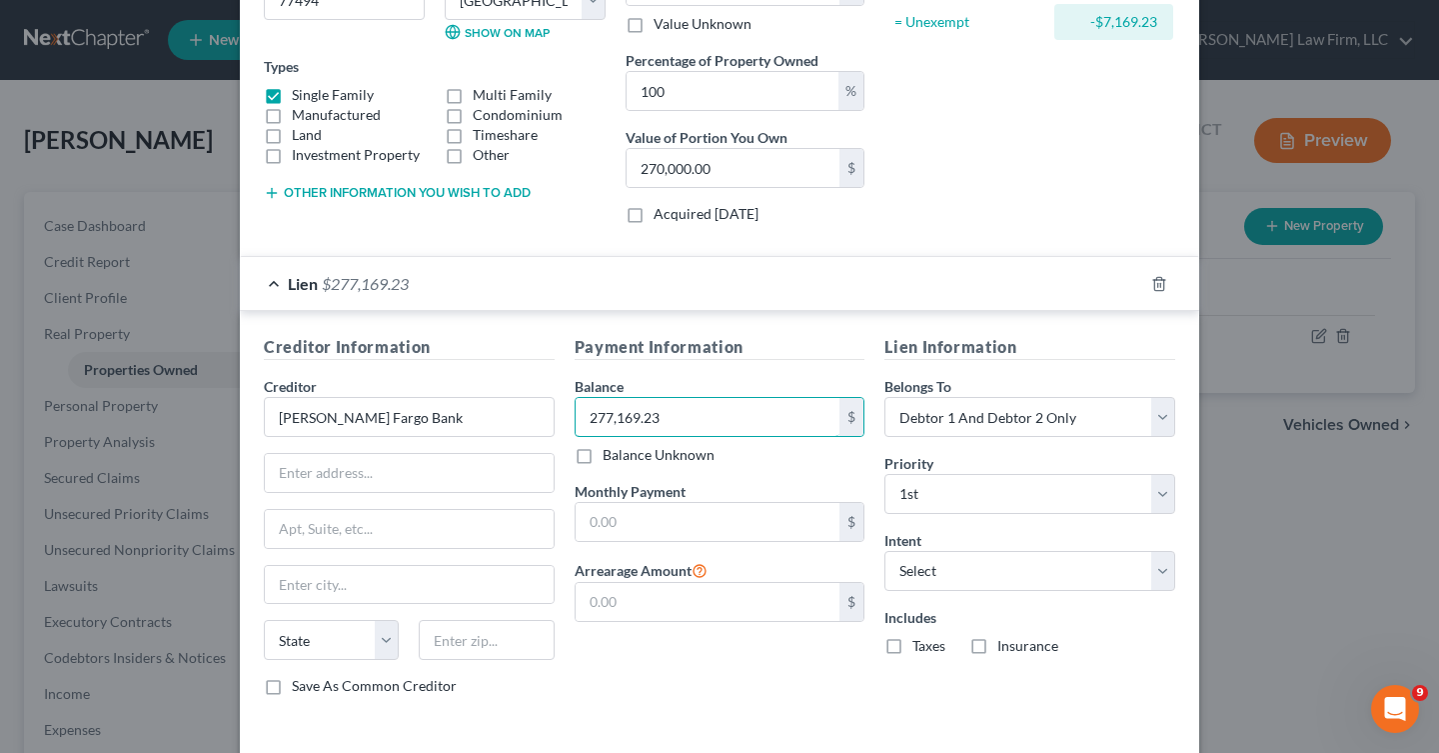
type input "277,169.23"
click at [1049, 570] on select "Select Surrender Redeem Reaffirm Avoid Other" at bounding box center [1030, 571] width 291 height 40
select select "2"
click at [885, 551] on select "Select Surrender Redeem Reaffirm Avoid Other" at bounding box center [1030, 571] width 291 height 40
click at [643, 667] on div "Payment Information Balance 277,169.23 $ Balance Unknown Balance Undetermined 2…" at bounding box center [720, 523] width 311 height 377
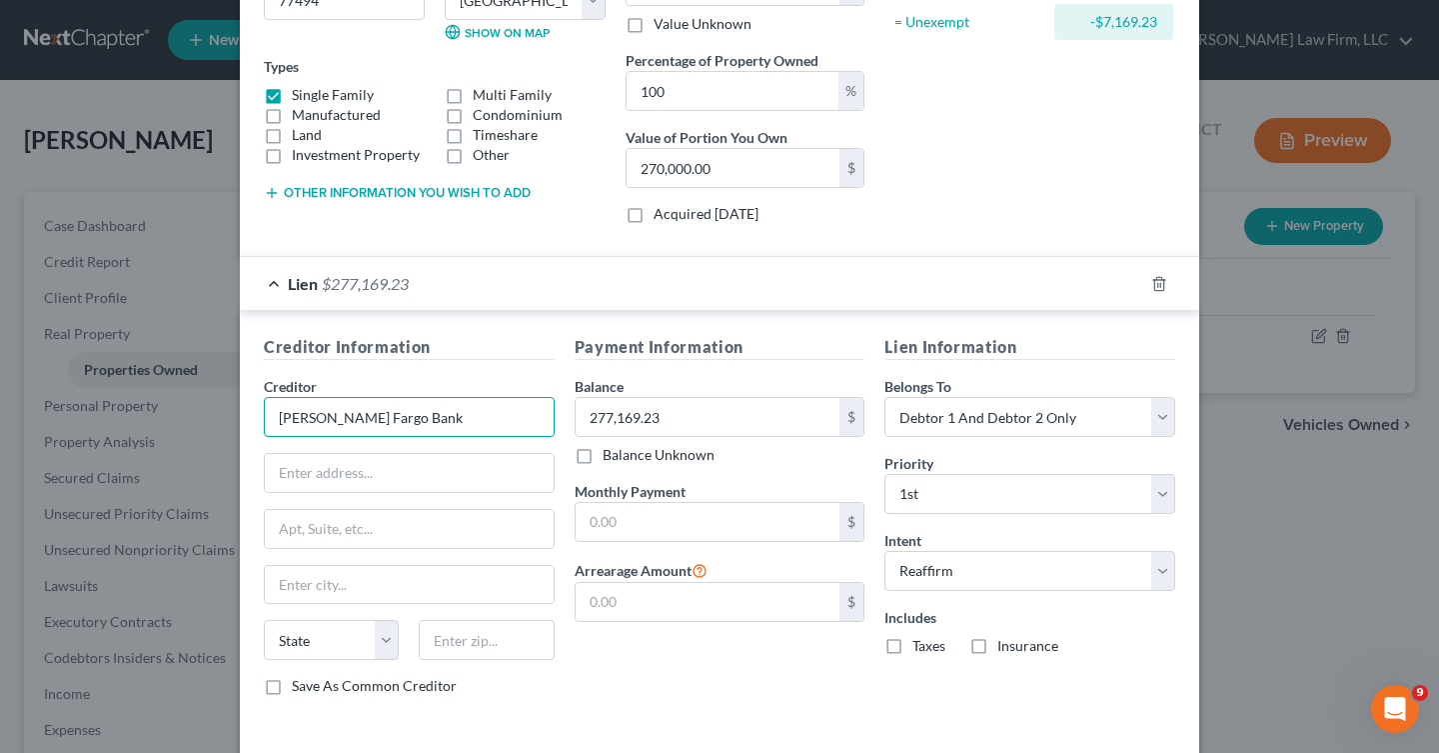
drag, startPoint x: 422, startPoint y: 425, endPoint x: 50, endPoint y: 399, distance: 372.7
click at [17, 416] on div "Edit Property × Address * 7018 [PERSON_NAME] [GEOGRAPHIC_DATA] [US_STATE][GEOGR…" at bounding box center [719, 376] width 1439 height 753
paste input "text"
click at [419, 433] on input "text" at bounding box center [409, 417] width 291 height 40
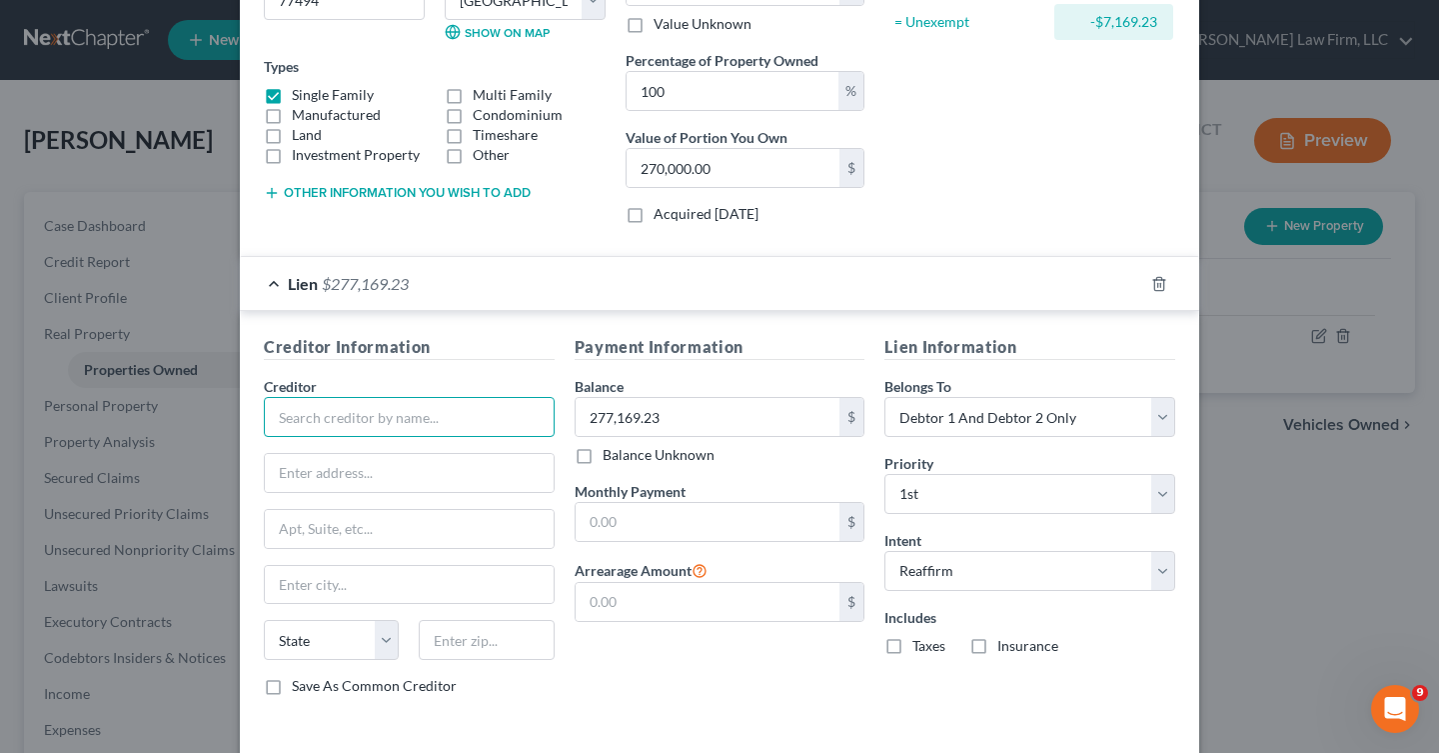
click at [411, 416] on input "text" at bounding box center [409, 417] width 291 height 40
click at [391, 408] on input "text" at bounding box center [409, 417] width 291 height 40
click at [439, 416] on input "text" at bounding box center [409, 417] width 291 height 40
click at [440, 416] on input "text" at bounding box center [409, 417] width 291 height 40
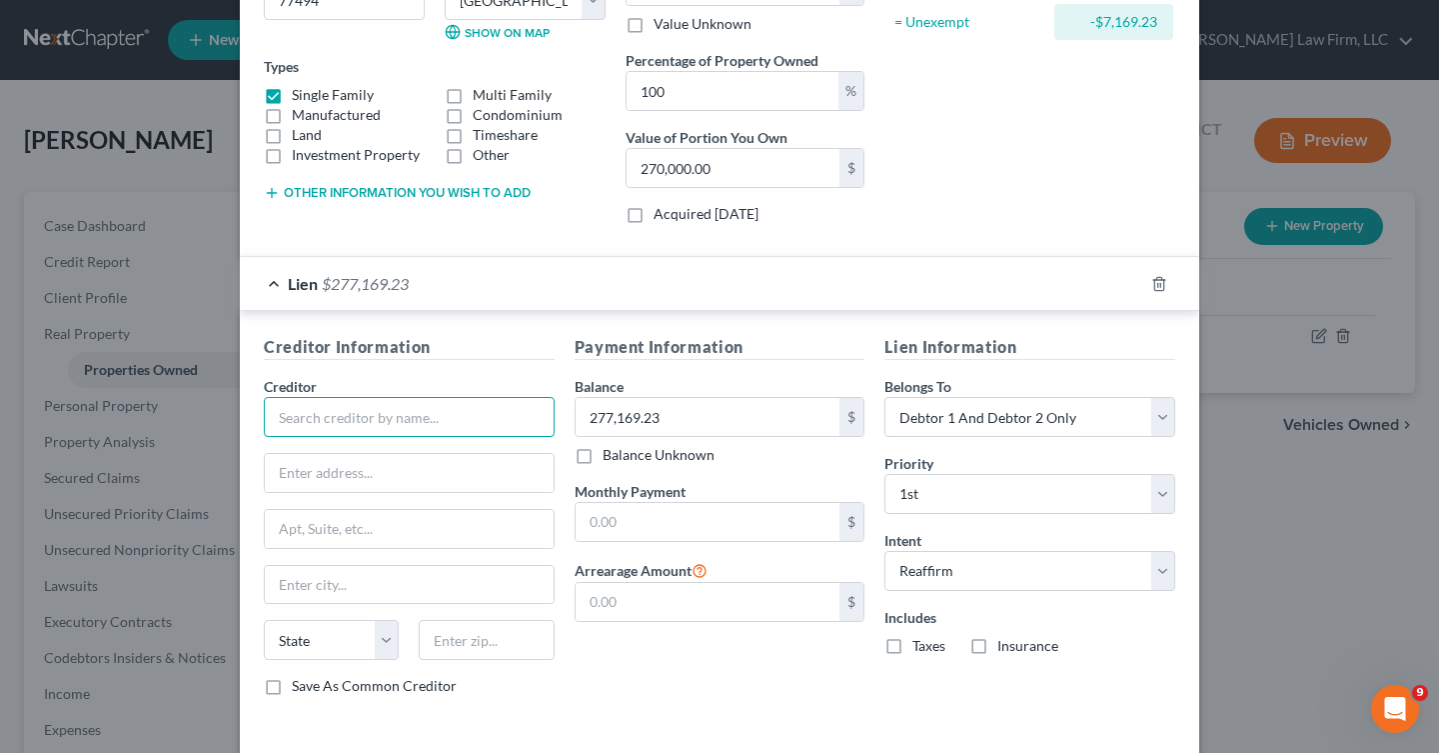
click at [406, 410] on input "text" at bounding box center [409, 417] width 291 height 40
click at [407, 410] on input "text" at bounding box center [409, 417] width 291 height 40
click at [406, 466] on input "text" at bounding box center [409, 473] width 289 height 38
click at [343, 406] on input "text" at bounding box center [409, 417] width 291 height 40
paste input "Wfbna HI"
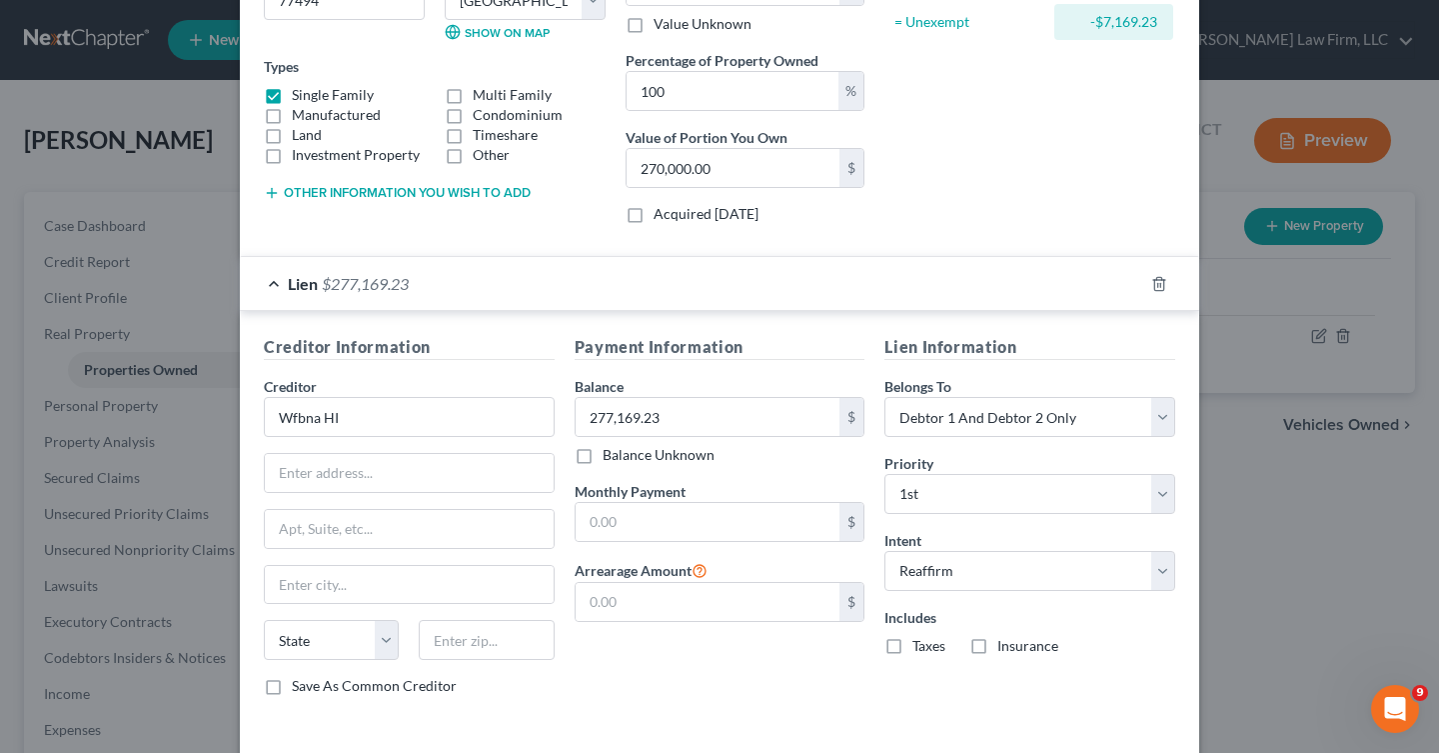
type input "Wfbna HI"
drag, startPoint x: 333, startPoint y: 475, endPoint x: 345, endPoint y: 468, distance: 13.9
click at [333, 475] on input "text" at bounding box center [409, 473] width 289 height 38
paste input "Po Box 10335"
type input "Po Box 10335"
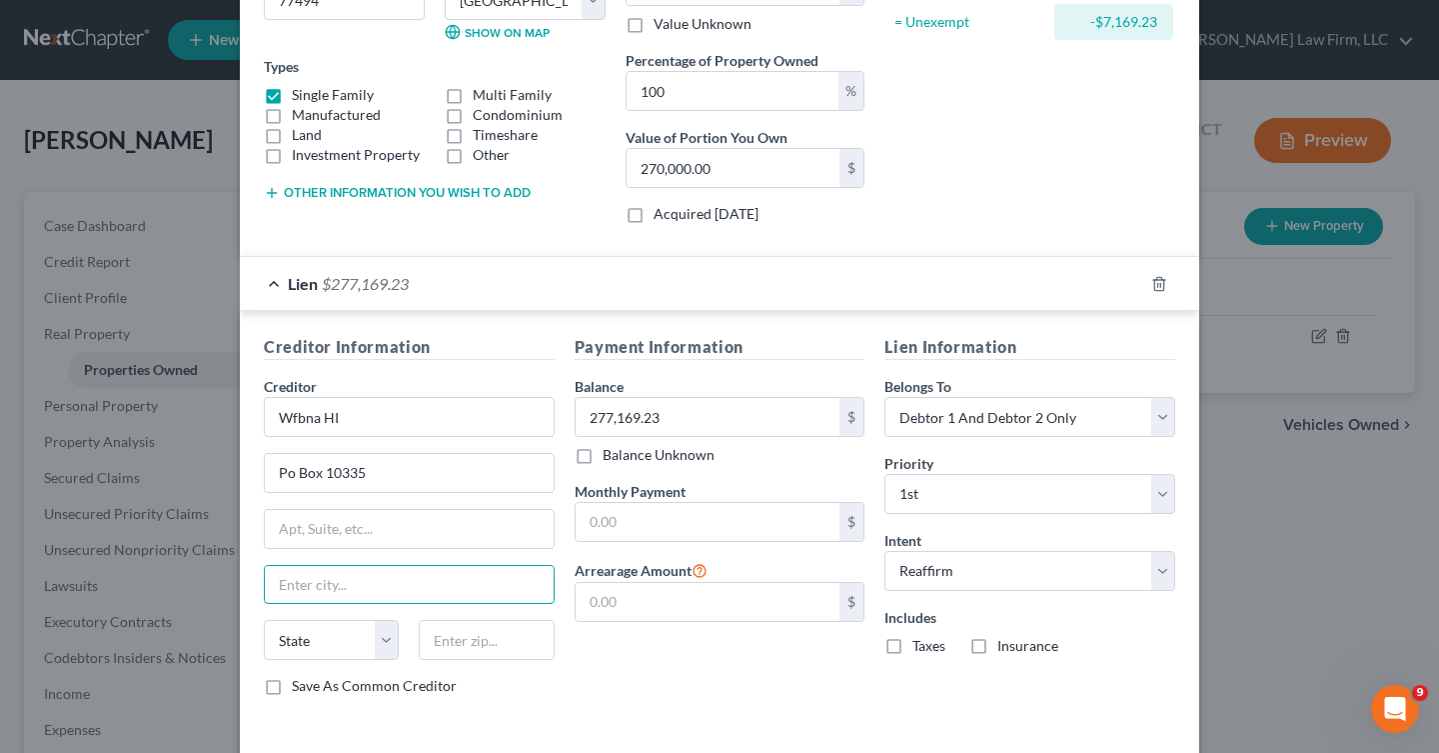
click at [317, 589] on input "text" at bounding box center [409, 585] width 289 height 38
click at [505, 638] on input "text" at bounding box center [486, 640] width 135 height 40
paste input "50306"
type input "50306"
type input "Des Moines"
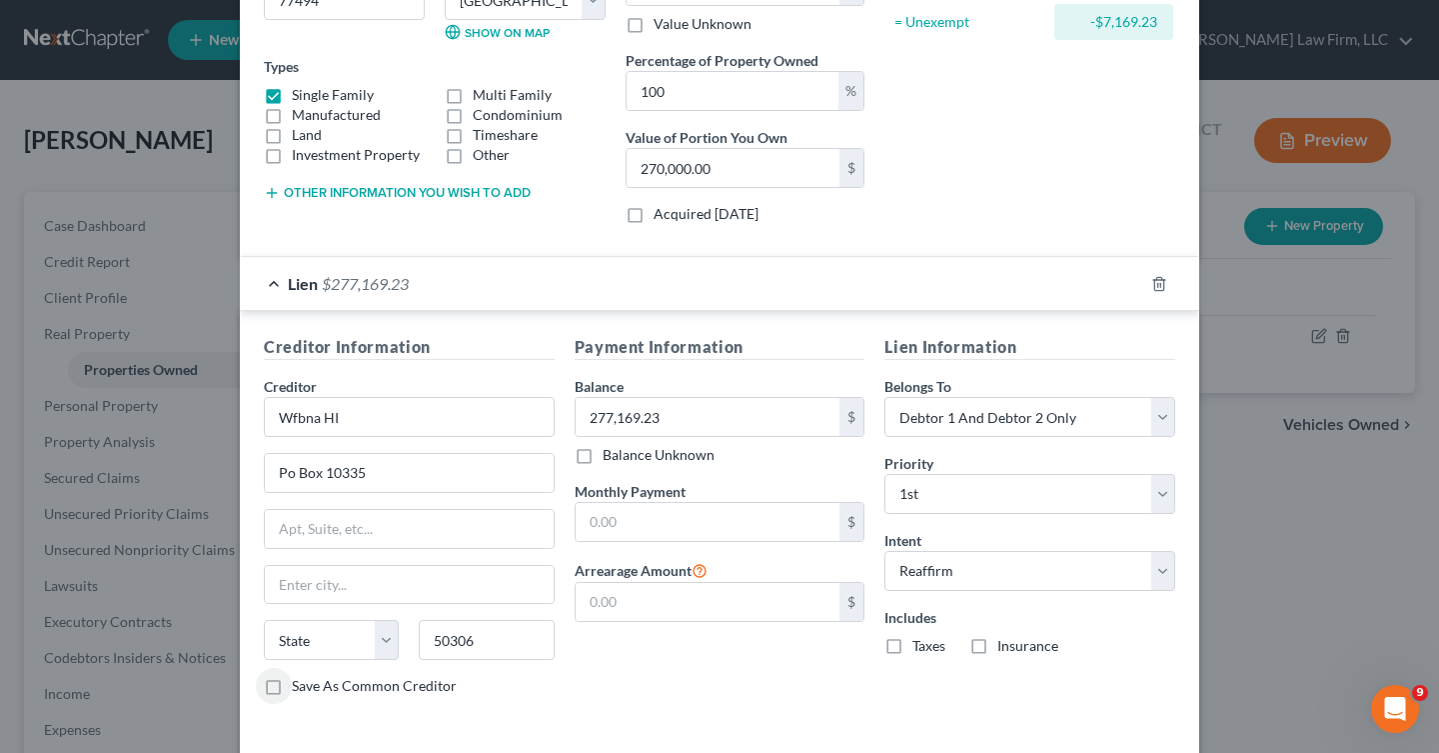
select select "16"
click at [646, 512] on input "text" at bounding box center [708, 522] width 265 height 38
type input "2,878"
click at [689, 414] on input "277,169.23" at bounding box center [708, 417] width 265 height 38
type input "277,350.00"
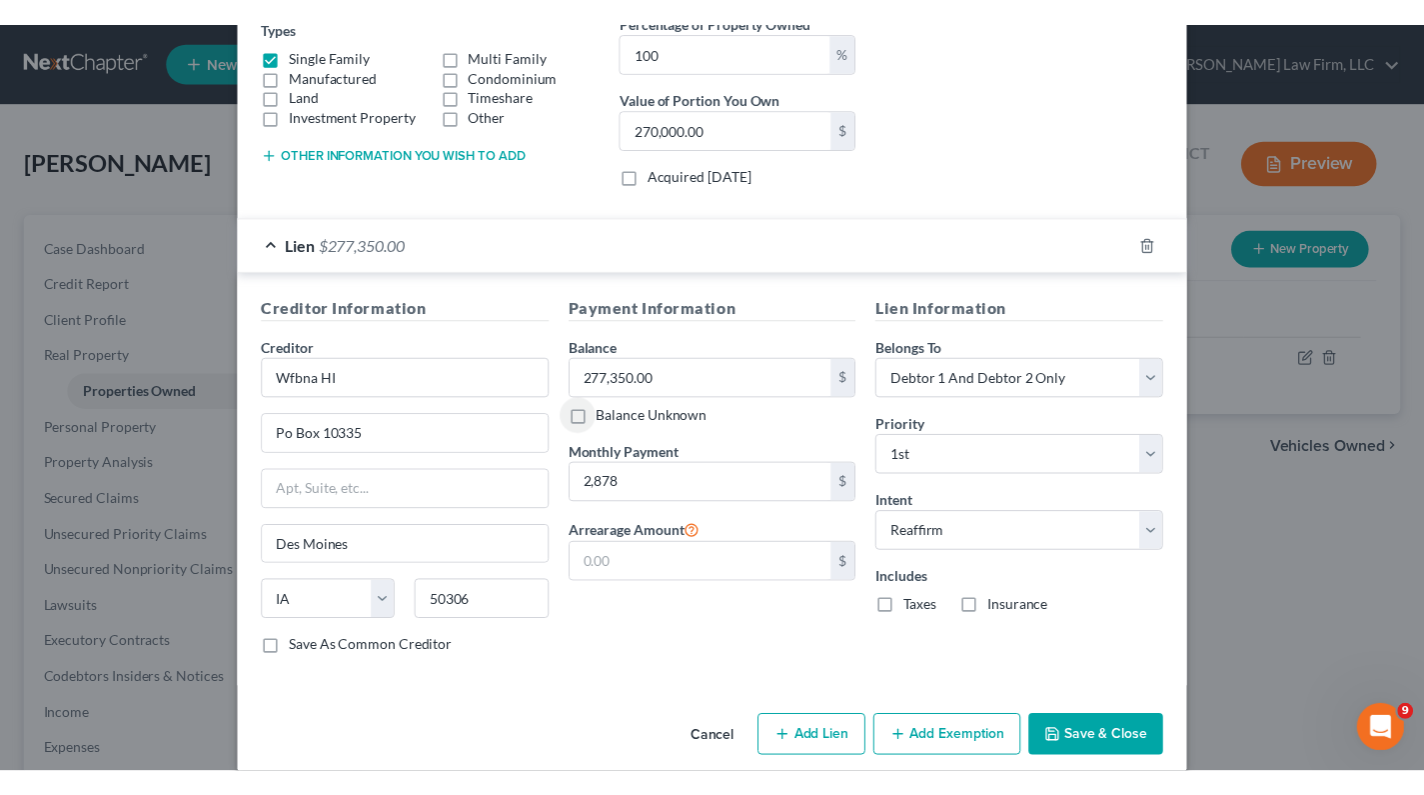
scroll to position [385, 0]
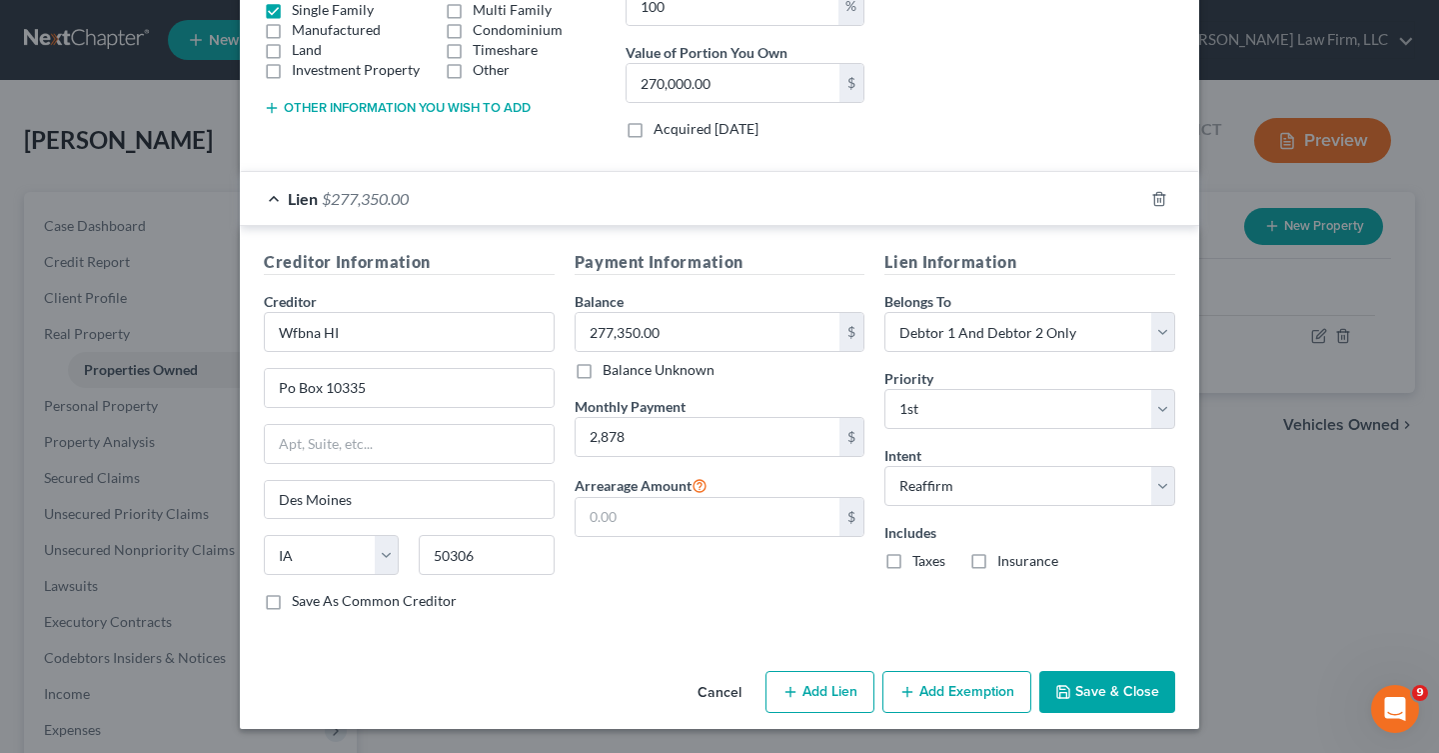
click at [1110, 685] on button "Save & Close" at bounding box center [1108, 692] width 136 height 42
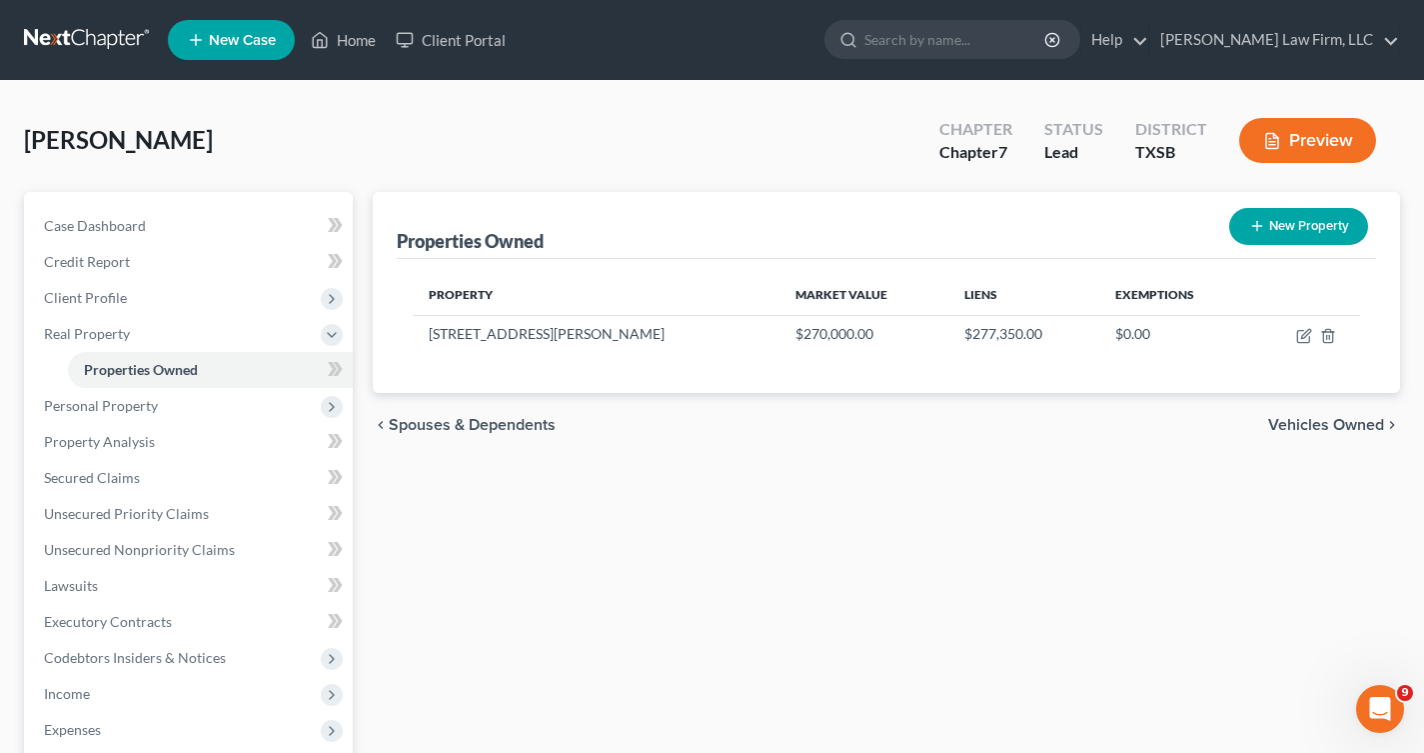
click at [148, 412] on span "Personal Property" at bounding box center [101, 405] width 114 height 17
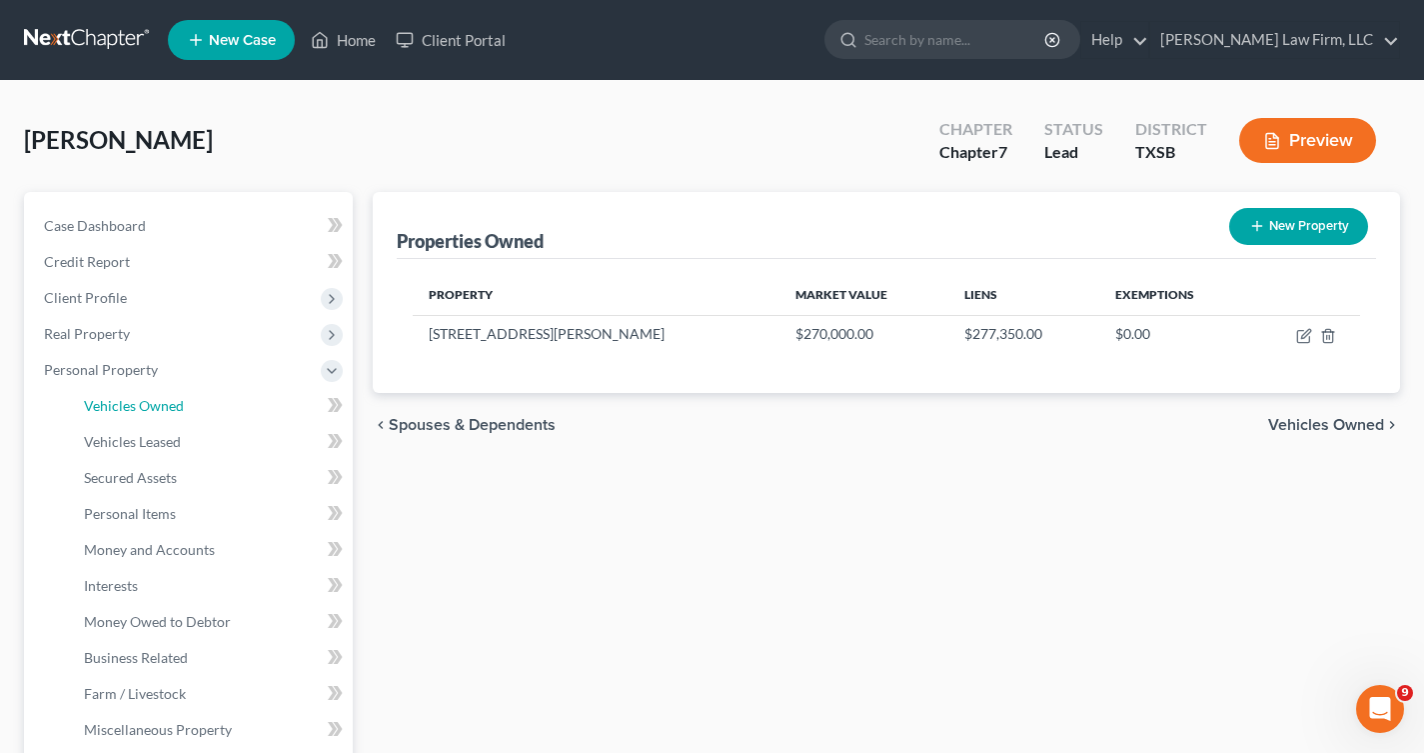
click at [175, 401] on span "Vehicles Owned" at bounding box center [134, 405] width 100 height 17
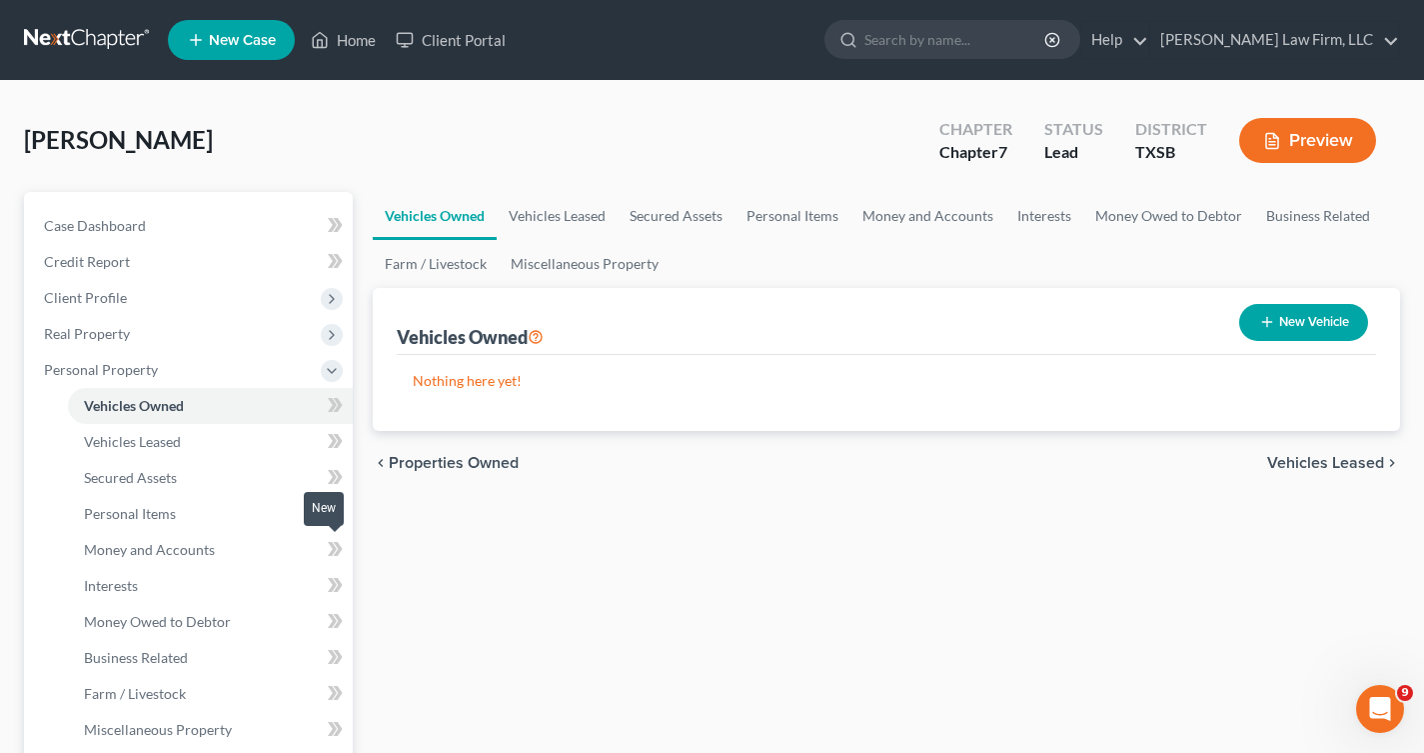
click at [330, 547] on icon at bounding box center [335, 549] width 15 height 25
click at [167, 543] on span "Money and Accounts" at bounding box center [149, 549] width 131 height 17
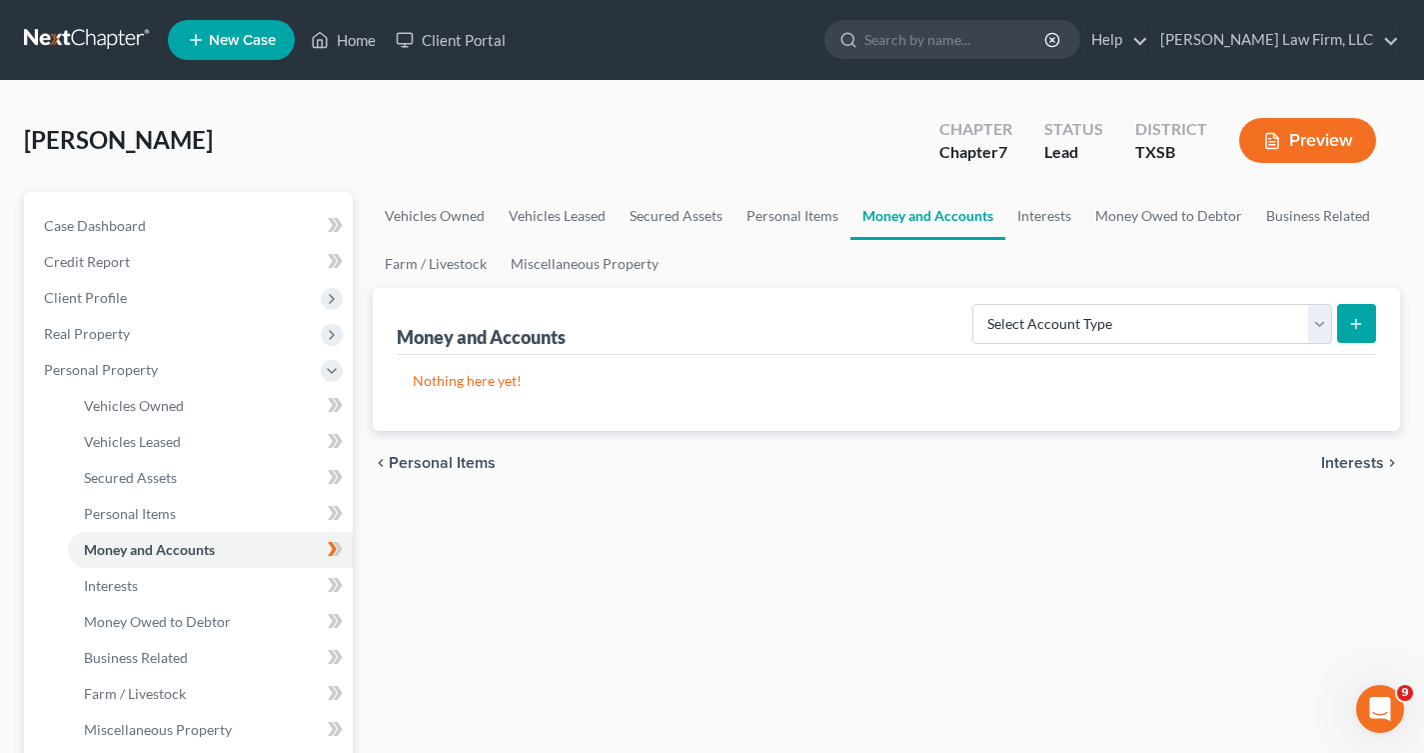
click at [1350, 332] on button "submit" at bounding box center [1356, 323] width 39 height 39
click at [1150, 325] on select "Select Account Type Brokerage Cash on Hand Certificates of Deposit Checking Acc…" at bounding box center [1153, 324] width 360 height 40
select select "checking"
click at [977, 304] on select "Select Account Type Brokerage Cash on Hand Certificates of Deposit Checking Acc…" at bounding box center [1153, 324] width 360 height 40
click at [1349, 319] on icon "submit" at bounding box center [1356, 324] width 16 height 16
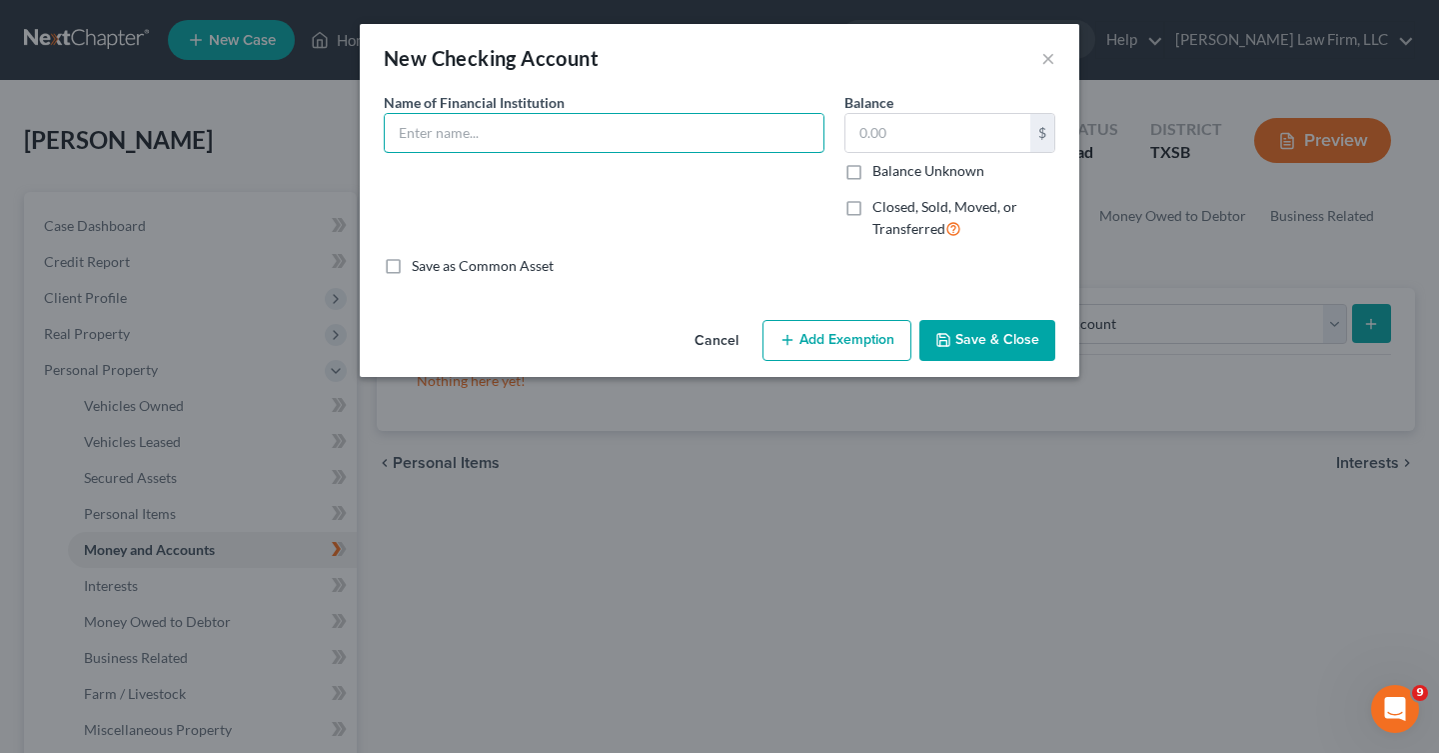
click at [457, 138] on input "text" at bounding box center [604, 133] width 439 height 38
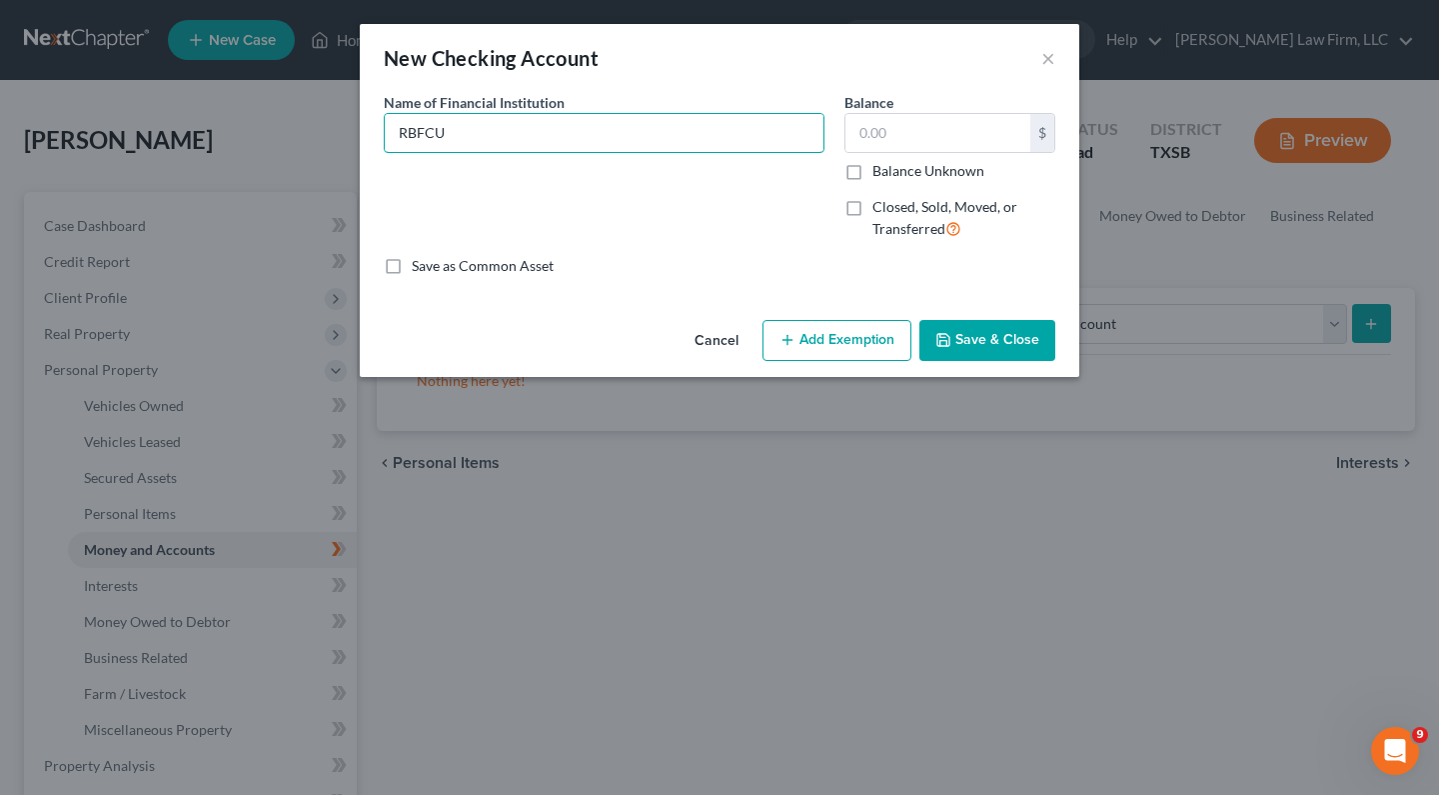
type input "RBFCU"
click at [873, 121] on input "text" at bounding box center [938, 133] width 185 height 38
type input "0.00"
click at [1010, 330] on button "Save & Close" at bounding box center [988, 341] width 136 height 42
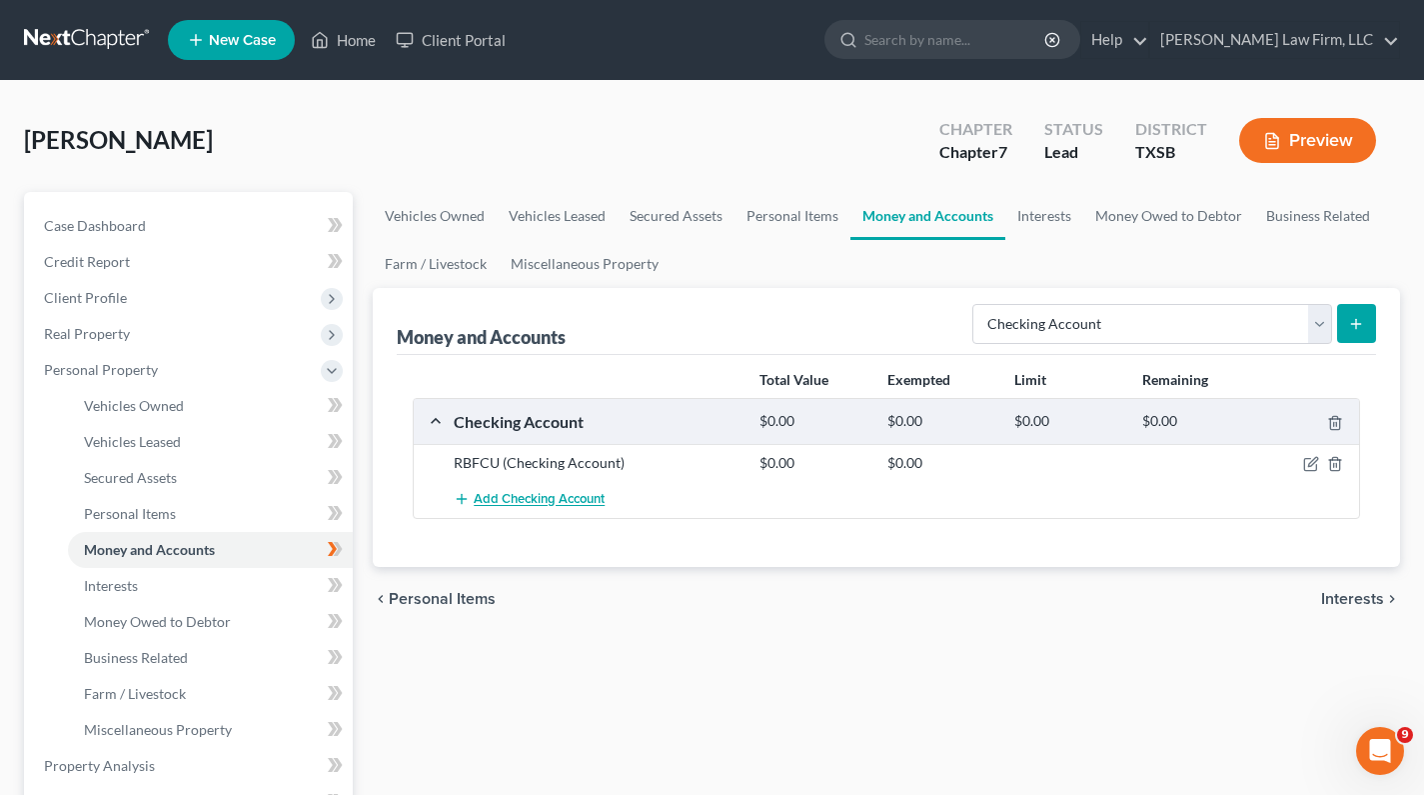
click at [477, 497] on span "Add Checking Account" at bounding box center [539, 500] width 131 height 16
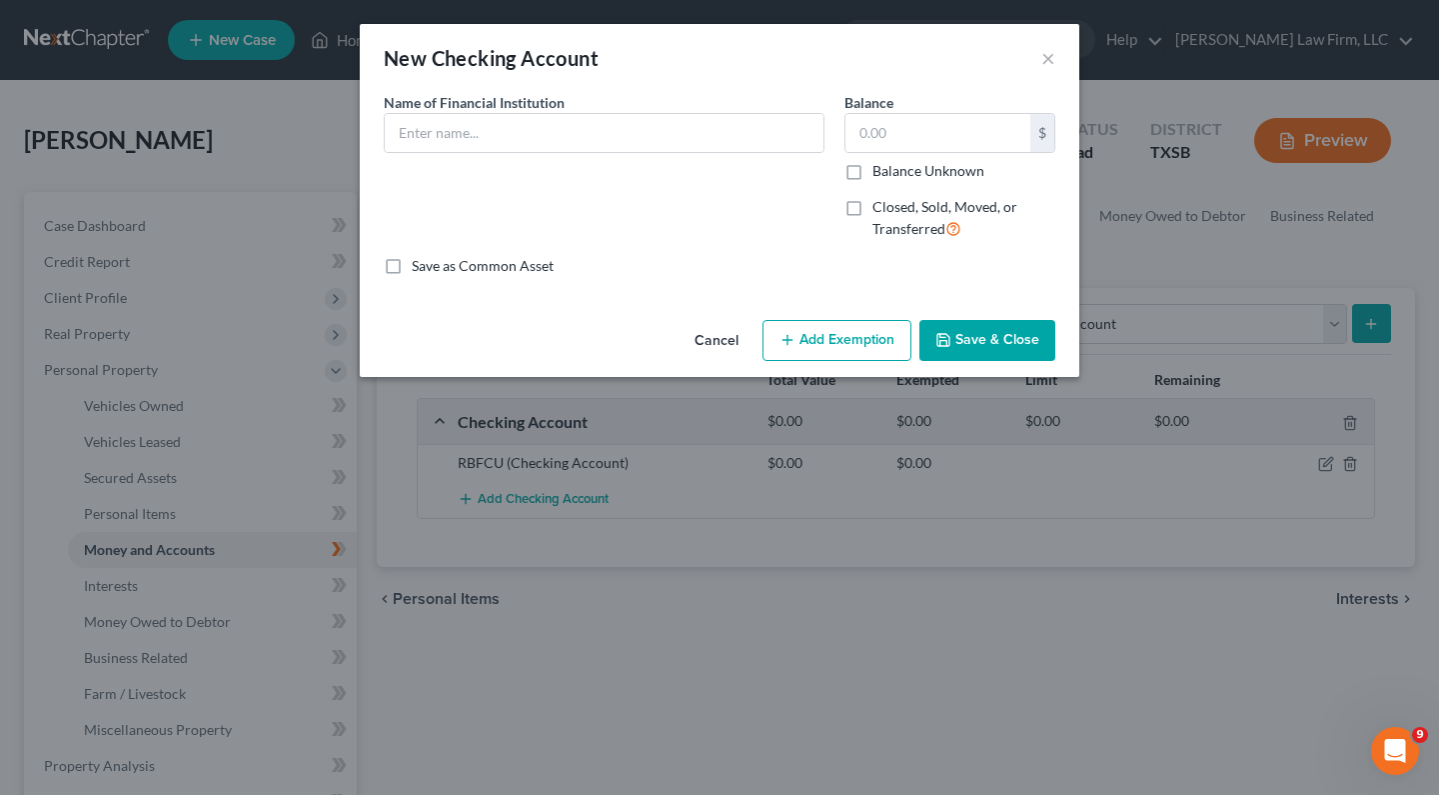
click at [711, 329] on button "Cancel" at bounding box center [717, 342] width 76 height 40
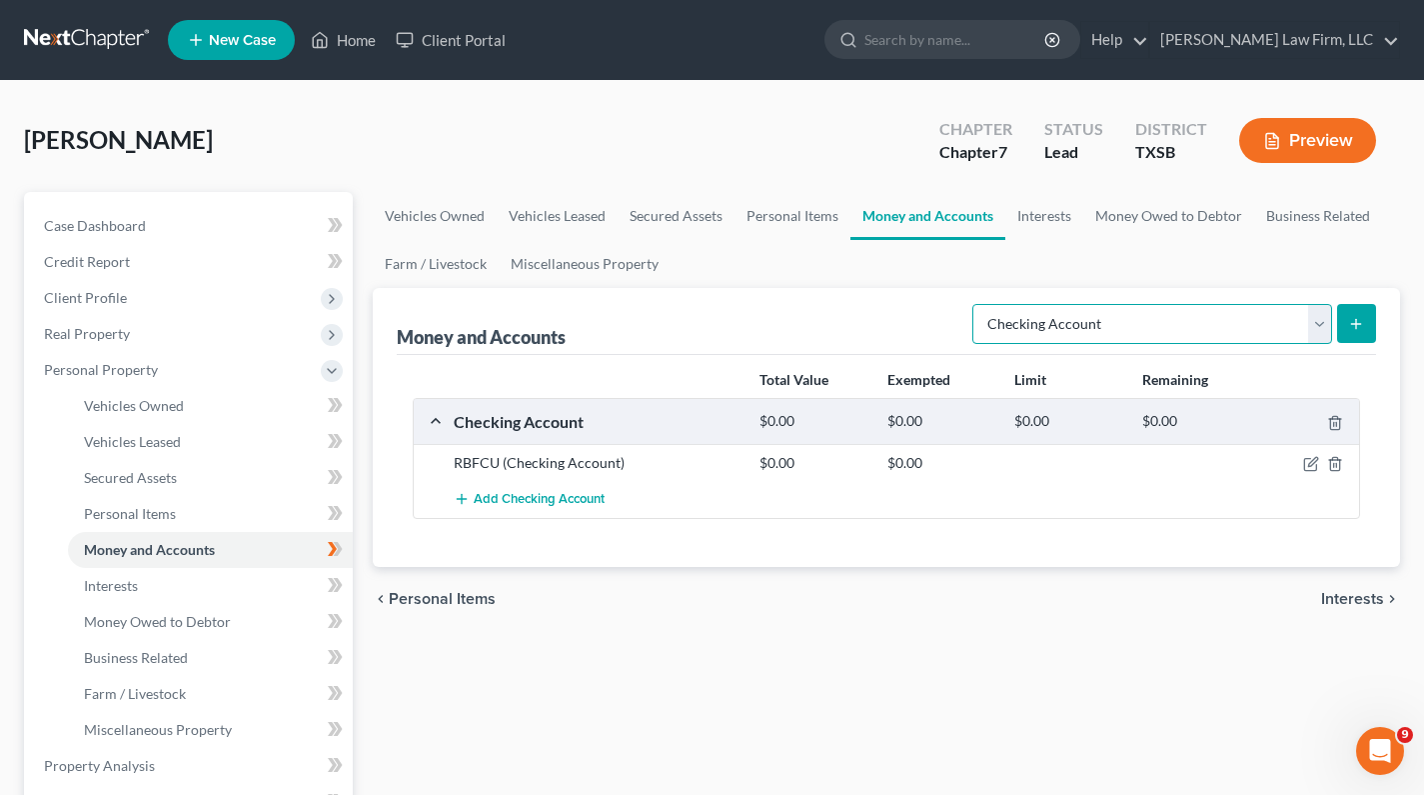
click at [1318, 320] on select "Select Account Type Brokerage Cash on Hand Certificates of Deposit Checking Acc…" at bounding box center [1153, 324] width 360 height 40
select select "savings"
click at [977, 304] on select "Select Account Type Brokerage Cash on Hand Certificates of Deposit Checking Acc…" at bounding box center [1153, 324] width 360 height 40
click at [1365, 318] on button "submit" at bounding box center [1356, 323] width 39 height 39
click at [1352, 321] on icon "submit" at bounding box center [1356, 324] width 16 height 16
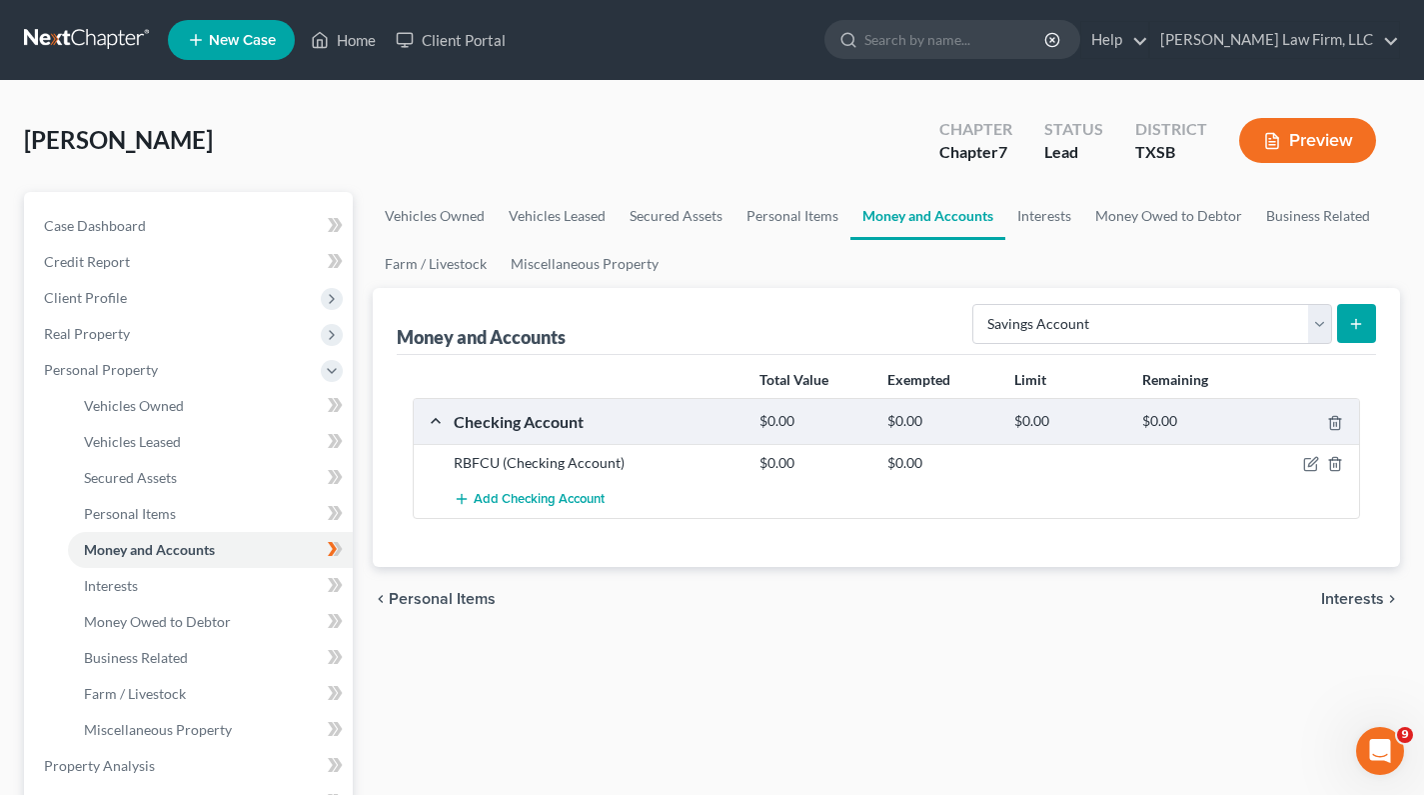
click at [1356, 319] on line "submit" at bounding box center [1356, 323] width 0 height 9
click at [1363, 314] on button "submit" at bounding box center [1356, 323] width 39 height 39
click at [1330, 322] on select "Select Account Type Brokerage Cash on Hand Certificates of Deposit Checking Acc…" at bounding box center [1153, 324] width 360 height 40
click at [977, 304] on select "Select Account Type Brokerage Cash on Hand Certificates of Deposit Checking Acc…" at bounding box center [1153, 324] width 360 height 40
click at [1351, 316] on icon "submit" at bounding box center [1356, 324] width 16 height 16
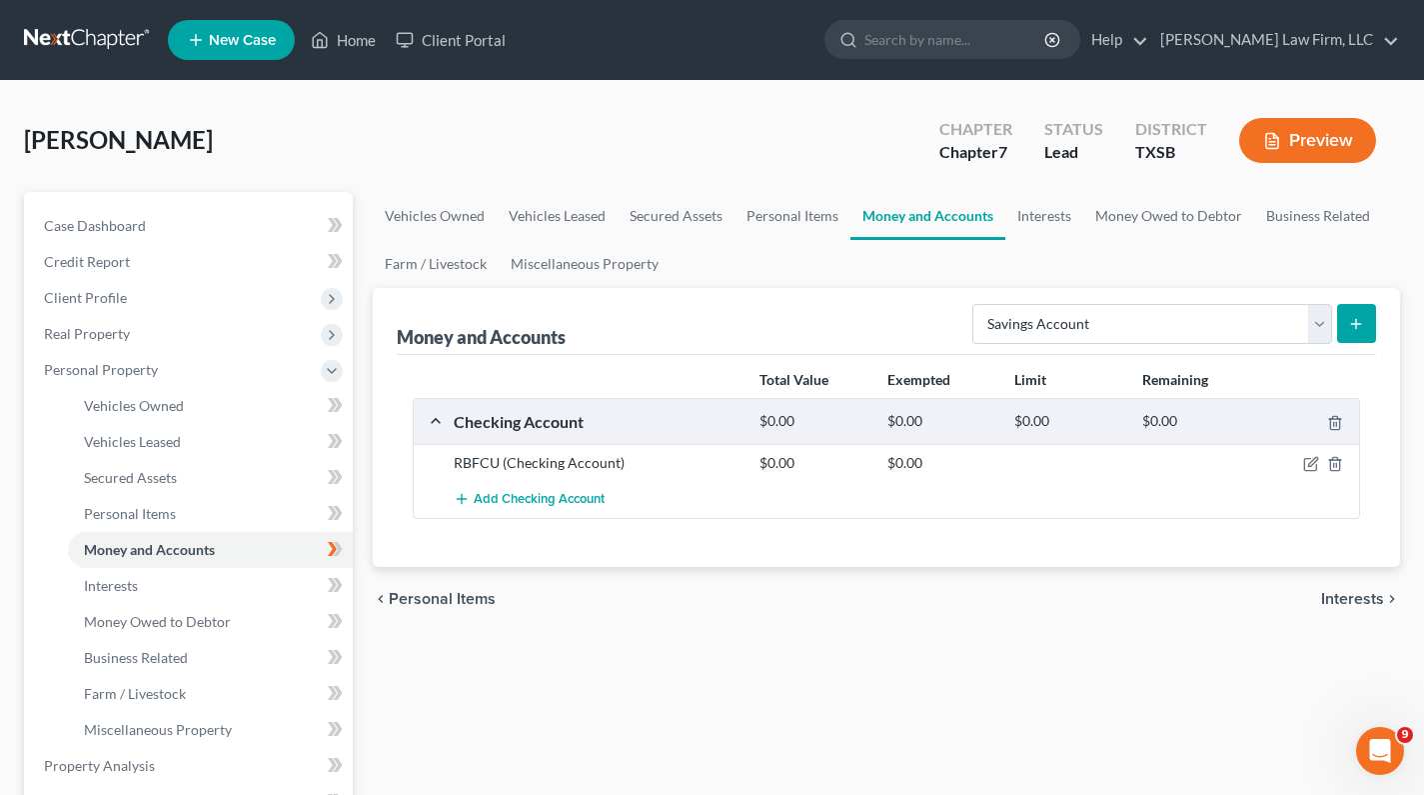
click at [1366, 322] on button "submit" at bounding box center [1356, 323] width 39 height 39
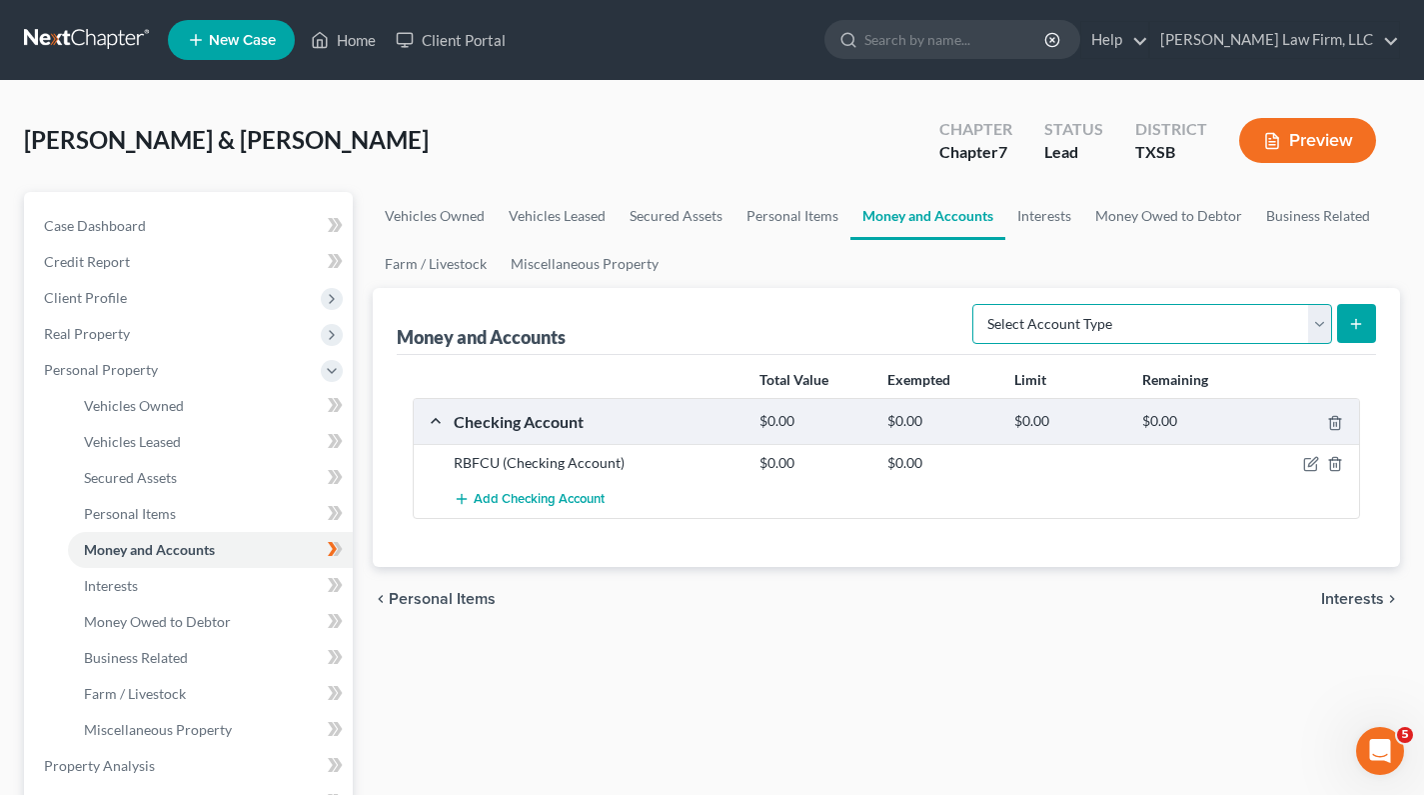
click at [1320, 321] on select "Select Account Type Brokerage Cash on Hand Certificates of Deposit Checking Acc…" at bounding box center [1153, 324] width 360 height 40
select select "savings"
click at [977, 304] on select "Select Account Type Brokerage Cash on Hand Certificates of Deposit Checking Acc…" at bounding box center [1153, 324] width 360 height 40
click at [1364, 316] on button "submit" at bounding box center [1356, 323] width 39 height 39
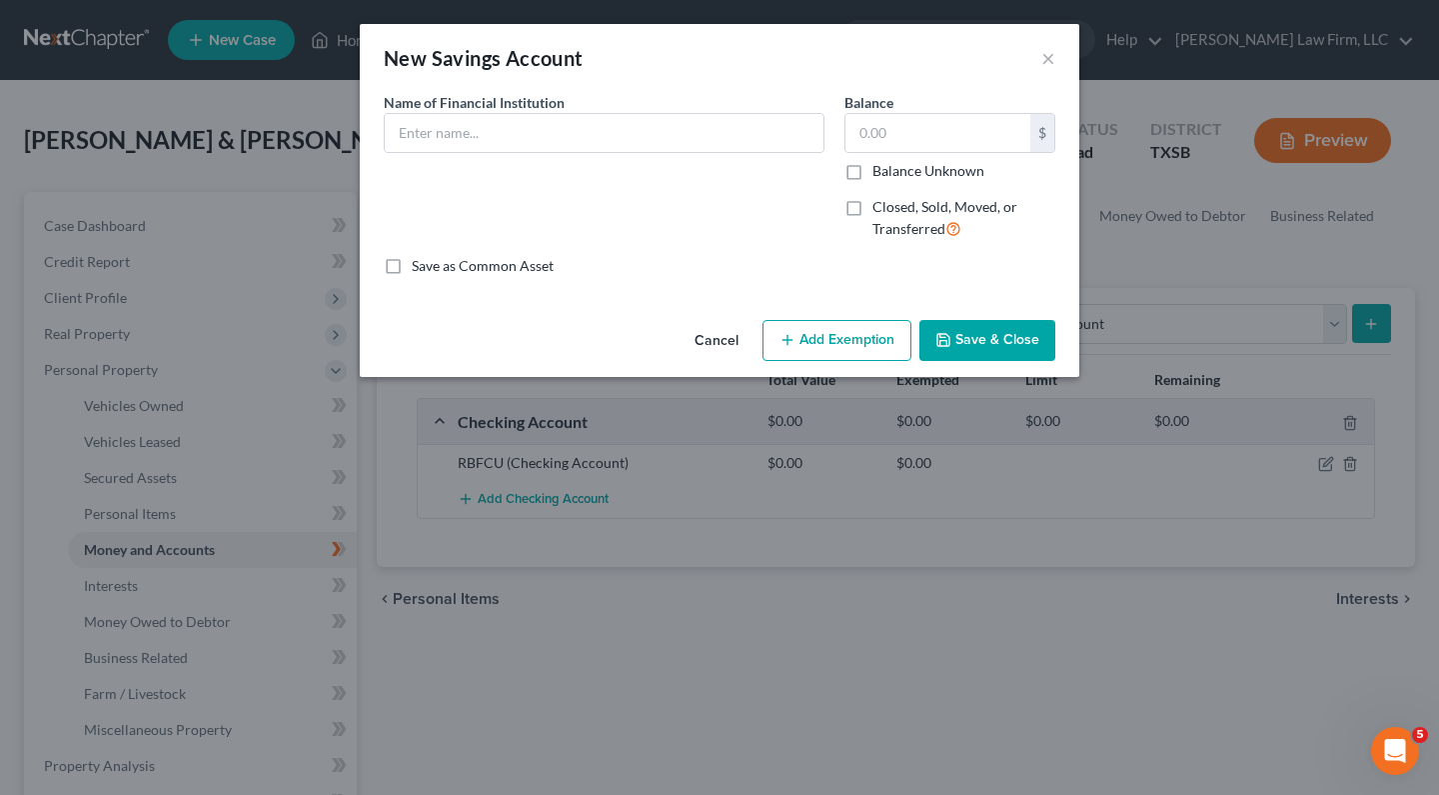
drag, startPoint x: 706, startPoint y: 340, endPoint x: 733, endPoint y: 330, distance: 28.8
click at [706, 340] on button "Cancel" at bounding box center [717, 342] width 76 height 40
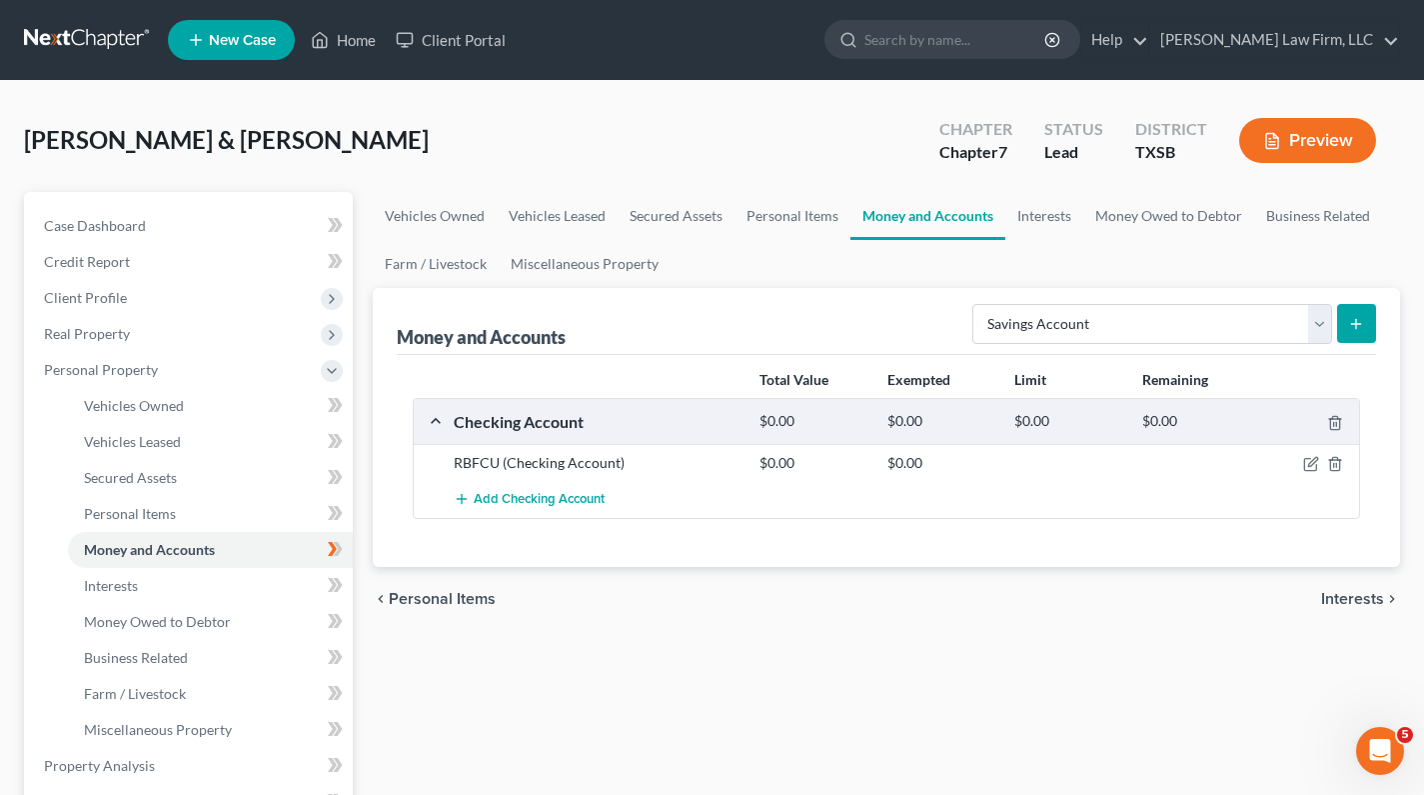
scroll to position [400, 0]
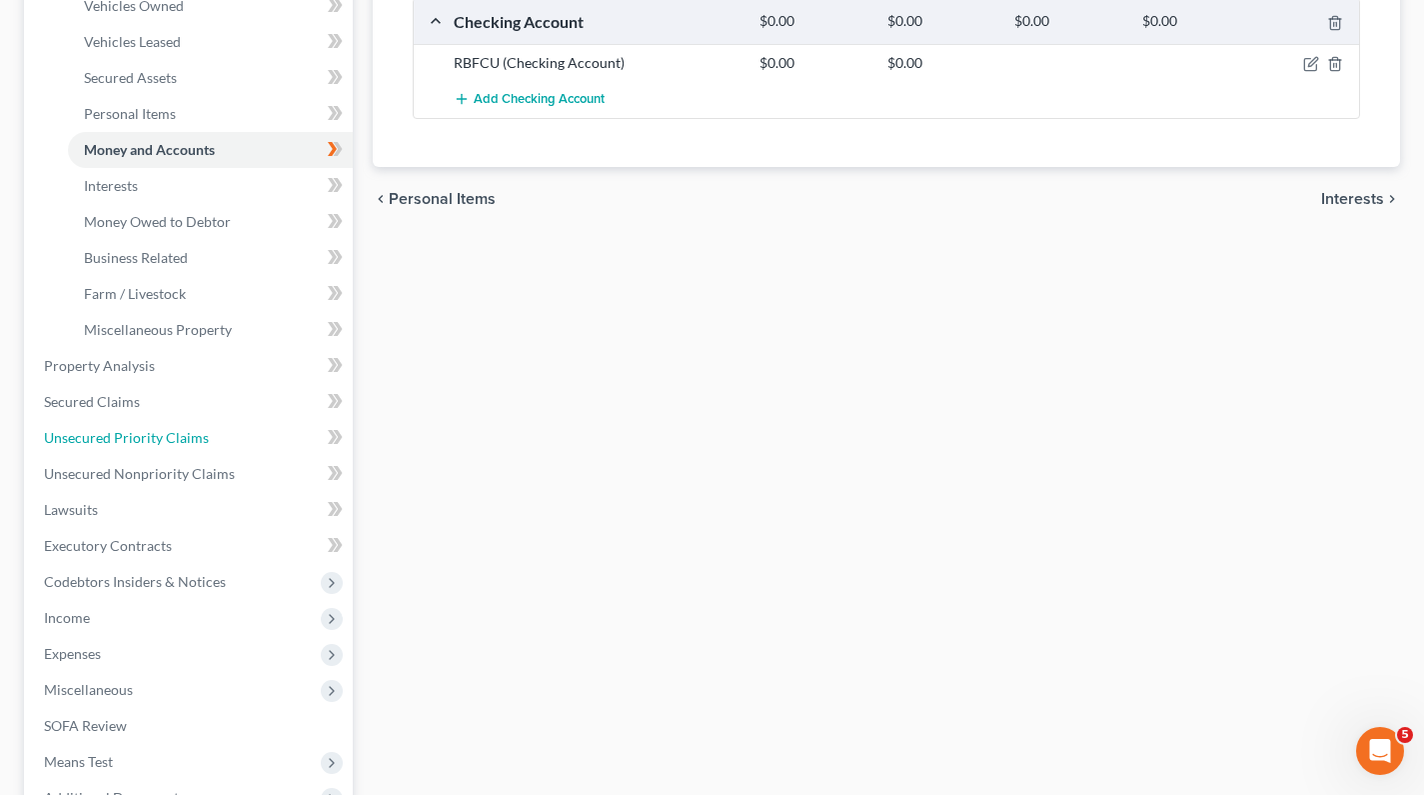
click at [191, 435] on span "Unsecured Priority Claims" at bounding box center [126, 437] width 165 height 17
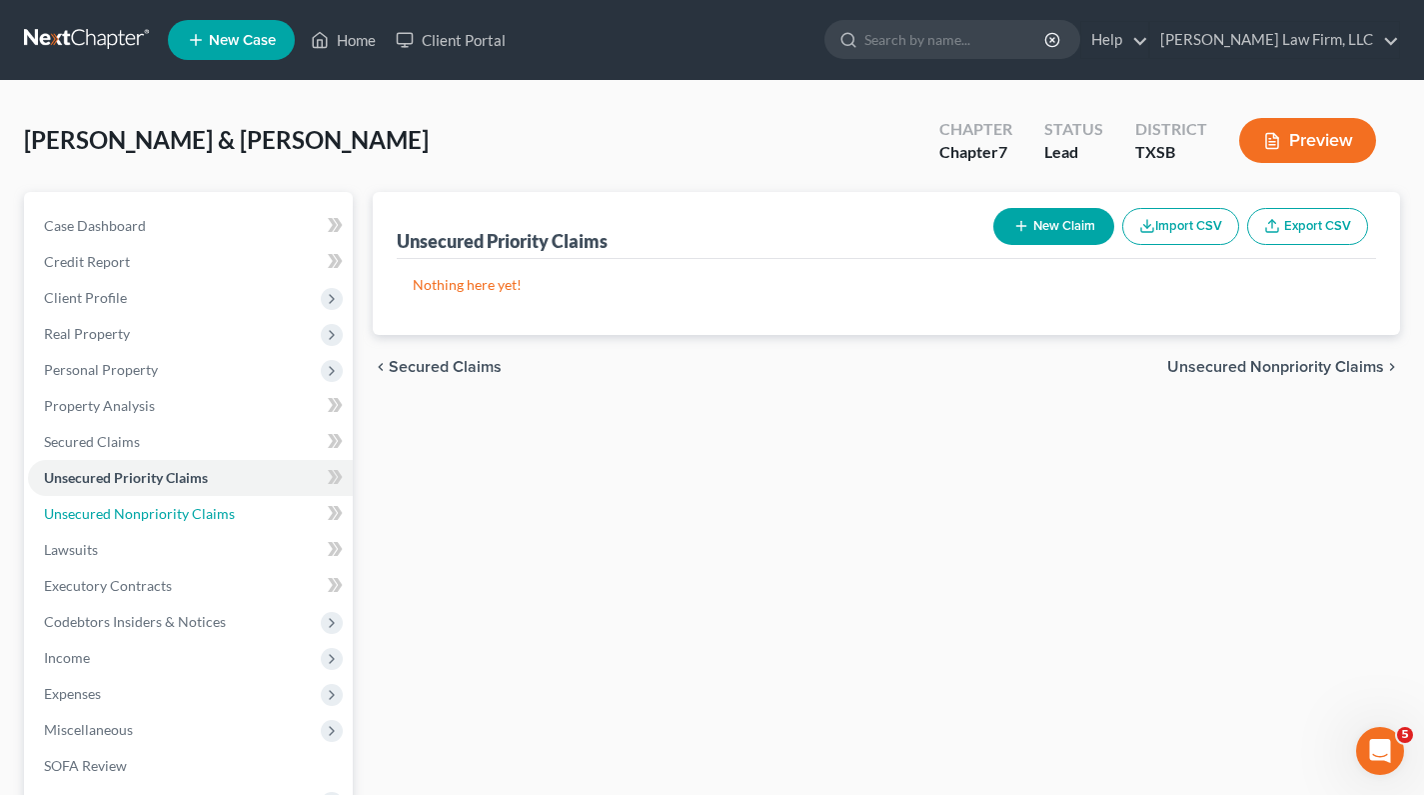
click at [160, 517] on span "Unsecured Nonpriority Claims" at bounding box center [139, 513] width 191 height 17
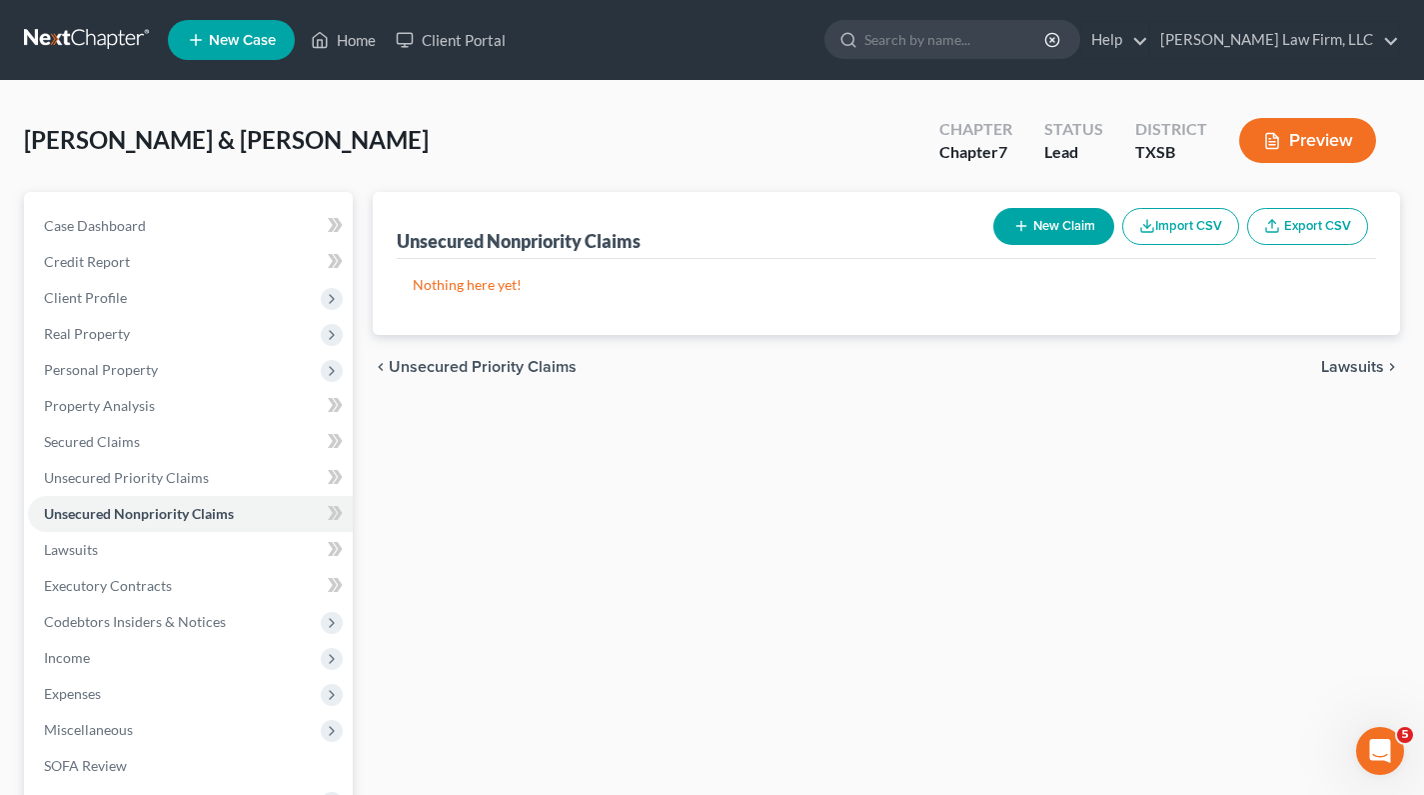
click at [1020, 216] on button "New Claim" at bounding box center [1054, 226] width 121 height 37
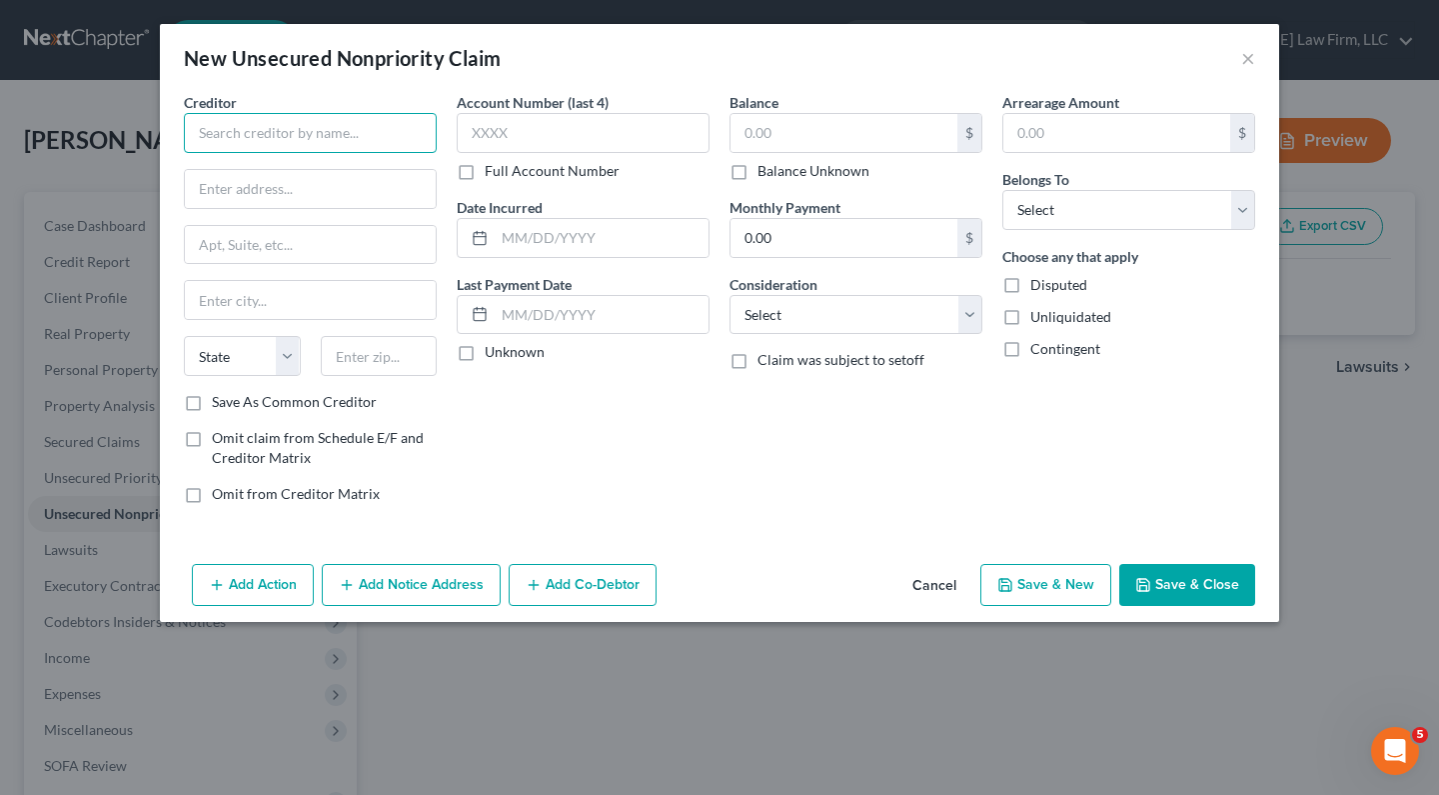
click at [374, 152] on input "text" at bounding box center [310, 133] width 253 height 40
paste input "Amex"
drag, startPoint x: 249, startPoint y: 191, endPoint x: 898, endPoint y: 623, distance: 779.3
click at [249, 191] on input "text" at bounding box center [310, 189] width 251 height 38
type input "Amex"
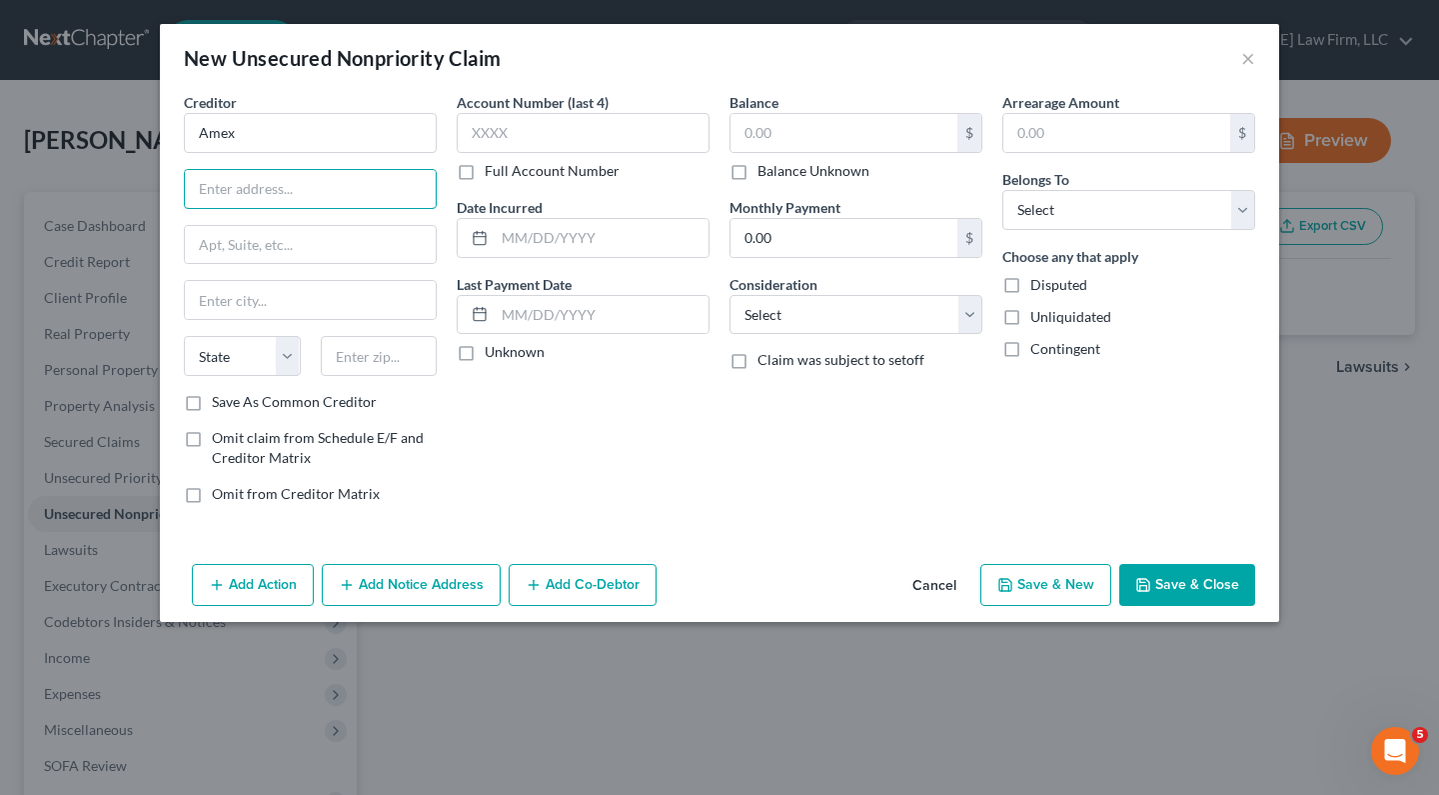
paste input "Po Box 10335"
type input "Po Box 10335"
click at [284, 295] on input "text" at bounding box center [310, 300] width 251 height 38
click at [363, 351] on input "text" at bounding box center [379, 356] width 117 height 40
paste input "50306"
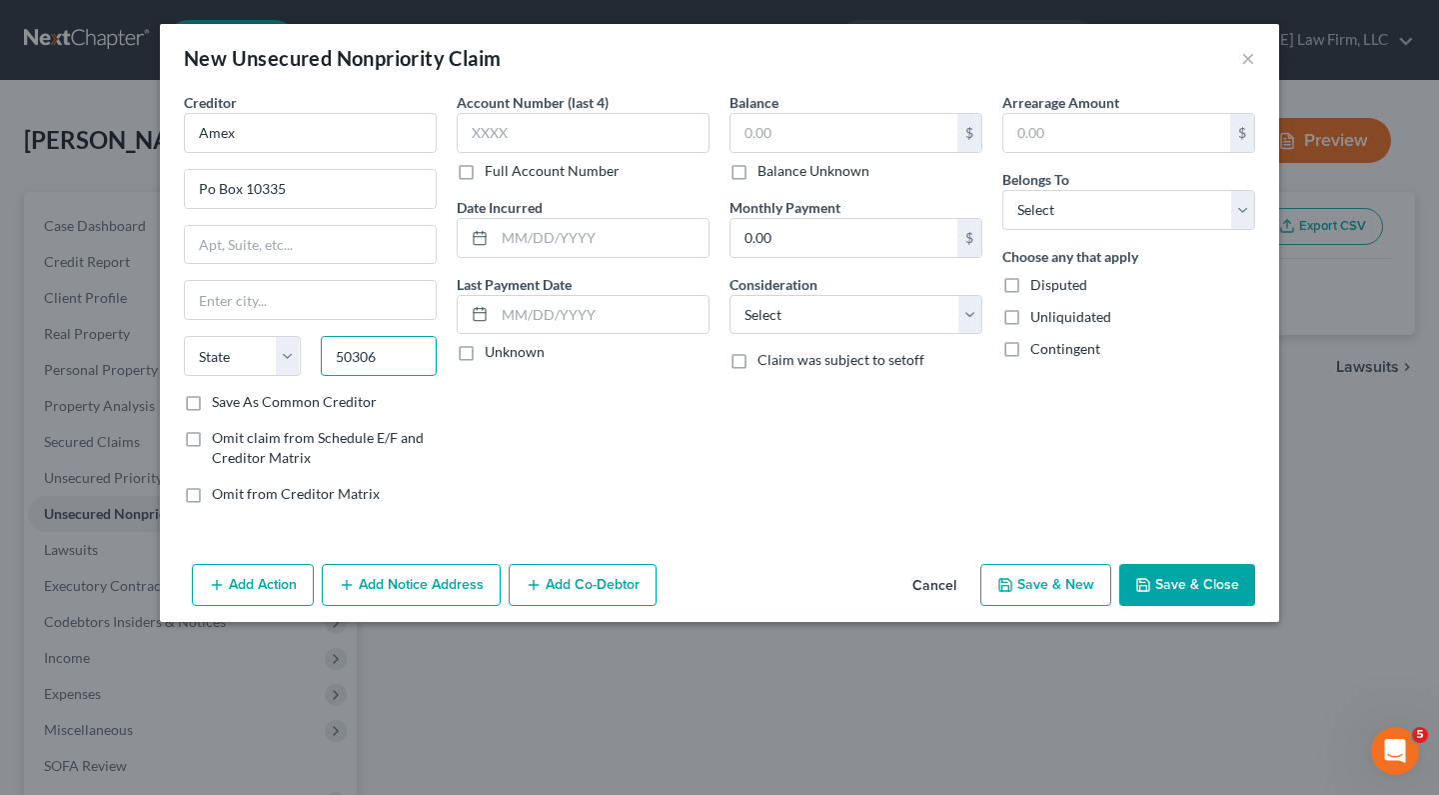
type input "50306"
type input "Des Moines"
select select "16"
click at [541, 441] on div "Account Number (last 4) Full Account Number Date Incurred Last Payment Date Unk…" at bounding box center [583, 306] width 273 height 428
click at [539, 141] on input "text" at bounding box center [583, 133] width 253 height 40
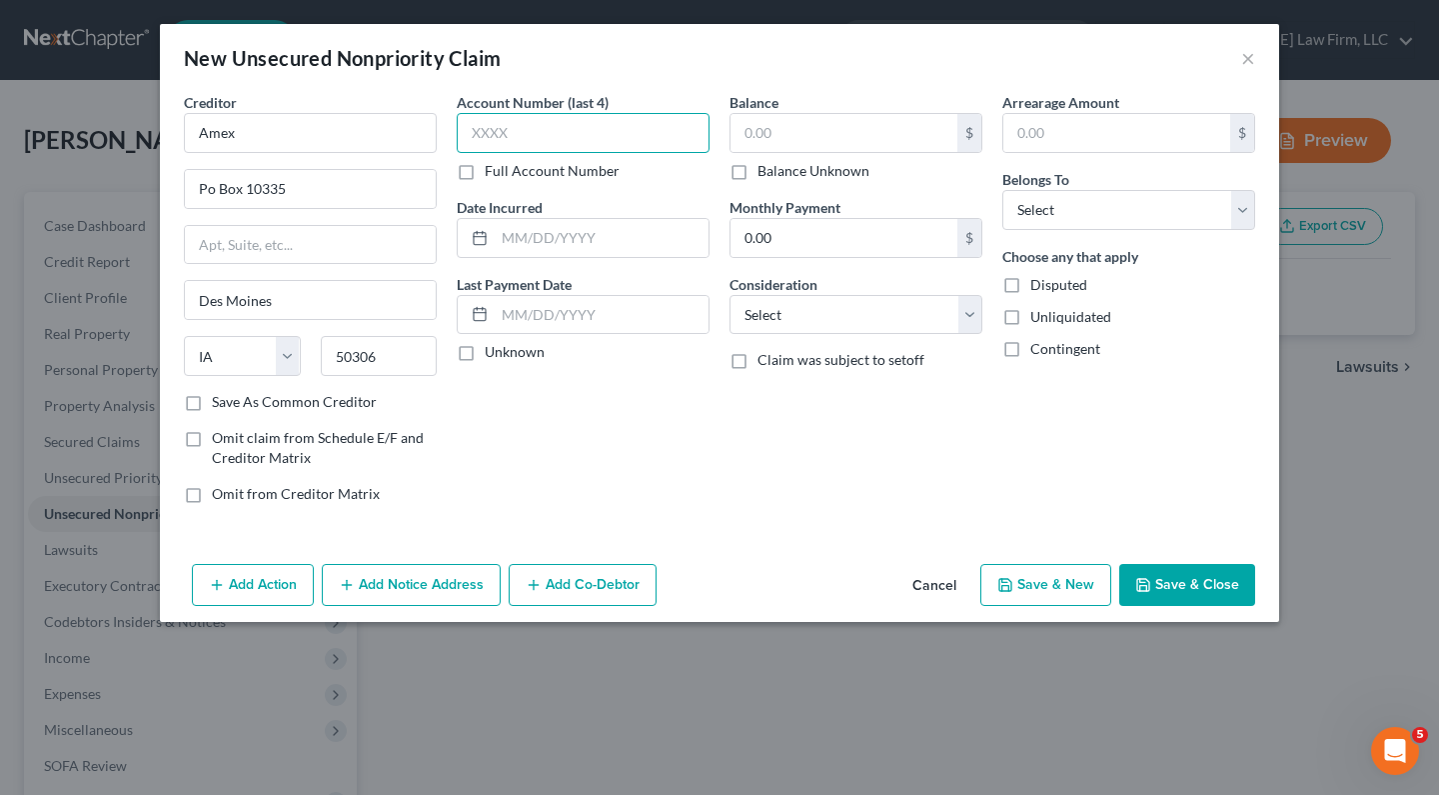
paste input "6339"
type input "6339"
click at [552, 244] on input "text" at bounding box center [602, 238] width 214 height 38
paste input "0/2022"
type input "10/01/2022"
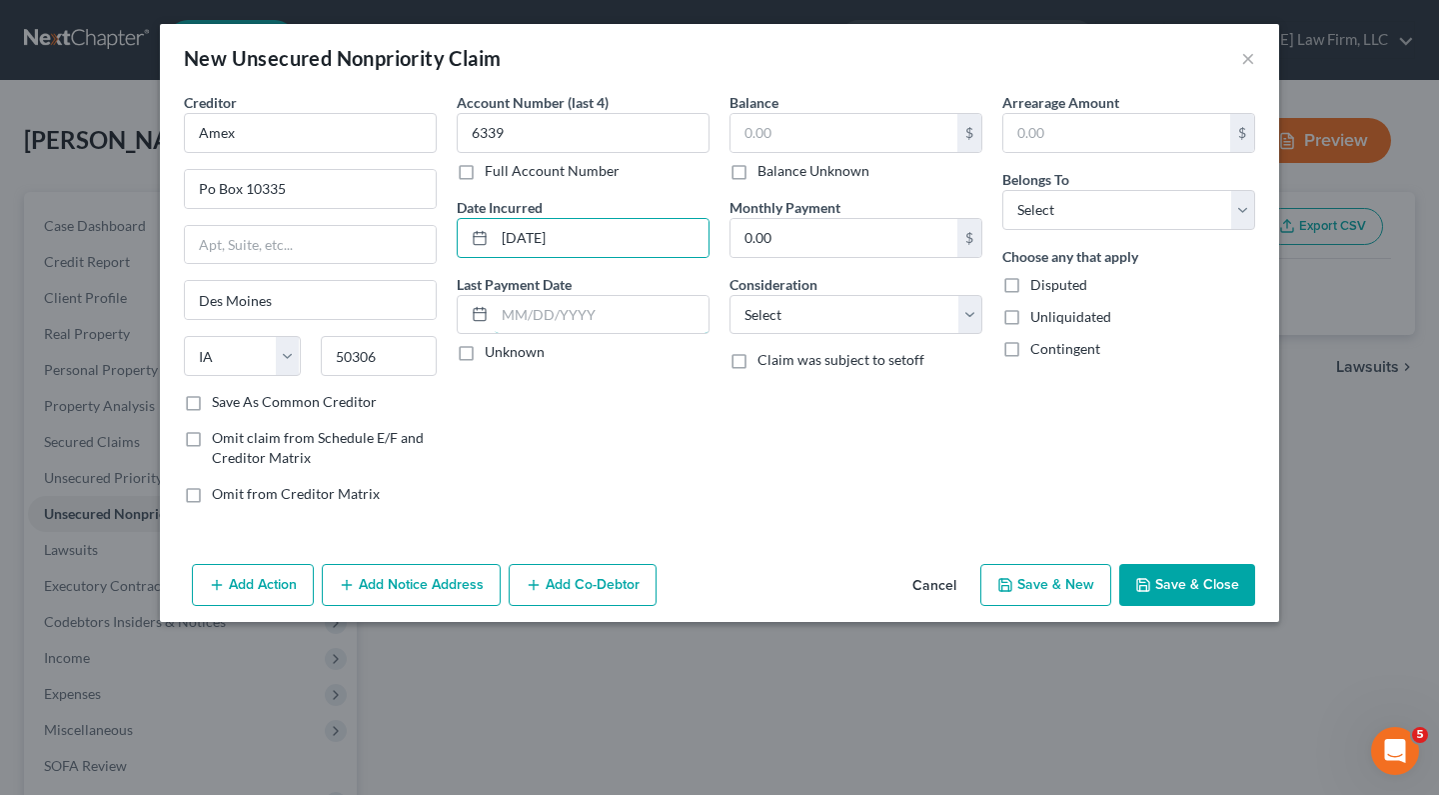
click at [570, 328] on input "text" at bounding box center [602, 315] width 214 height 38
paste input "8/12/2025"
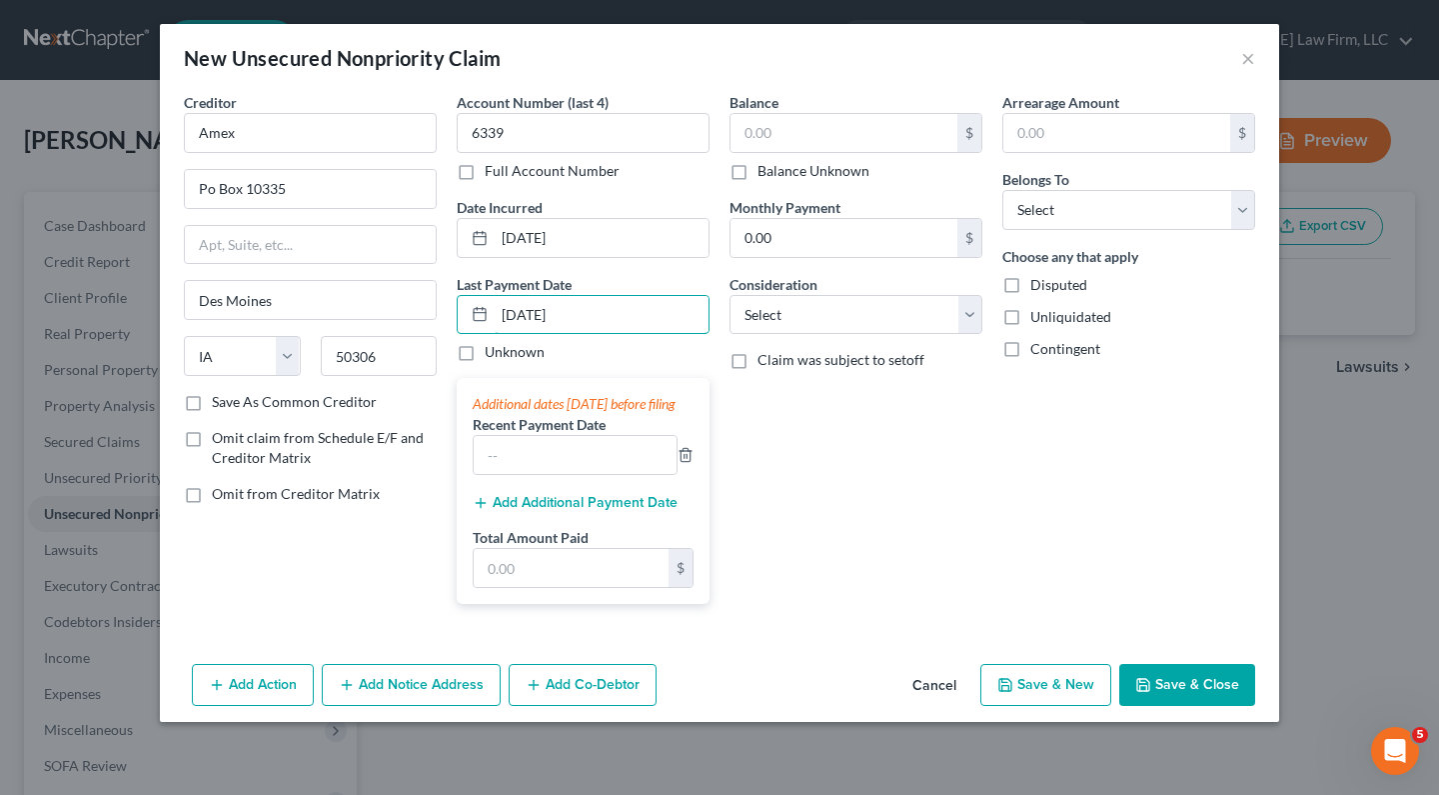
type input "8/12/2025"
click at [918, 620] on div "Balance $ Balance Unknown Balance Undetermined $ Balance Unknown Monthly Paymen…" at bounding box center [856, 356] width 273 height 528
click at [552, 587] on input "text" at bounding box center [571, 568] width 195 height 38
click at [498, 462] on input "text" at bounding box center [575, 455] width 203 height 38
paste input "2 ,878"
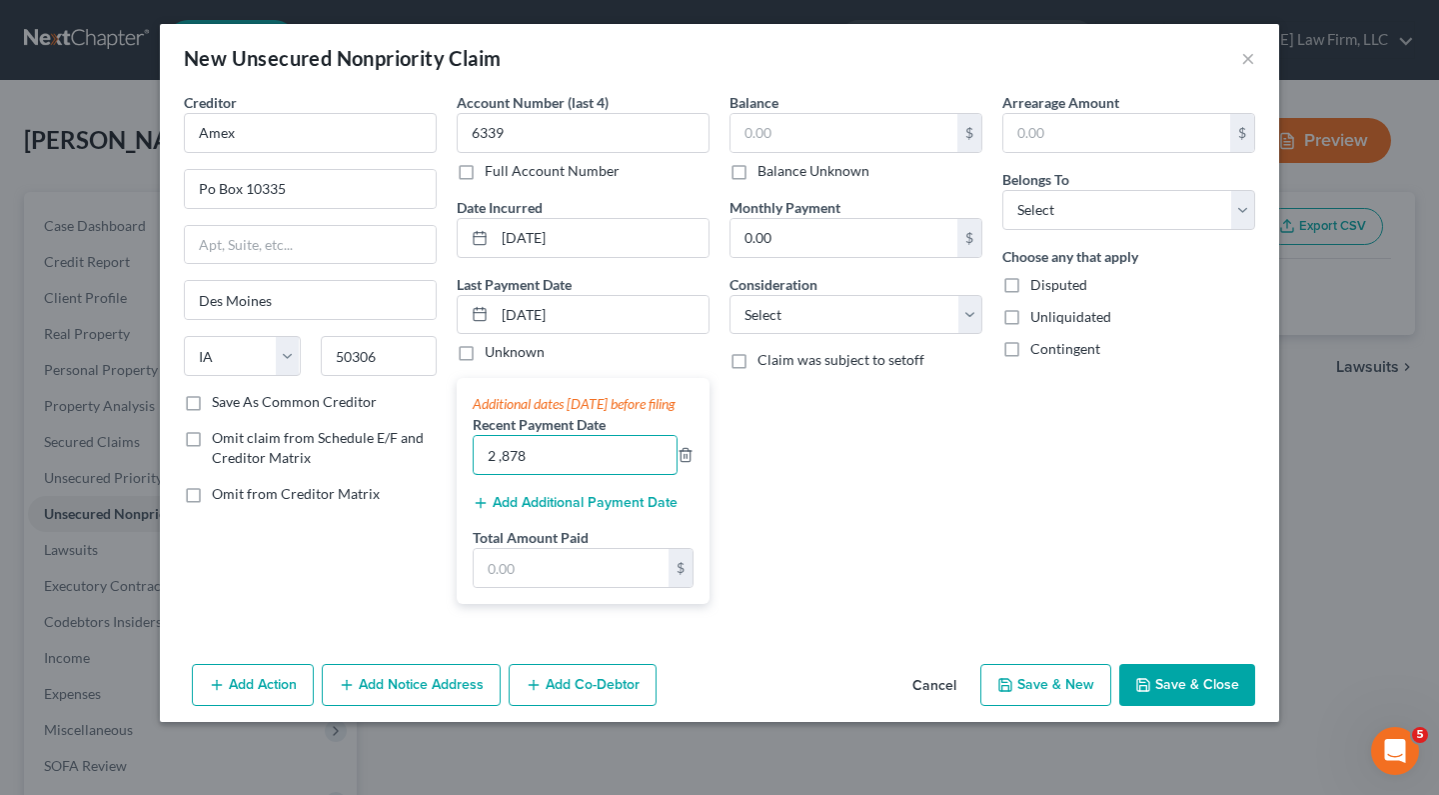
type input "2 ,878"
click at [789, 130] on input "text" at bounding box center [844, 133] width 227 height 38
type input "0.00"
click at [828, 231] on input "0.00" at bounding box center [844, 238] width 227 height 38
paste input "2 ,878"
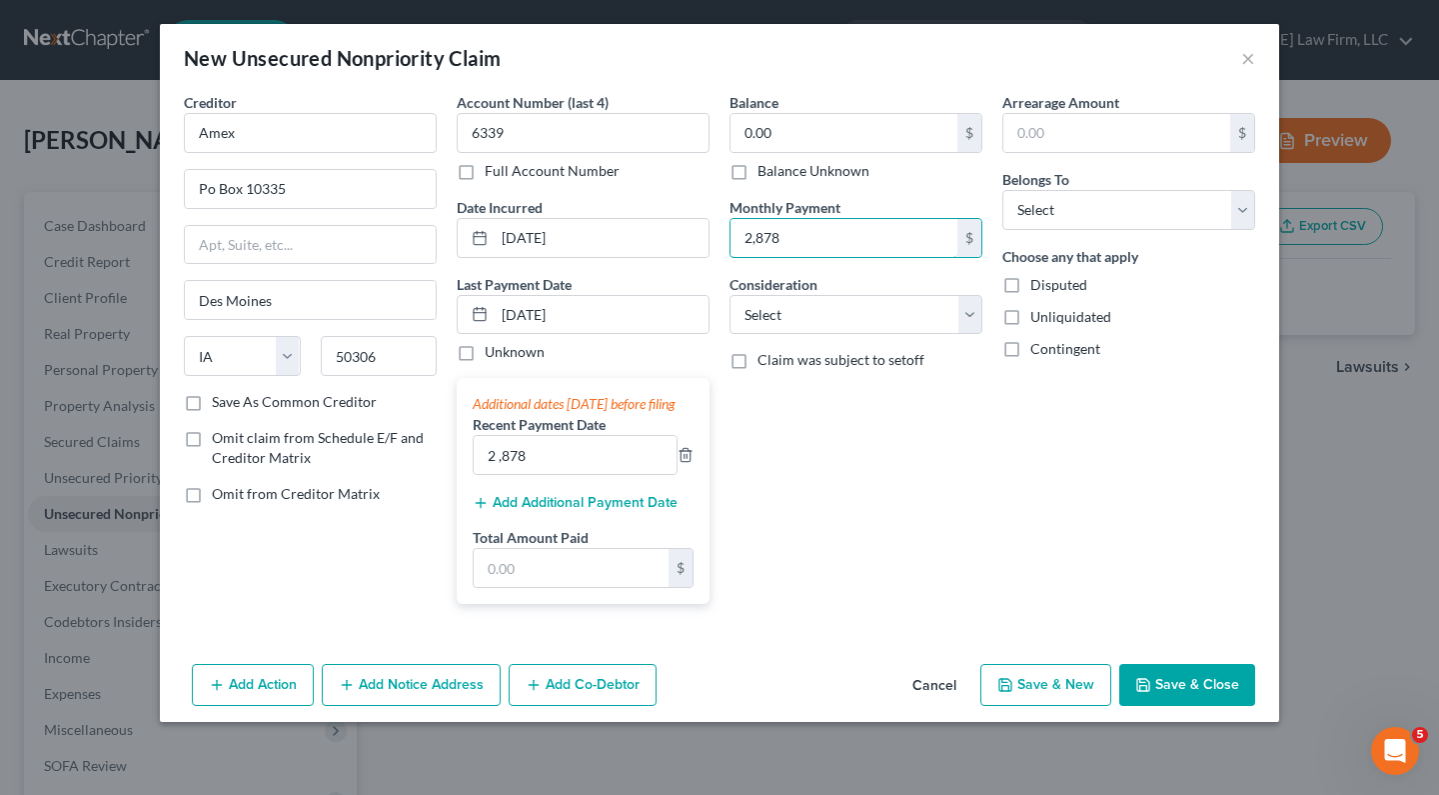
type input "2,878"
click at [905, 323] on select "Select Cable / Satellite Services Collection Agency Credit Card Debt Debt Couns…" at bounding box center [856, 315] width 253 height 40
select select "2"
click at [730, 295] on select "Select Cable / Satellite Services Collection Agency Credit Card Debt Debt Couns…" at bounding box center [856, 315] width 253 height 40
click at [882, 508] on div "Balance 0.00 $ Balance Unknown Balance Undetermined 0.00 $ Balance Unknown Mont…" at bounding box center [856, 356] width 273 height 528
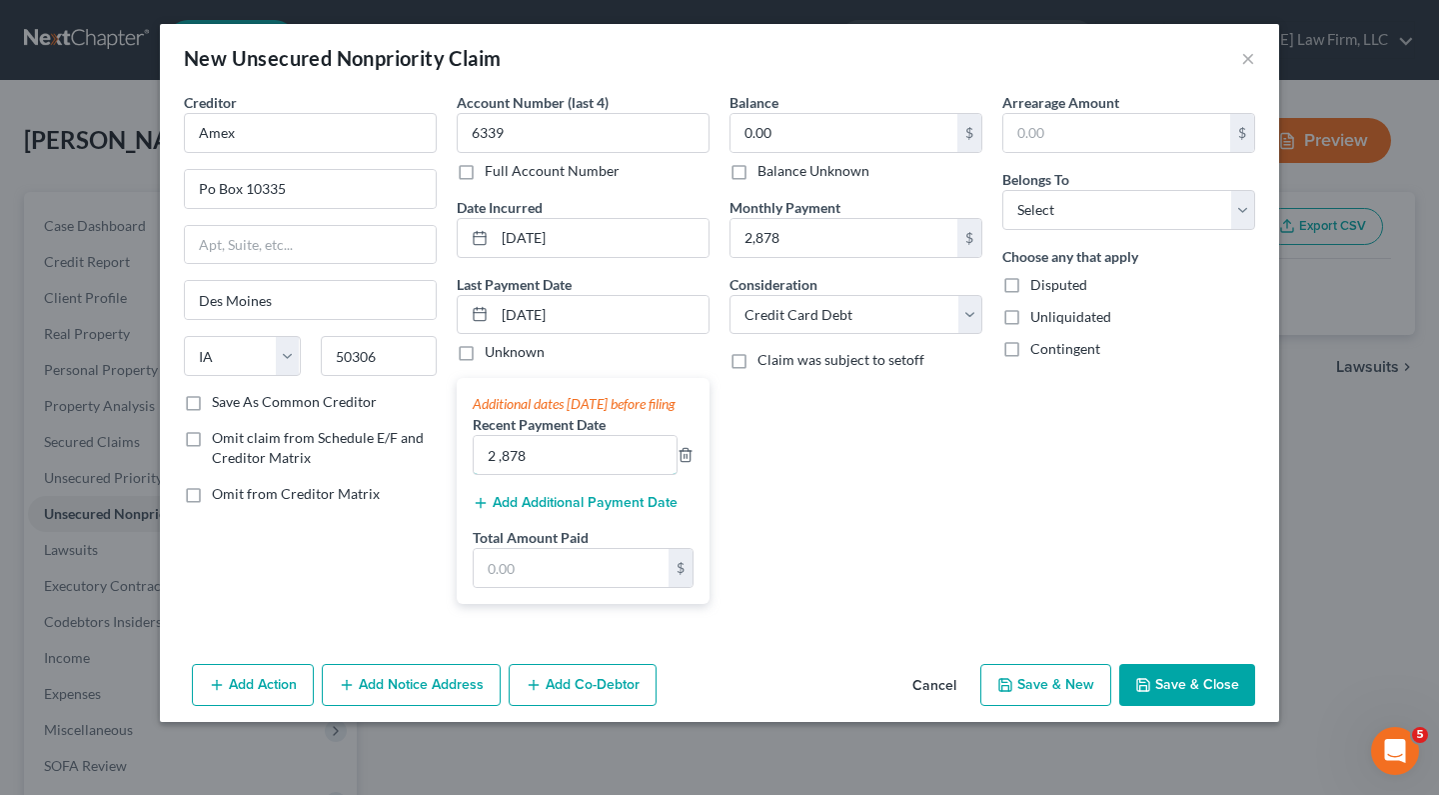
click at [548, 467] on input "2 ,878" at bounding box center [575, 455] width 203 height 38
drag, startPoint x: 420, startPoint y: 458, endPoint x: 385, endPoint y: 456, distance: 35.0
click at [385, 456] on div "Creditor * Amex Po Box 10335 Des Moines State AL AK AR AZ CA CO CT DE DC FL GA …" at bounding box center [720, 356] width 1092 height 528
type input "08/12/2025"
click at [520, 511] on button "Add Additional Payment Date" at bounding box center [575, 503] width 205 height 16
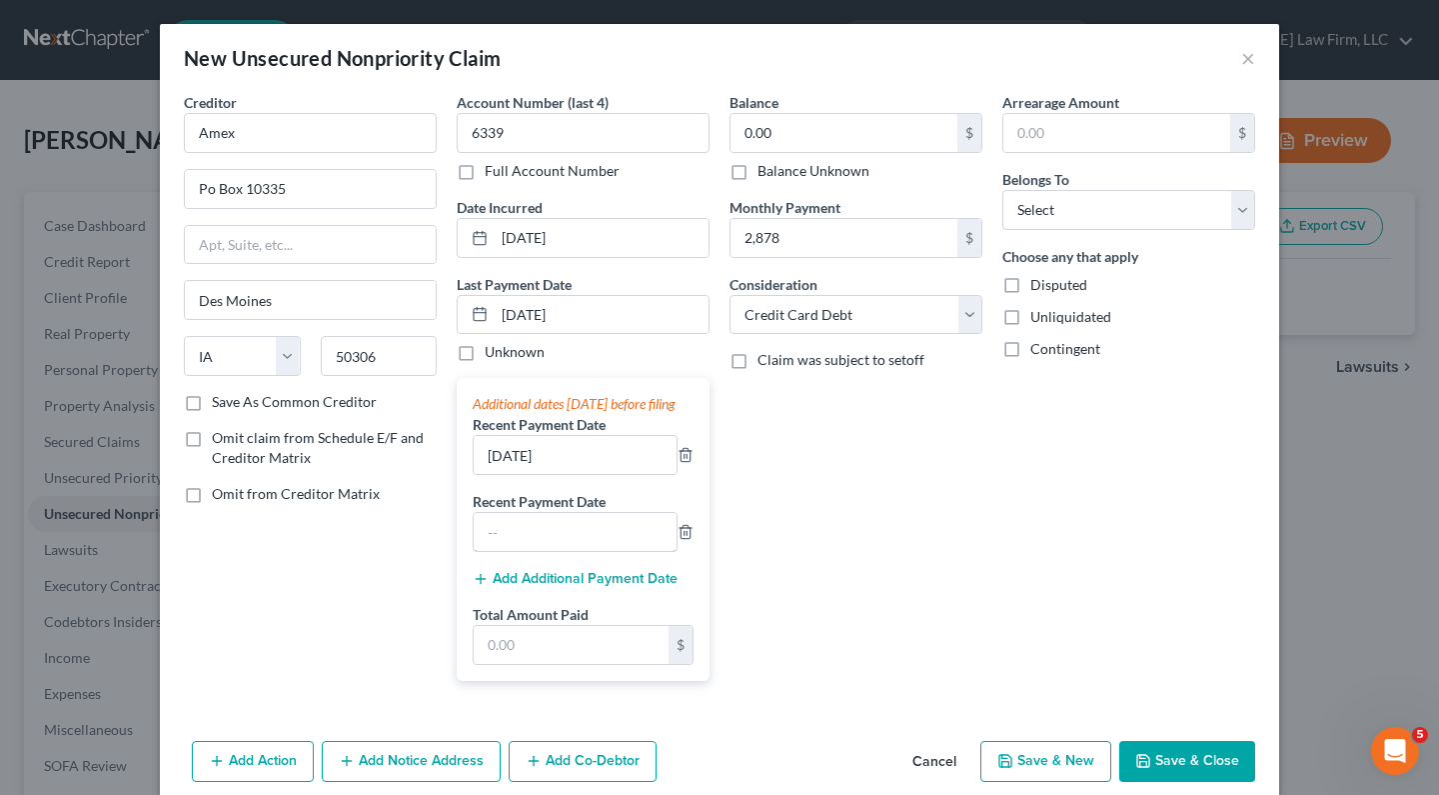
click at [550, 547] on input "text" at bounding box center [575, 532] width 203 height 38
type input "07/12/2025"
click at [508, 587] on button "Add Additional Payment Date" at bounding box center [575, 579] width 205 height 16
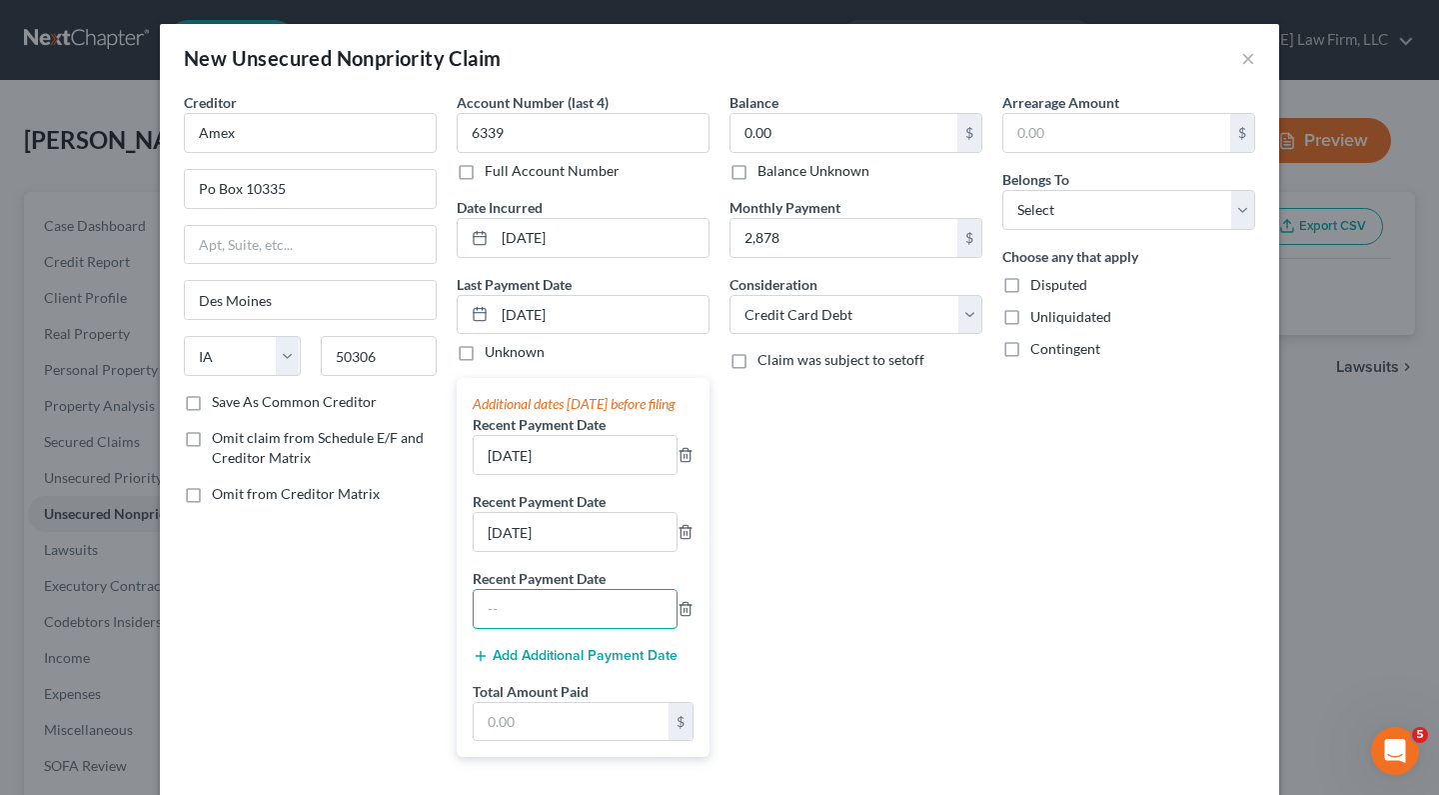
click at [515, 628] on input "text" at bounding box center [575, 609] width 203 height 38
type input "06/12/2025"
drag, startPoint x: 463, startPoint y: 660, endPoint x: 422, endPoint y: 661, distance: 41.0
click at [457, 660] on div "Additional dates within 90 days before filing Recent Payment Date 08/12/2025 Re…" at bounding box center [583, 567] width 253 height 379
click at [358, 669] on div "Creditor * Amex Po Box 10335 Des Moines State AL AK AR AZ CA CO CT DE DC FL GA …" at bounding box center [310, 432] width 273 height 681
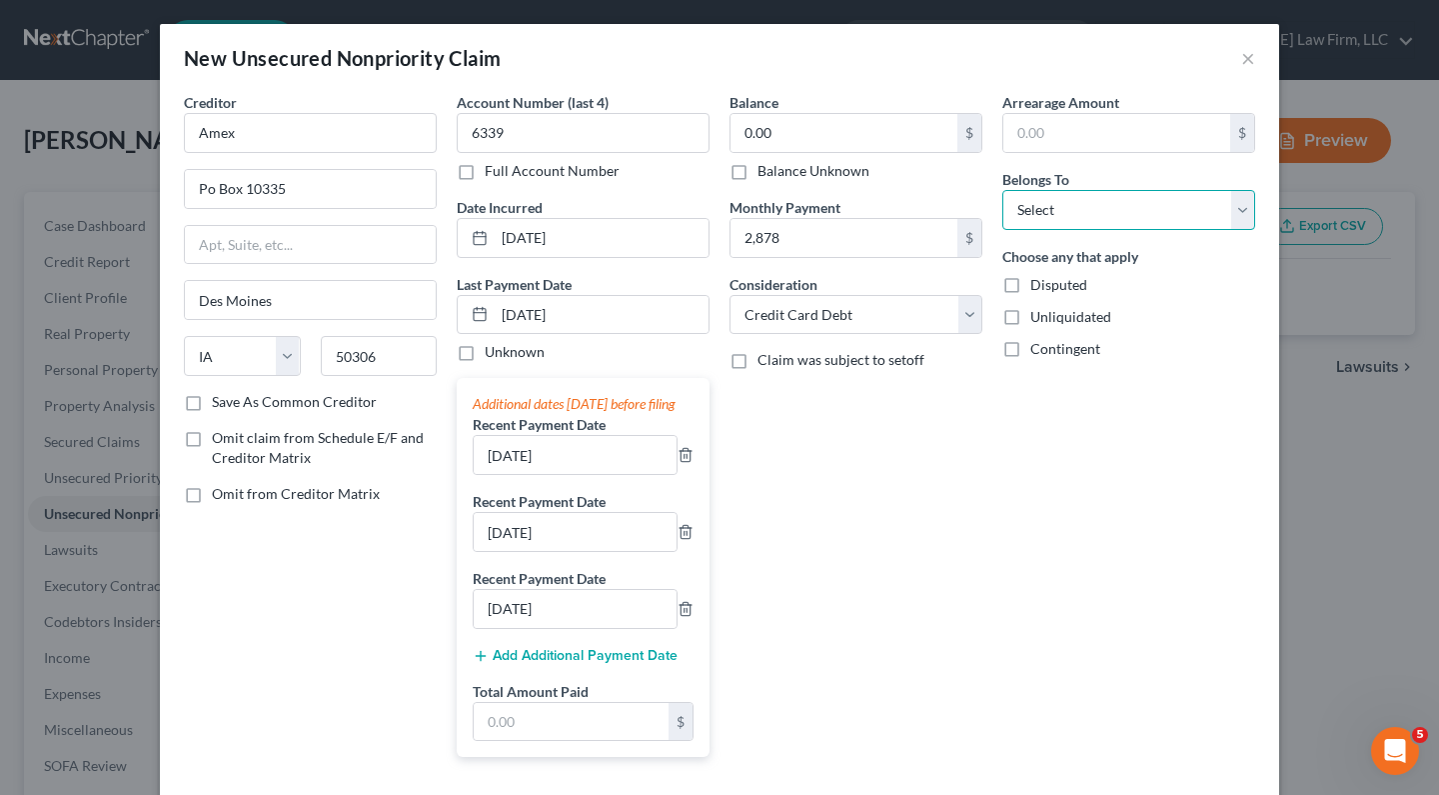
click at [1070, 215] on select "Select Debtor 1 Only Debtor 2 Only Debtor 1 And Debtor 2 Only At Least One Of T…" at bounding box center [1129, 210] width 253 height 40
click at [1164, 216] on select "Select Debtor 1 Only Debtor 2 Only Debtor 1 And Debtor 2 Only At Least One Of T…" at bounding box center [1129, 210] width 253 height 40
select select "2"
click at [1003, 190] on select "Select Debtor 1 Only Debtor 2 Only Debtor 1 And Debtor 2 Only At Least One Of T…" at bounding box center [1129, 210] width 253 height 40
click at [844, 414] on div "Balance 0.00 $ Balance Unknown Balance Undetermined 0.00 $ Balance Unknown Mont…" at bounding box center [856, 432] width 273 height 681
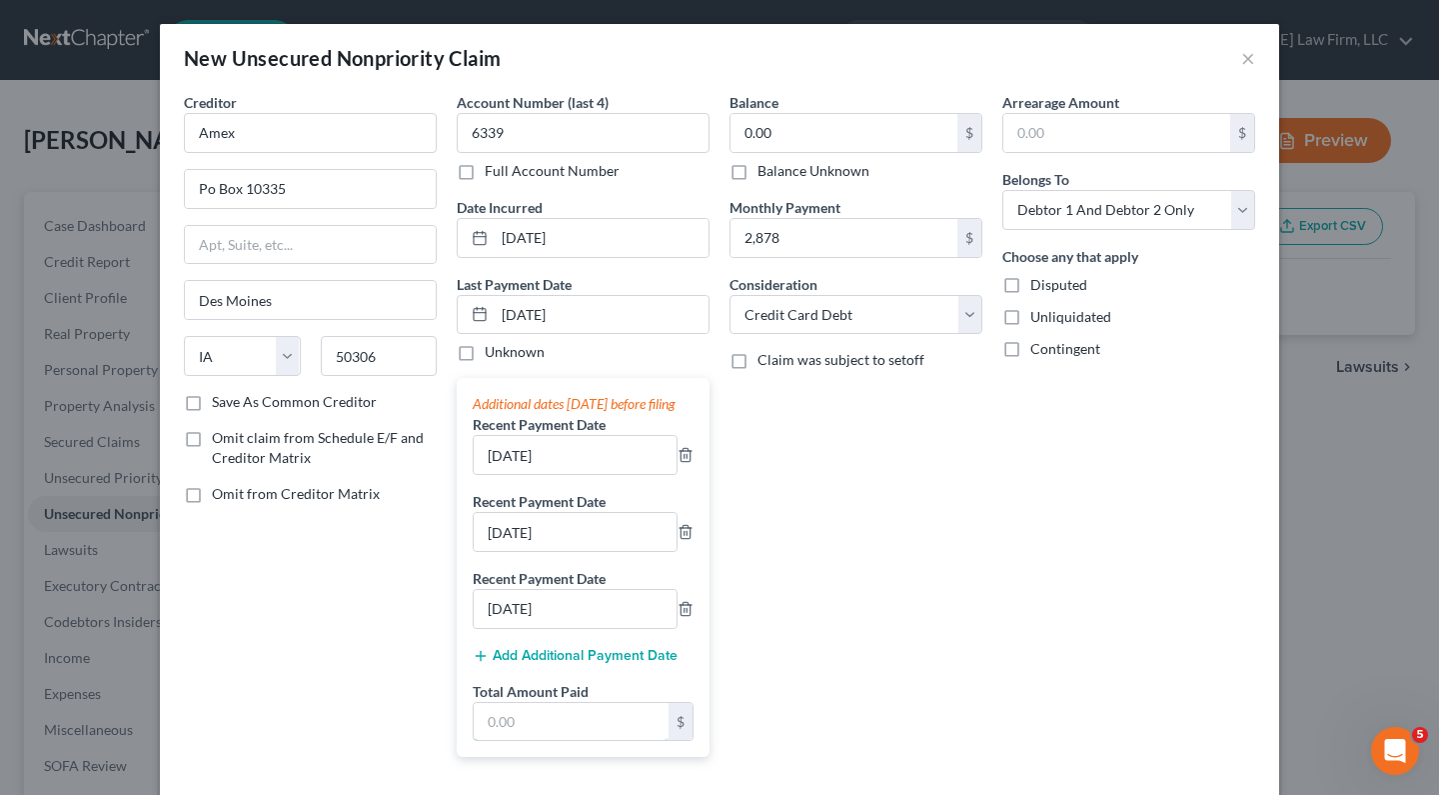
click at [563, 735] on input "text" at bounding box center [571, 722] width 195 height 38
type input "8,634"
click at [919, 517] on div "Balance 0.00 $ Balance Unknown Balance Undetermined 0.00 $ Balance Unknown Mont…" at bounding box center [856, 432] width 273 height 681
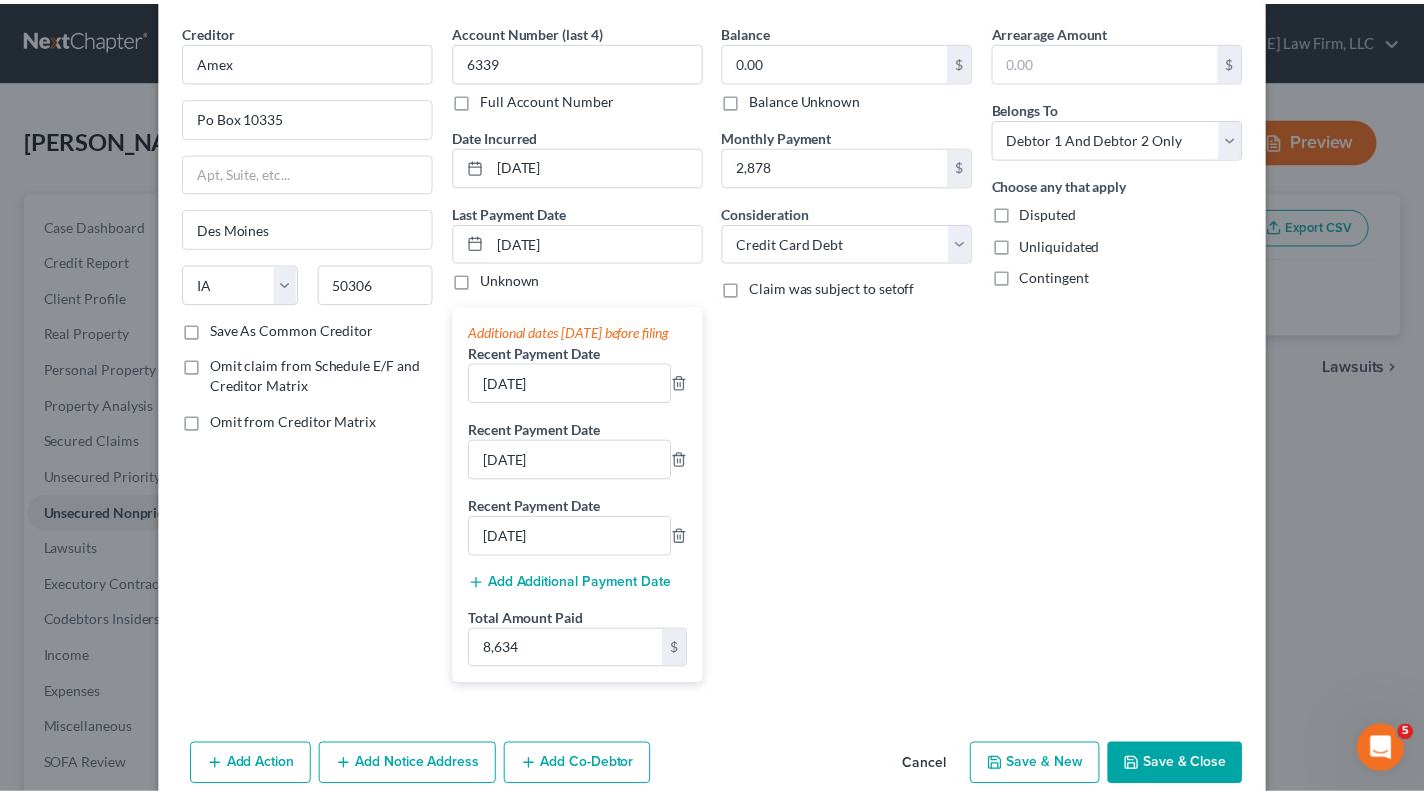
scroll to position [124, 0]
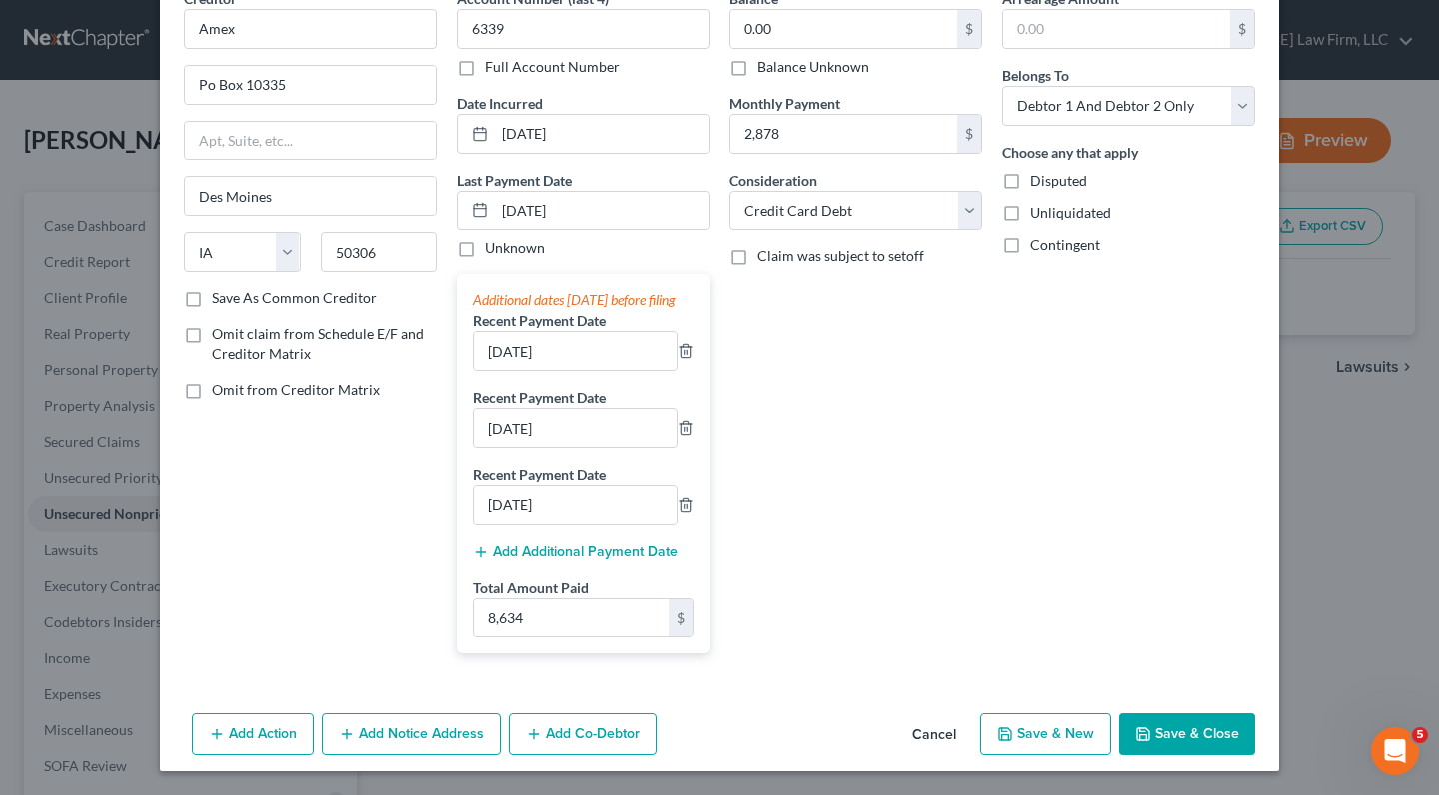
click at [1172, 729] on button "Save & Close" at bounding box center [1188, 734] width 136 height 42
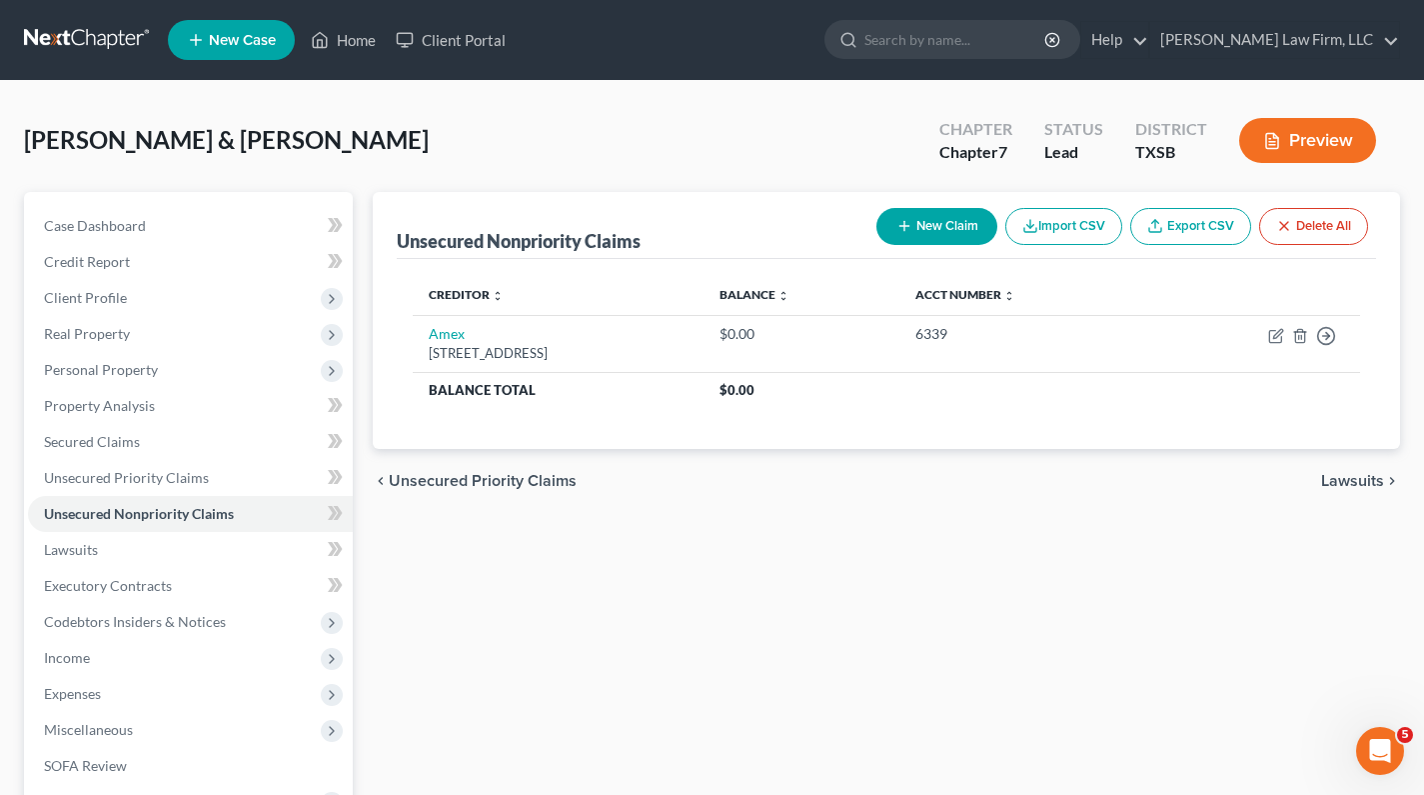
click at [947, 216] on button "New Claim" at bounding box center [937, 226] width 121 height 37
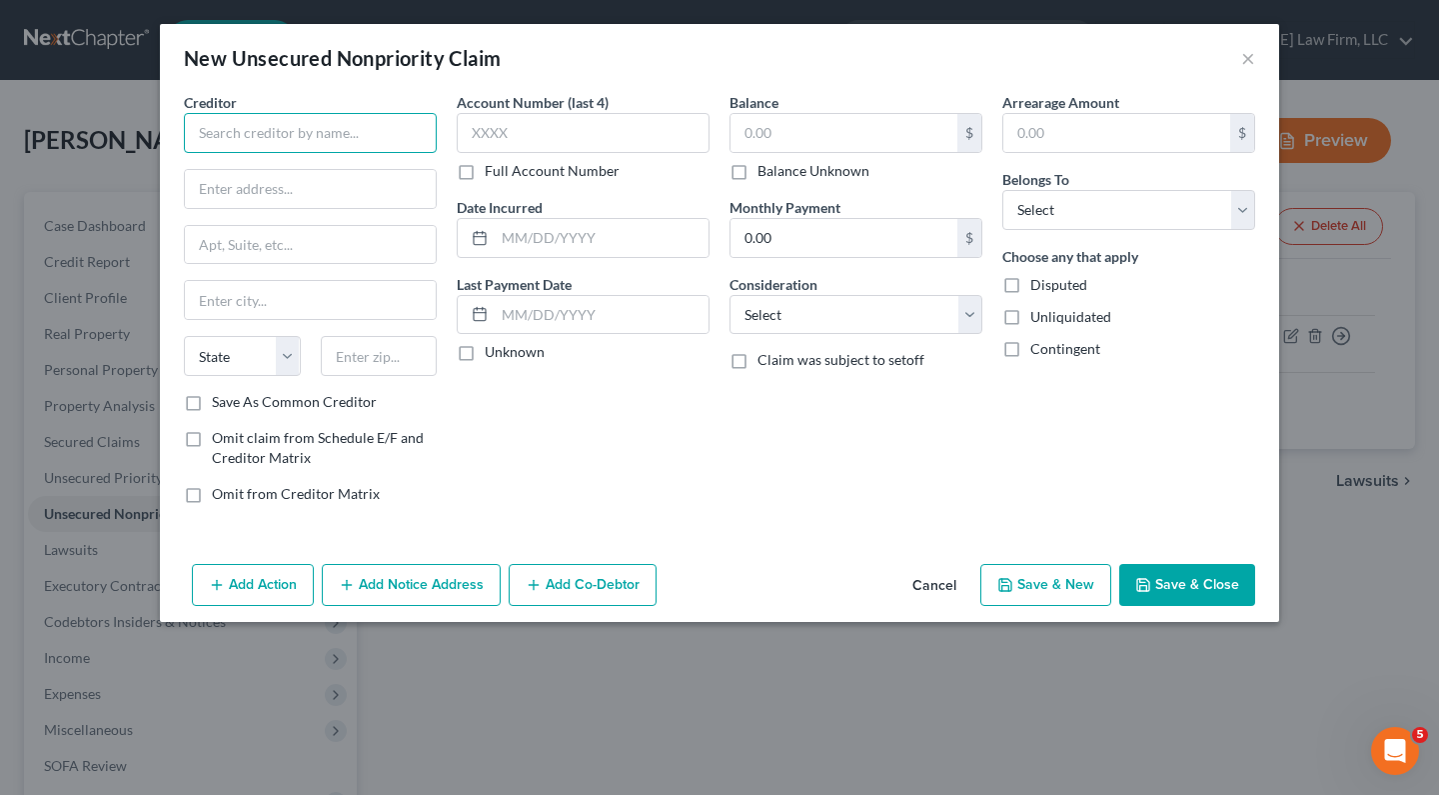
click at [204, 125] on input "text" at bounding box center [310, 133] width 253 height 40
paste input "Discovercard"
type input "Discovercard"
click at [642, 751] on div "New Unsecured Nonpriority Claim × Creditor * Discovercard State AL AK AR AZ CA …" at bounding box center [719, 397] width 1439 height 795
paste input "6273"
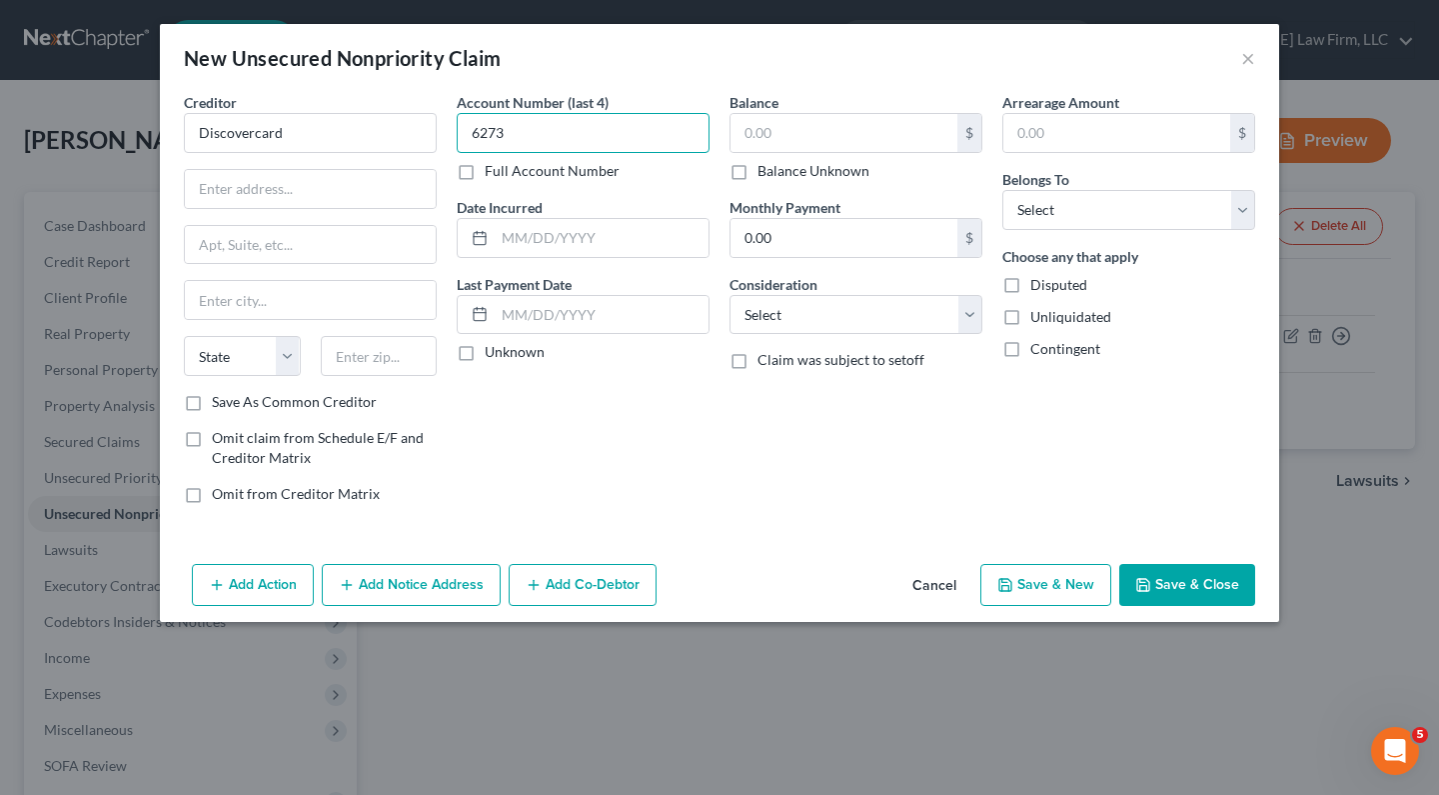
type input "6273"
drag, startPoint x: 1048, startPoint y: 582, endPoint x: 982, endPoint y: 544, distance: 76.1
click at [1045, 579] on button "Save & New" at bounding box center [1046, 585] width 131 height 42
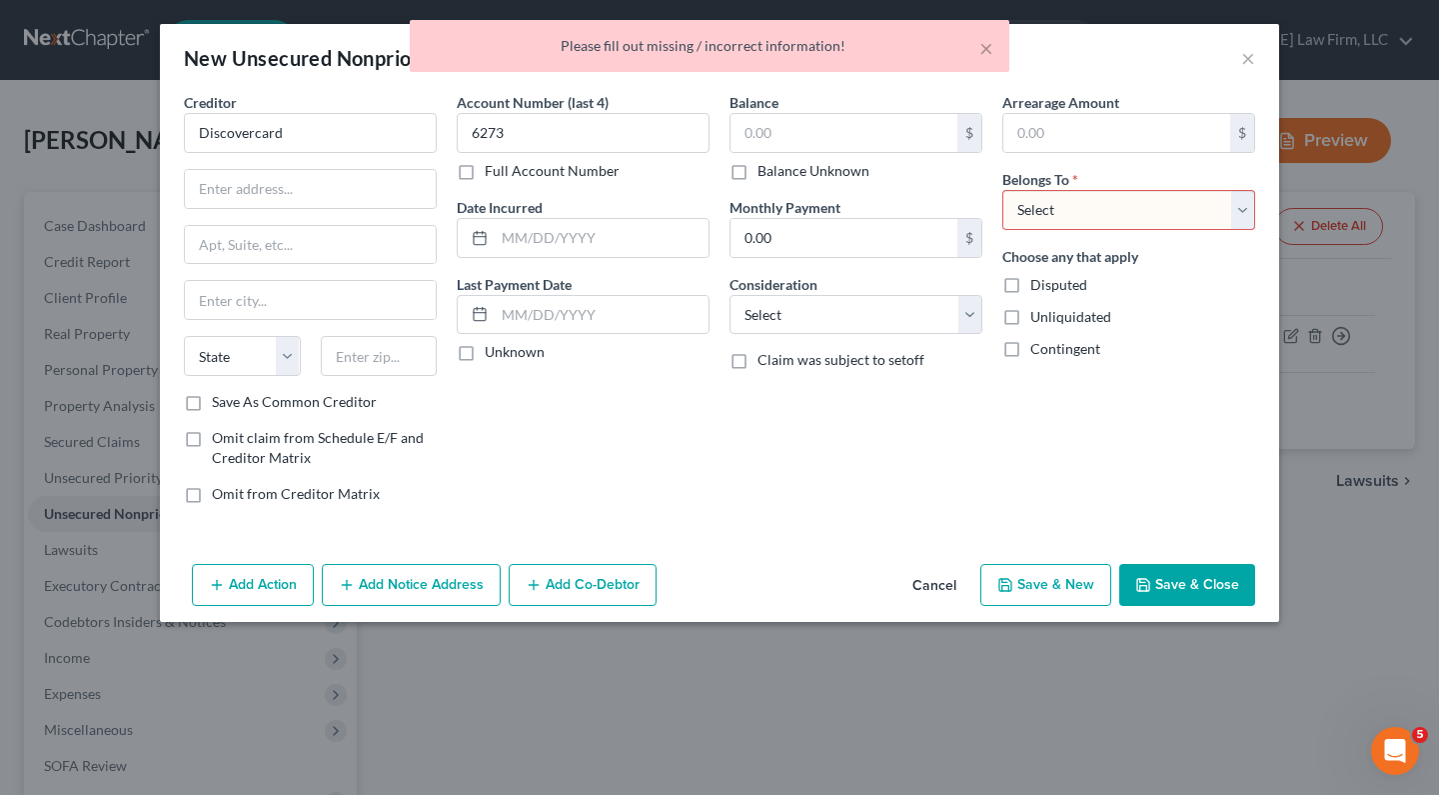
click at [839, 481] on div "Balance $ Balance Unknown Balance Undetermined $ Balance Unknown Monthly Paymen…" at bounding box center [856, 306] width 273 height 428
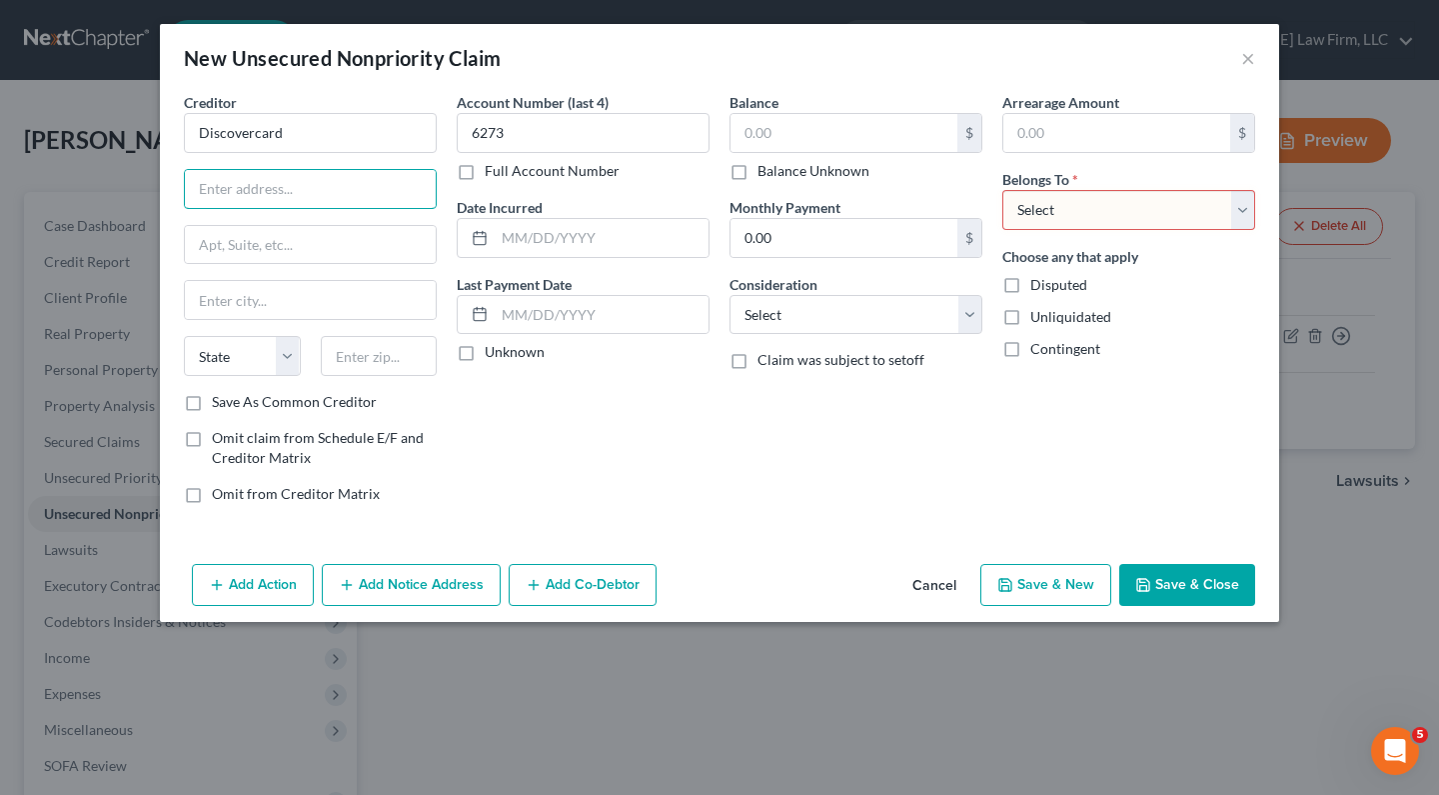
click at [271, 198] on input "text" at bounding box center [310, 189] width 251 height 38
paste input "Attn: Bankruptcy"
type input "Attn: Bankruptcy"
click at [272, 240] on input "text" at bounding box center [310, 245] width 251 height 38
paste input "Po Box 30943"
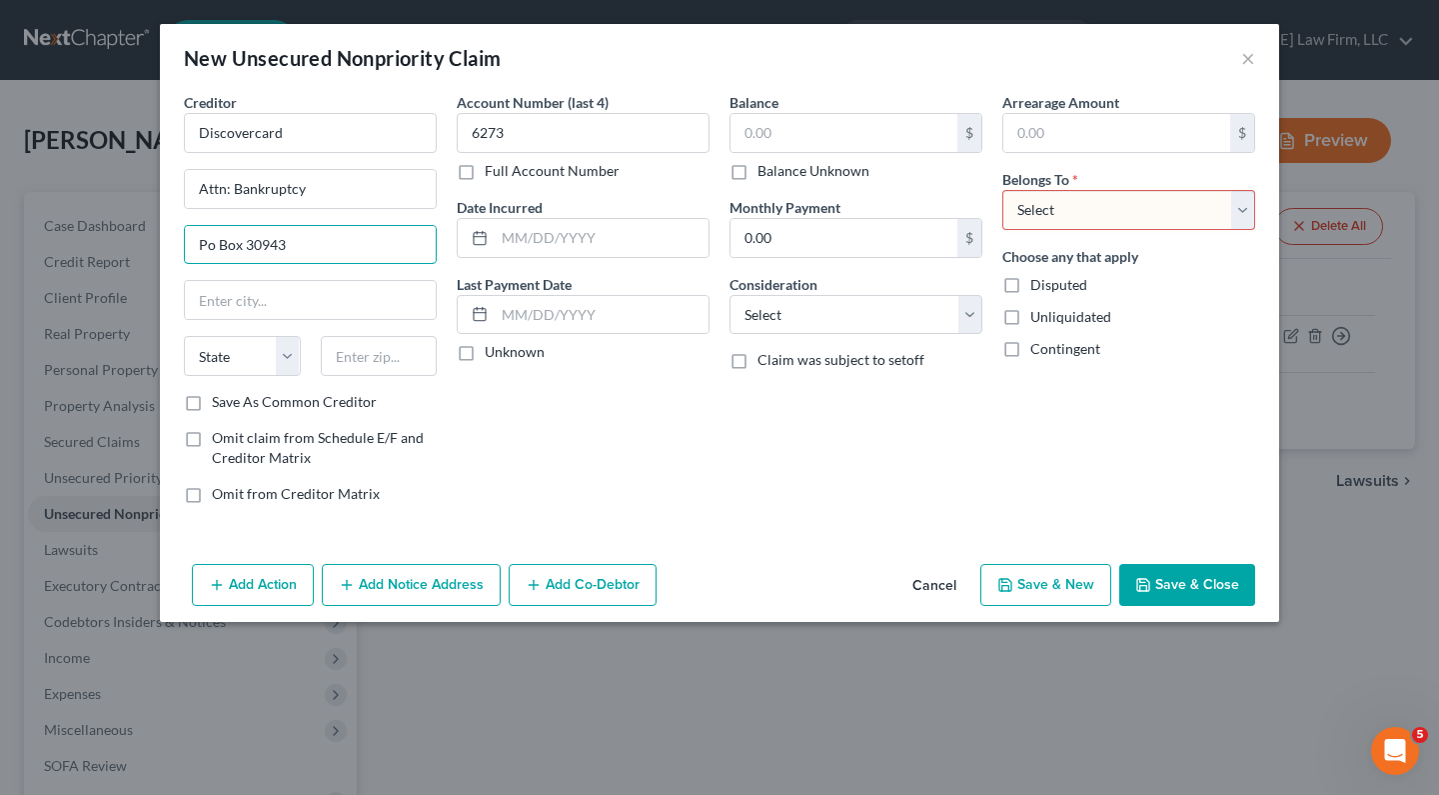
type input "Po Box 30943"
click at [373, 350] on input "text" at bounding box center [379, 356] width 117 height 40
paste input "84130"
type input "84130"
type input "Salt Lake City"
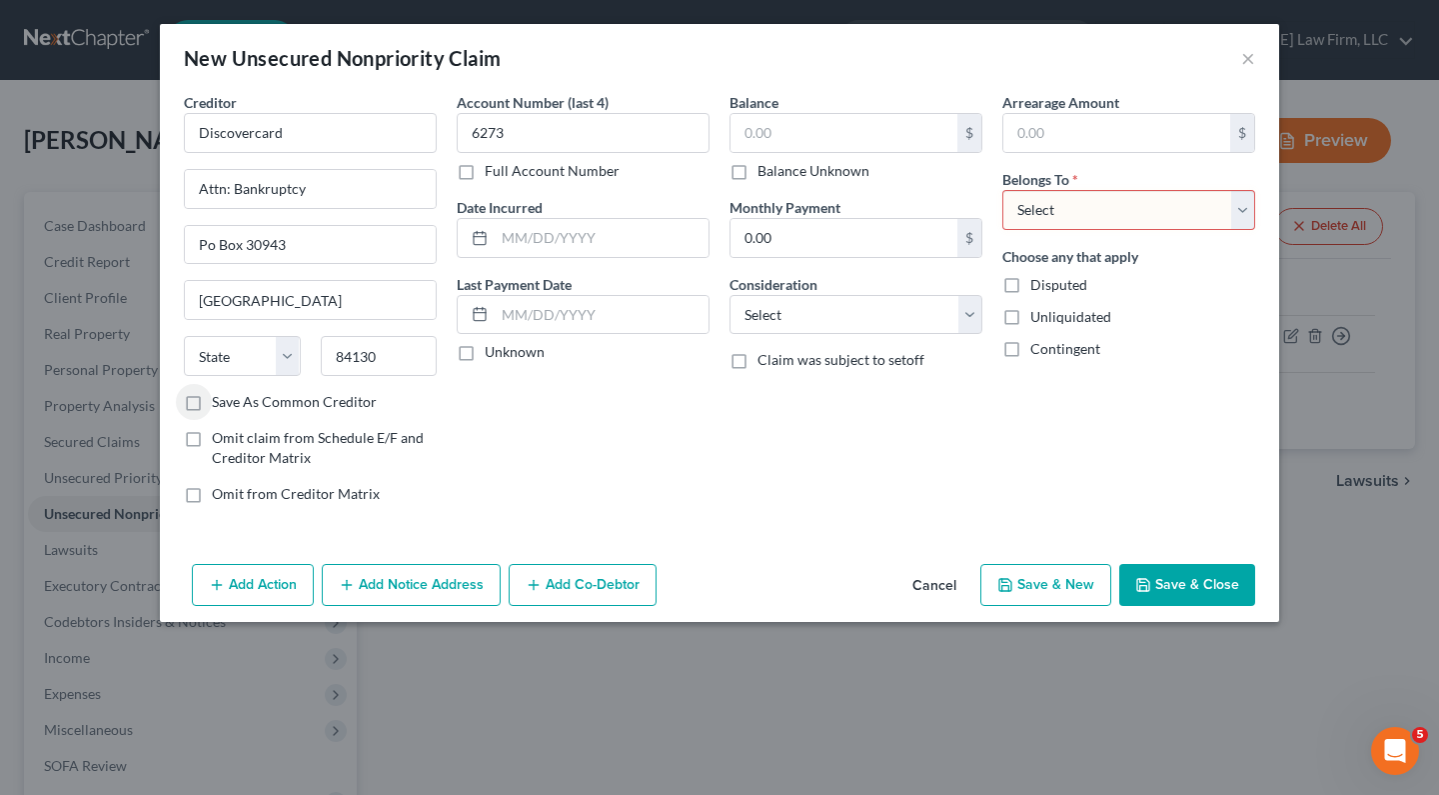
select select "46"
click at [1065, 127] on input "text" at bounding box center [1117, 133] width 227 height 38
paste input "7,989"
type input "7,989"
click at [1064, 209] on select "Select Debtor 1 Only Debtor 2 Only Debtor 1 And Debtor 2 Only At Least One Of T…" at bounding box center [1129, 210] width 253 height 40
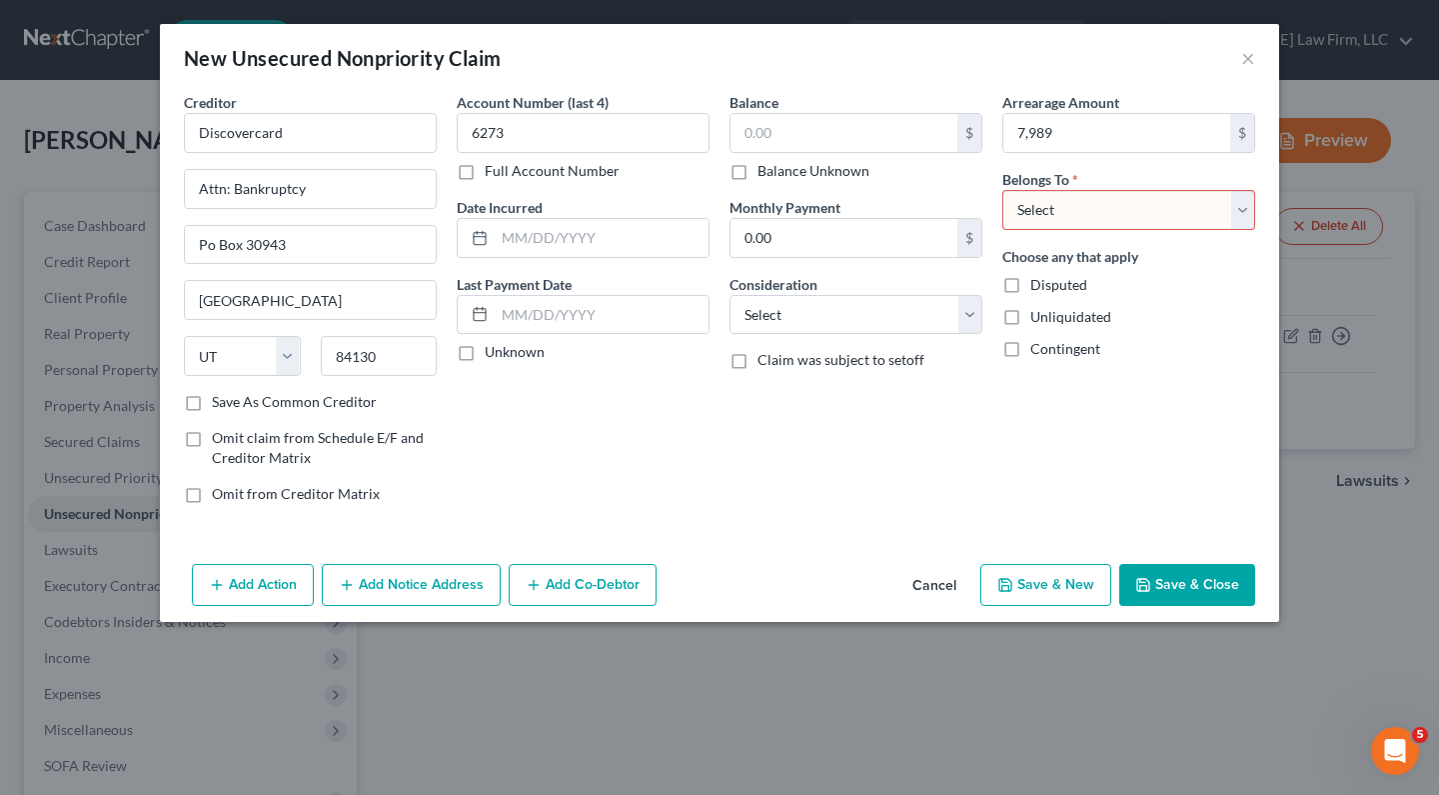
select select "2"
click at [1003, 190] on select "Select Debtor 1 Only Debtor 2 Only Debtor 1 And Debtor 2 Only At Least One Of T…" at bounding box center [1129, 210] width 253 height 40
click at [706, 511] on div "Account Number (last 4) 6273 Full Account Number Date Incurred Last Payment Dat…" at bounding box center [583, 306] width 273 height 428
click at [802, 232] on input "0.00" at bounding box center [844, 238] width 227 height 38
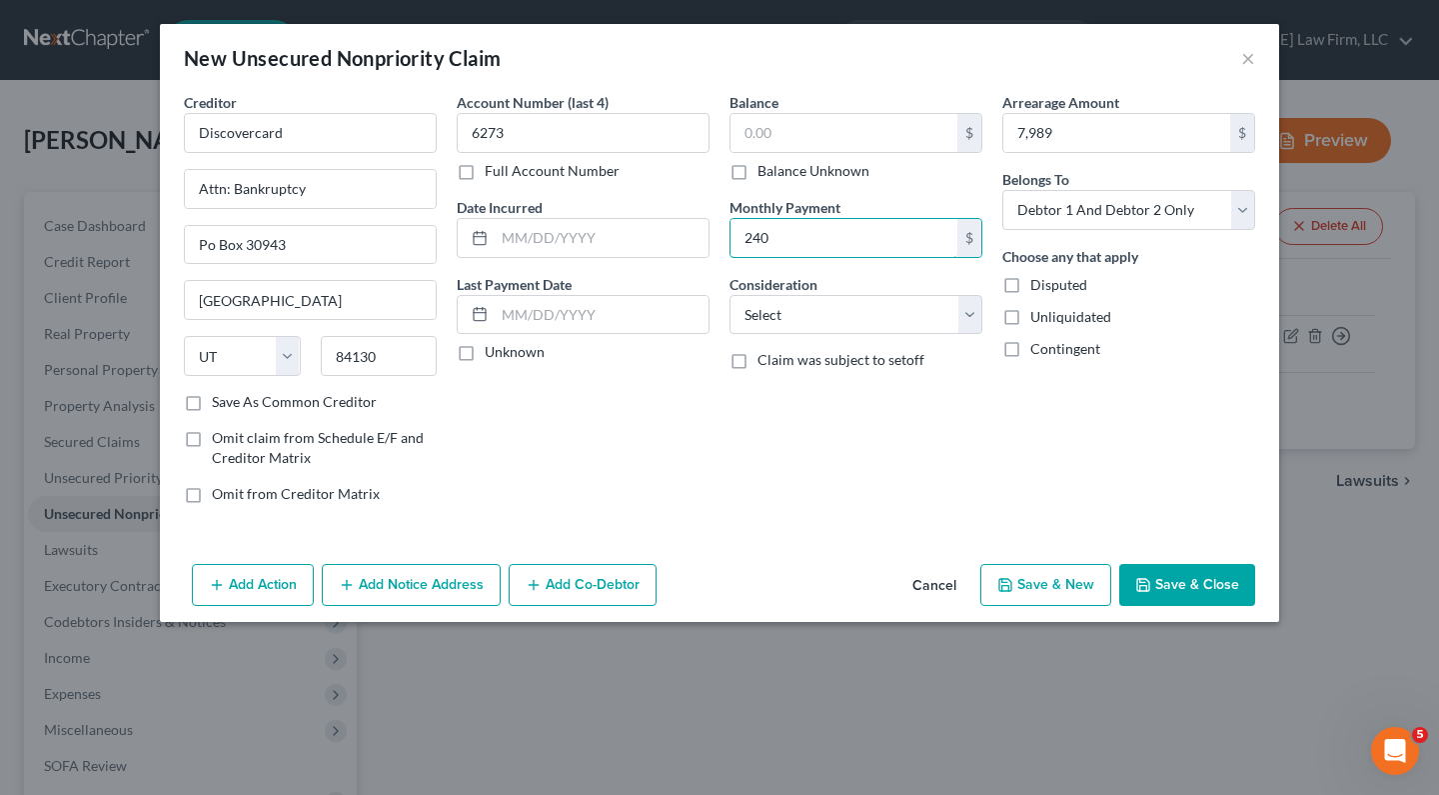
type input "240"
click at [814, 134] on input "text" at bounding box center [844, 133] width 227 height 38
paste input "7,989"
type input "7,989"
click at [662, 460] on div "Account Number (last 4) 6273 Full Account Number Date Incurred Last Payment Dat…" at bounding box center [583, 306] width 273 height 428
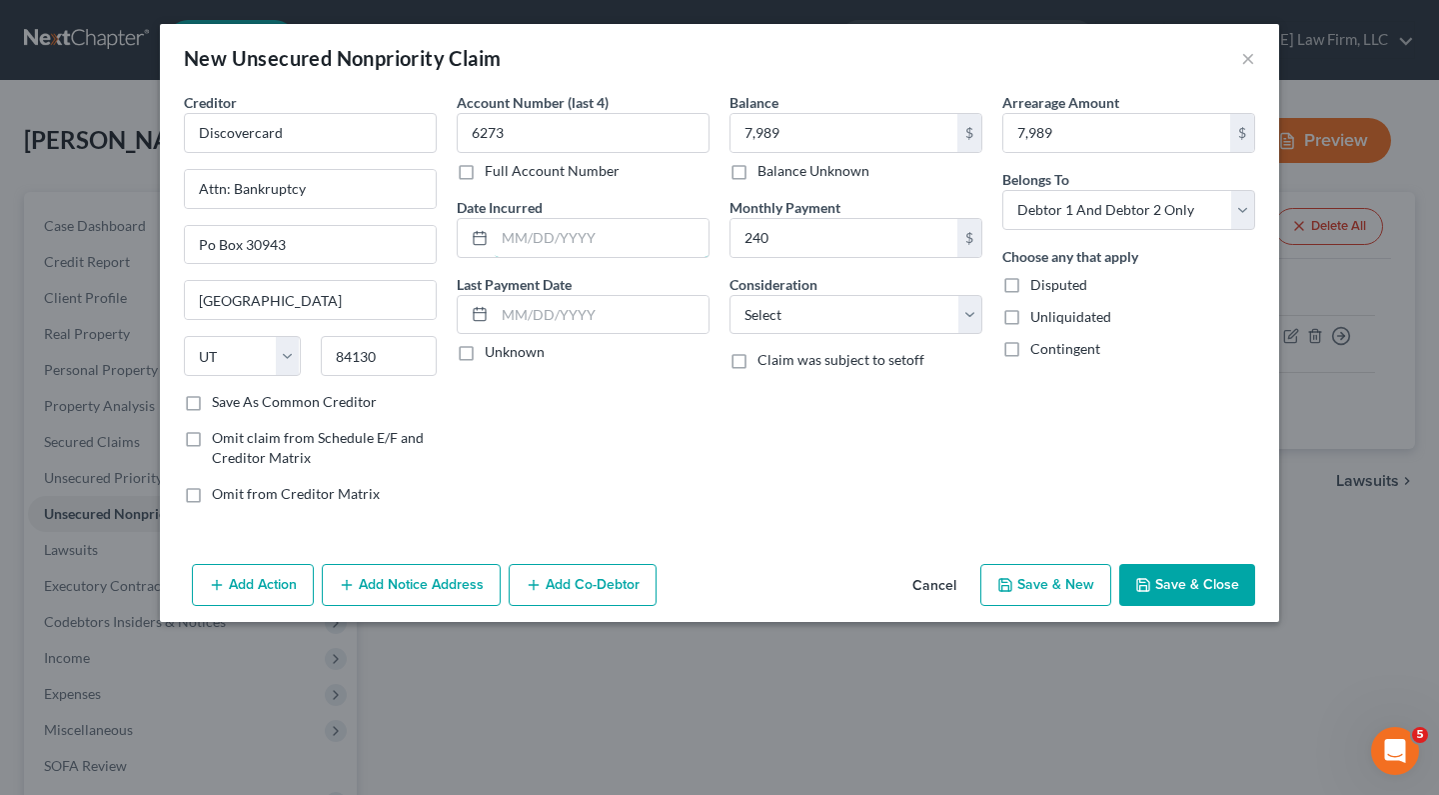
click at [526, 231] on input "text" at bounding box center [602, 238] width 214 height 38
type input "03/01/2022"
click at [581, 306] on input "text" at bounding box center [602, 315] width 214 height 38
type input "02/01/2024"
click at [866, 307] on select "Select Cable / Satellite Services Collection Agency Credit Card Debt Debt Couns…" at bounding box center [856, 315] width 253 height 40
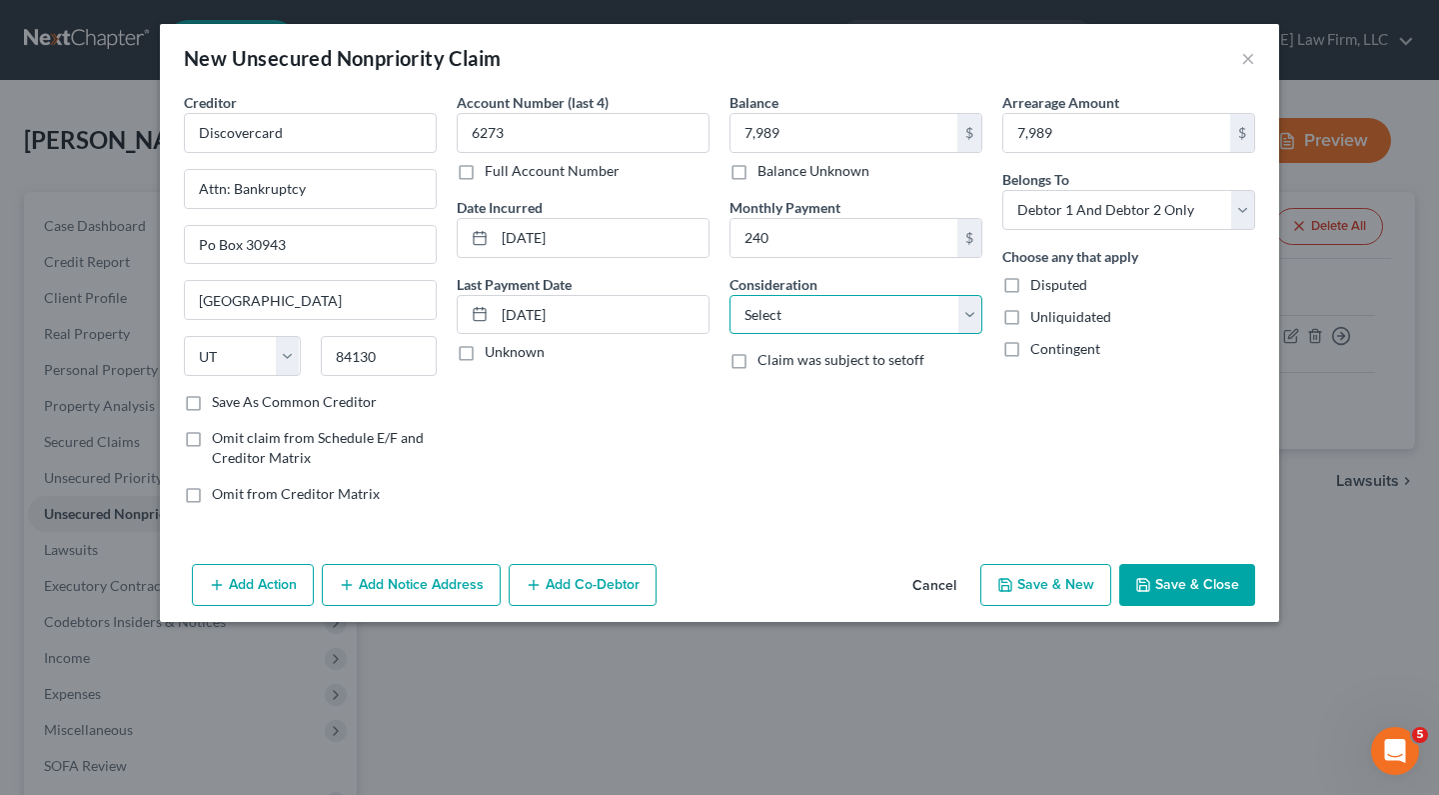
select select "2"
click at [730, 295] on select "Select Cable / Satellite Services Collection Agency Credit Card Debt Debt Couns…" at bounding box center [856, 315] width 253 height 40
click at [1165, 585] on button "Save & Close" at bounding box center [1188, 585] width 136 height 42
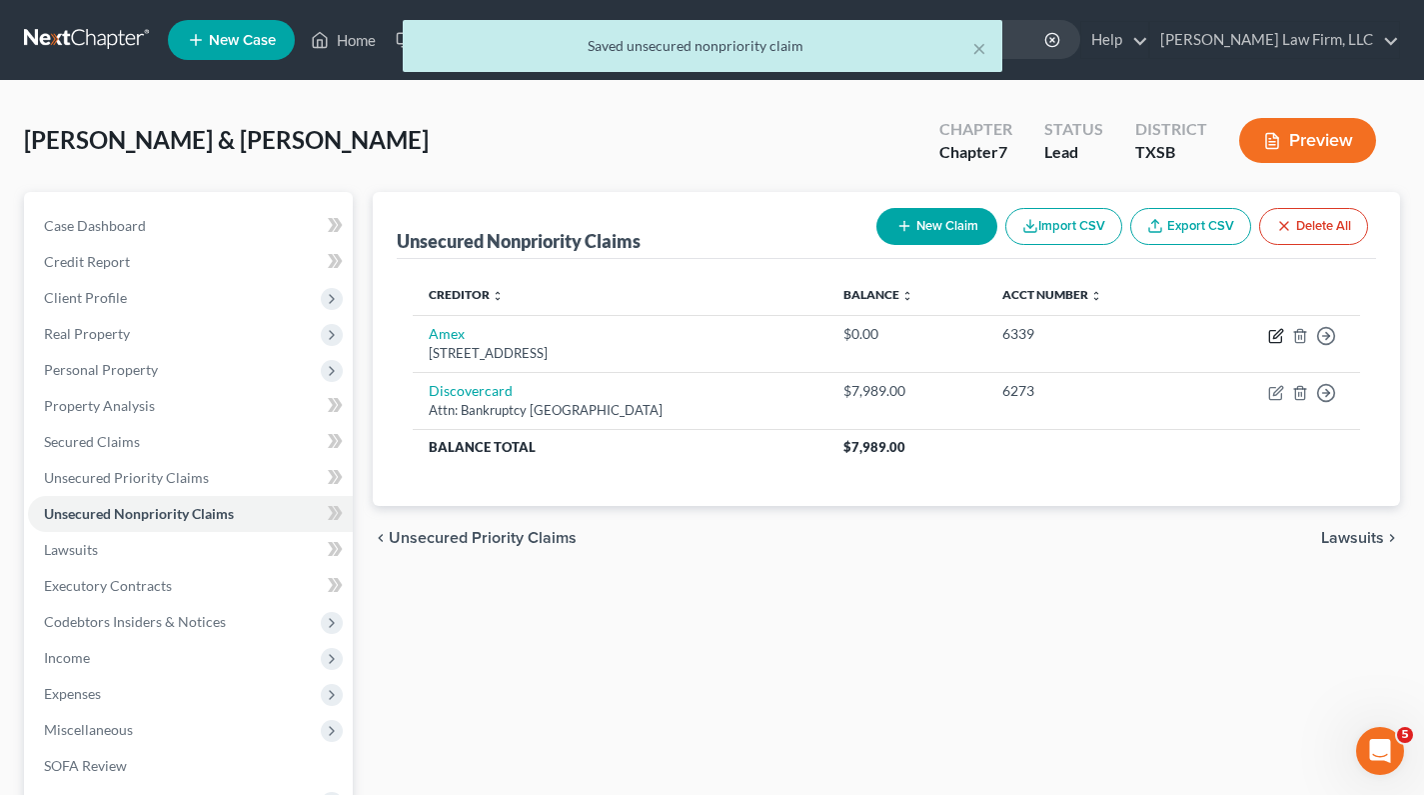
click at [1276, 337] on icon "button" at bounding box center [1277, 333] width 9 height 9
select select "16"
select select "2"
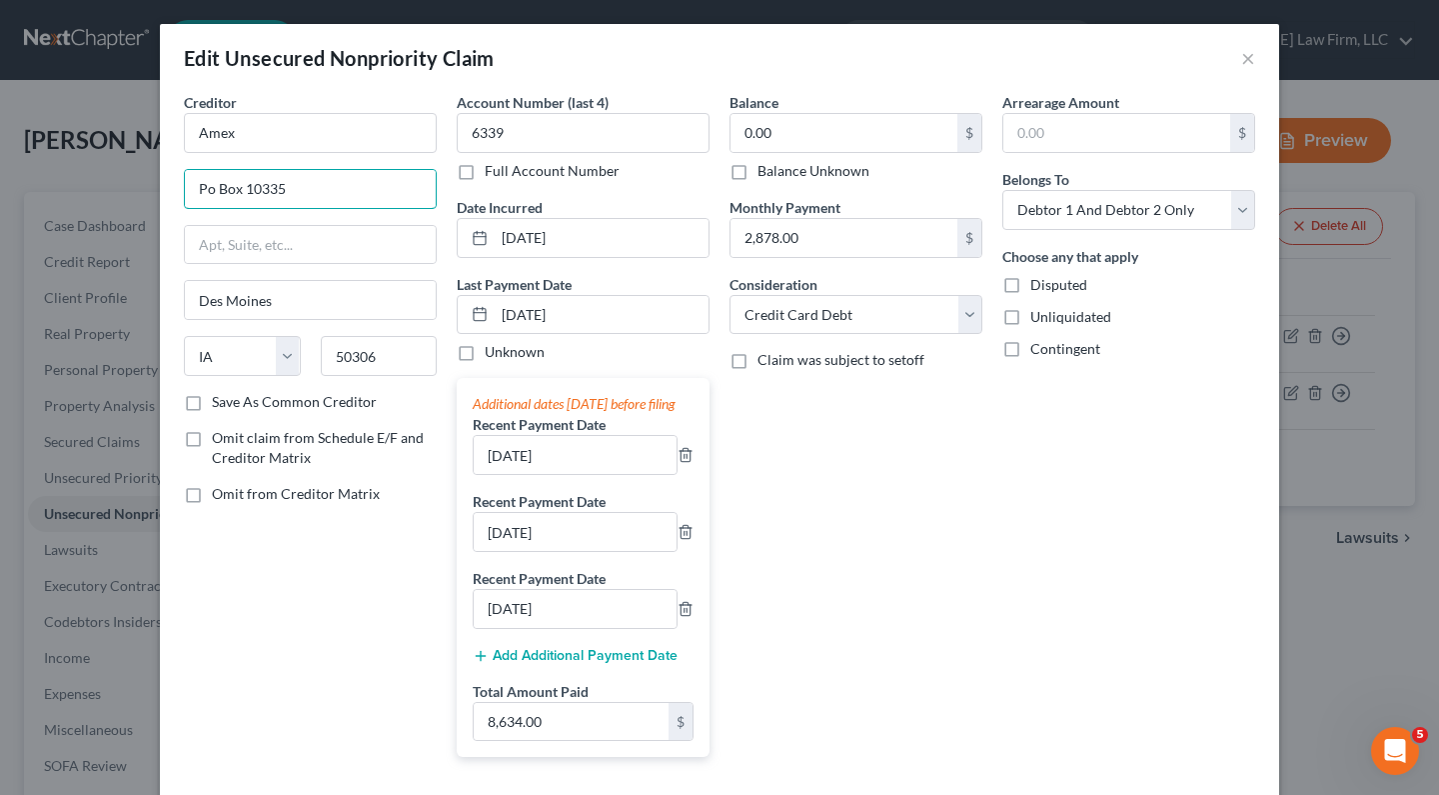
drag, startPoint x: 304, startPoint y: 193, endPoint x: 0, endPoint y: 145, distance: 307.6
click at [0, 151] on div "Edit Unsecured Nonpriority Claim × Creditor * Amex Po Box 10335 Des Moines Stat…" at bounding box center [719, 397] width 1439 height 795
paste input "Correspondence/Bankruptcy"
type input "Correspondence/Bankruptcy"
click at [228, 245] on input "text" at bounding box center [310, 245] width 251 height 38
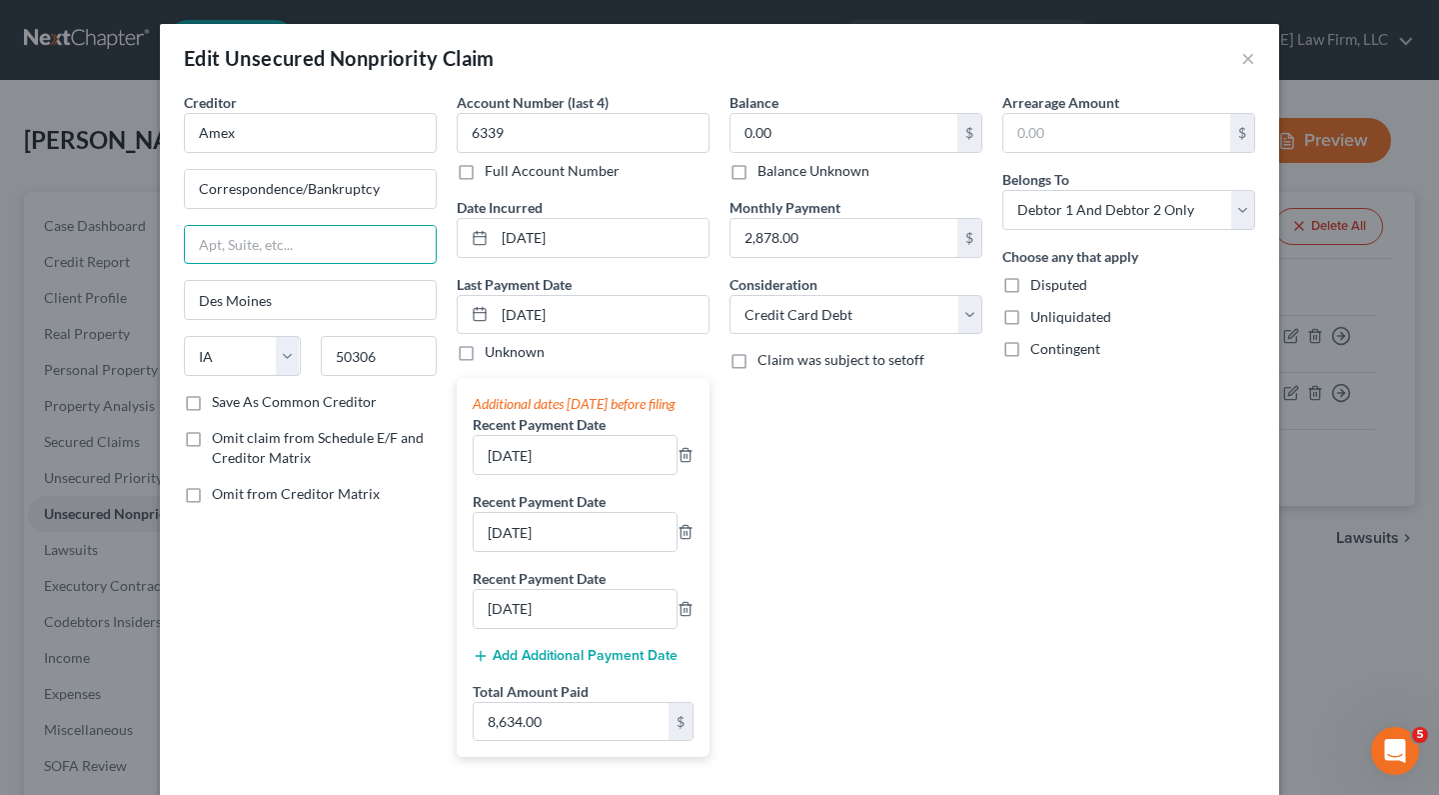
paste input "PO Box 981535"
type input "PO Box 981535"
drag, startPoint x: 391, startPoint y: 353, endPoint x: 289, endPoint y: 357, distance: 102.0
click at [291, 357] on div "State AL AK AR AZ CA CO CT DE DC FL GA GU HI ID IL IN IA KS KY LA ME MD MA MI M…" at bounding box center [310, 364] width 273 height 56
paste input "TX7 9998"
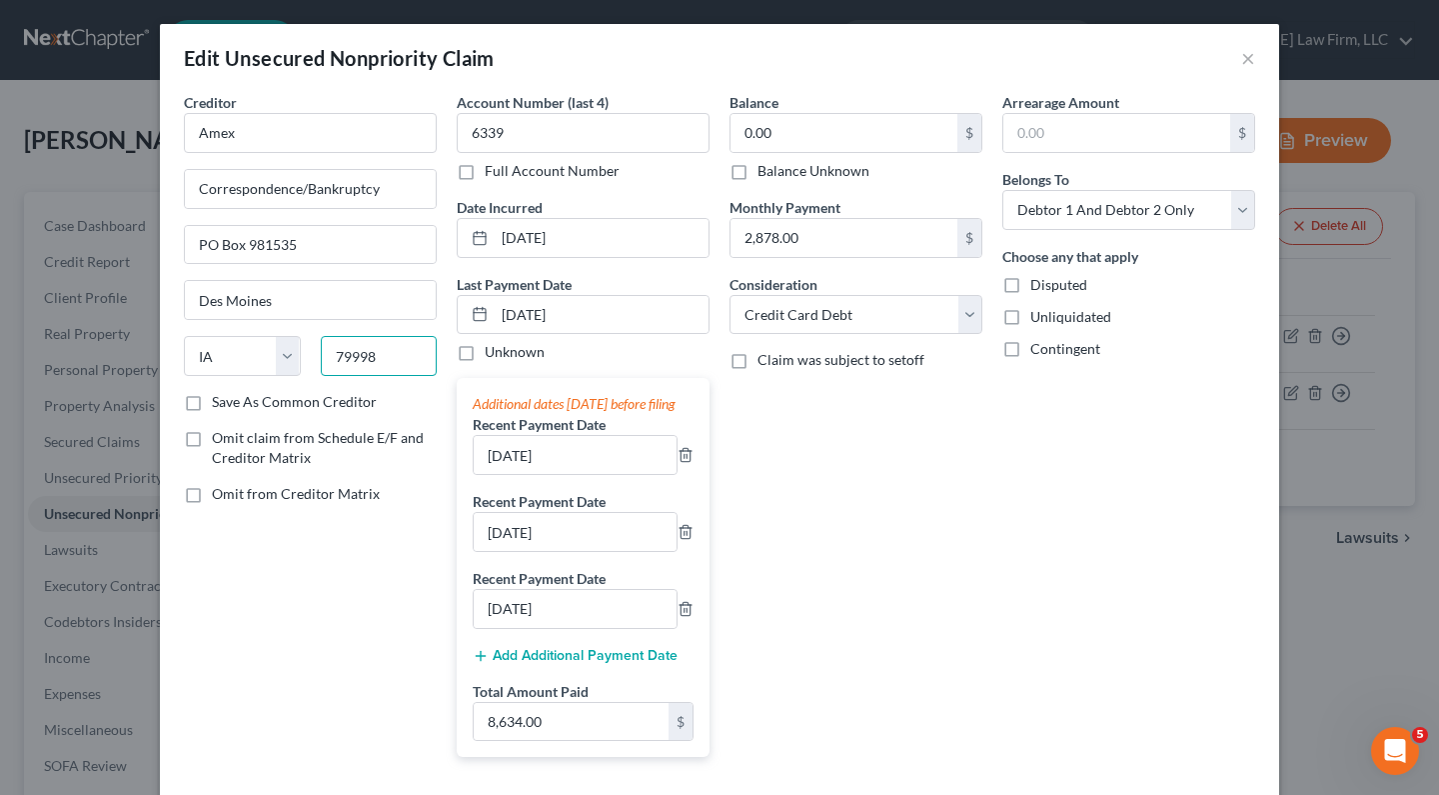
type input "79998"
type input "El Paso"
select select "45"
click at [983, 671] on div "Balance 0.00 $ Balance Unknown Balance Undetermined 0.00 $ Balance Unknown Mont…" at bounding box center [856, 432] width 273 height 681
drag, startPoint x: 601, startPoint y: 318, endPoint x: 365, endPoint y: 313, distance: 236.0
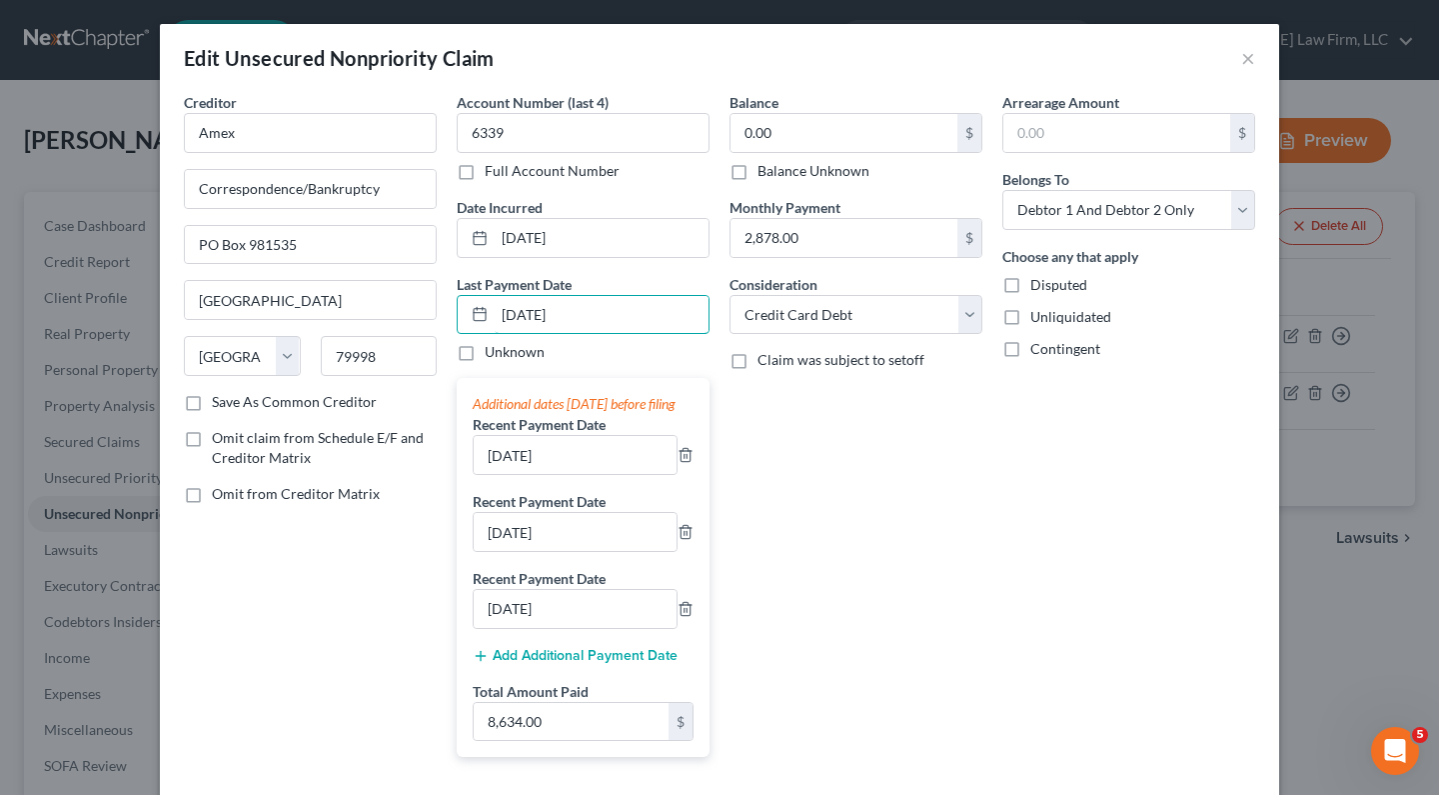
click at [365, 313] on div "Creditor * Amex Correspondence/Bankruptcy PO Box 981535 El Paso State AL AK AR …" at bounding box center [720, 432] width 1092 height 681
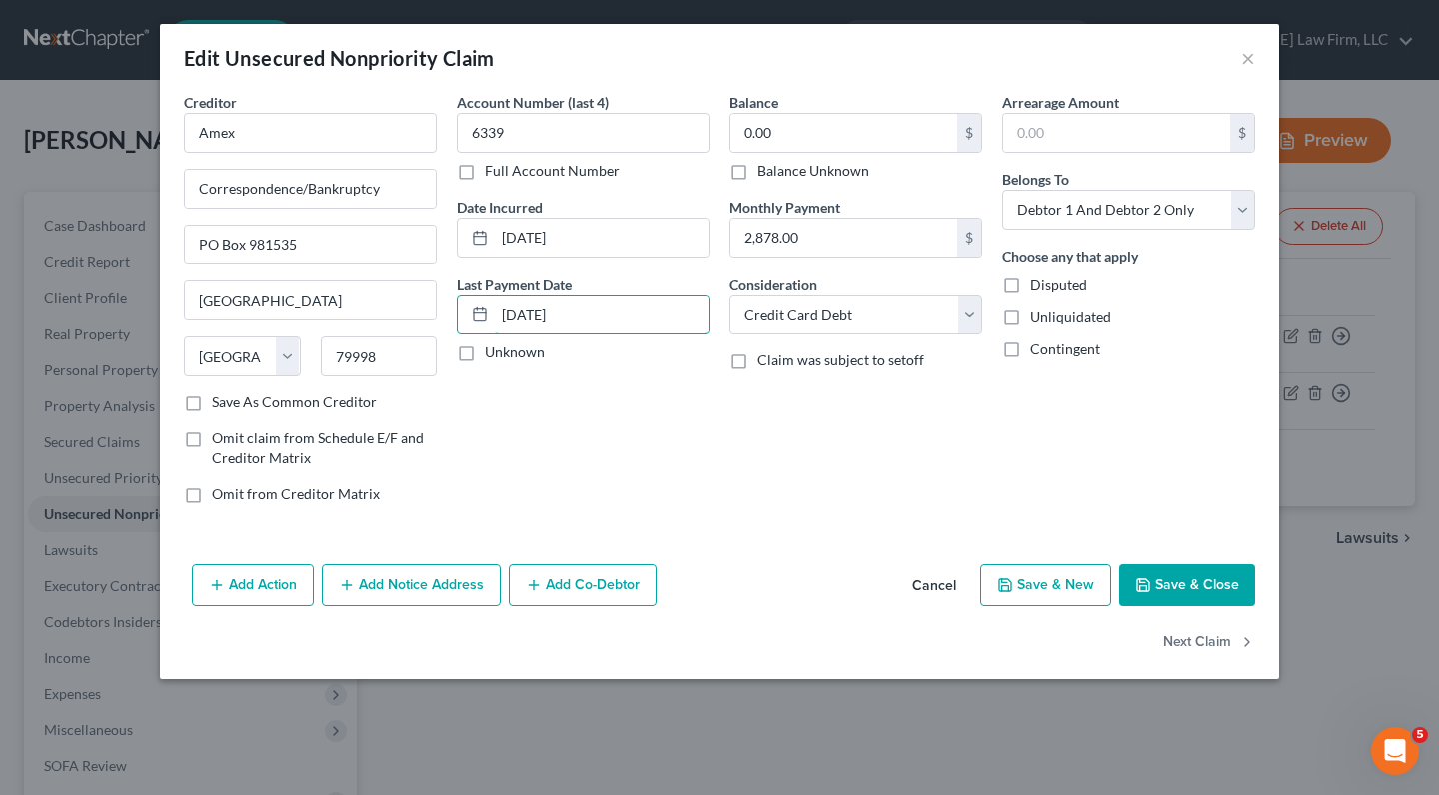
type input "12/4/2023"
click at [1040, 133] on input "text" at bounding box center [1117, 133] width 227 height 38
paste input "3,428"
type input "13,428"
paste input "text"
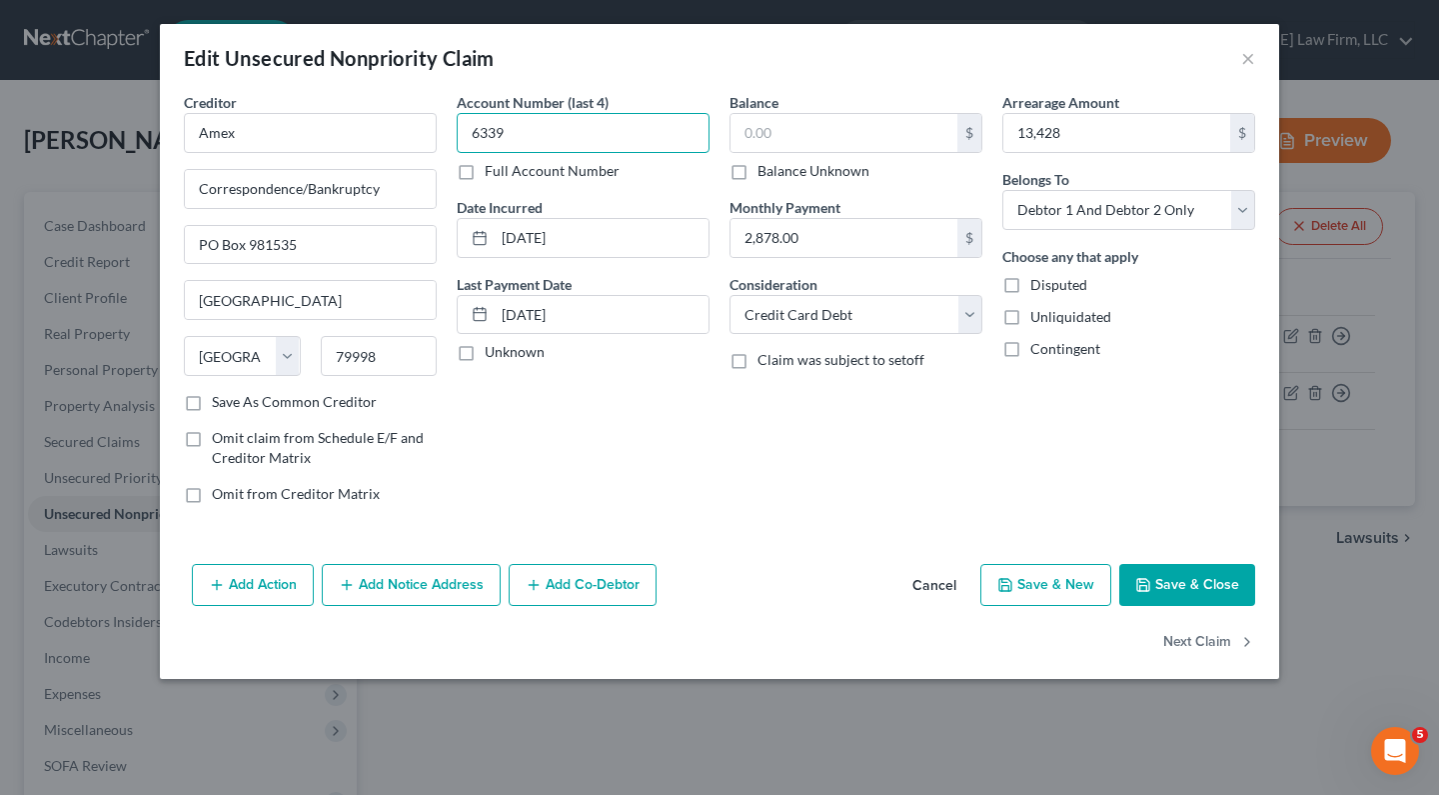
type input "6339"
click at [852, 140] on input "text" at bounding box center [844, 133] width 227 height 38
paste input "13,428"
type input "13,428"
click at [1195, 587] on button "Save & Close" at bounding box center [1188, 585] width 136 height 42
